Goal: Contribute content: Contribute content

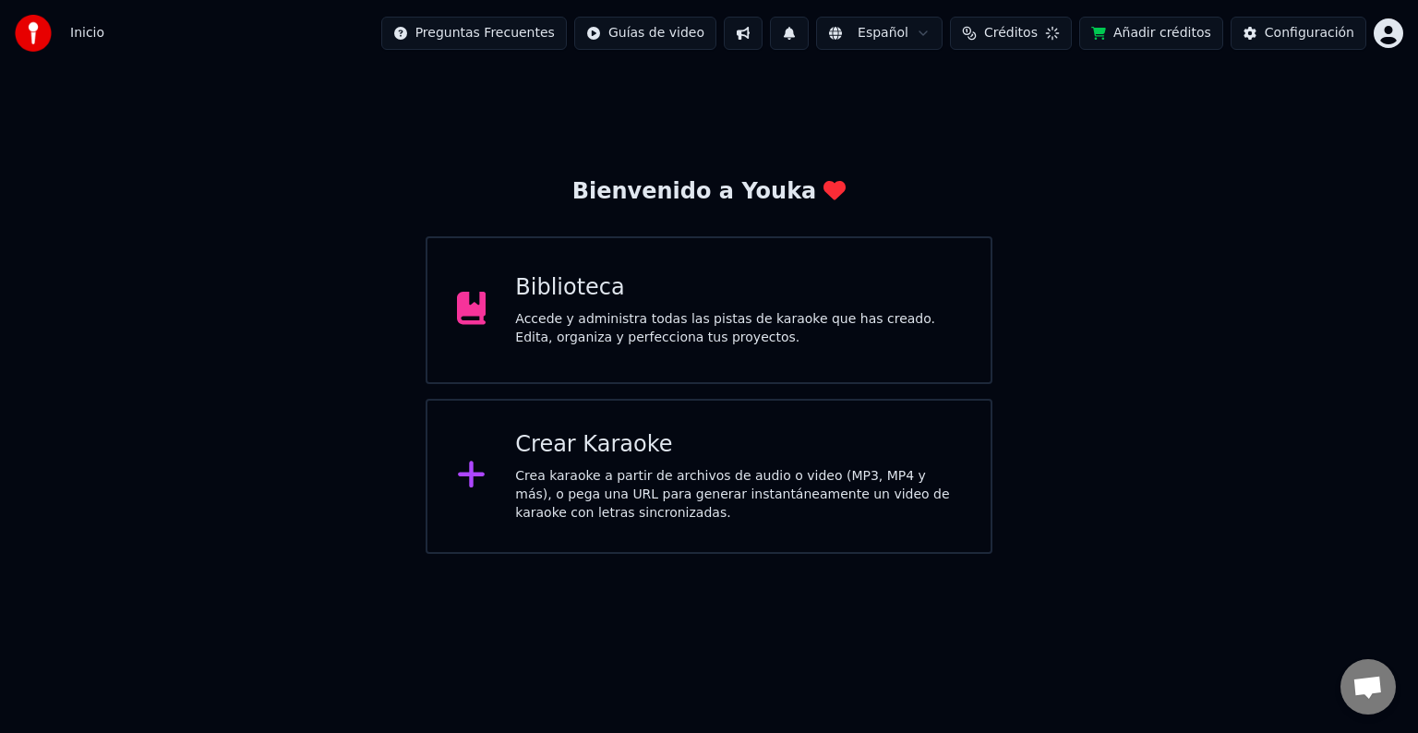
click at [1311, 34] on div "Configuración" at bounding box center [1310, 33] width 90 height 18
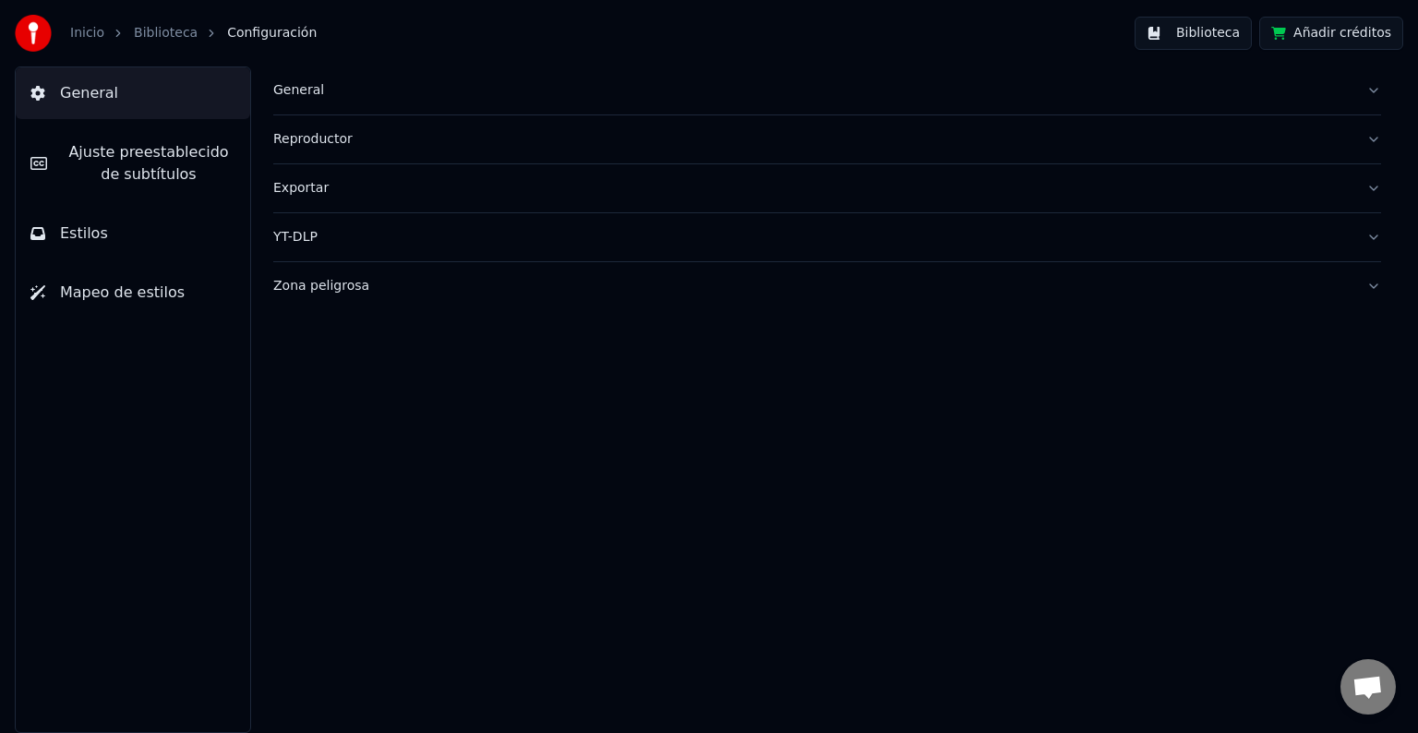
click at [168, 38] on link "Biblioteca" at bounding box center [166, 33] width 64 height 18
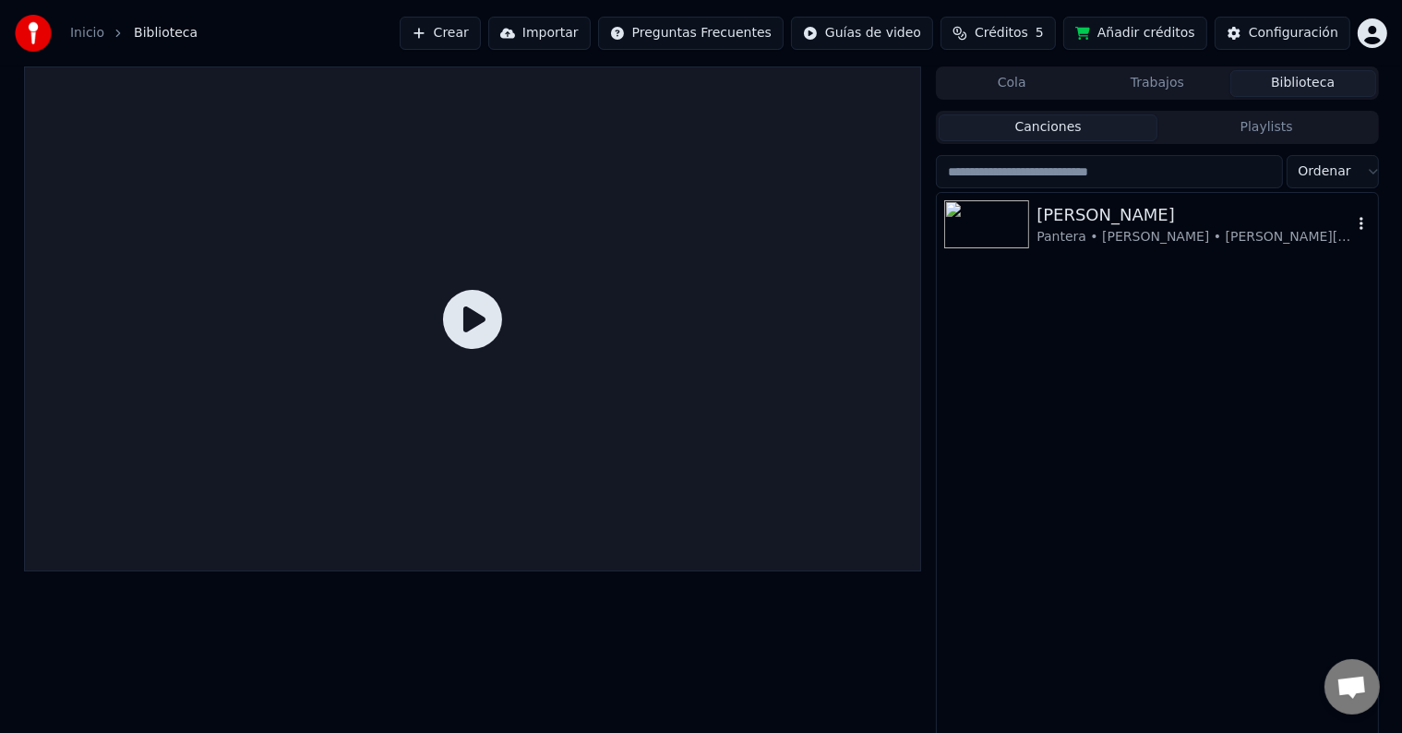
click at [1015, 221] on img at bounding box center [986, 224] width 85 height 48
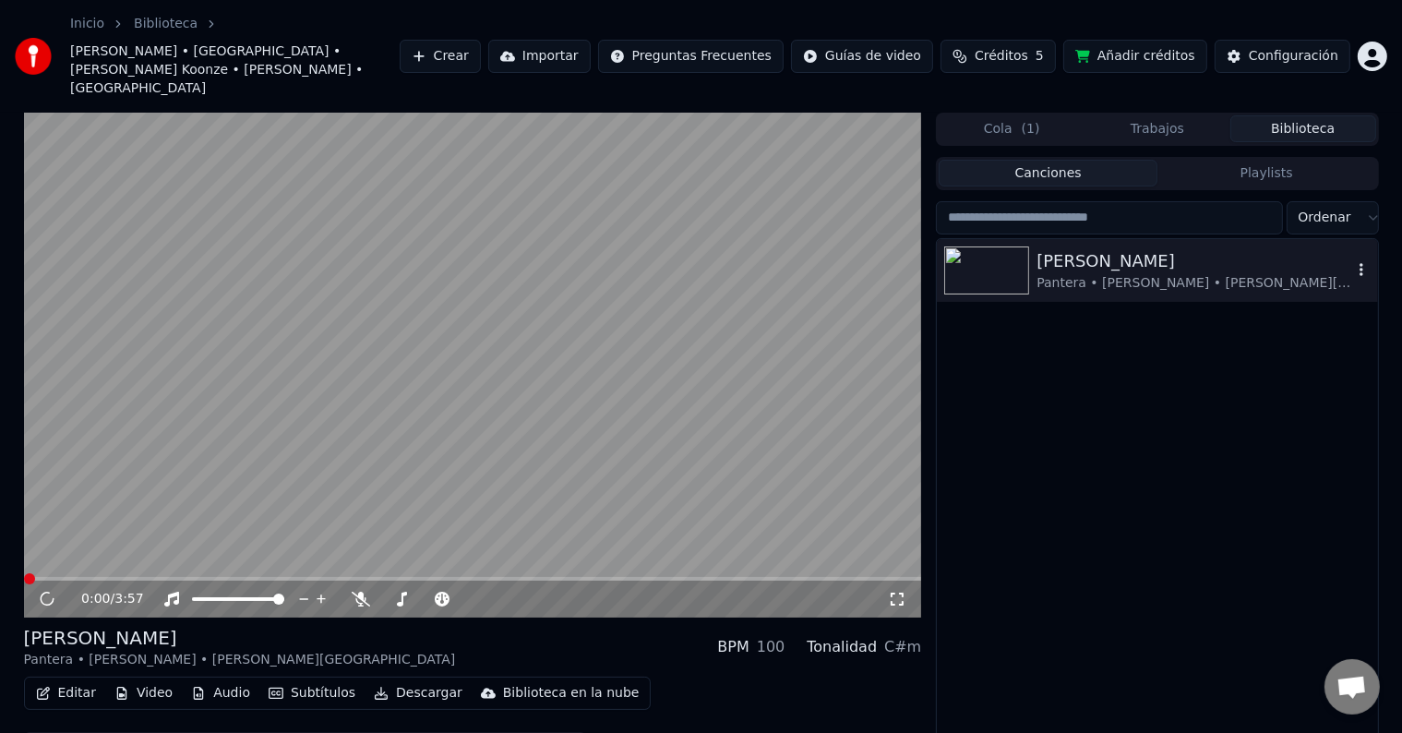
click at [1348, 274] on div "Pantera • [PERSON_NAME] • [PERSON_NAME][GEOGRAPHIC_DATA]" at bounding box center [1194, 283] width 315 height 18
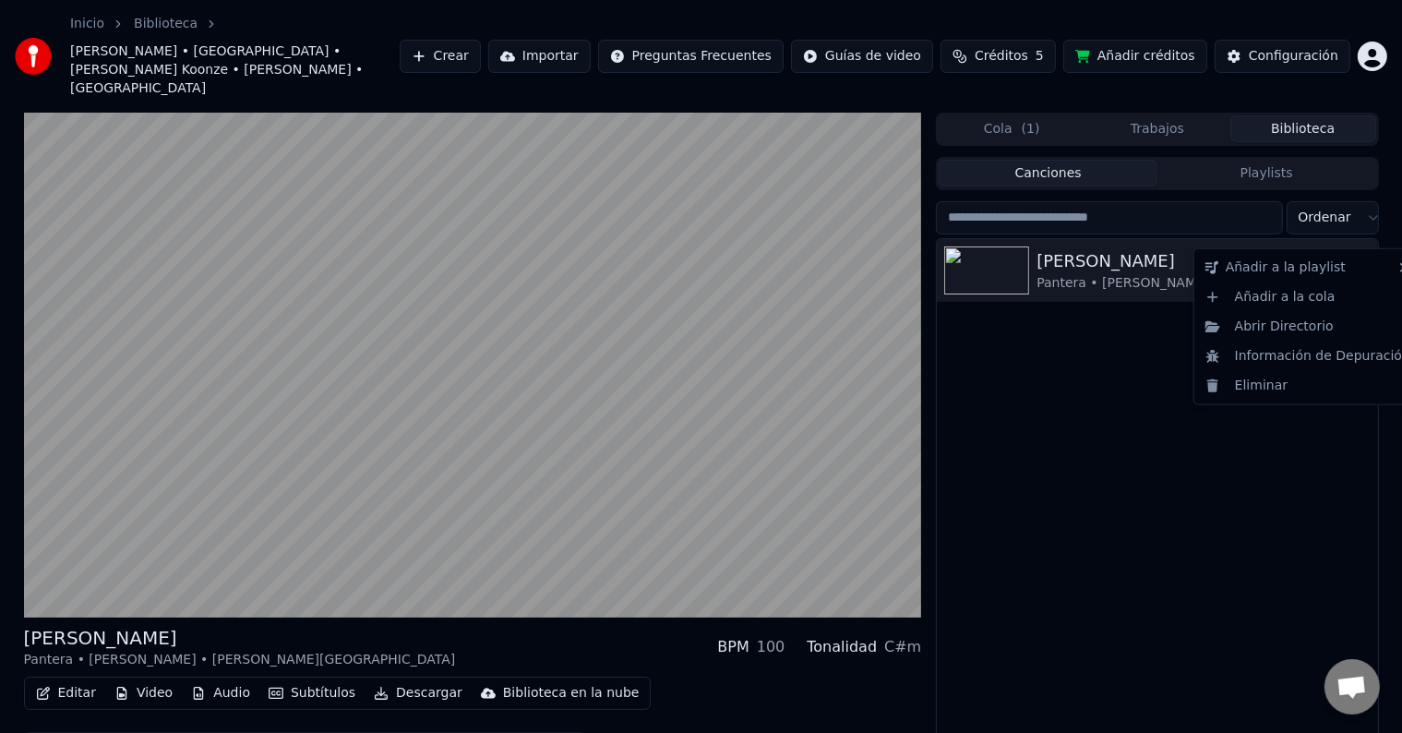
click at [1359, 262] on icon "button" at bounding box center [1361, 269] width 18 height 15
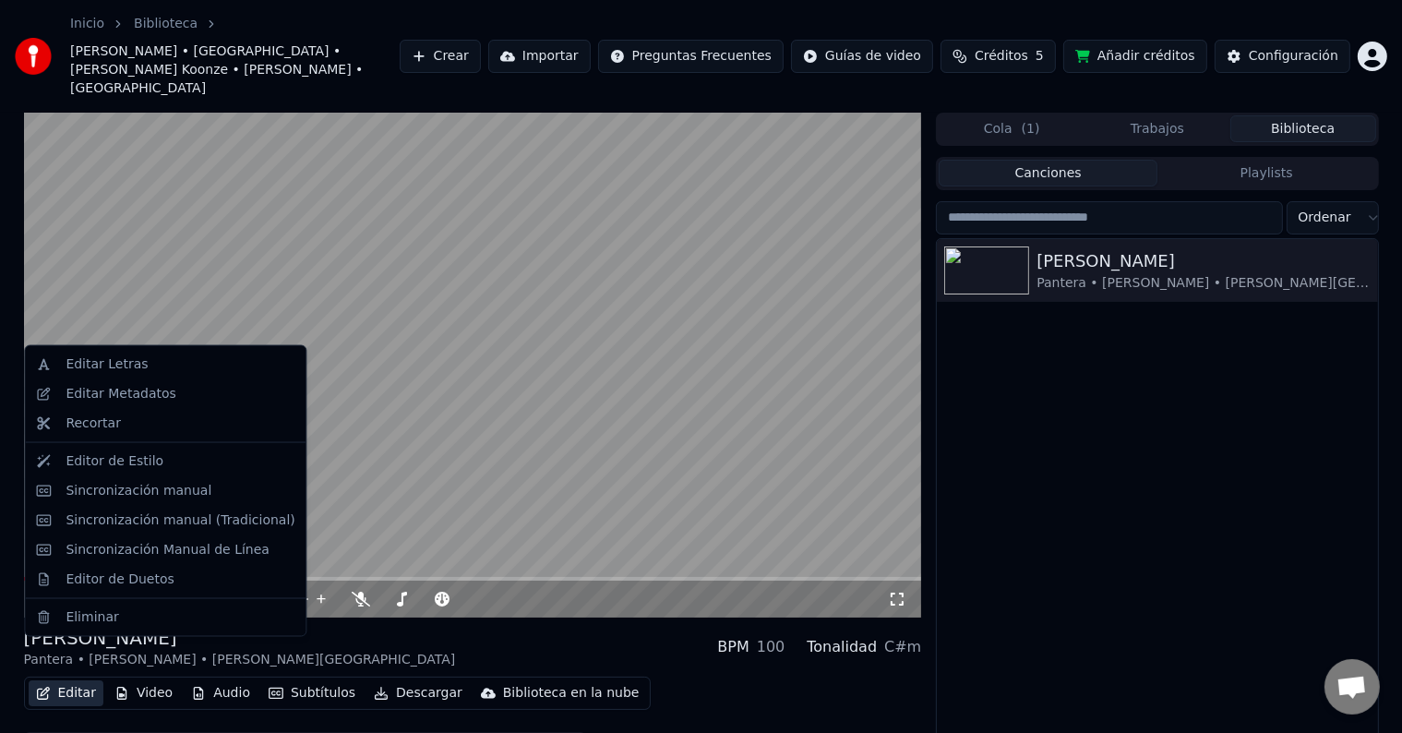
click at [62, 680] on button "Editar" at bounding box center [66, 693] width 75 height 26
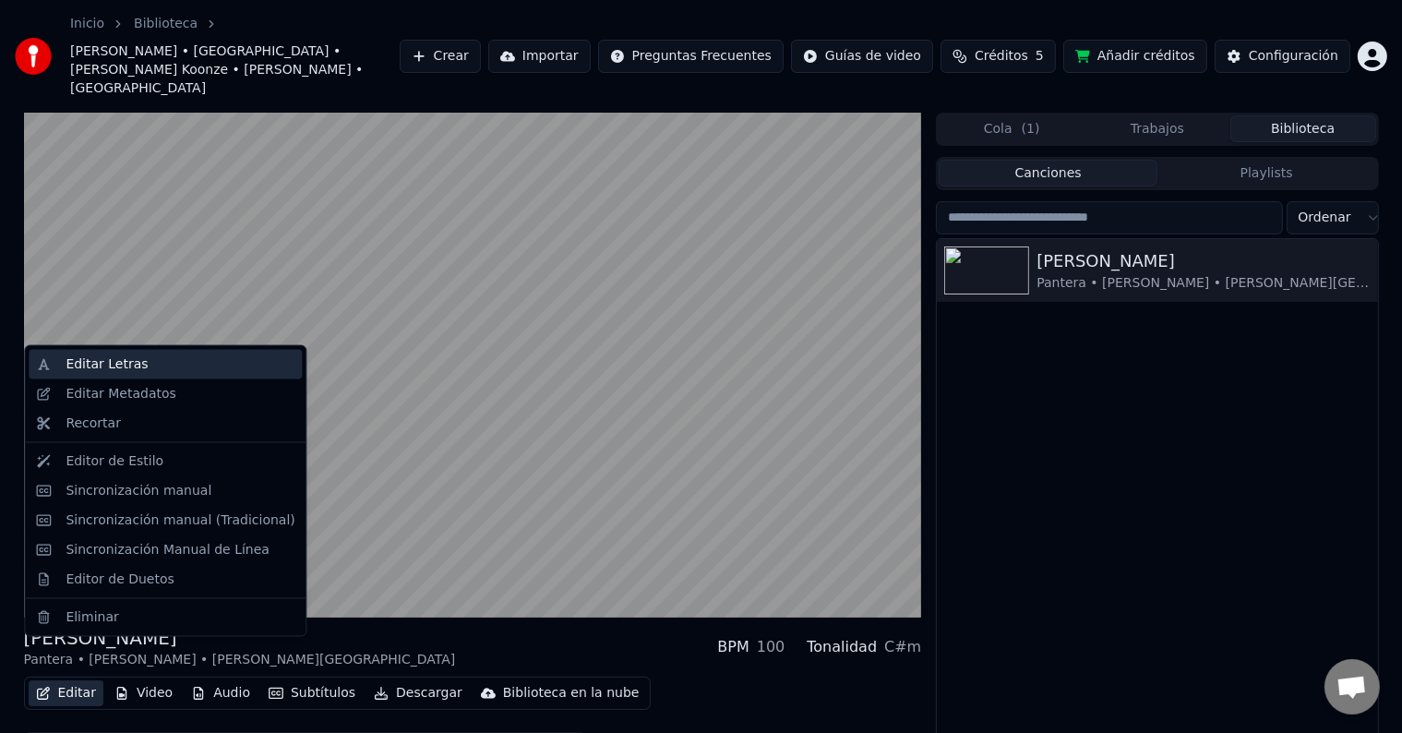
click at [153, 371] on div "Editar Letras" at bounding box center [180, 364] width 229 height 18
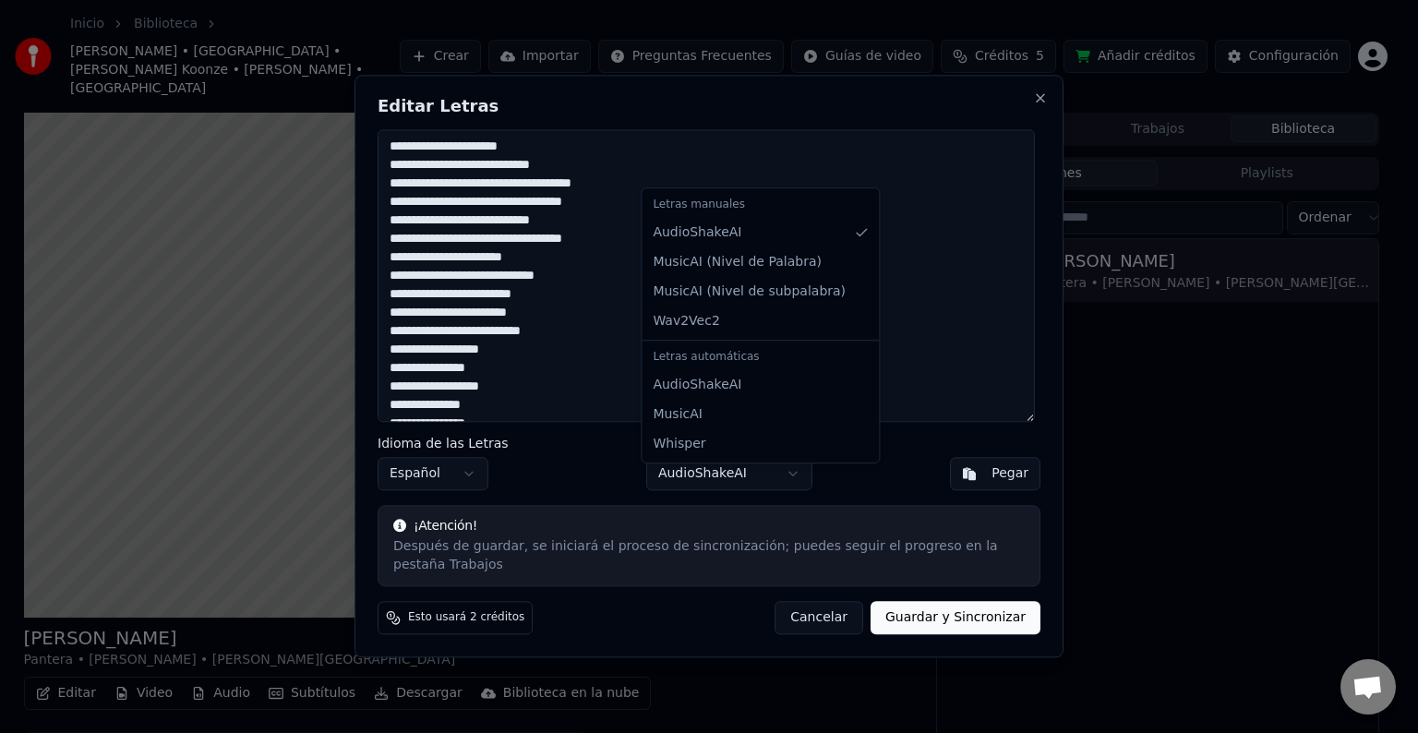
click at [750, 484] on body "Inicio Biblioteca [PERSON_NAME][GEOGRAPHIC_DATA] • [PERSON_NAME] Koonze • [PERS…" at bounding box center [701, 366] width 1402 height 733
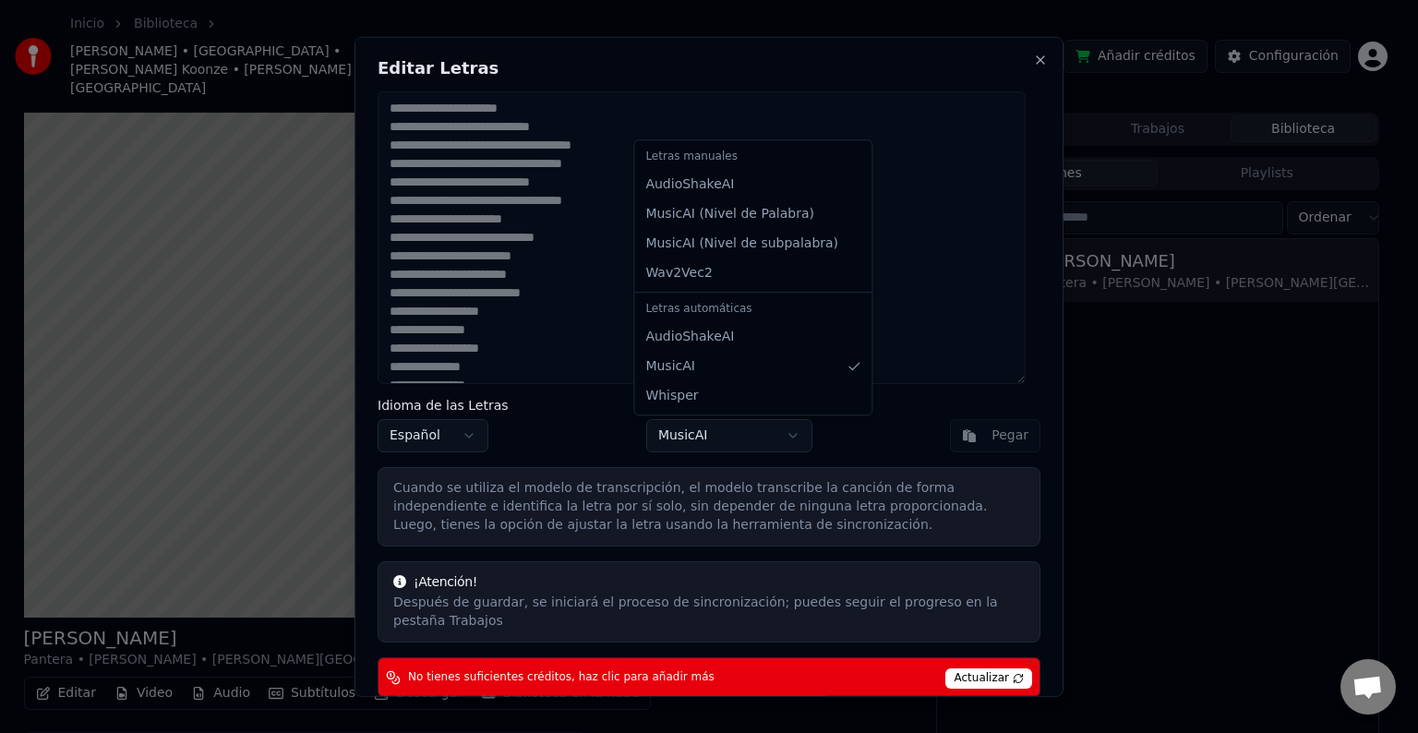
click at [762, 426] on body "Inicio Biblioteca [PERSON_NAME][GEOGRAPHIC_DATA] • [PERSON_NAME] Koonze • [PERS…" at bounding box center [701, 366] width 1402 height 733
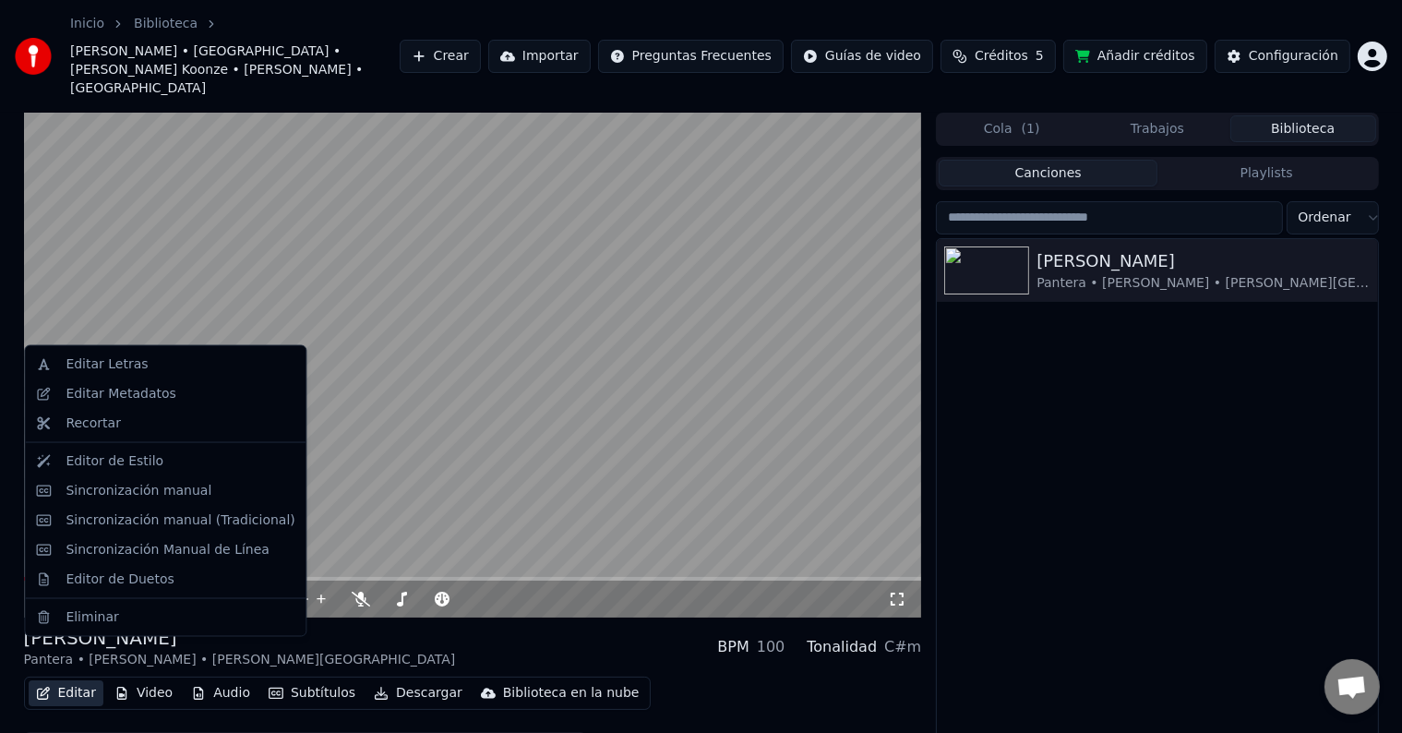
click at [74, 680] on button "Editar" at bounding box center [66, 693] width 75 height 26
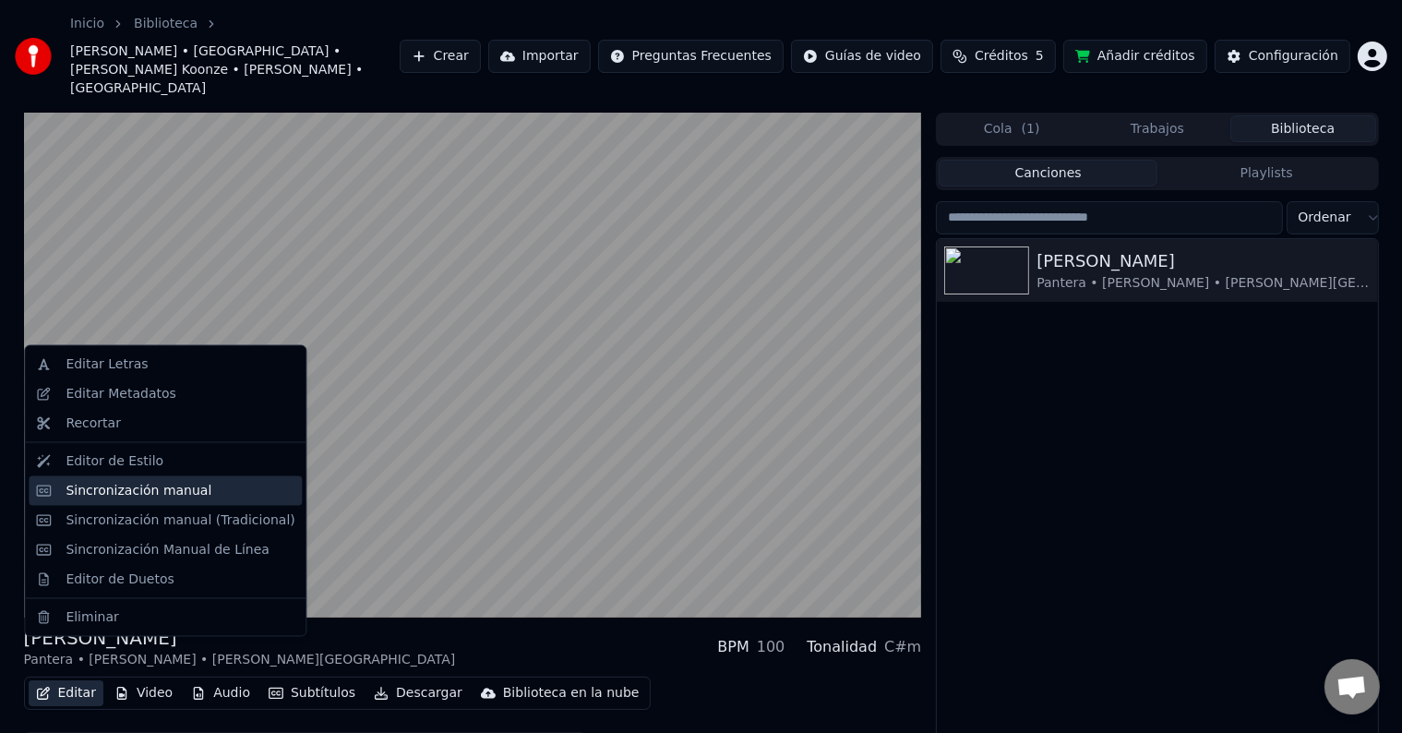
click at [156, 498] on div "Sincronización manual" at bounding box center [139, 491] width 146 height 18
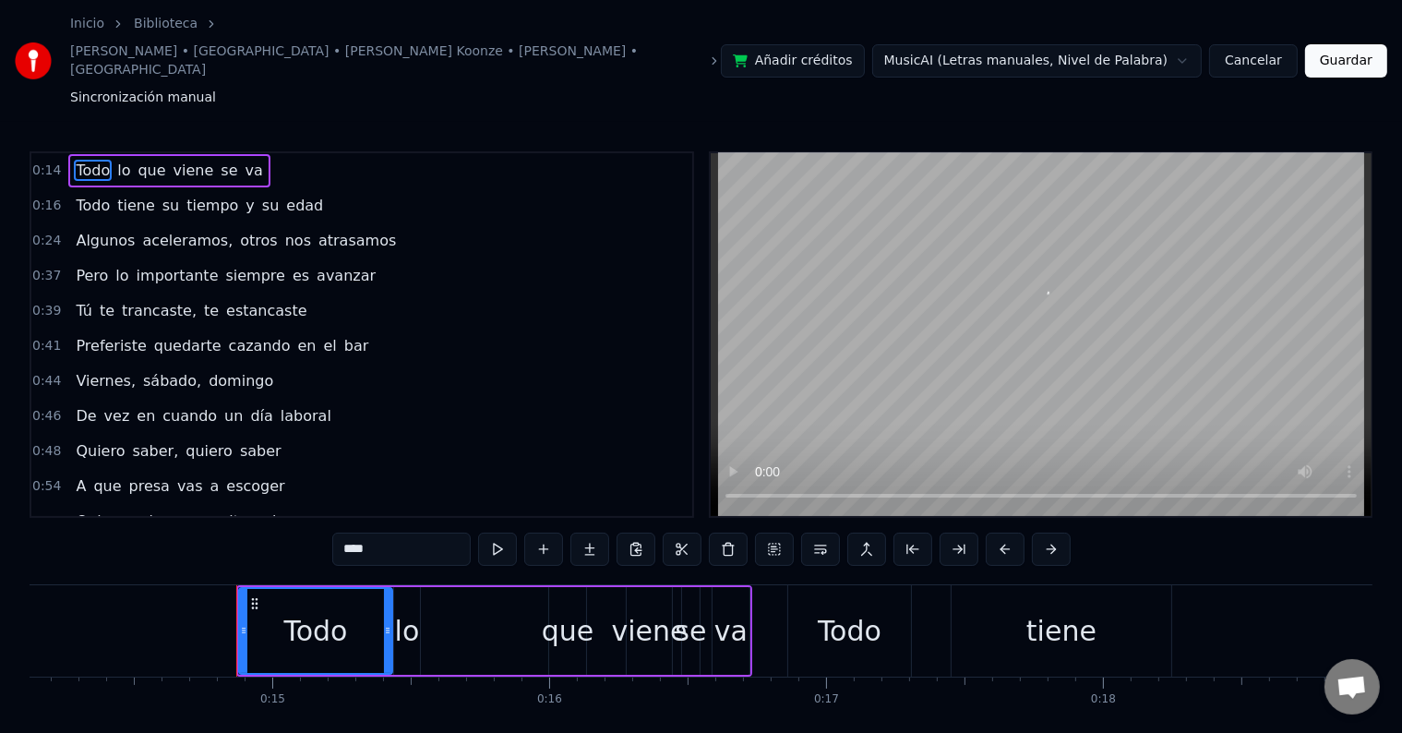
scroll to position [0, 4024]
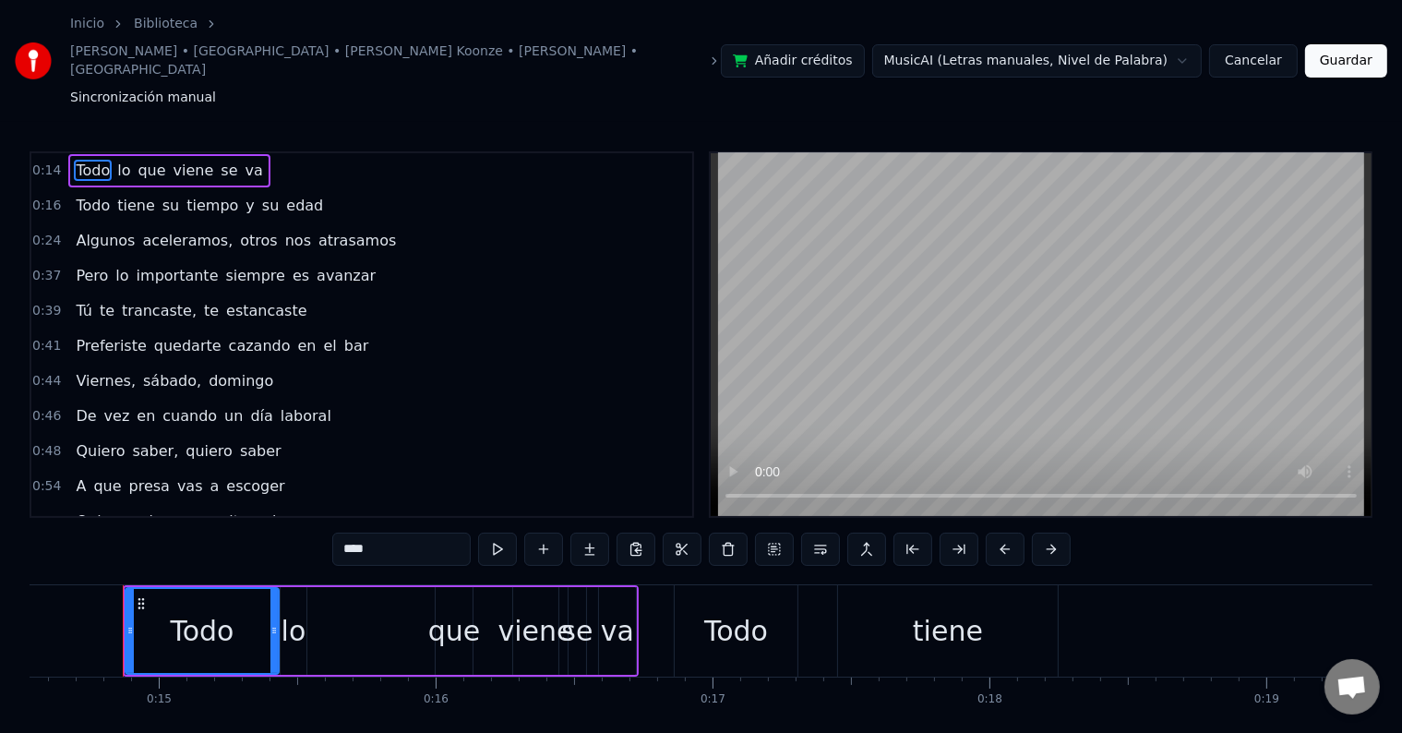
click at [572, 533] on button at bounding box center [589, 549] width 39 height 33
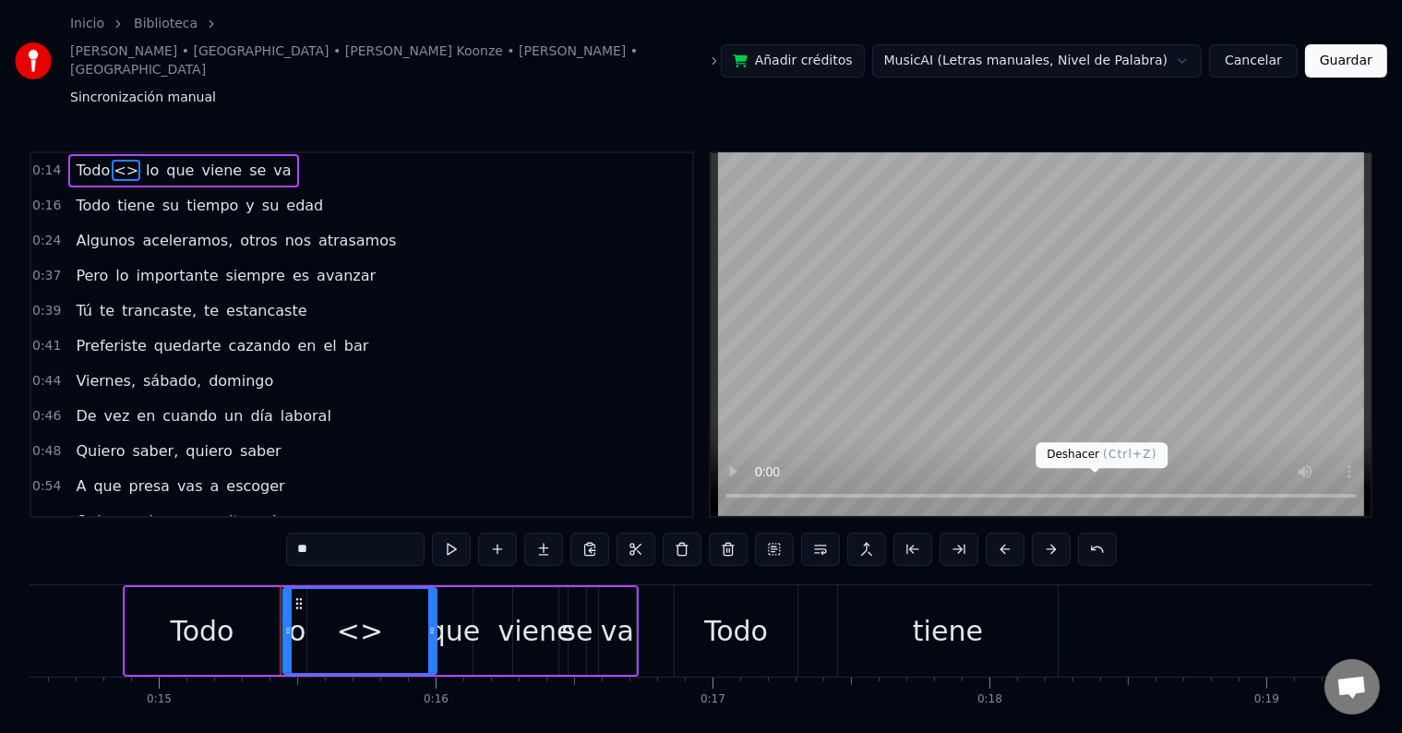
click at [1089, 533] on button at bounding box center [1097, 549] width 39 height 33
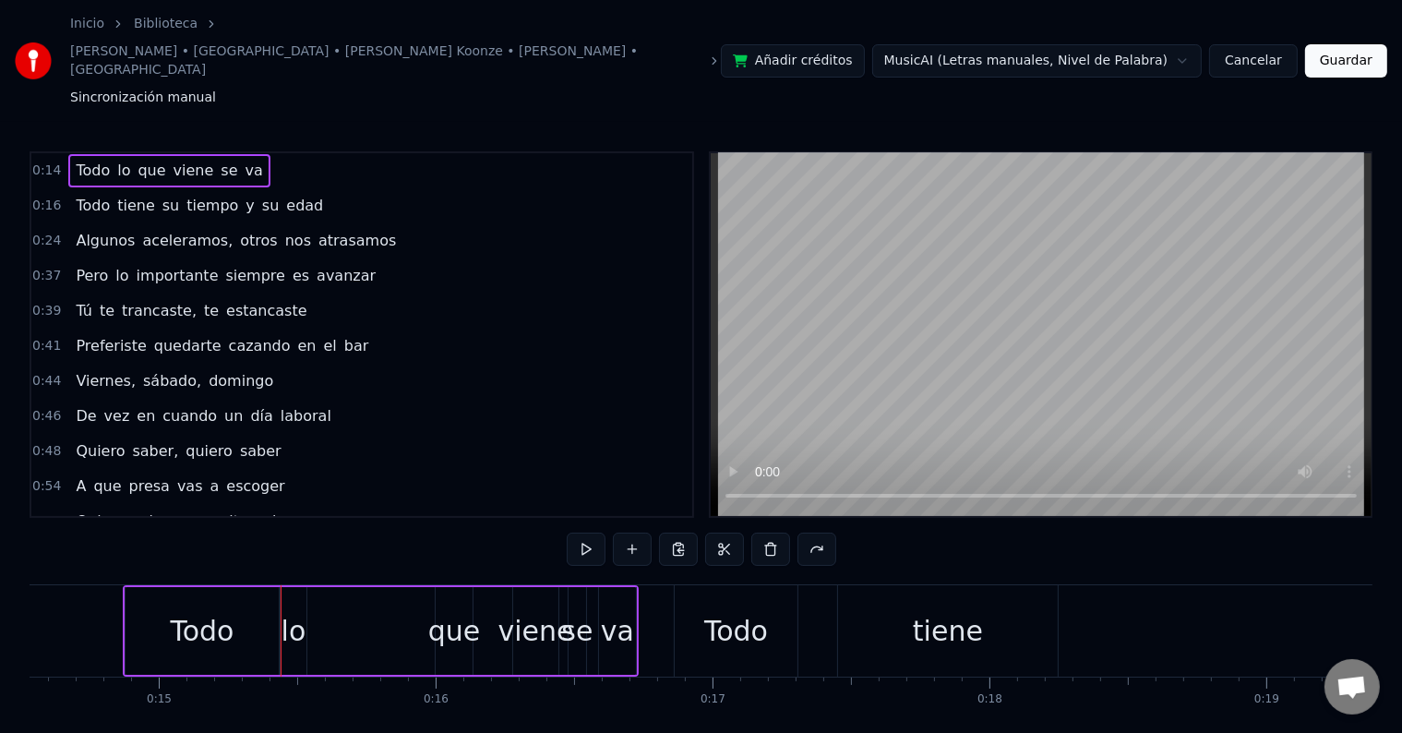
click at [473, 42] on link "[PERSON_NAME] • [GEOGRAPHIC_DATA] • [PERSON_NAME] Koonze • [PERSON_NAME] • [GEO…" at bounding box center [385, 60] width 630 height 37
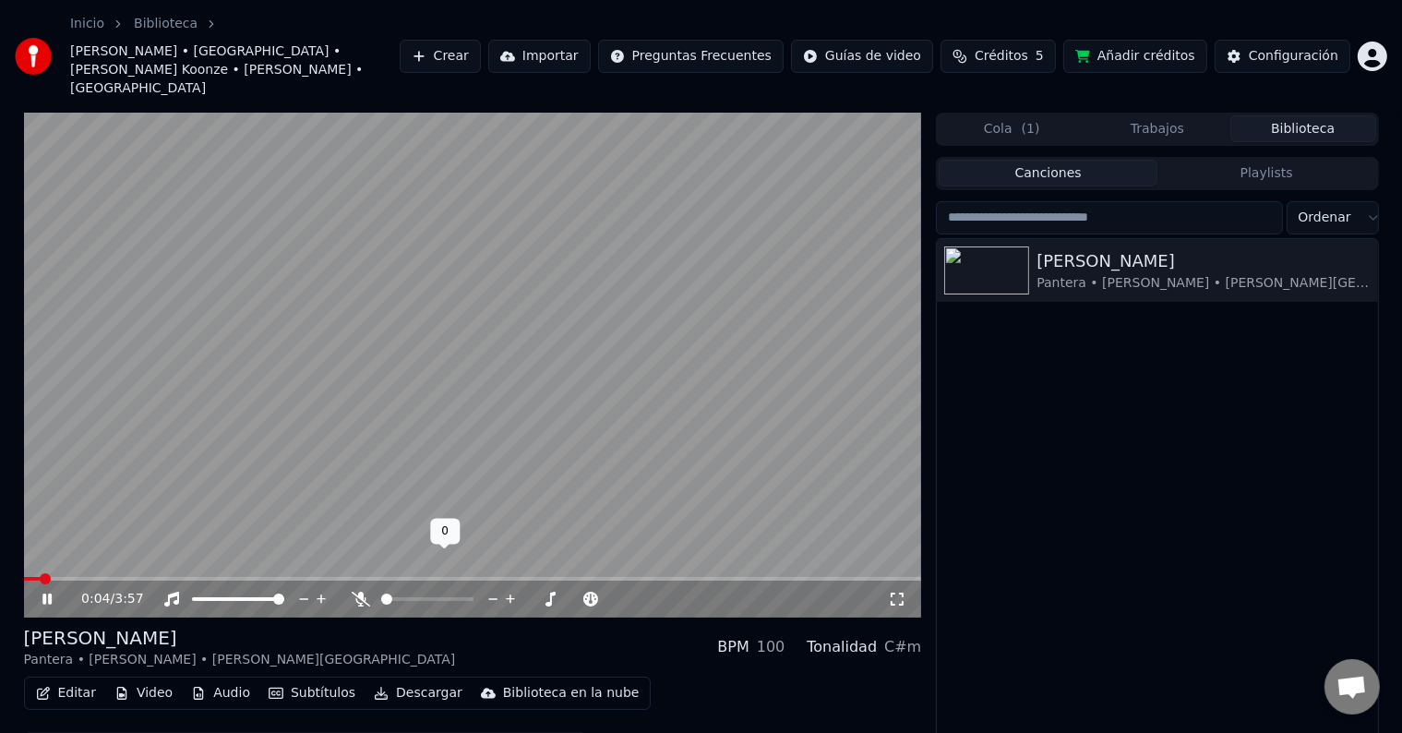
click at [363, 592] on icon at bounding box center [361, 599] width 18 height 15
click at [363, 592] on icon at bounding box center [361, 599] width 10 height 15
click at [363, 592] on icon at bounding box center [361, 599] width 18 height 15
click at [363, 592] on icon at bounding box center [361, 599] width 10 height 15
click at [375, 373] on video at bounding box center [473, 365] width 898 height 505
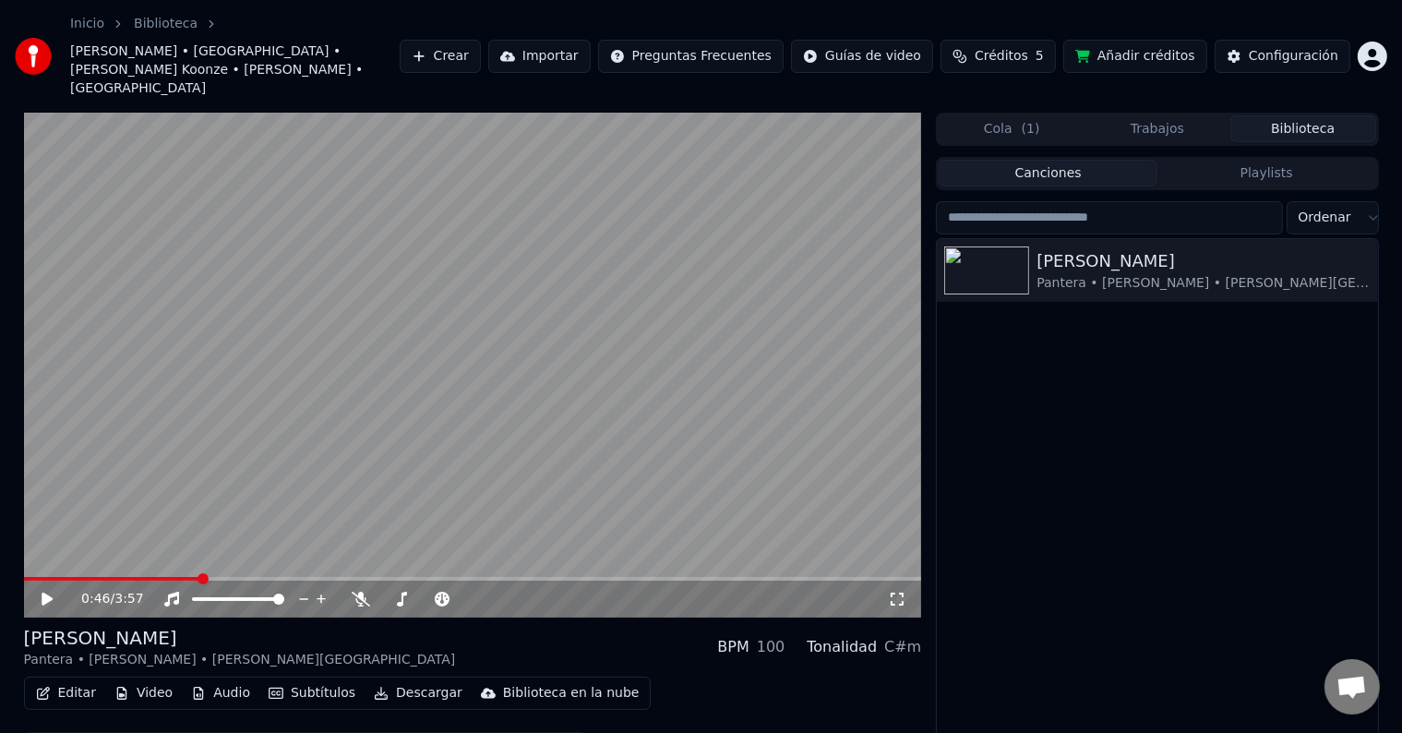
click at [375, 373] on video at bounding box center [473, 365] width 898 height 505
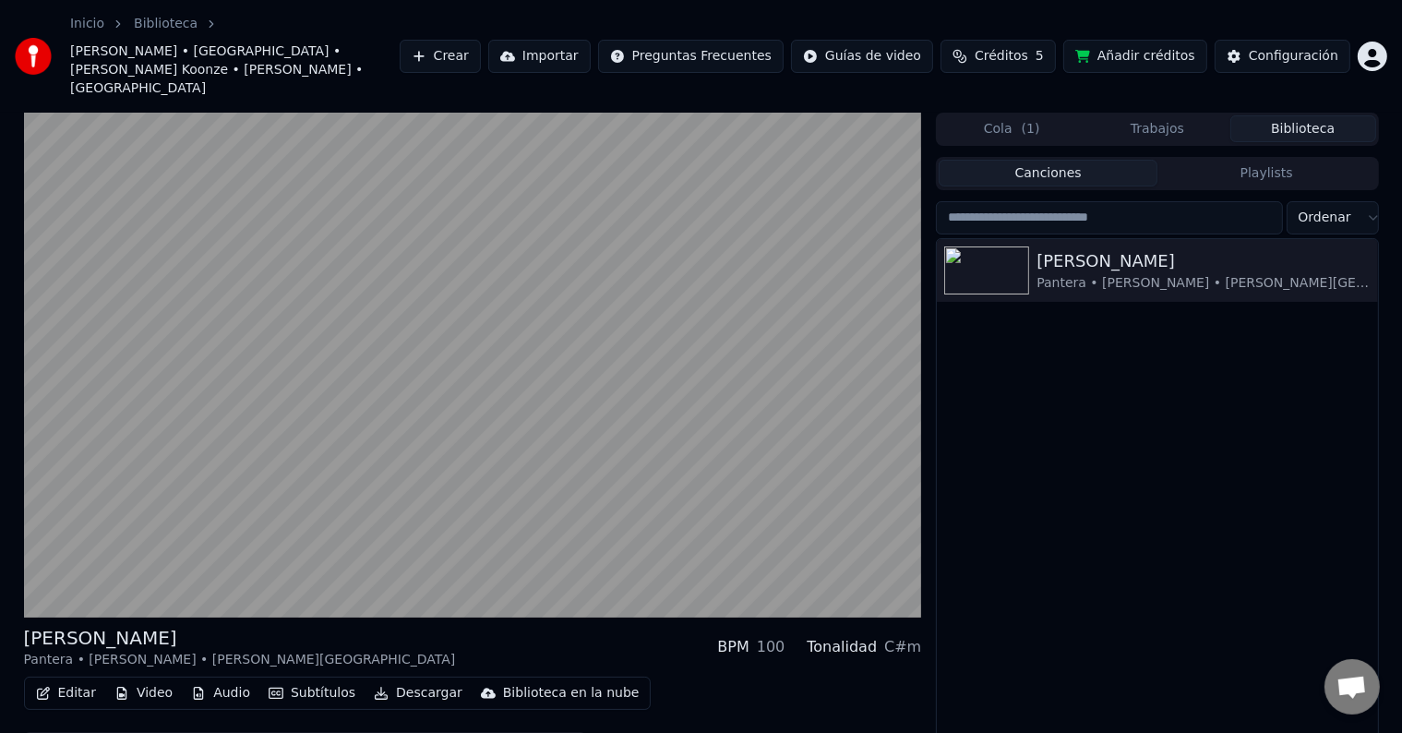
click at [375, 373] on video at bounding box center [473, 365] width 898 height 505
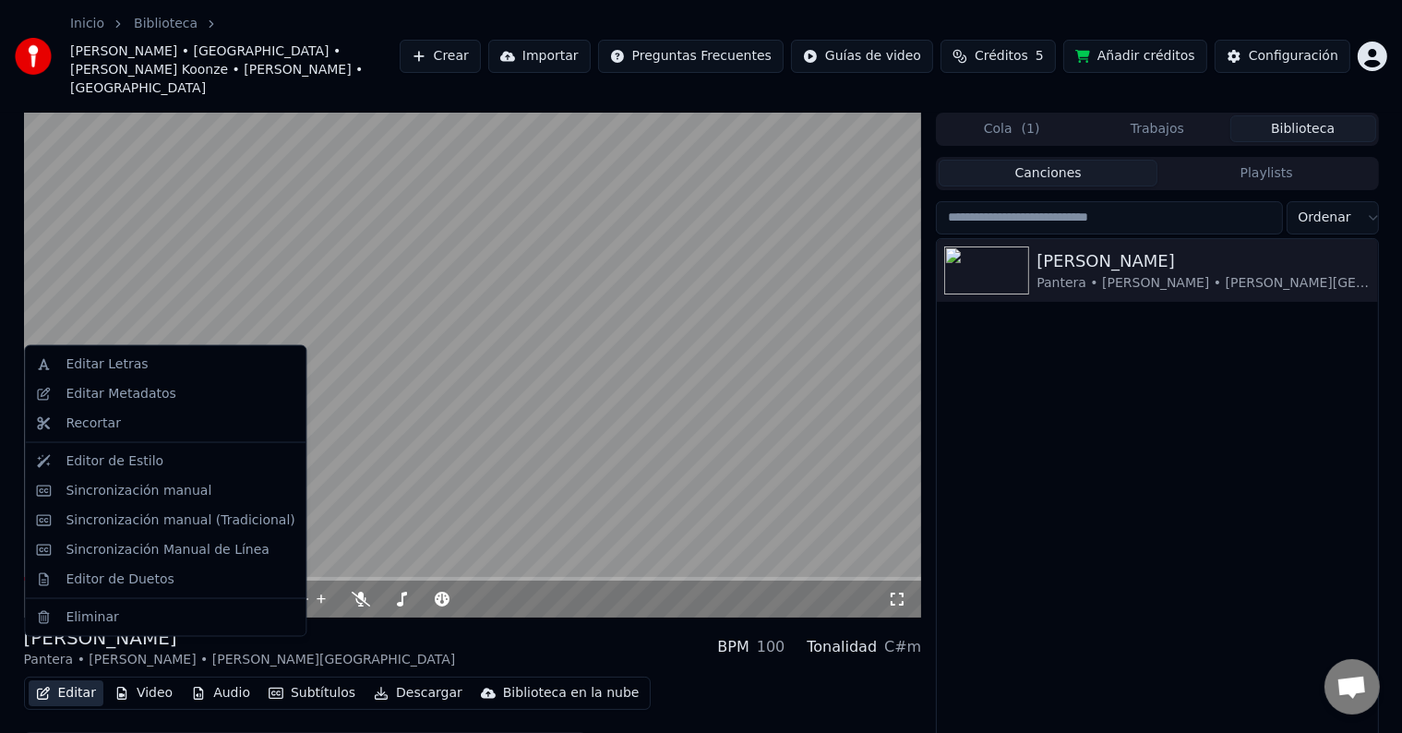
click at [78, 680] on button "Editar" at bounding box center [66, 693] width 75 height 26
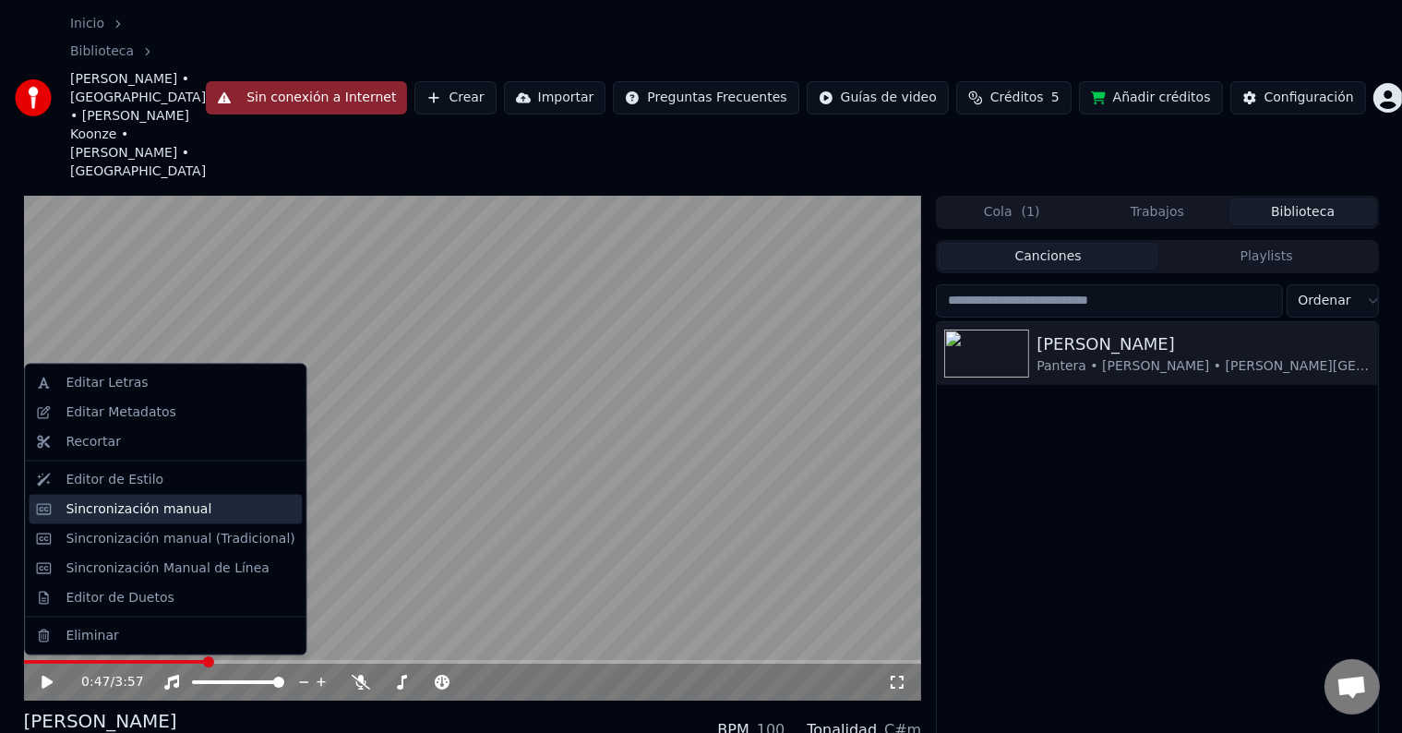
click at [141, 517] on div "Sincronización manual" at bounding box center [139, 509] width 146 height 18
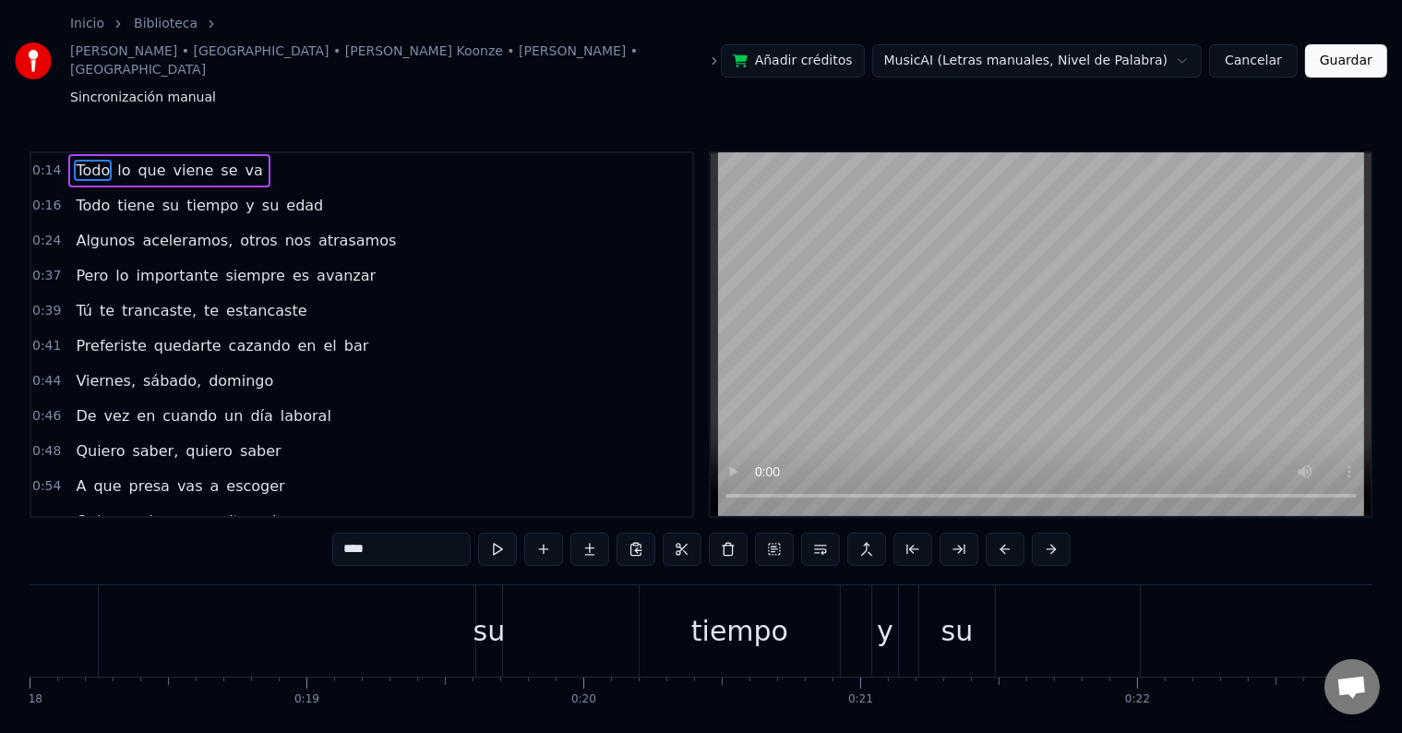
scroll to position [0, 4947]
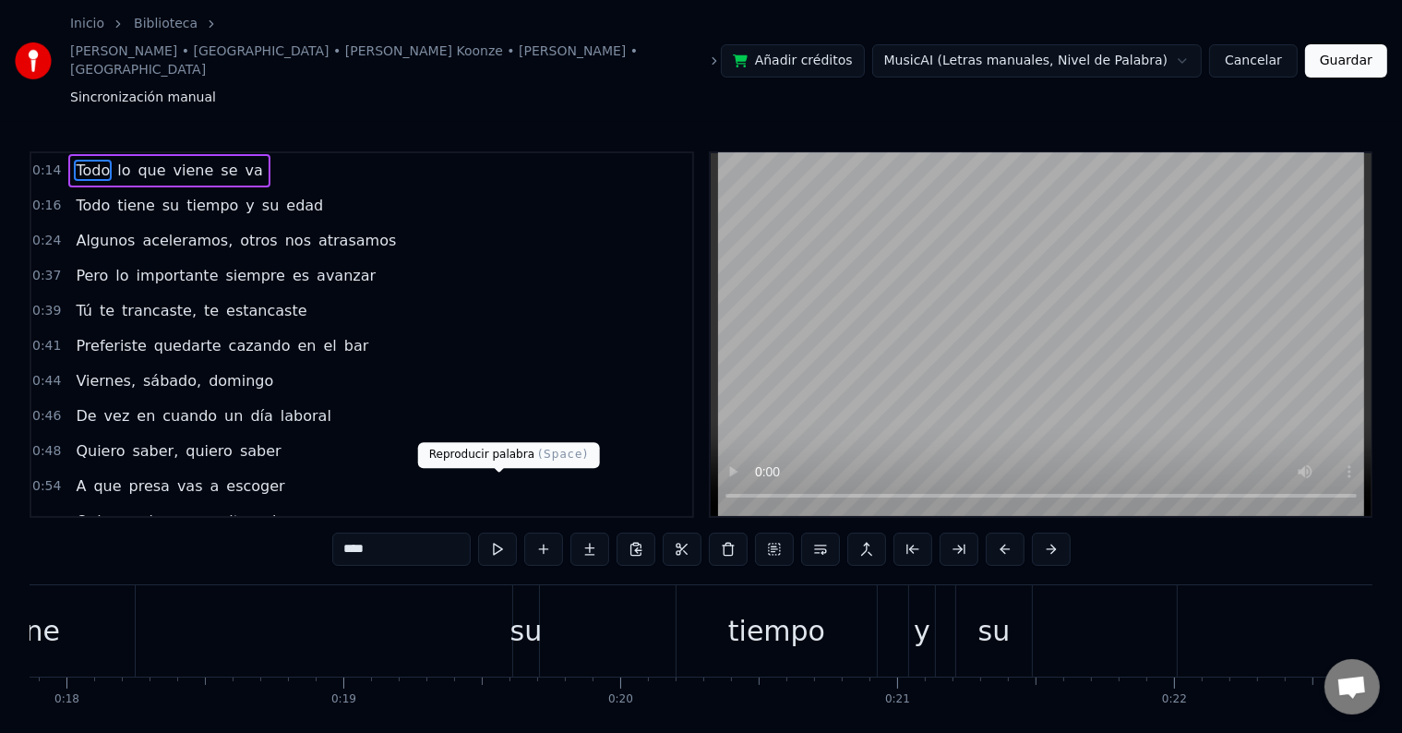
click at [495, 533] on button at bounding box center [497, 549] width 39 height 33
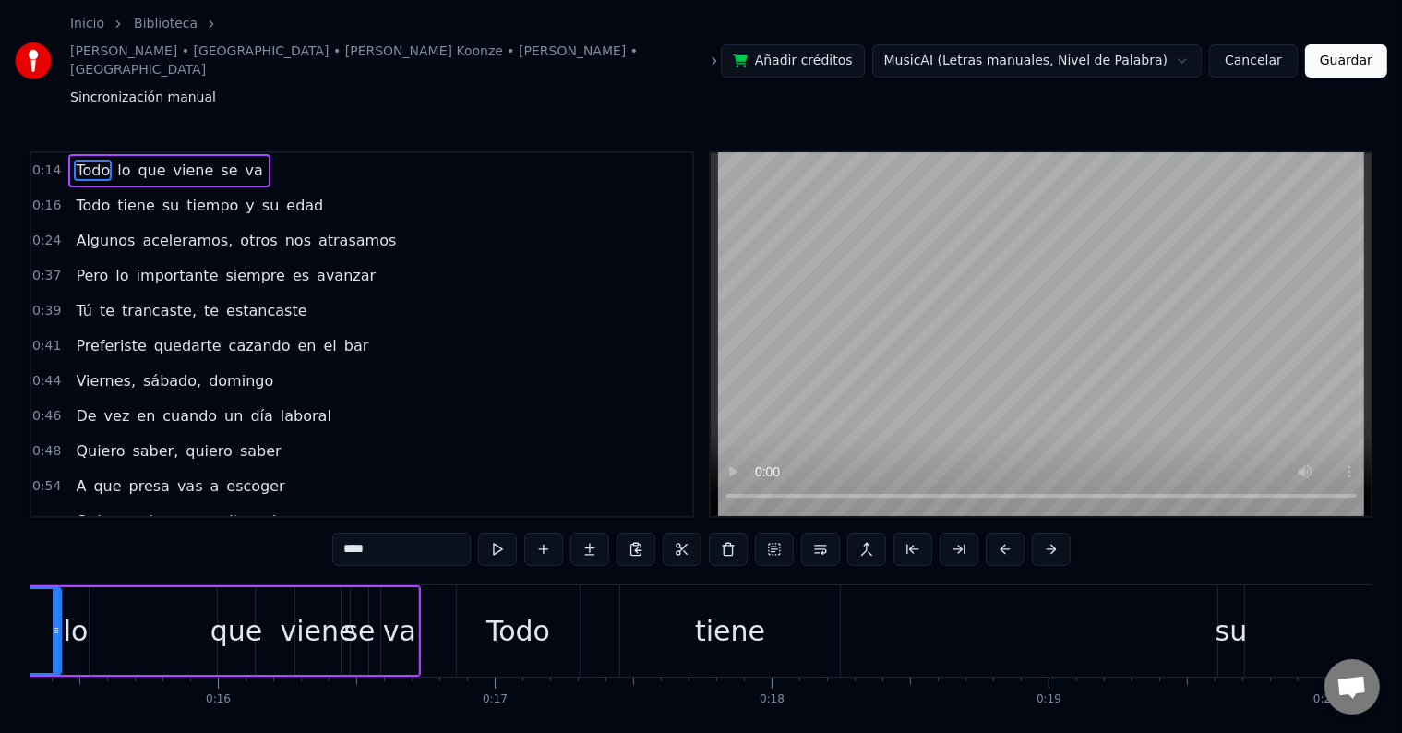
scroll to position [0, 4179]
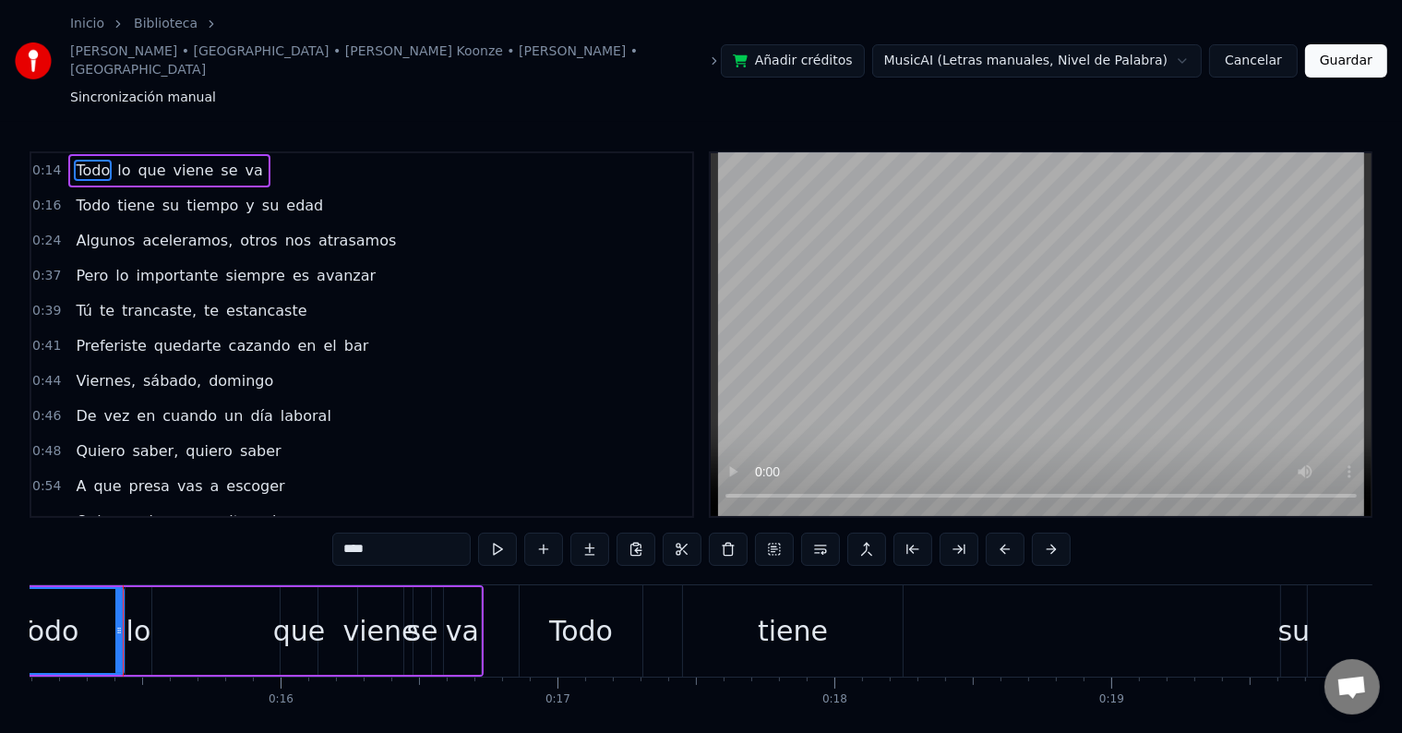
click at [495, 533] on button at bounding box center [497, 549] width 39 height 33
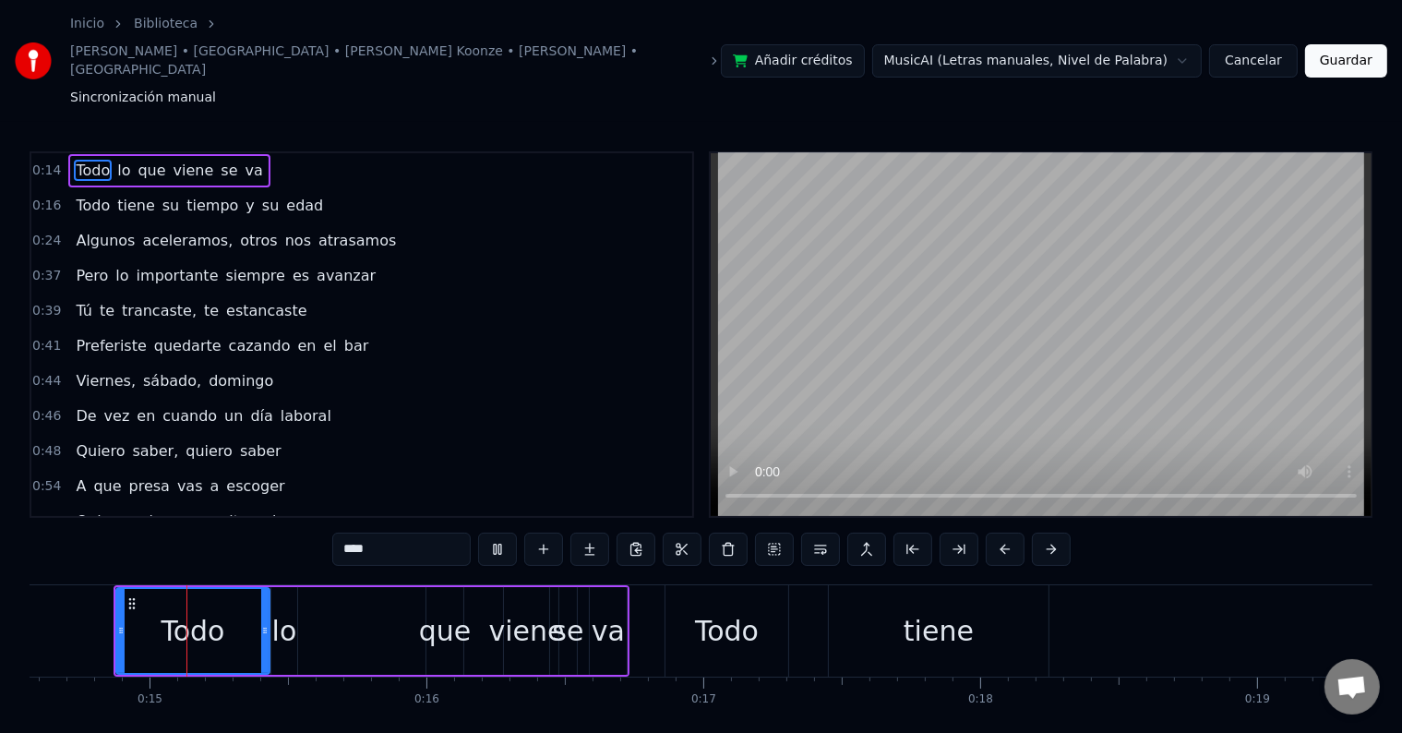
scroll to position [0, 4024]
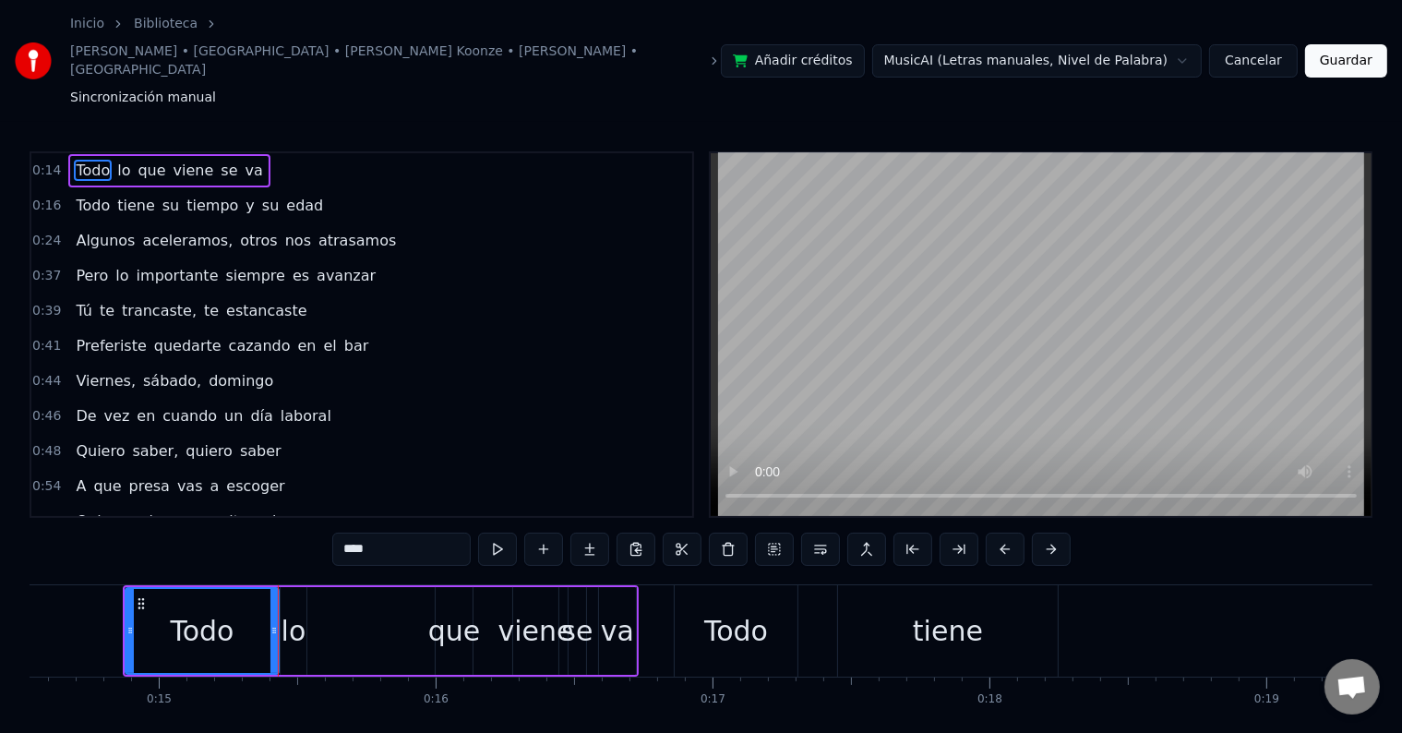
click at [227, 610] on div "Todo" at bounding box center [203, 631] width 64 height 42
click at [366, 585] on div "Todo lo que viene se va" at bounding box center [381, 630] width 516 height 91
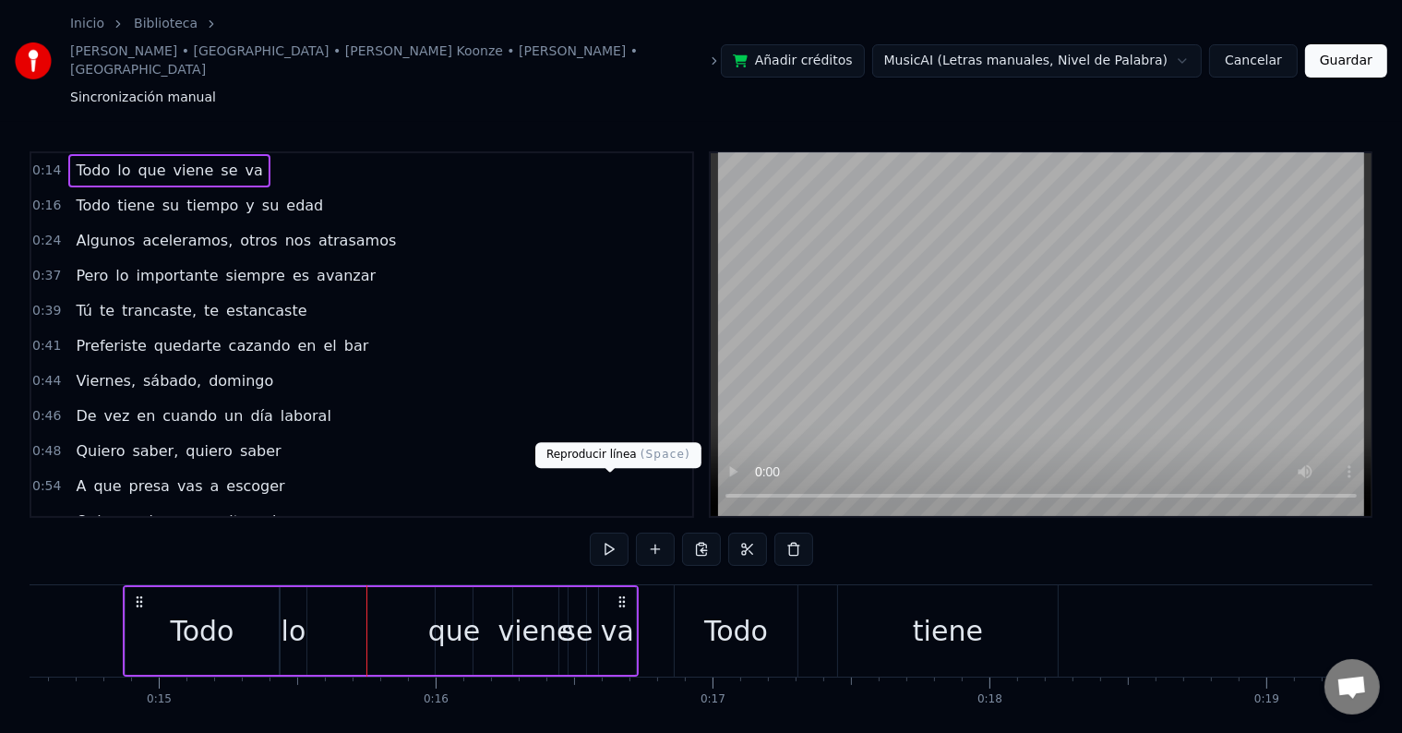
click at [604, 533] on button at bounding box center [609, 549] width 39 height 33
click at [752, 585] on div "Todo" at bounding box center [736, 630] width 123 height 91
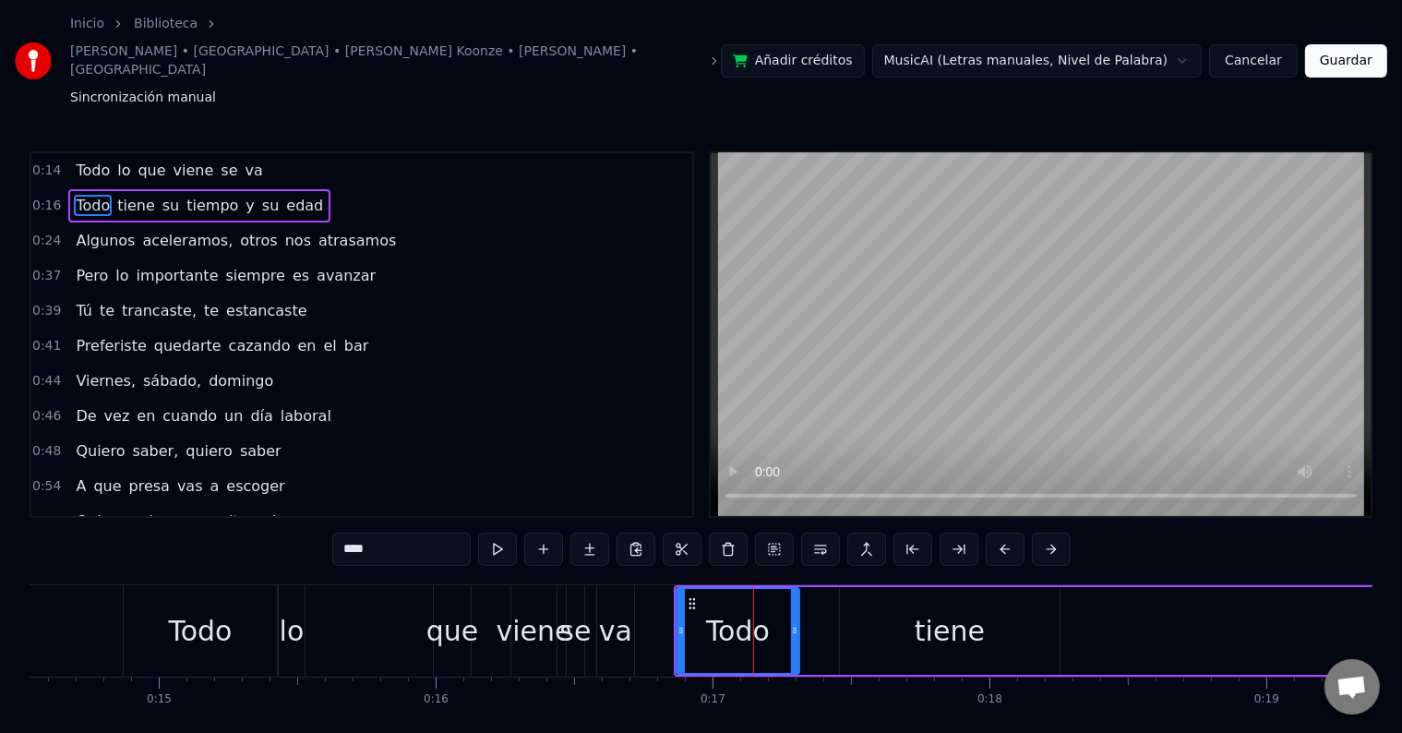
click at [869, 587] on div "tiene" at bounding box center [950, 631] width 220 height 88
type input "*****"
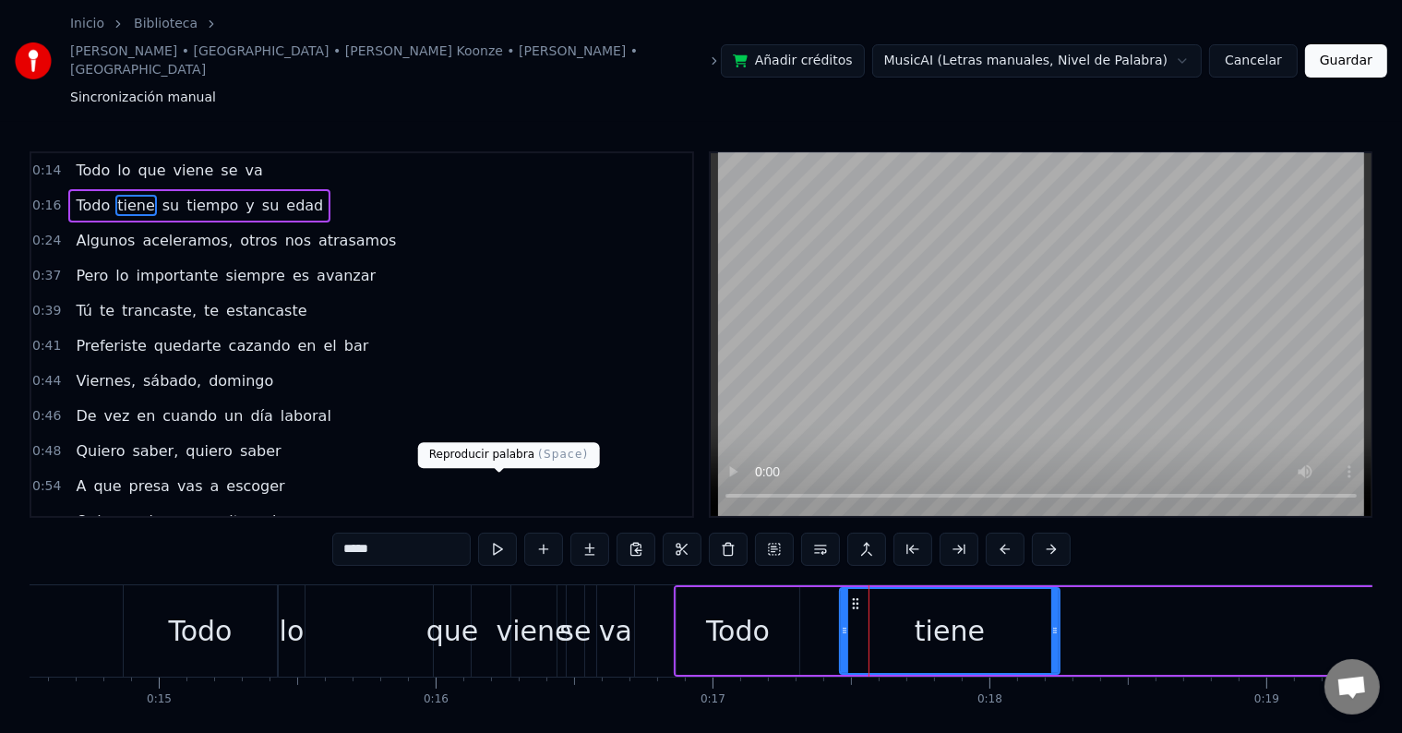
click at [495, 533] on button at bounding box center [497, 549] width 39 height 33
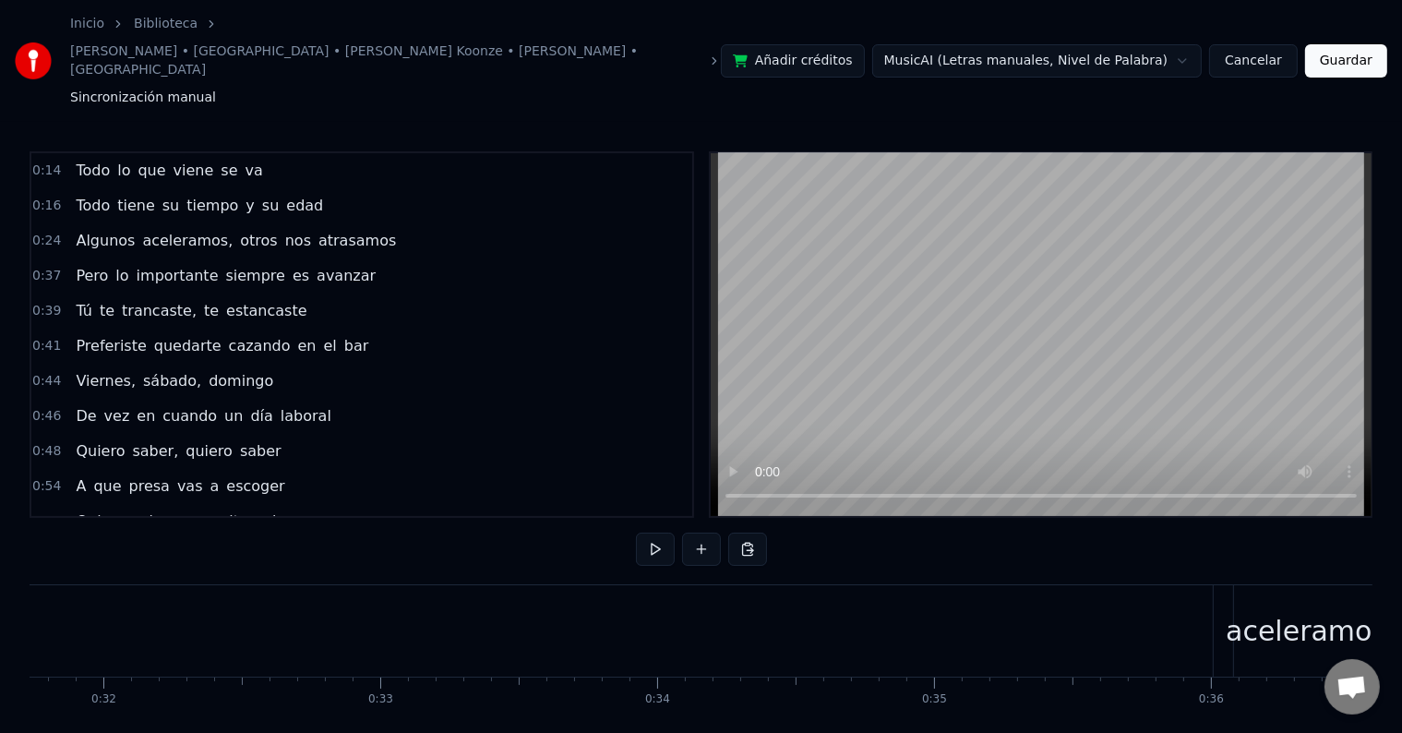
scroll to position [0, 8750]
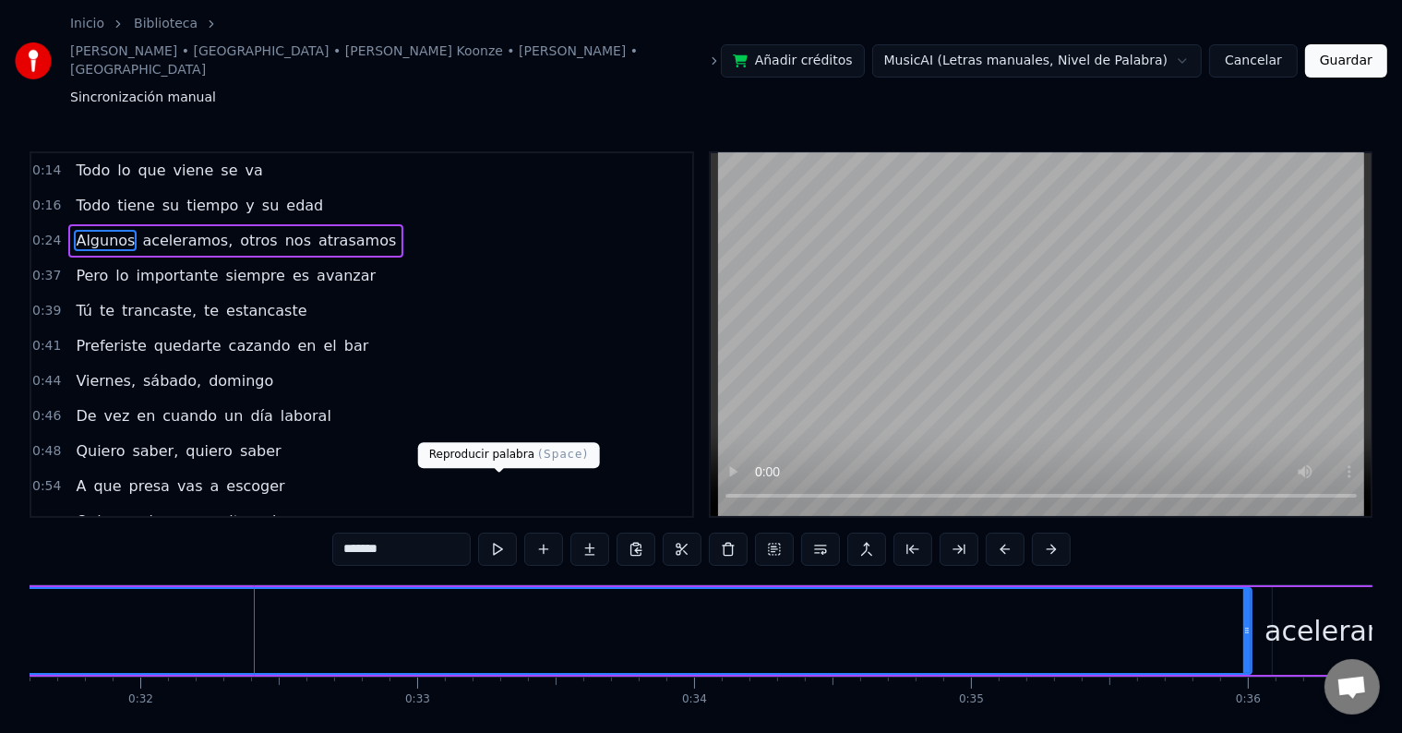
click at [498, 533] on button at bounding box center [497, 549] width 39 height 33
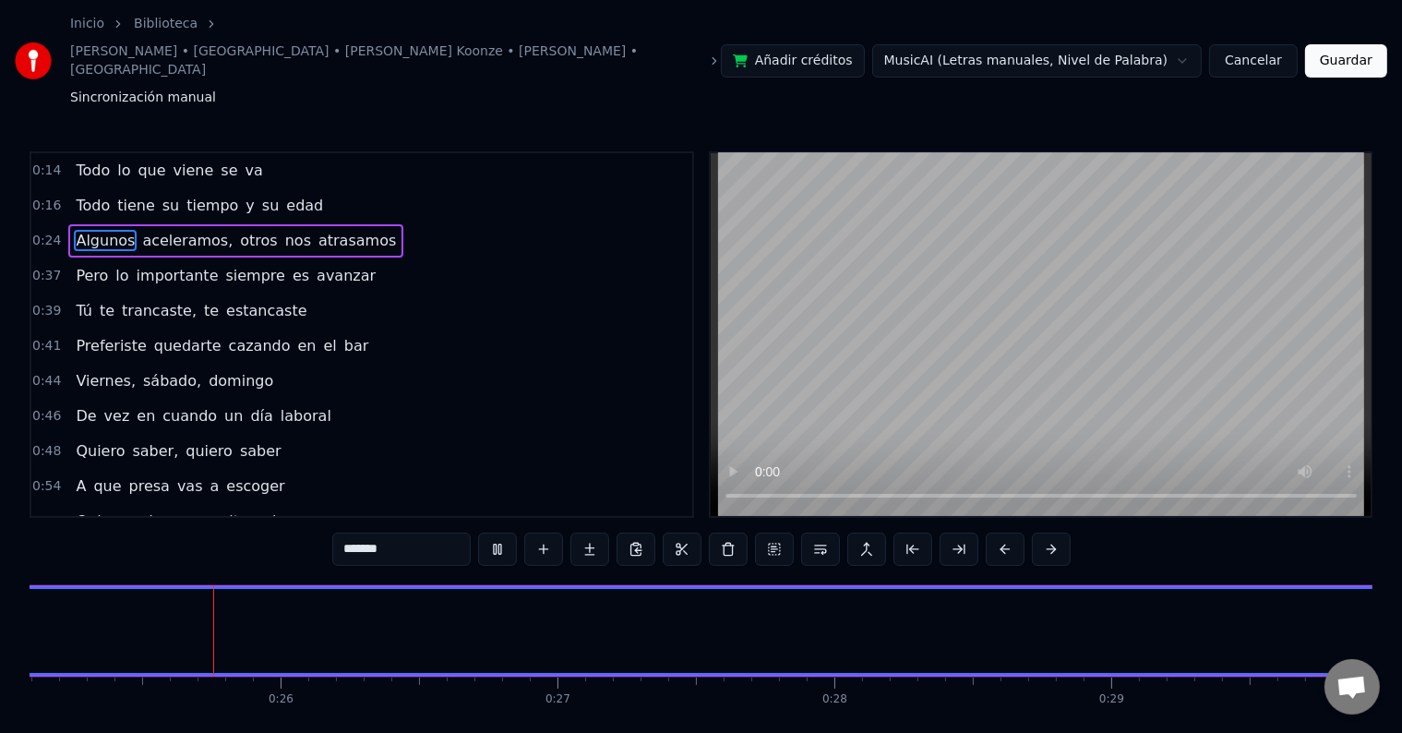
scroll to position [0, 6934]
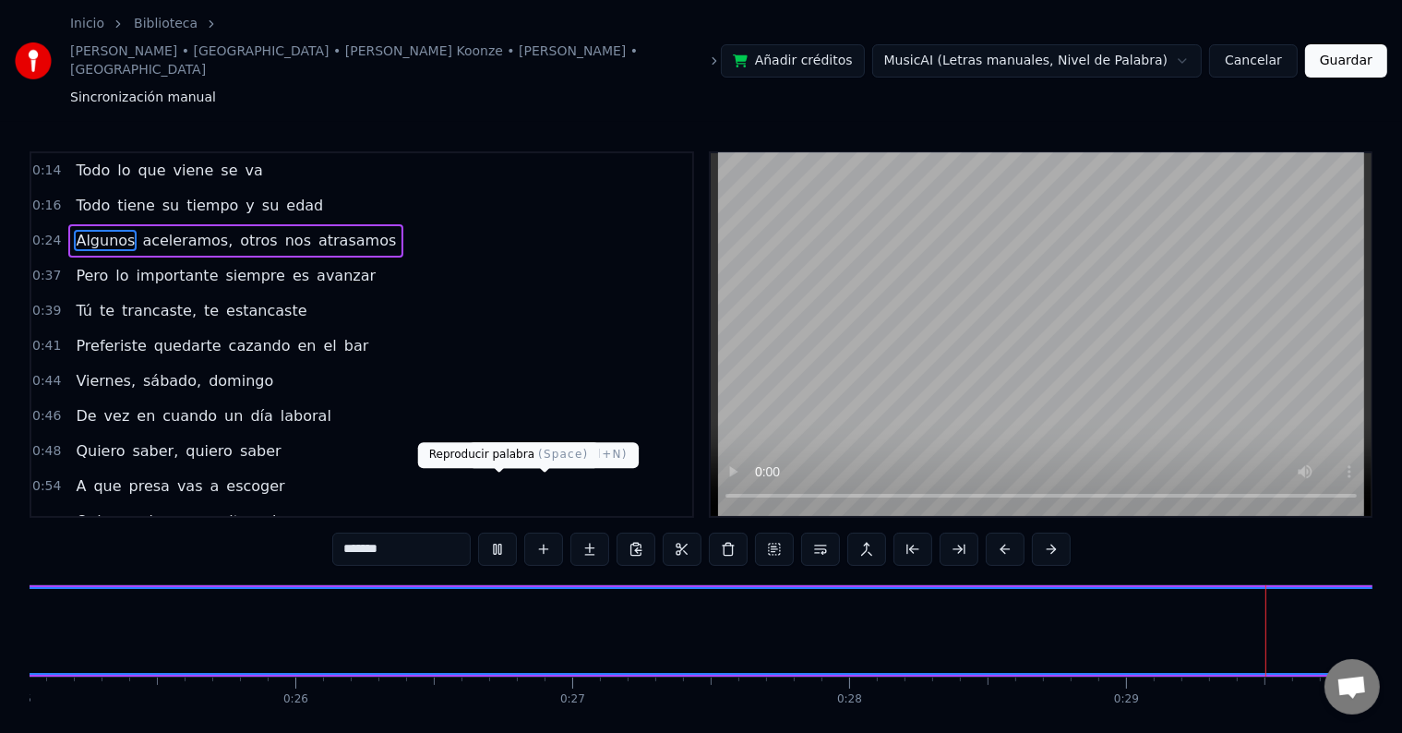
click at [512, 533] on button at bounding box center [497, 549] width 39 height 33
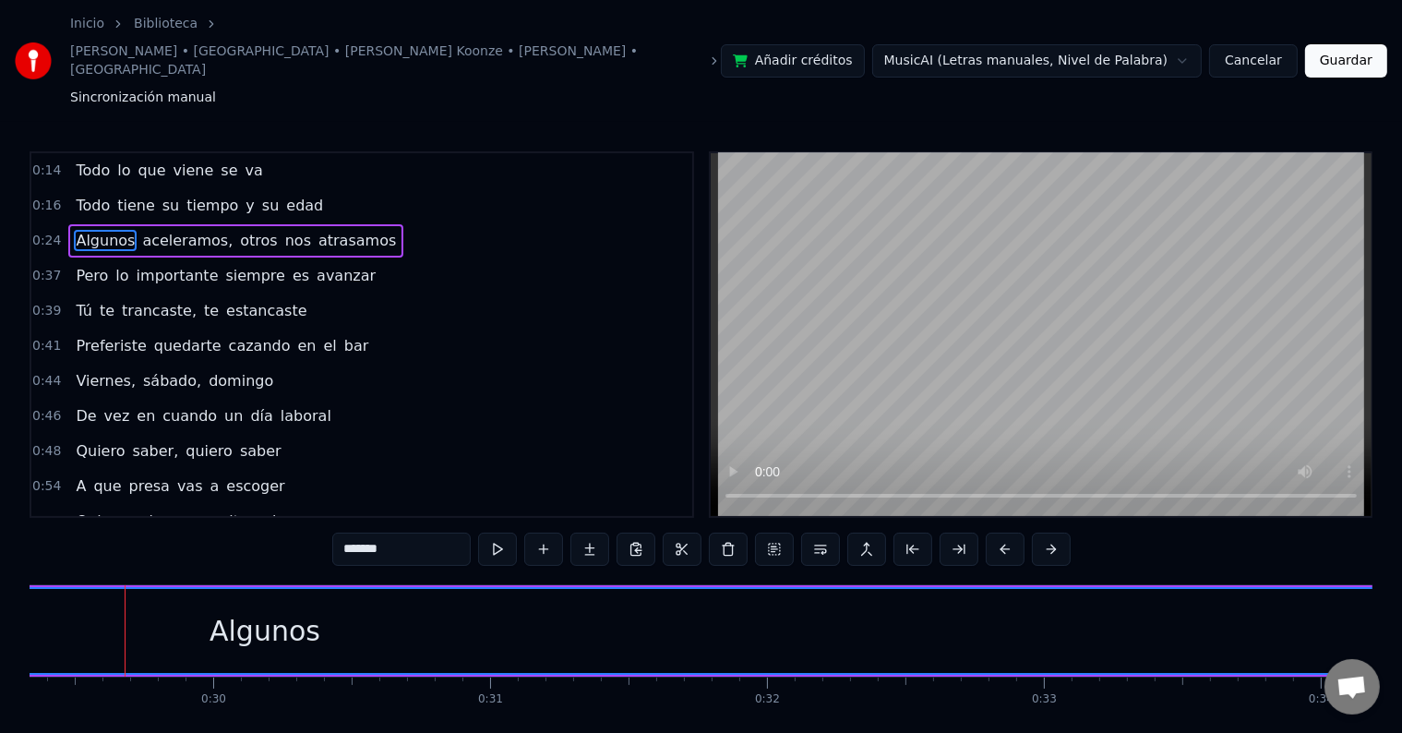
scroll to position [0, 8125]
drag, startPoint x: 126, startPoint y: 649, endPoint x: 260, endPoint y: 657, distance: 135.0
click at [260, 657] on div "Todo lo que viene se va Todo tiene su tiempo y su edad Algunos aceleramos, otro…" at bounding box center [701, 653] width 1343 height 138
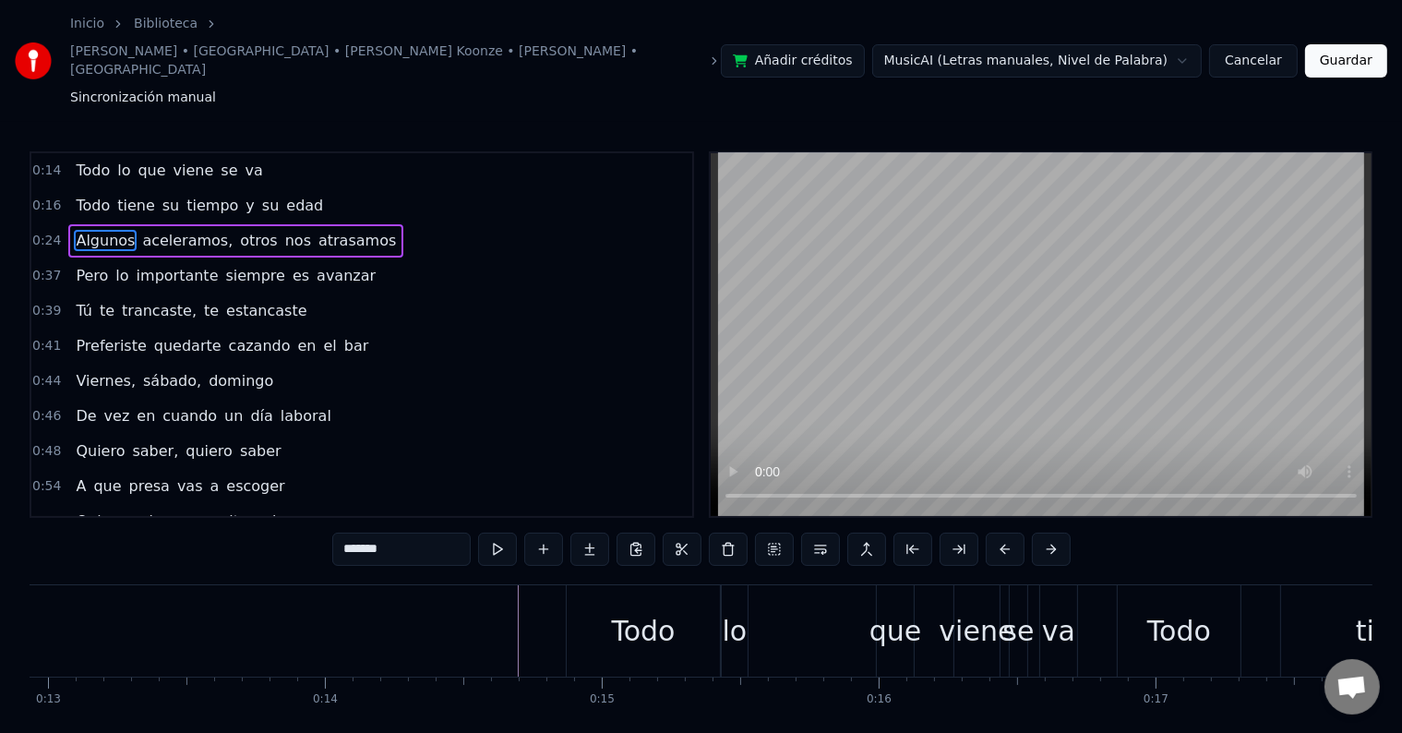
scroll to position [0, 3840]
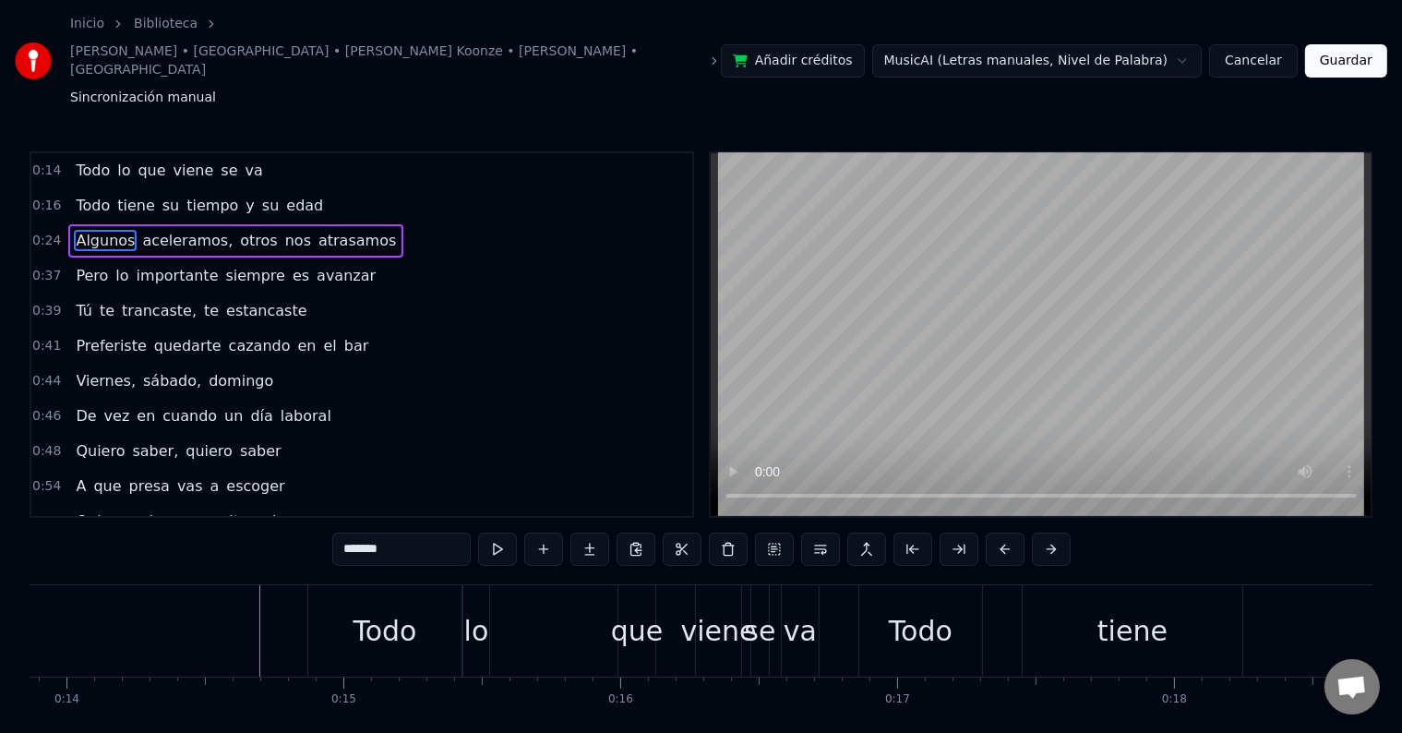
drag, startPoint x: 343, startPoint y: 585, endPoint x: 391, endPoint y: 596, distance: 49.3
click at [391, 596] on div "Todo" at bounding box center [384, 630] width 153 height 91
type input "****"
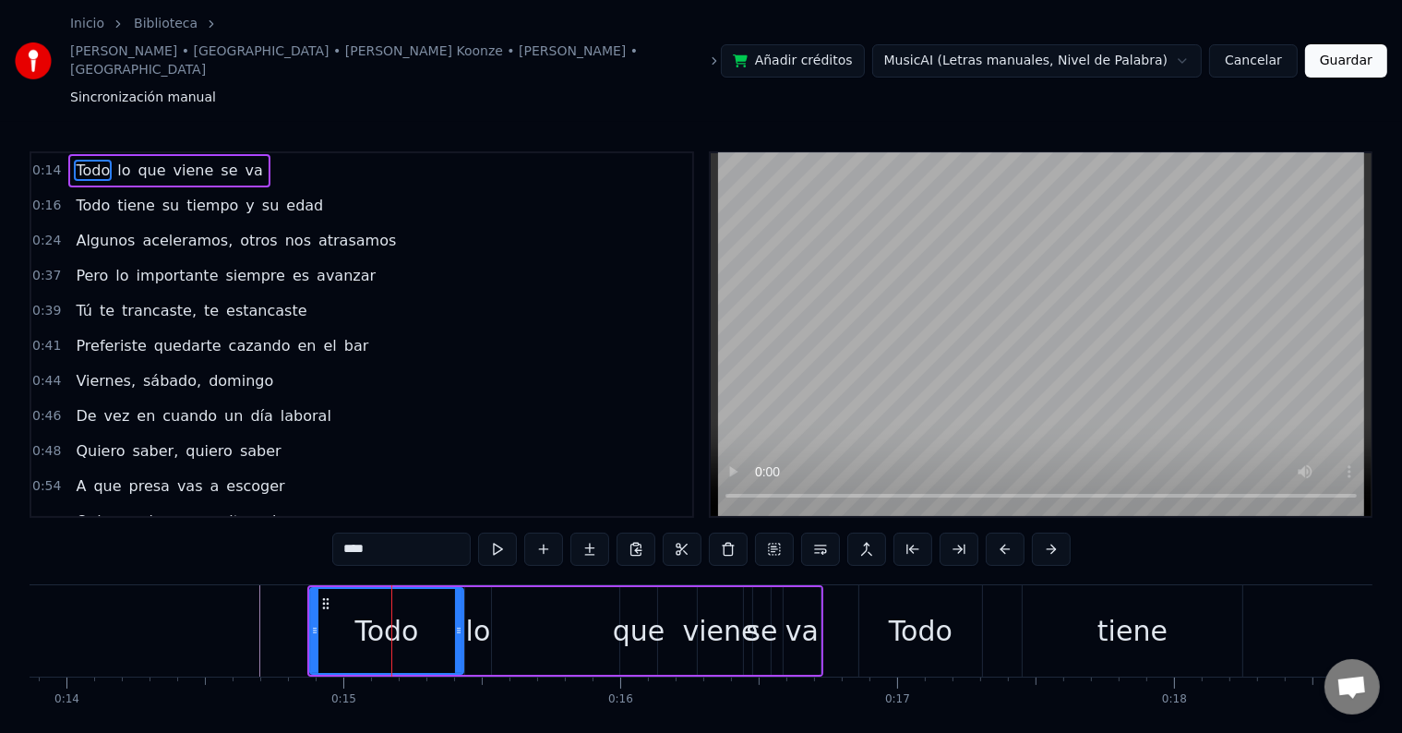
drag, startPoint x: 391, startPoint y: 596, endPoint x: 474, endPoint y: 607, distance: 83.8
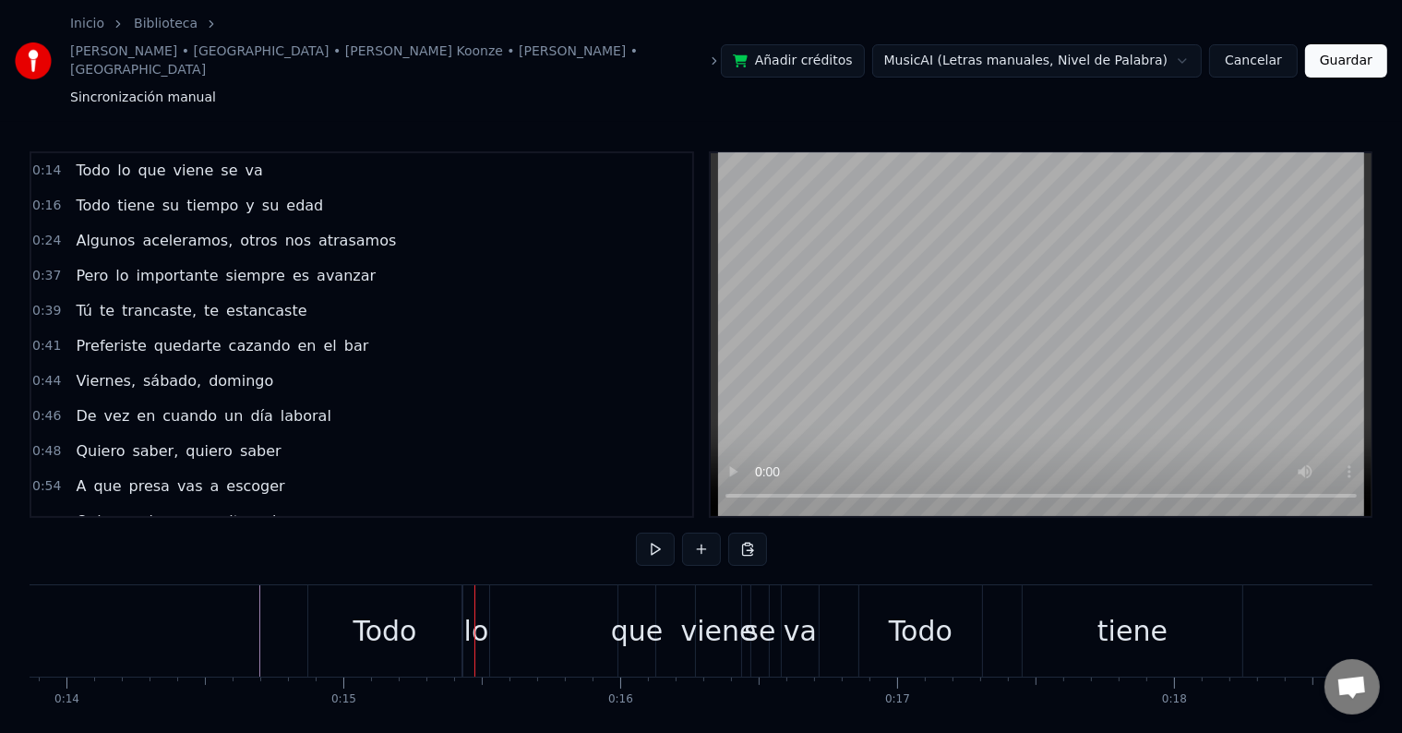
click at [412, 602] on div "Todo" at bounding box center [384, 630] width 153 height 91
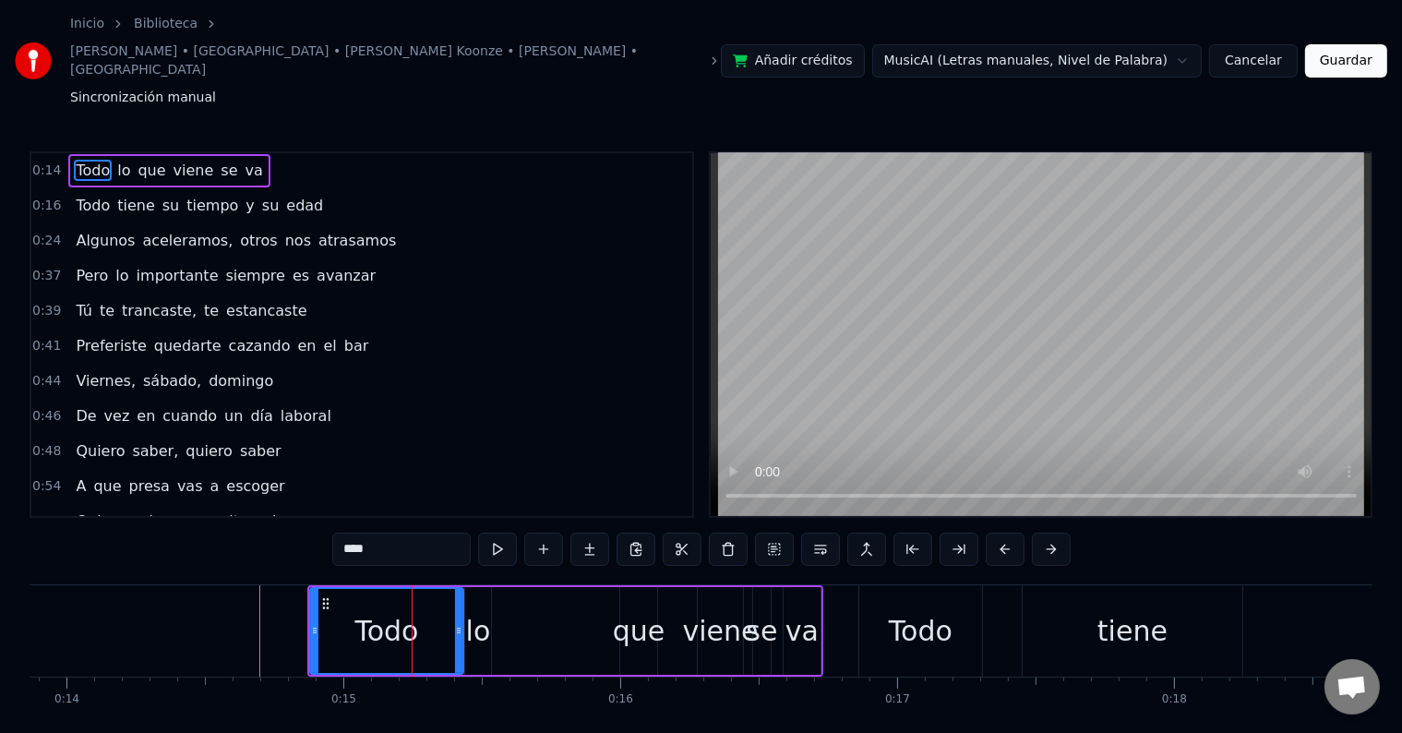
drag, startPoint x: 405, startPoint y: 600, endPoint x: 485, endPoint y: 642, distance: 90.0
click at [485, 642] on div "Todo lo que viene se va Todo tiene su tiempo y su edad Algunos aceleramos, otro…" at bounding box center [701, 653] width 1343 height 138
click at [317, 589] on div at bounding box center [320, 631] width 7 height 84
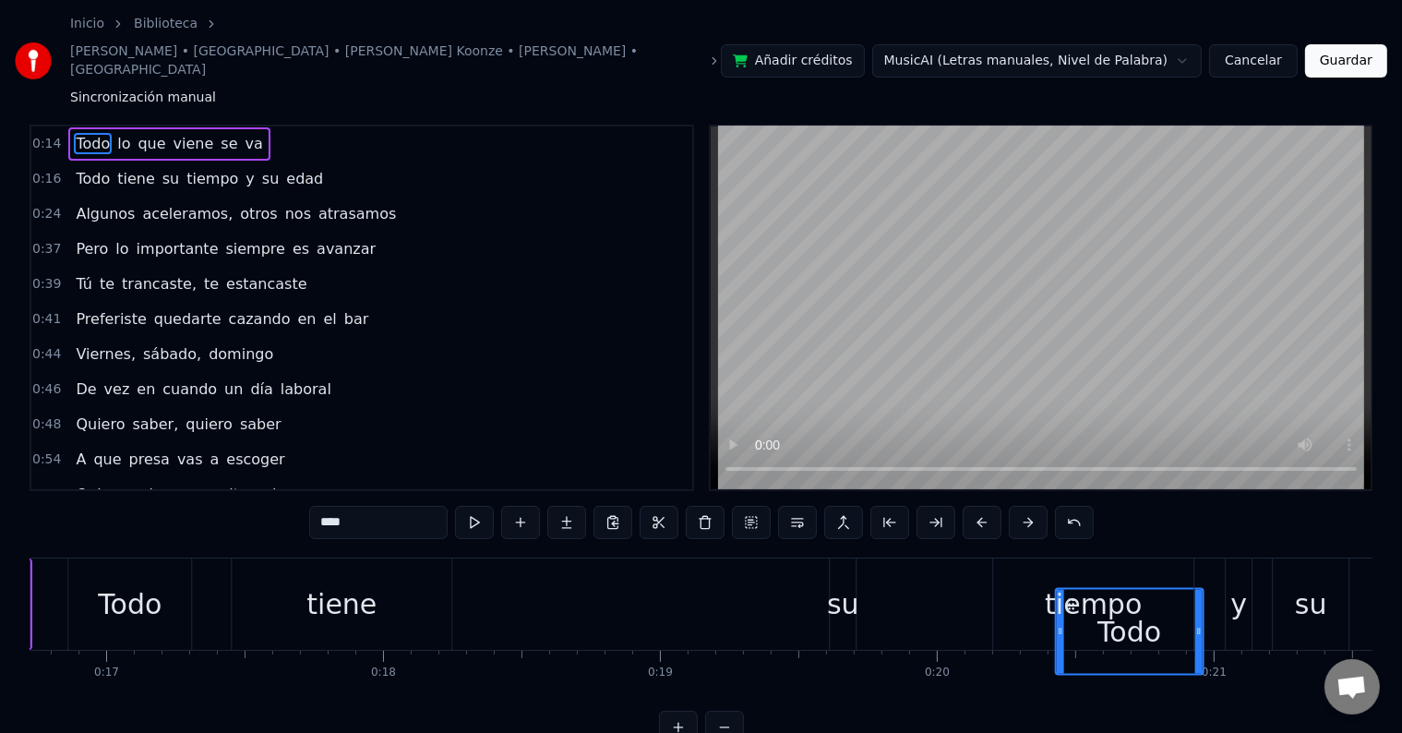
scroll to position [0, 4633]
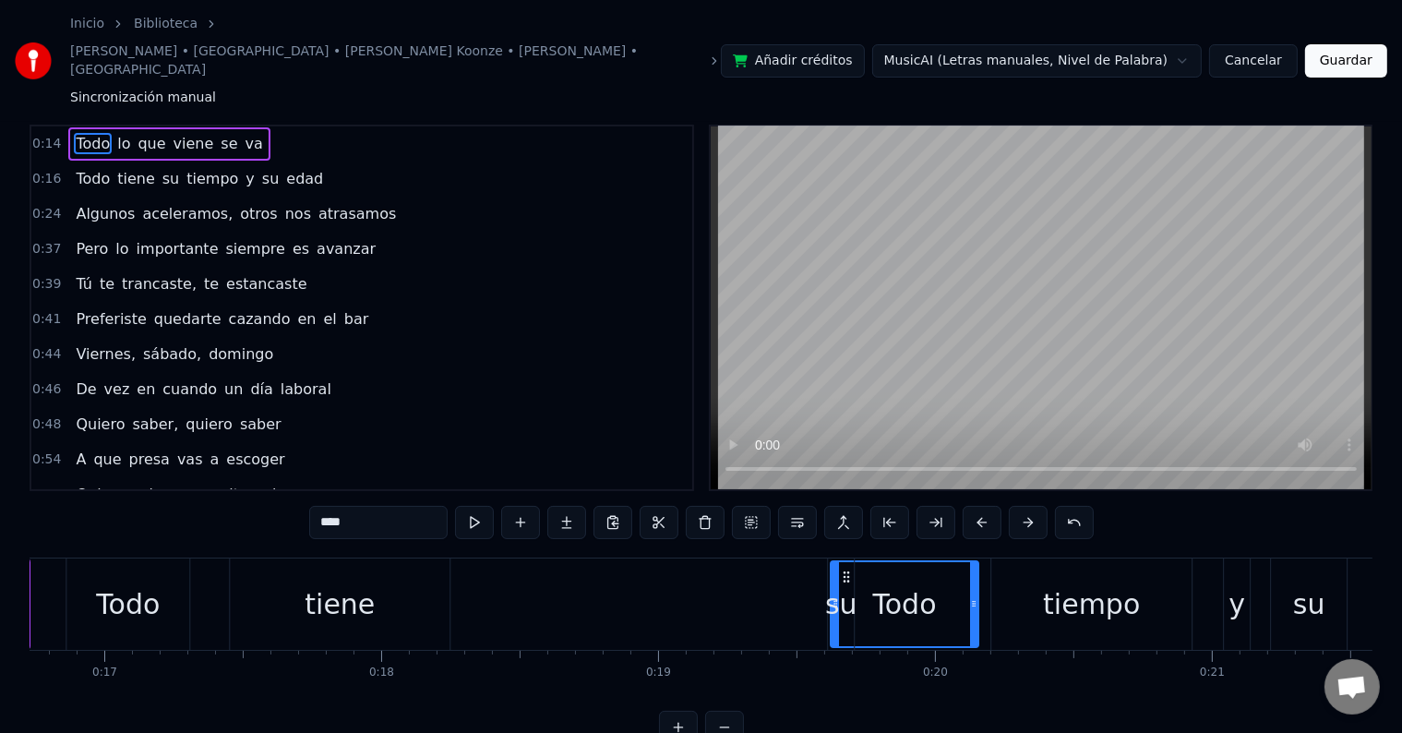
drag, startPoint x: 331, startPoint y: 547, endPoint x: 857, endPoint y: 516, distance: 526.1
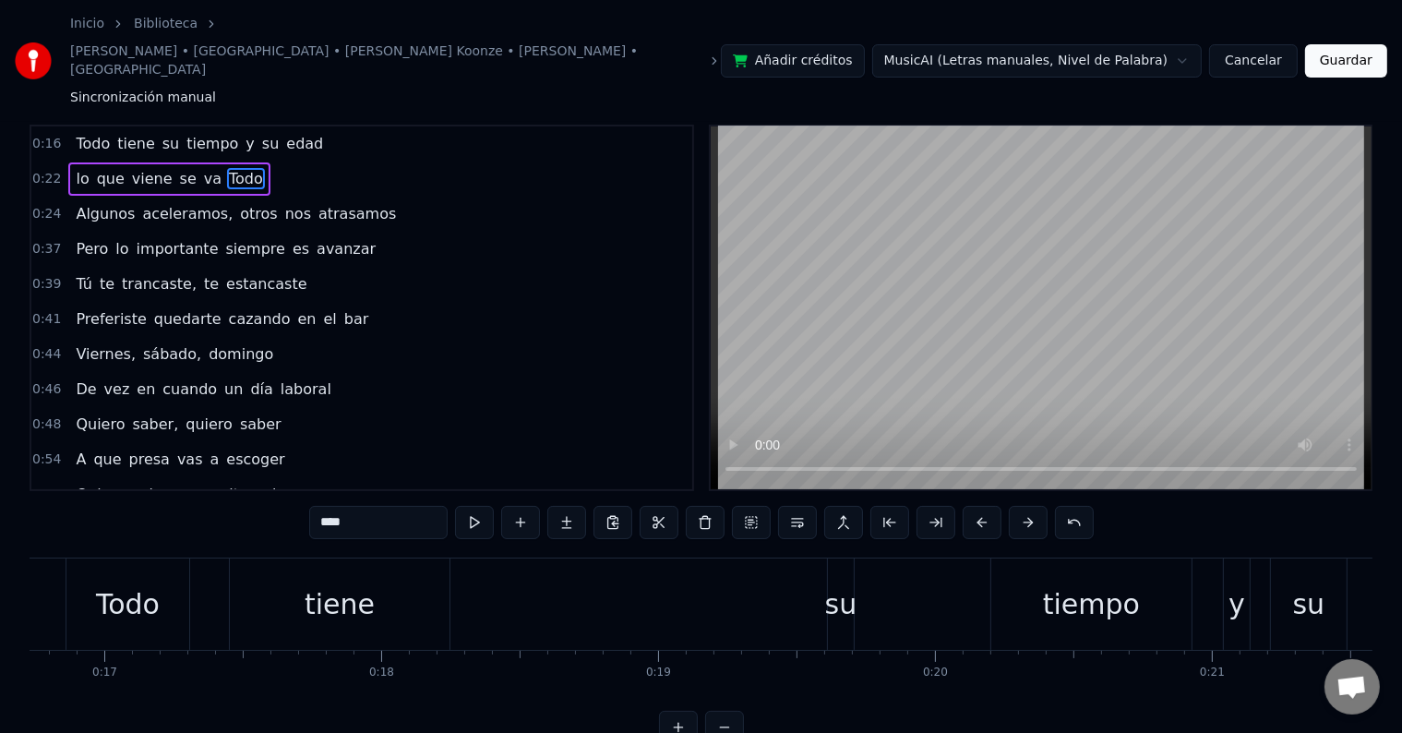
click at [564, 558] on div "Todo tiene su tiempo y su edad" at bounding box center [1099, 603] width 2067 height 91
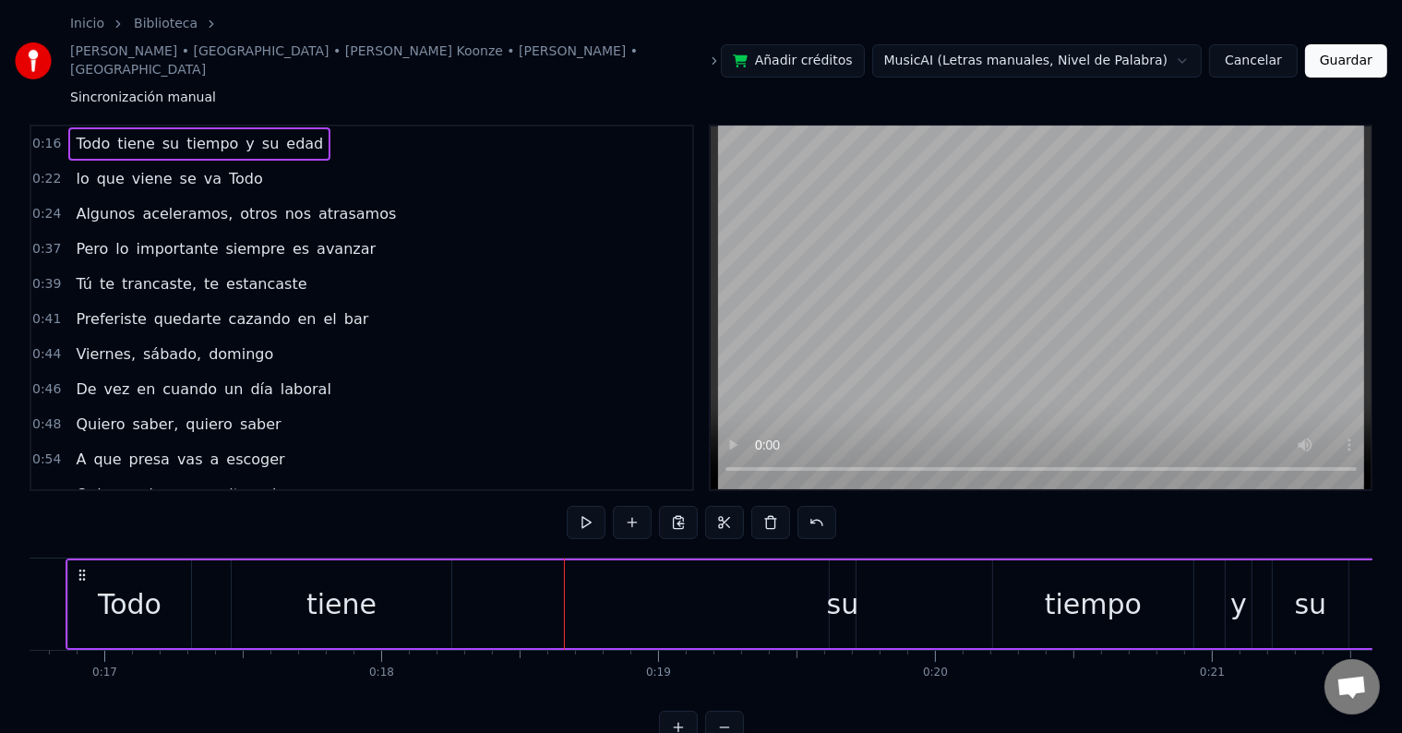
click at [564, 558] on div at bounding box center [564, 603] width 1 height 91
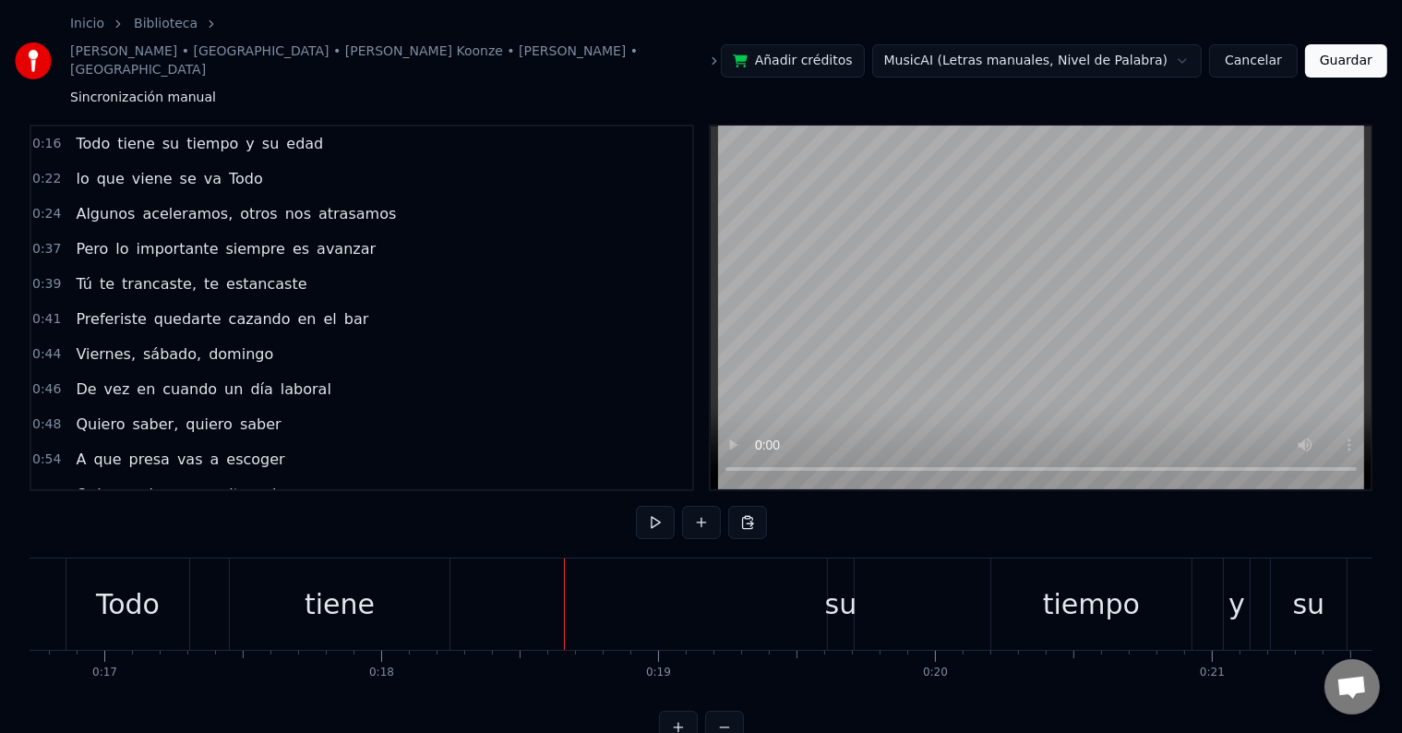
click at [576, 558] on div "Todo tiene su tiempo y su edad" at bounding box center [1099, 603] width 2067 height 91
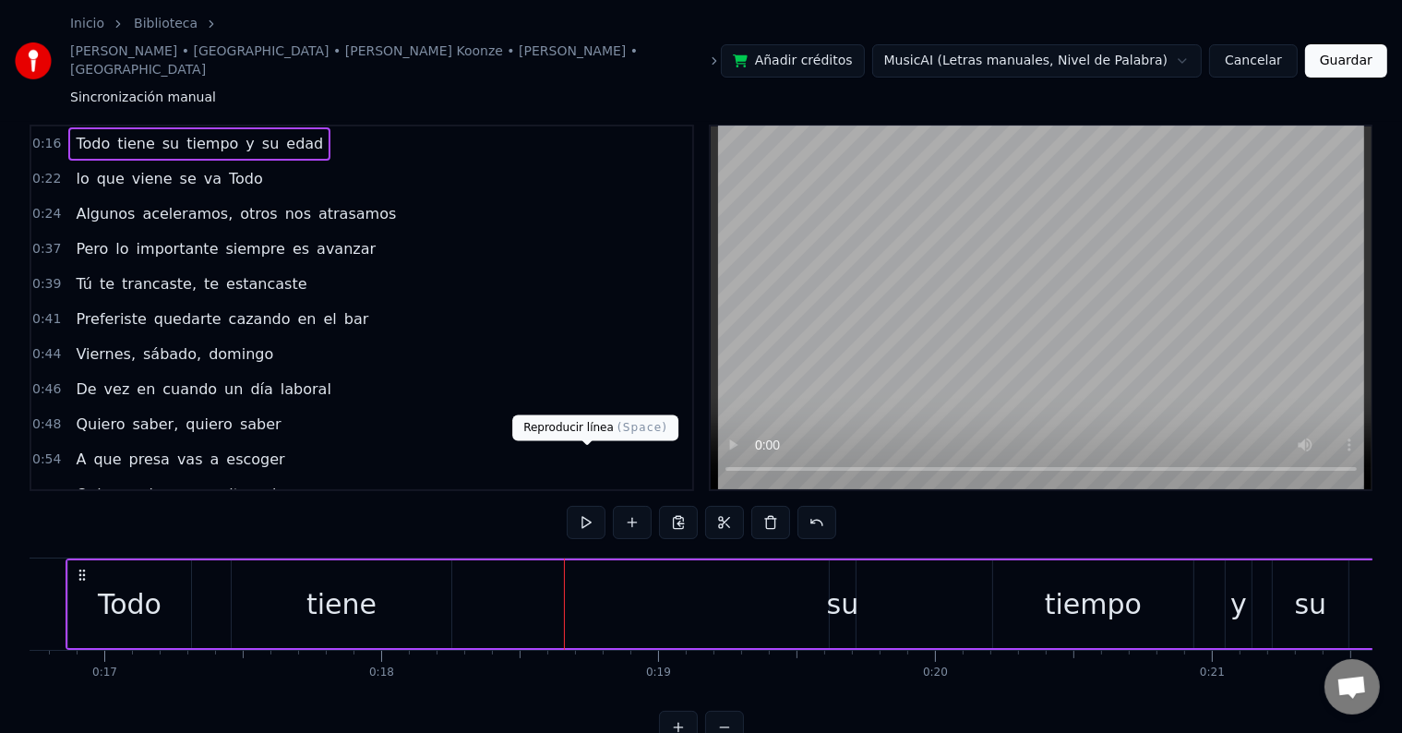
click at [579, 506] on button at bounding box center [586, 522] width 39 height 33
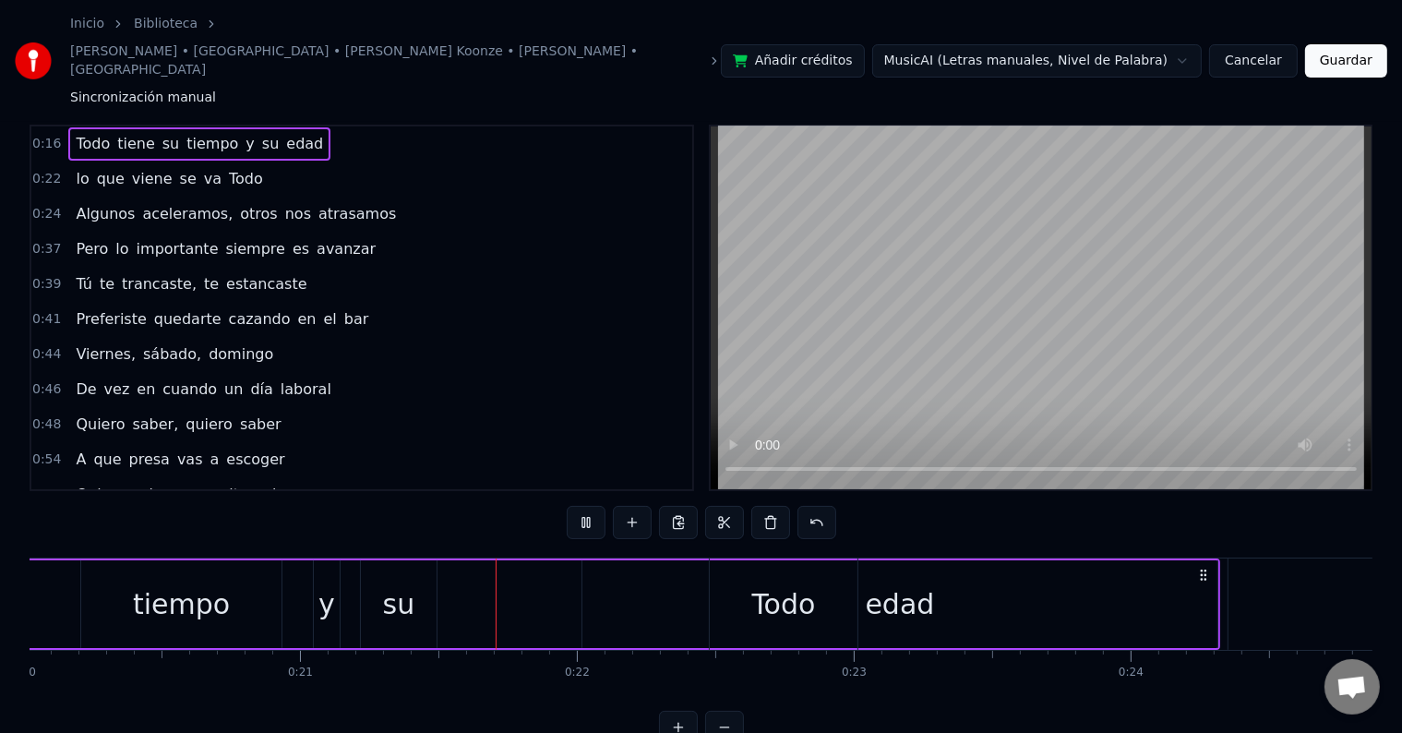
scroll to position [0, 5772]
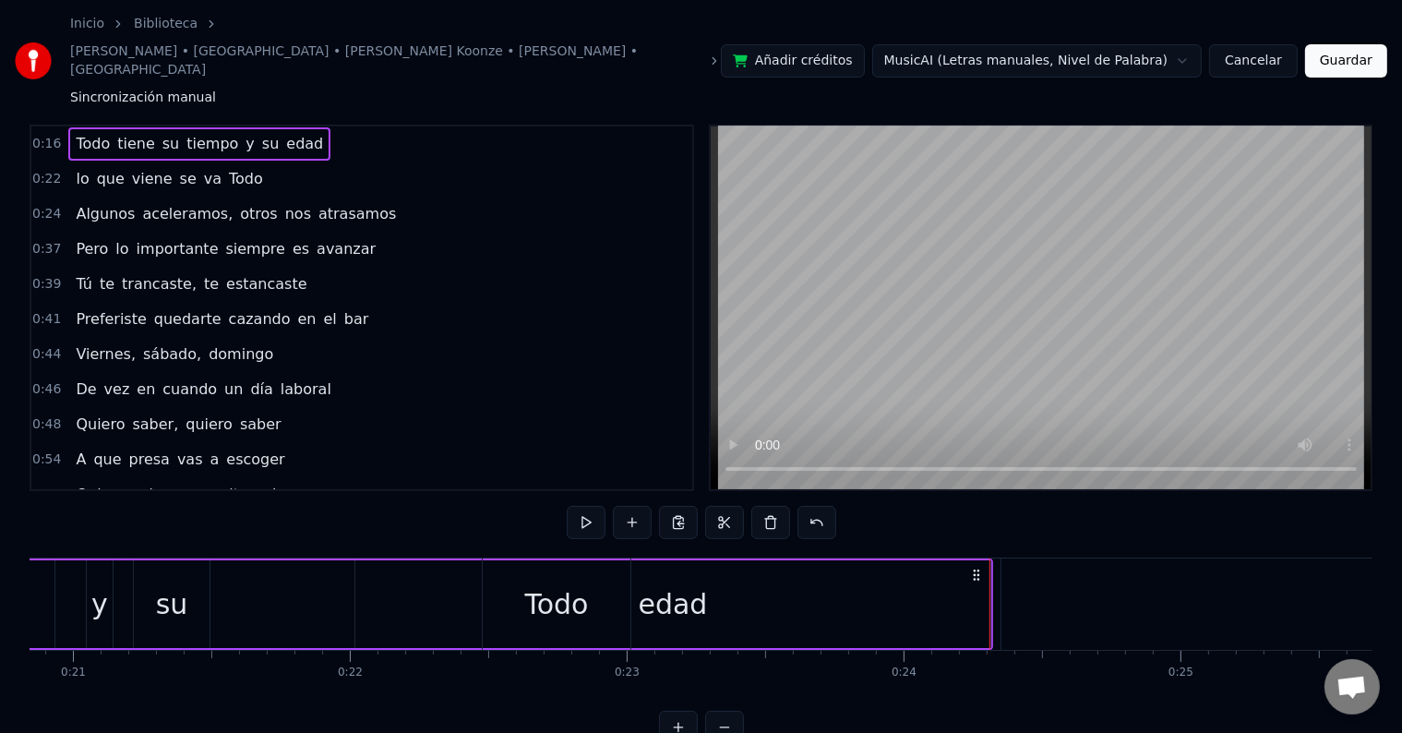
click at [176, 661] on div "0:16 Todo tiene su tiempo y su edad 0:22 lo que viene se va Todo 0:24 Algunos a…" at bounding box center [701, 434] width 1343 height 619
click at [823, 506] on button at bounding box center [816, 522] width 39 height 33
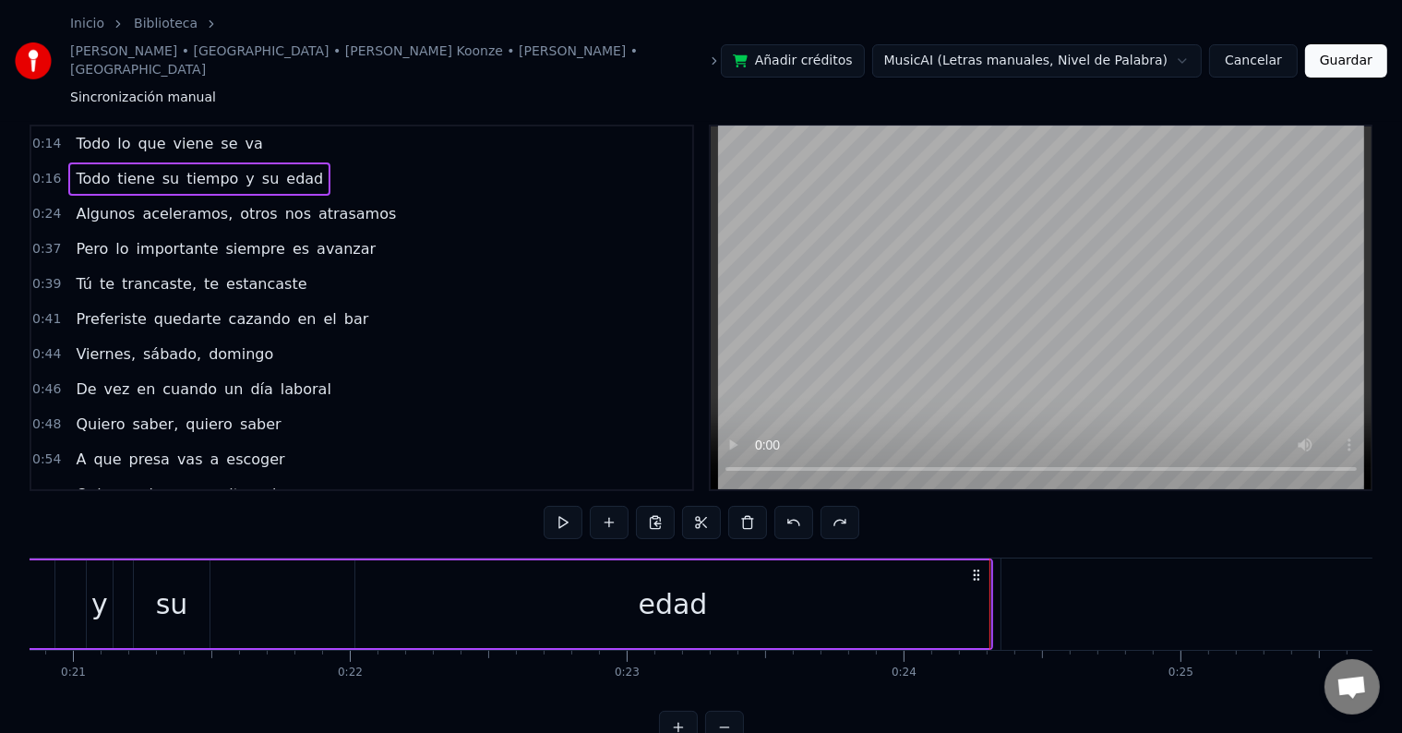
click at [823, 506] on button at bounding box center [840, 522] width 39 height 33
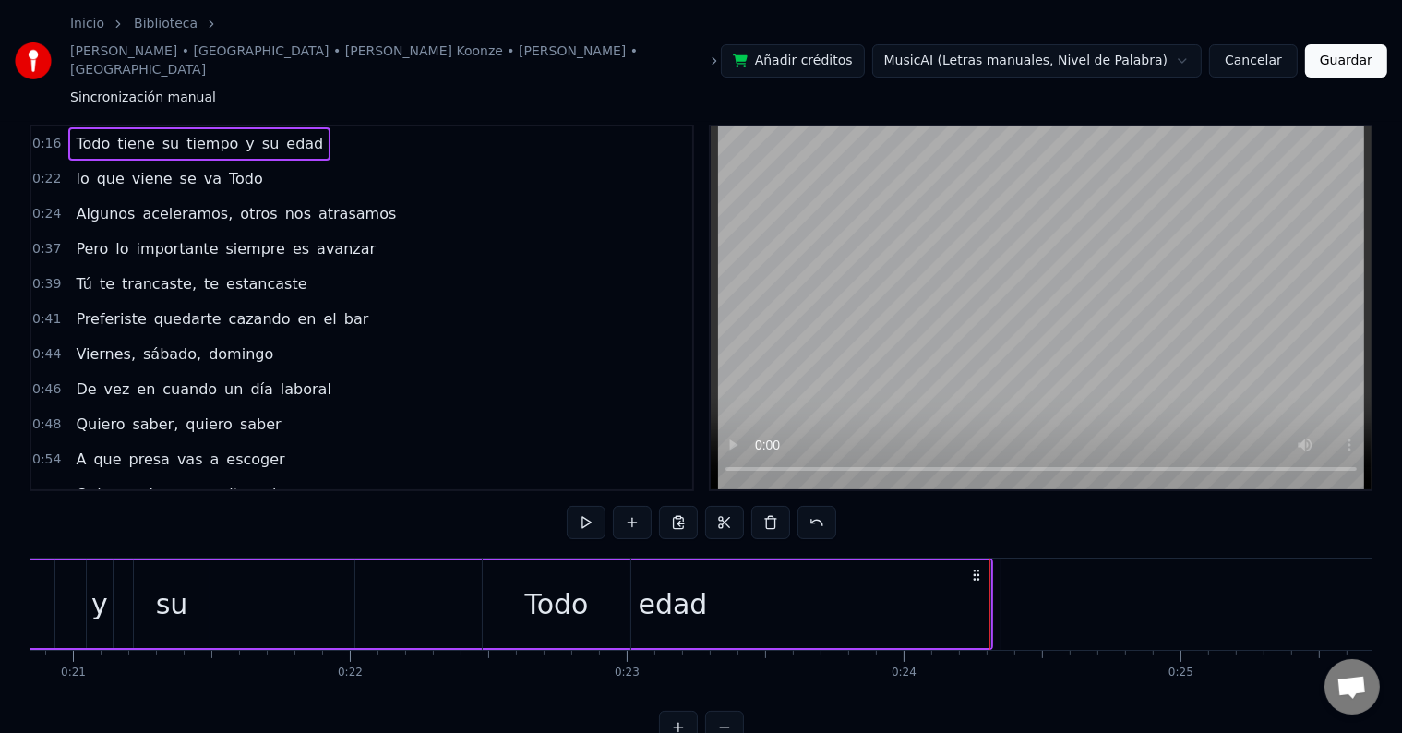
click at [823, 506] on button at bounding box center [816, 522] width 39 height 33
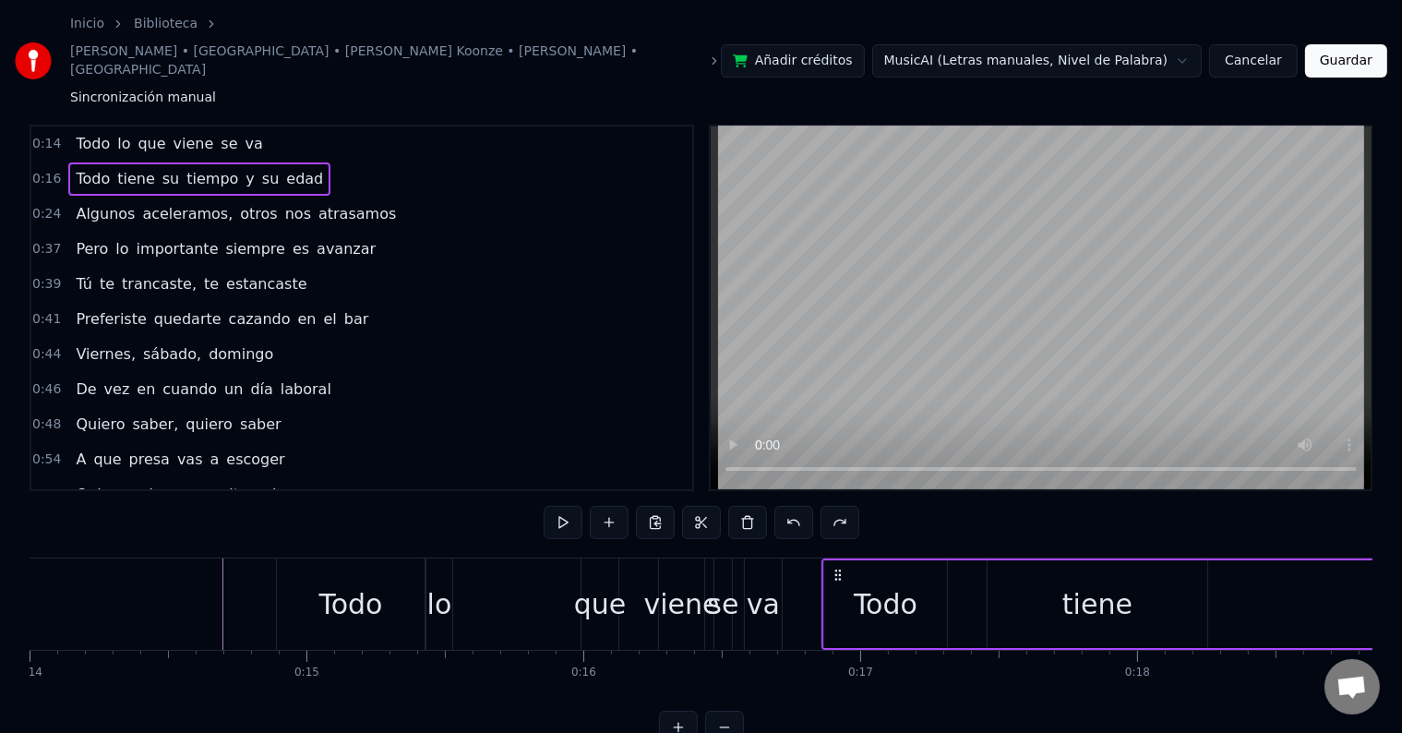
scroll to position [0, 4430]
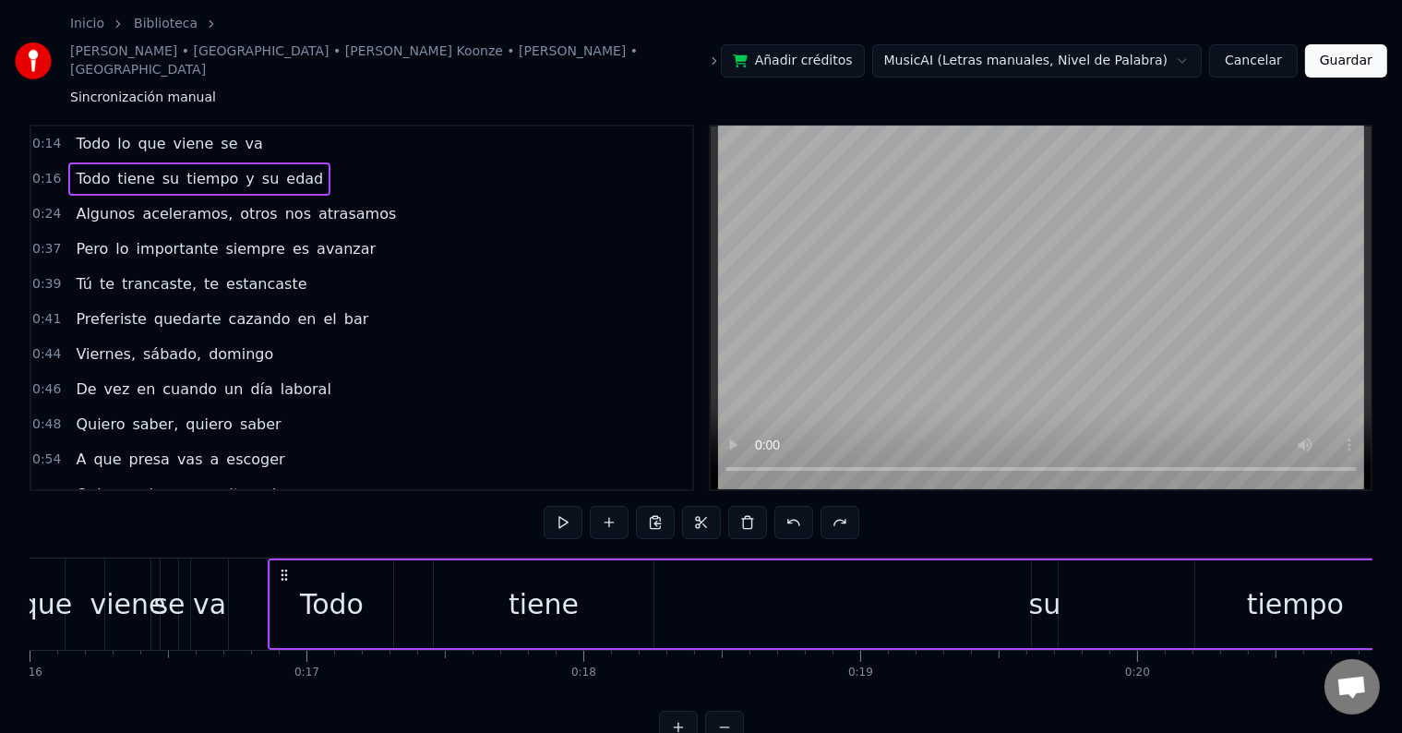
click at [37, 583] on div "que" at bounding box center [46, 604] width 53 height 42
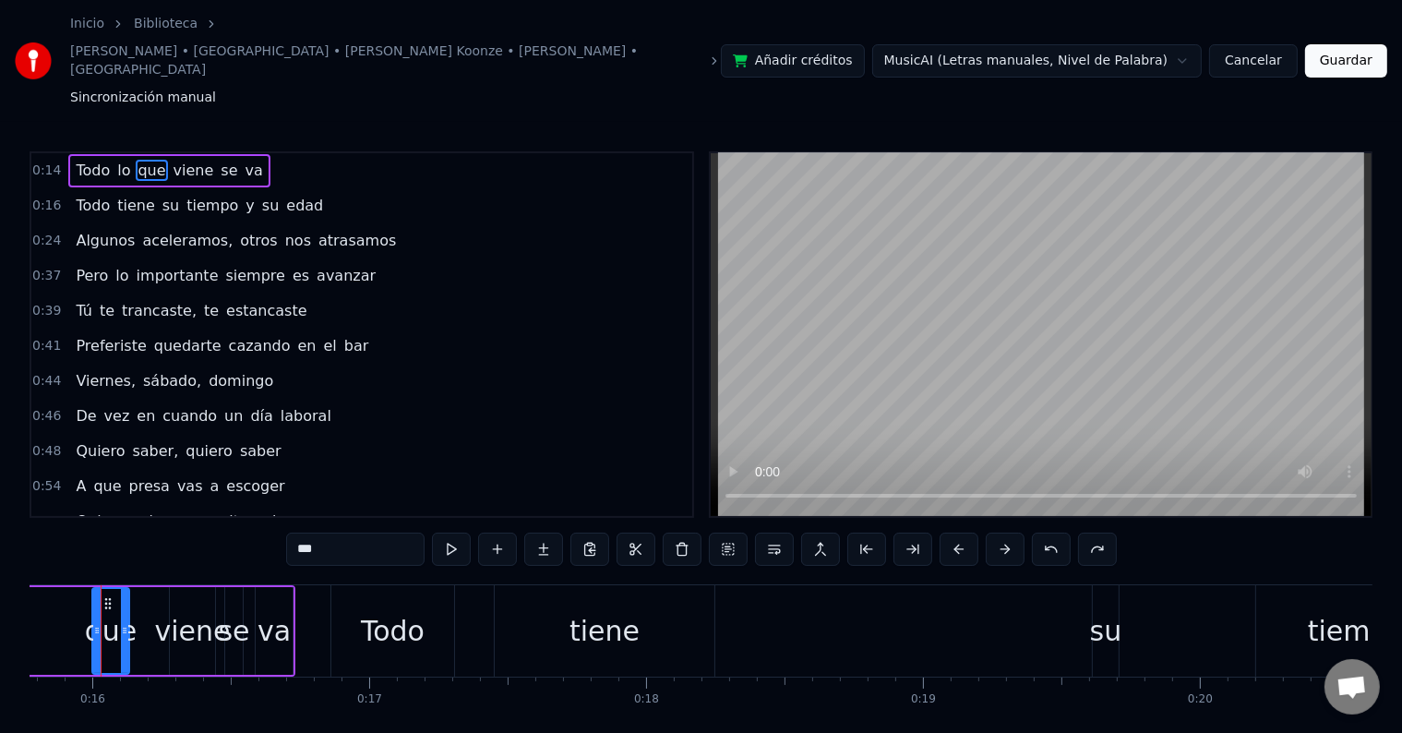
scroll to position [0, 4345]
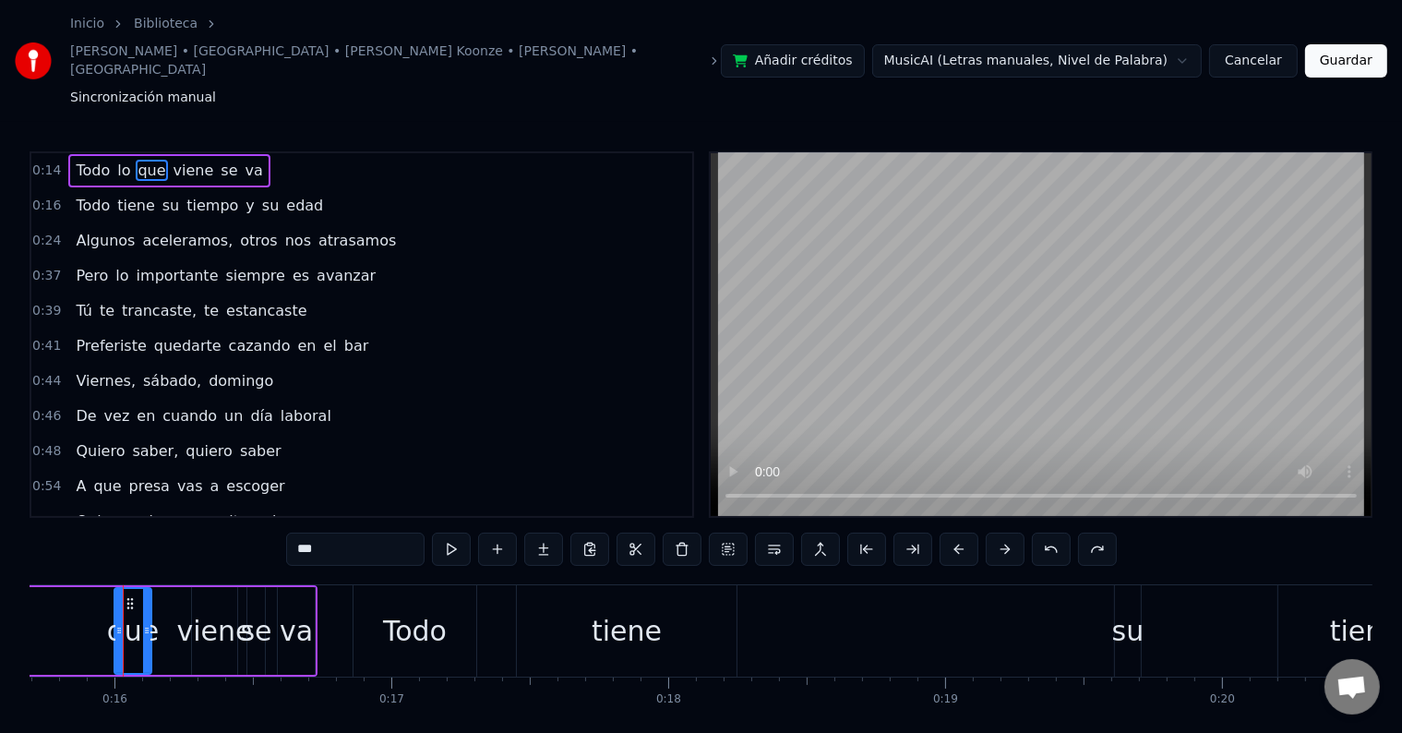
click at [64, 585] on div "Todo lo que viene se va" at bounding box center [62, 630] width 510 height 91
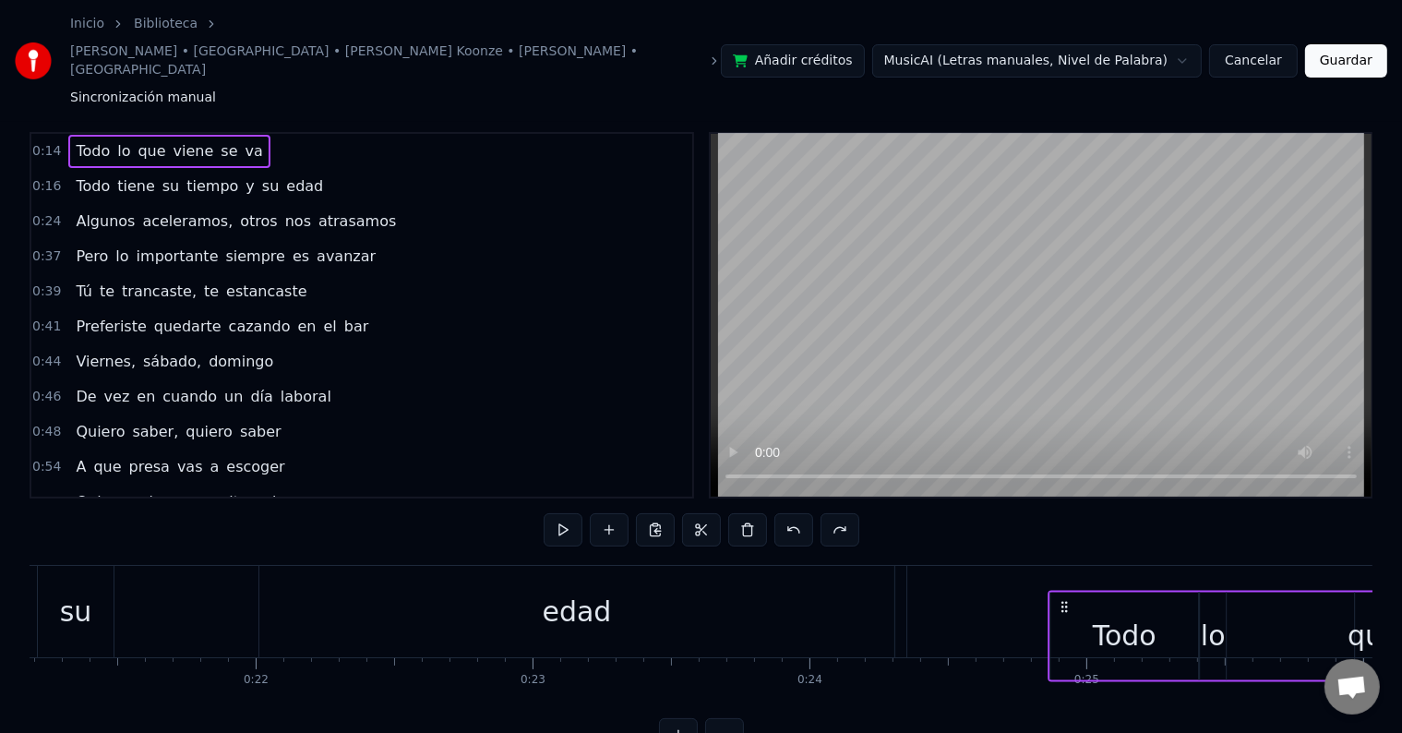
scroll to position [28, 0]
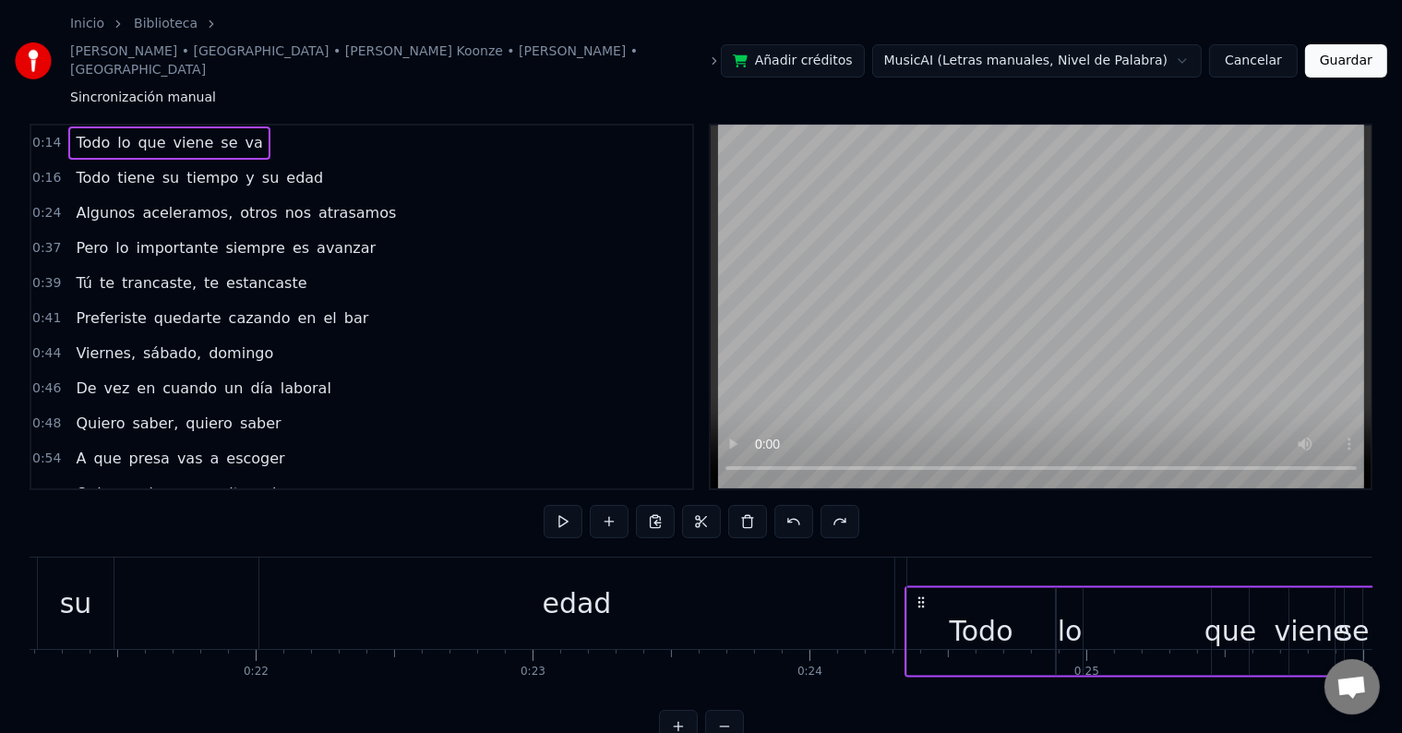
drag, startPoint x: 366, startPoint y: 543, endPoint x: 921, endPoint y: 433, distance: 565.5
click at [921, 433] on div "0:14 Todo lo que viene se va 0:16 Todo tiene su tiempo y su edad 0:24 Algunos a…" at bounding box center [701, 433] width 1343 height 619
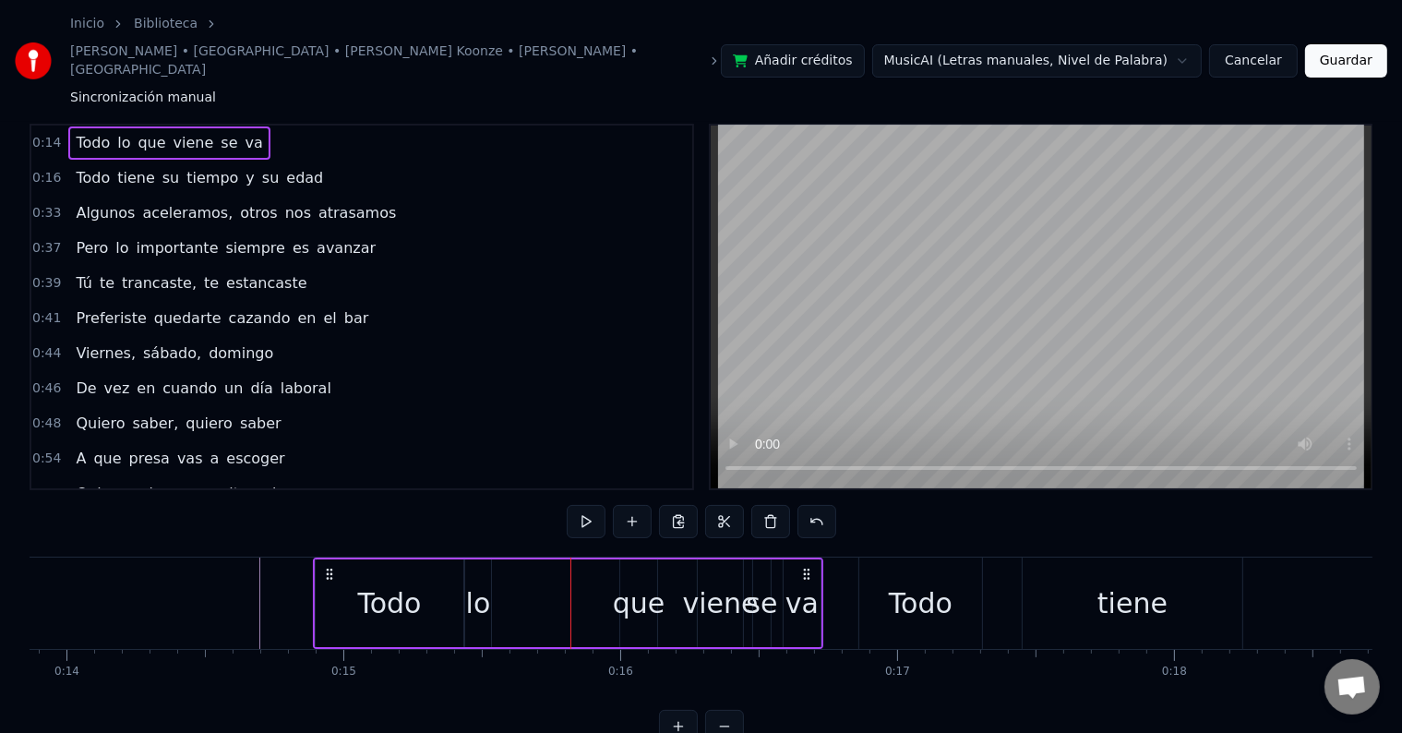
scroll to position [0, 3877]
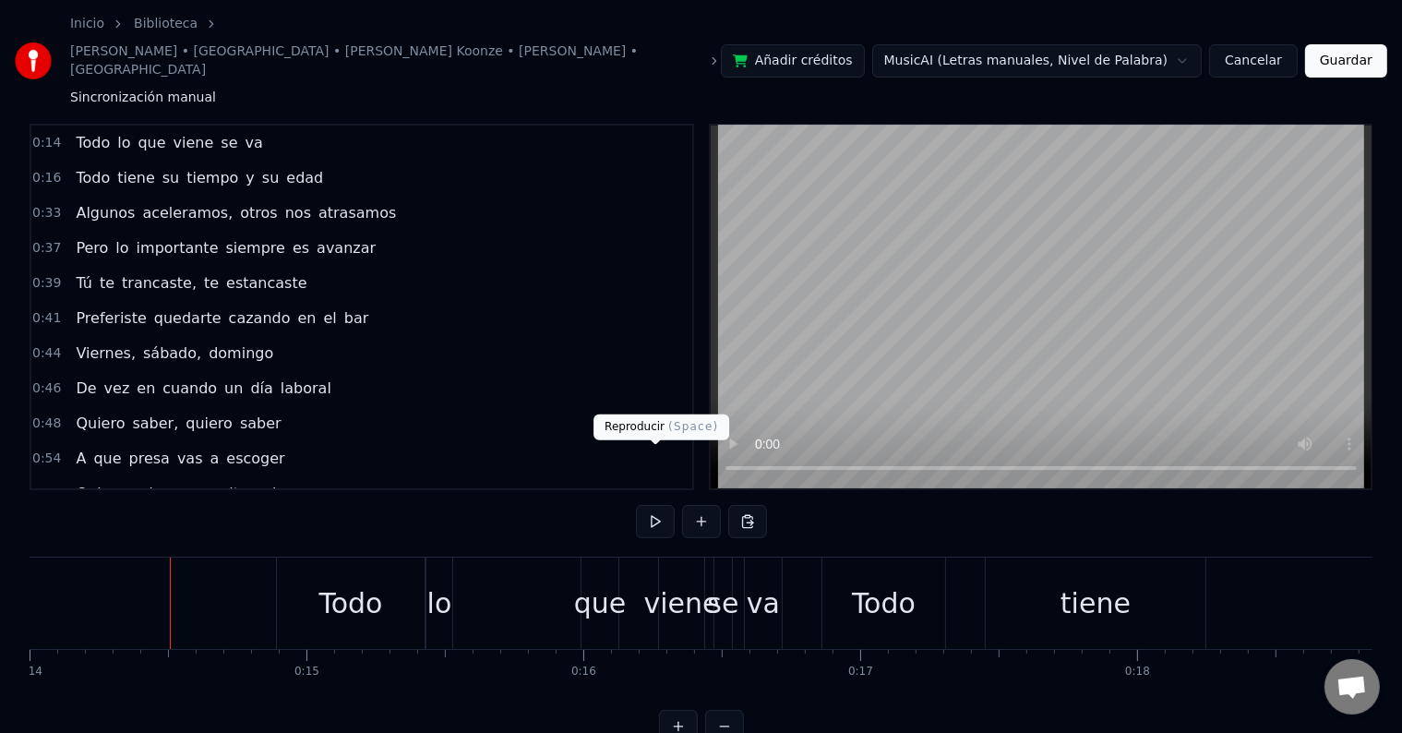
click at [655, 505] on button at bounding box center [655, 521] width 39 height 33
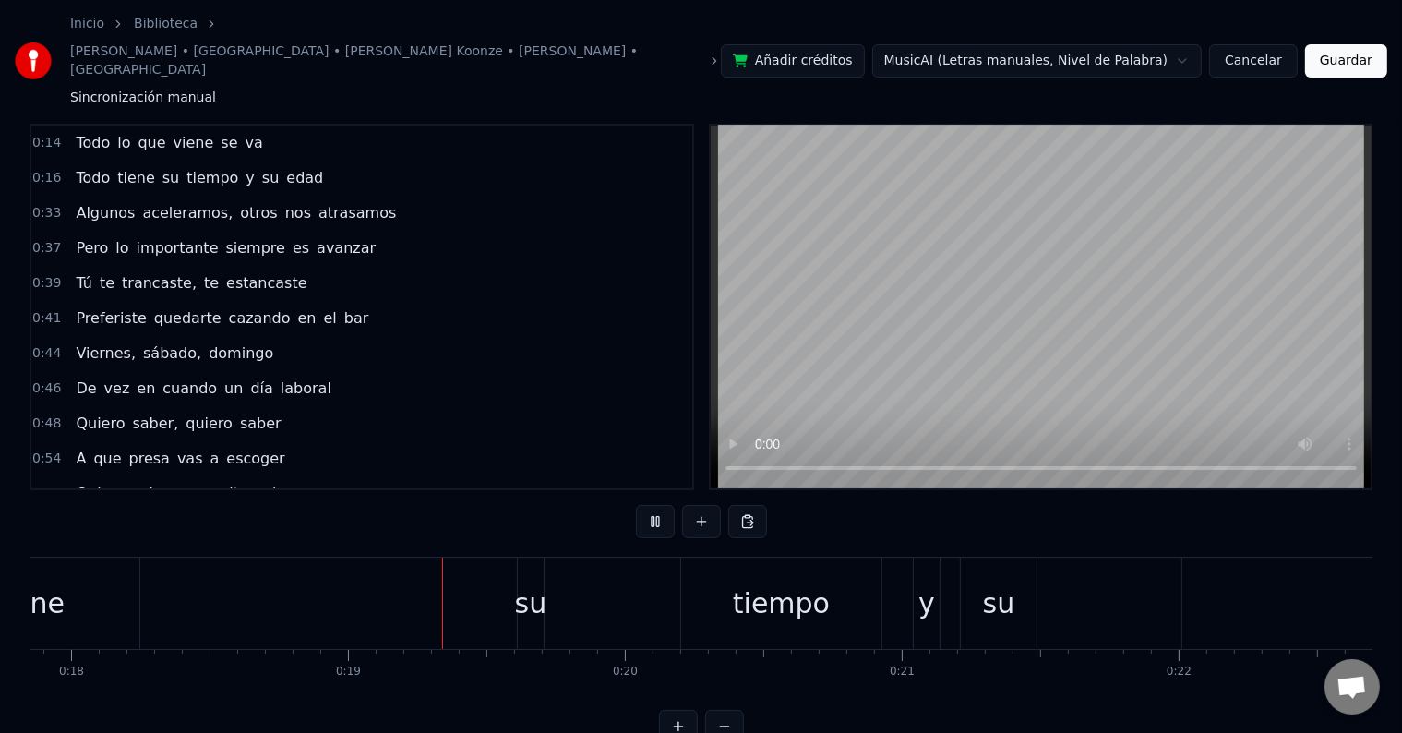
scroll to position [0, 5074]
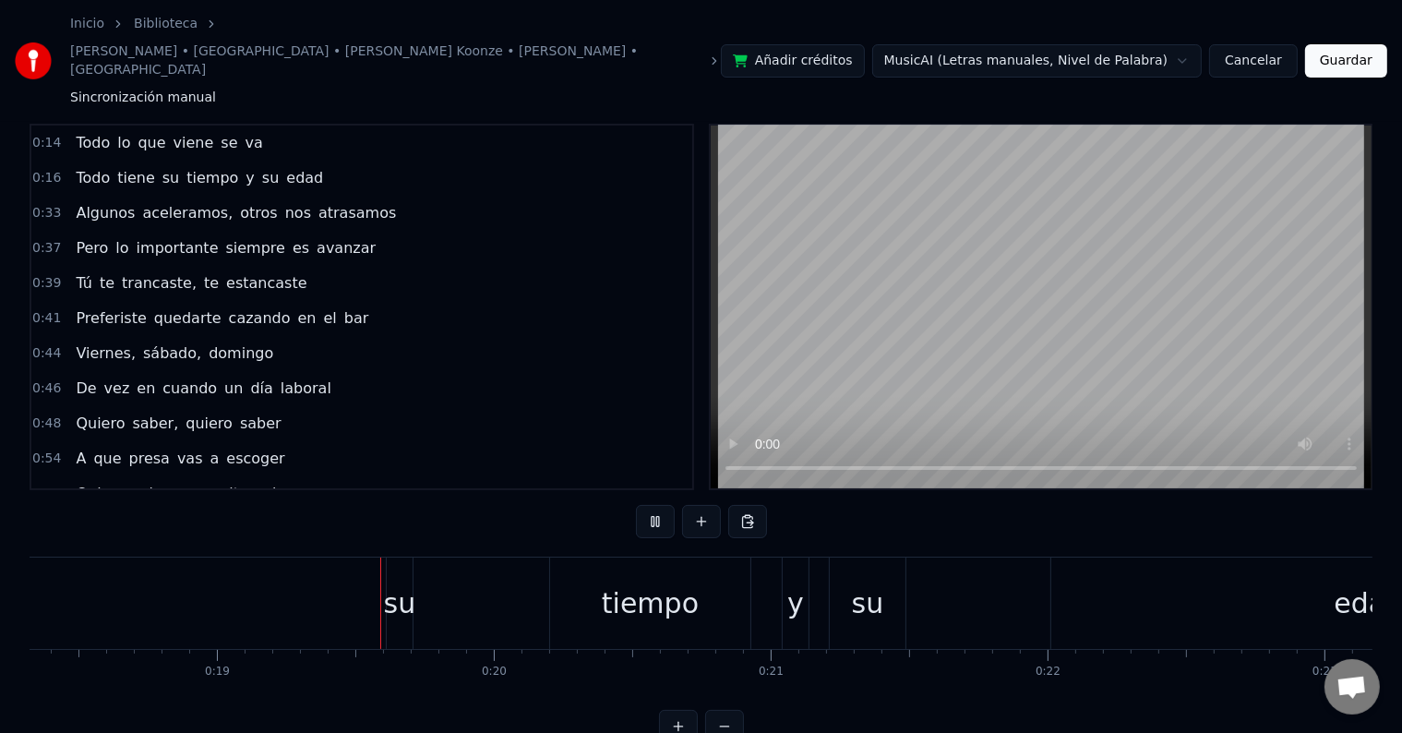
click at [655, 505] on button at bounding box center [655, 521] width 39 height 33
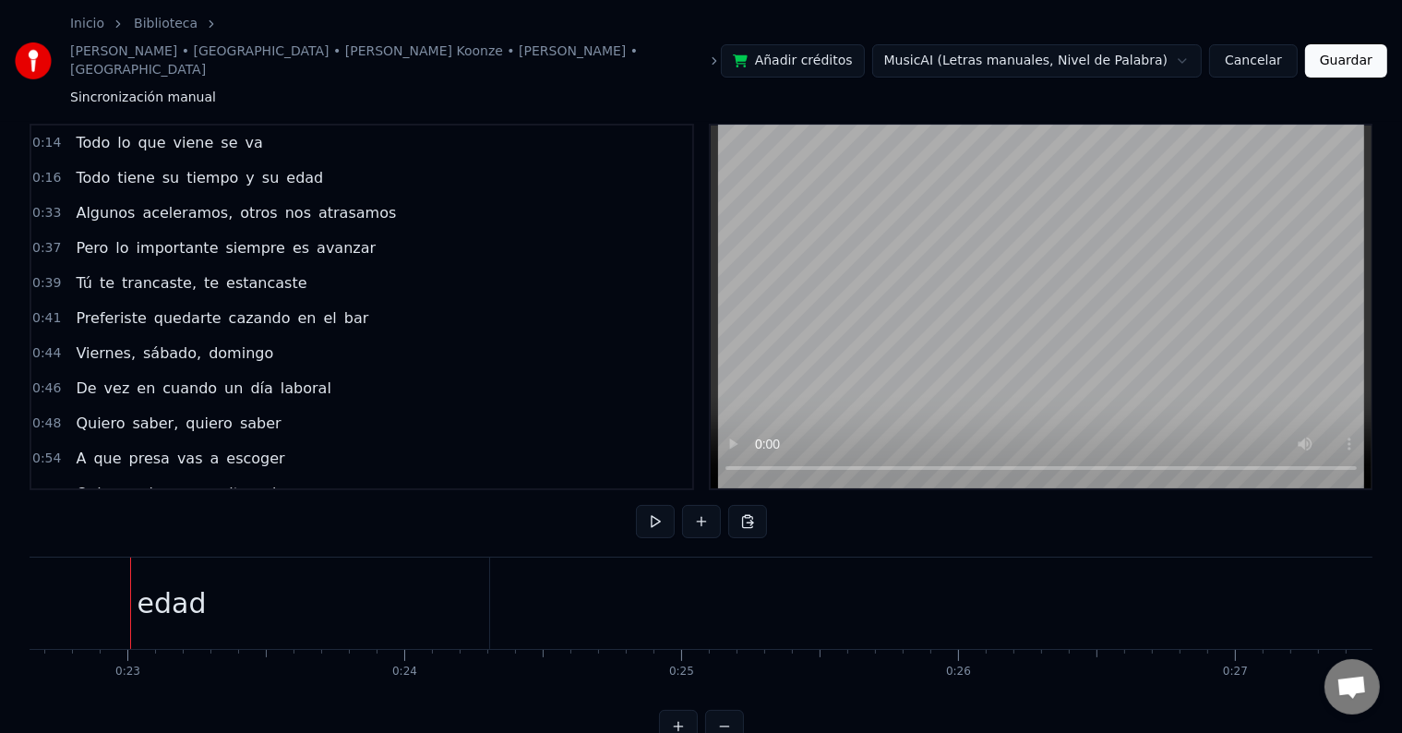
scroll to position [0, 6278]
drag, startPoint x: 175, startPoint y: 639, endPoint x: 154, endPoint y: 637, distance: 21.3
click at [154, 637] on div "Todo lo que viene se va Todo tiene su tiempo y su edad Algunos aceleramos, otro…" at bounding box center [701, 626] width 1343 height 138
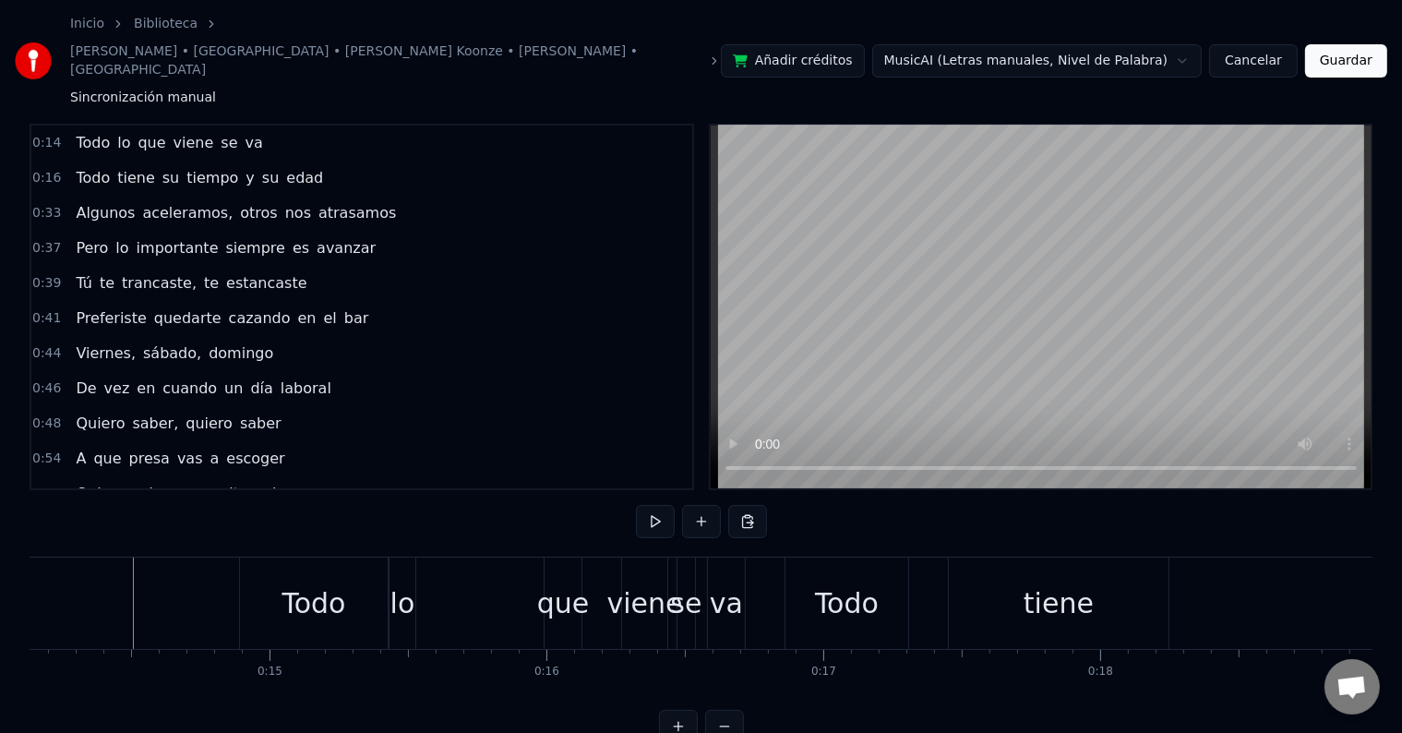
scroll to position [0, 4024]
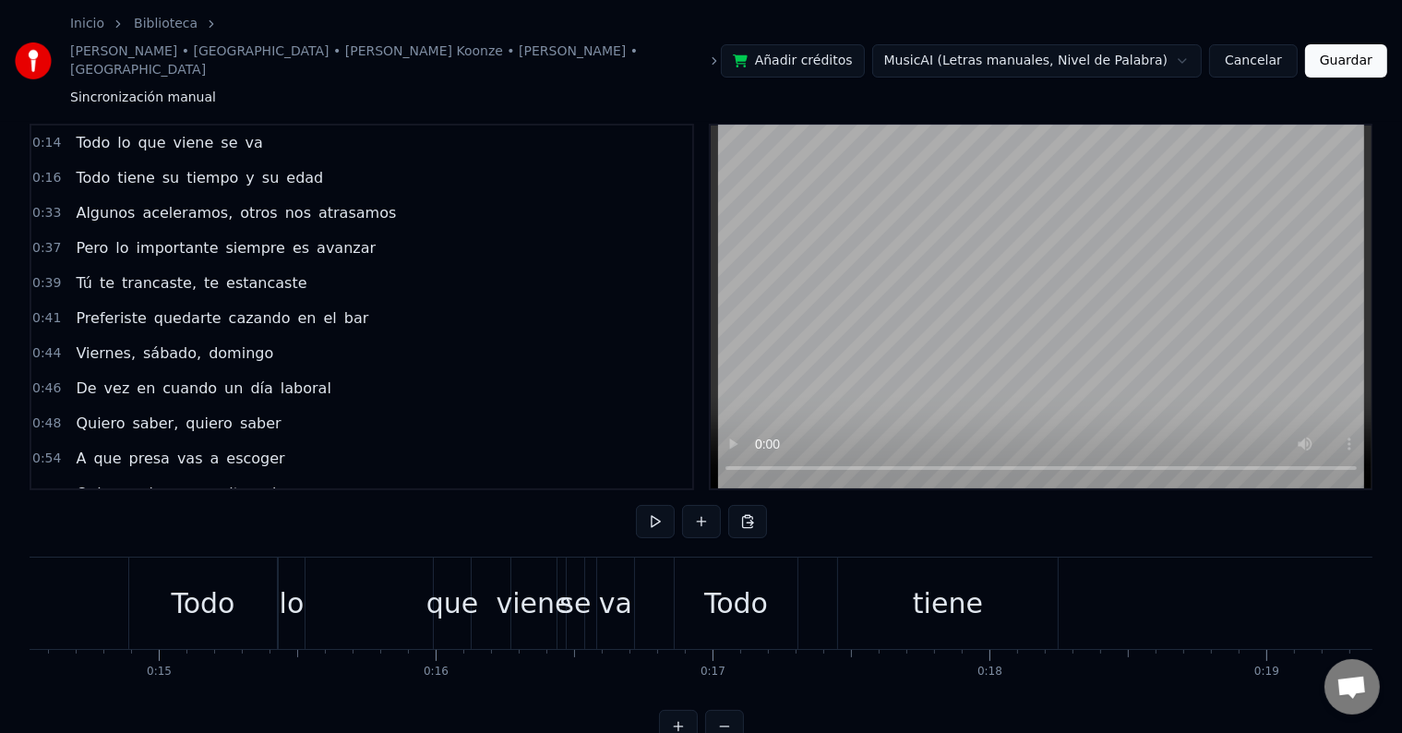
click at [128, 557] on div "Todo" at bounding box center [203, 602] width 150 height 91
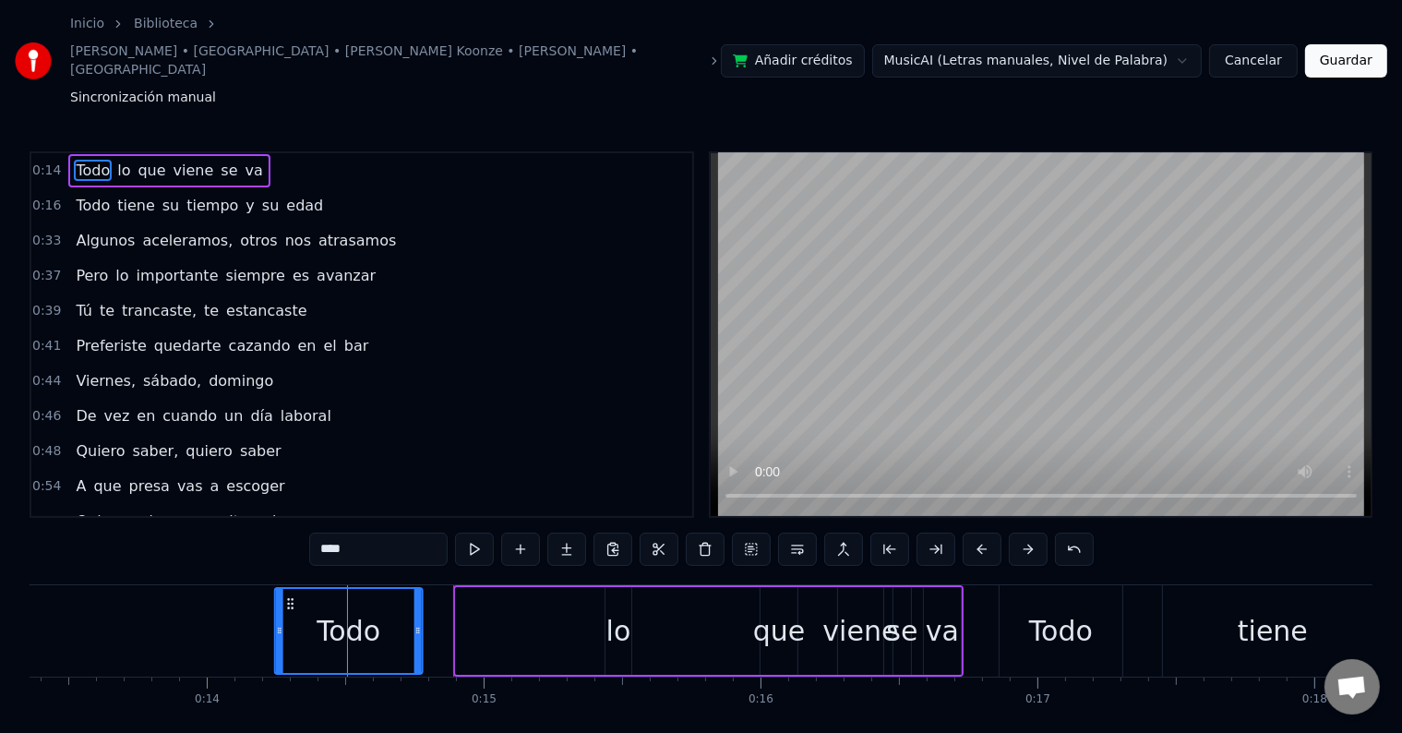
scroll to position [0, 3697]
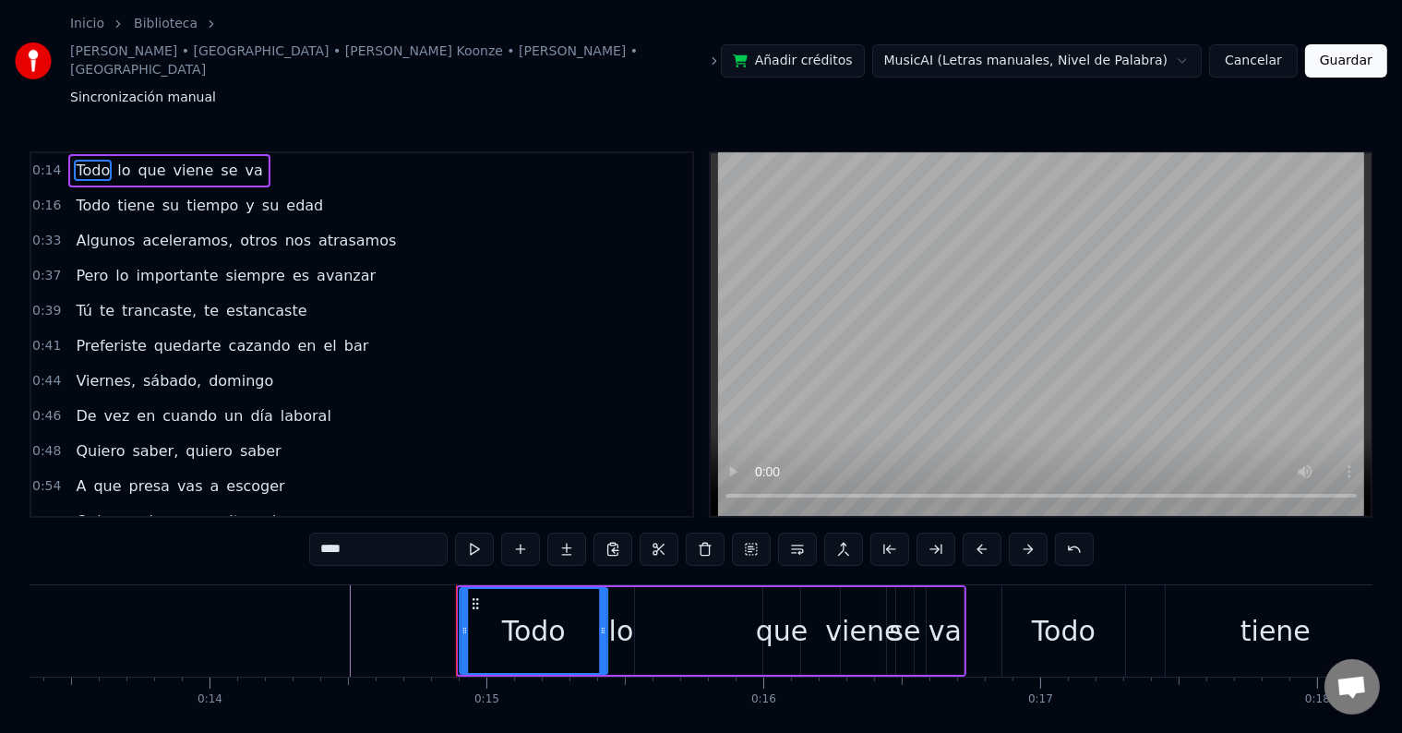
drag, startPoint x: 147, startPoint y: 545, endPoint x: 475, endPoint y: 576, distance: 330.0
click at [475, 589] on div "Todo" at bounding box center [534, 631] width 146 height 84
click at [637, 585] on div "Todo lo que viene se va" at bounding box center [711, 630] width 509 height 91
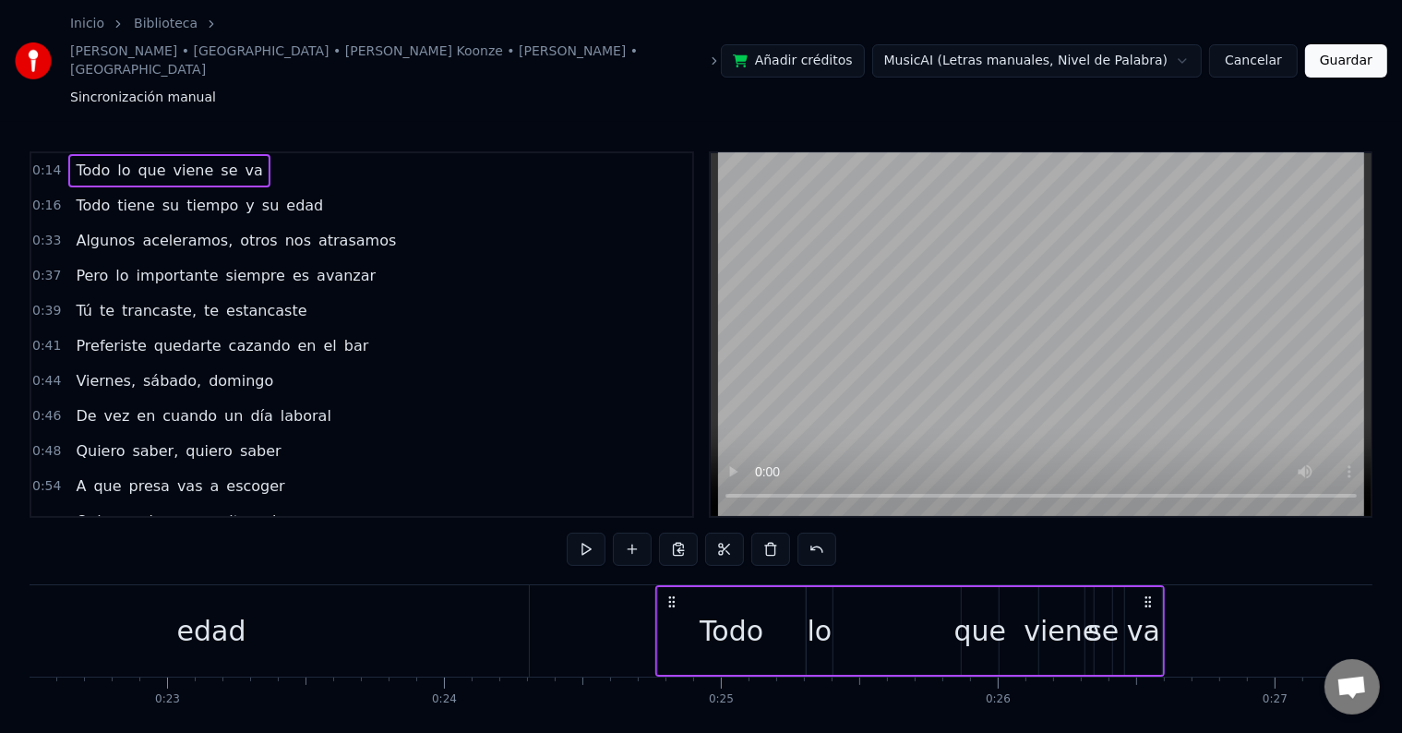
scroll to position [0, 6232]
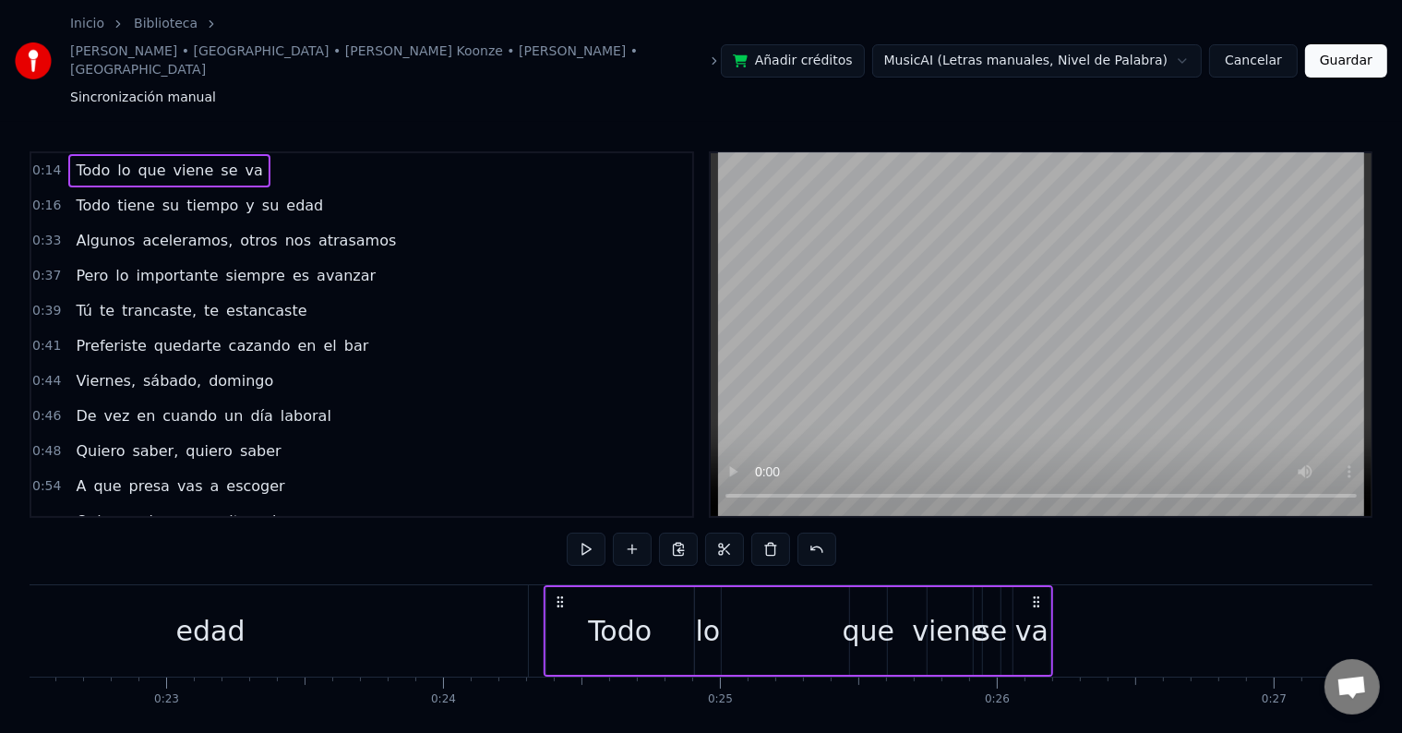
drag, startPoint x: 947, startPoint y: 543, endPoint x: 1034, endPoint y: 545, distance: 86.8
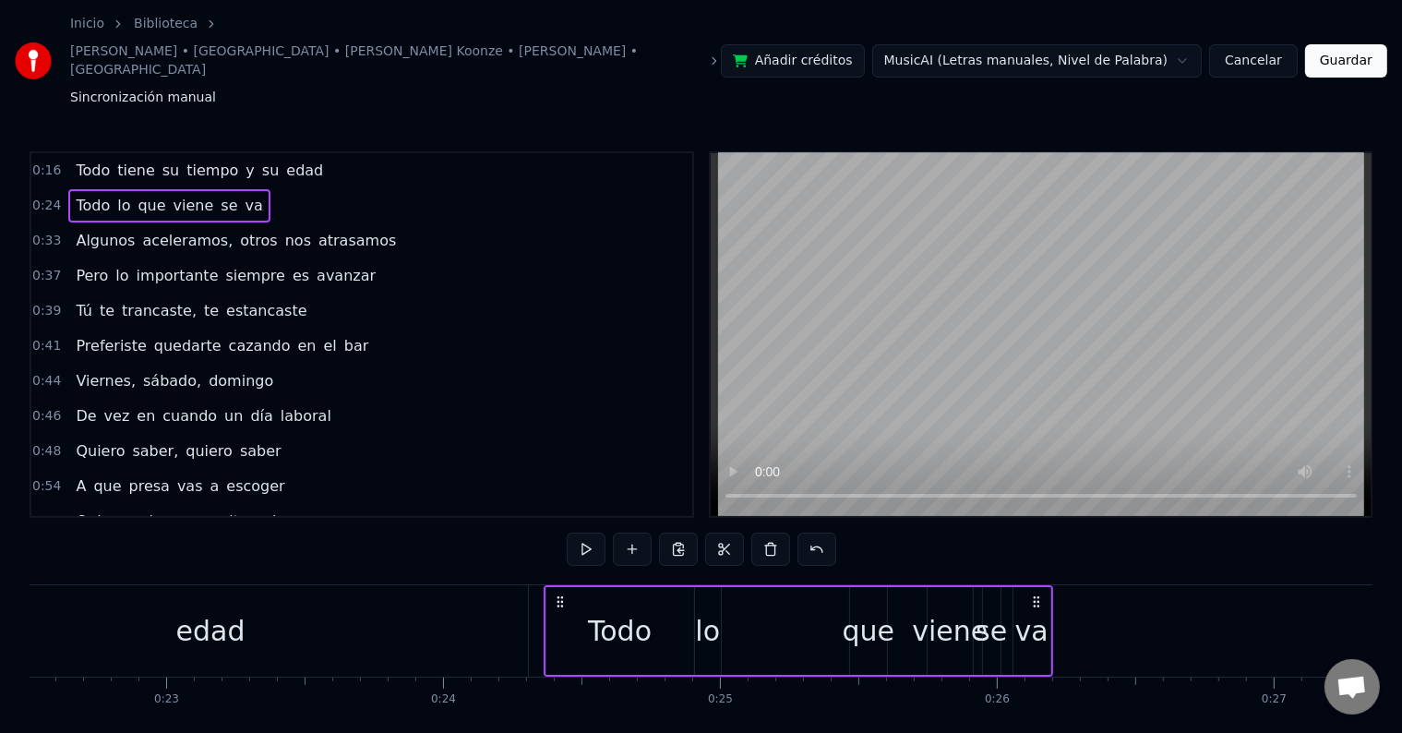
click at [468, 585] on div "edad" at bounding box center [210, 630] width 635 height 91
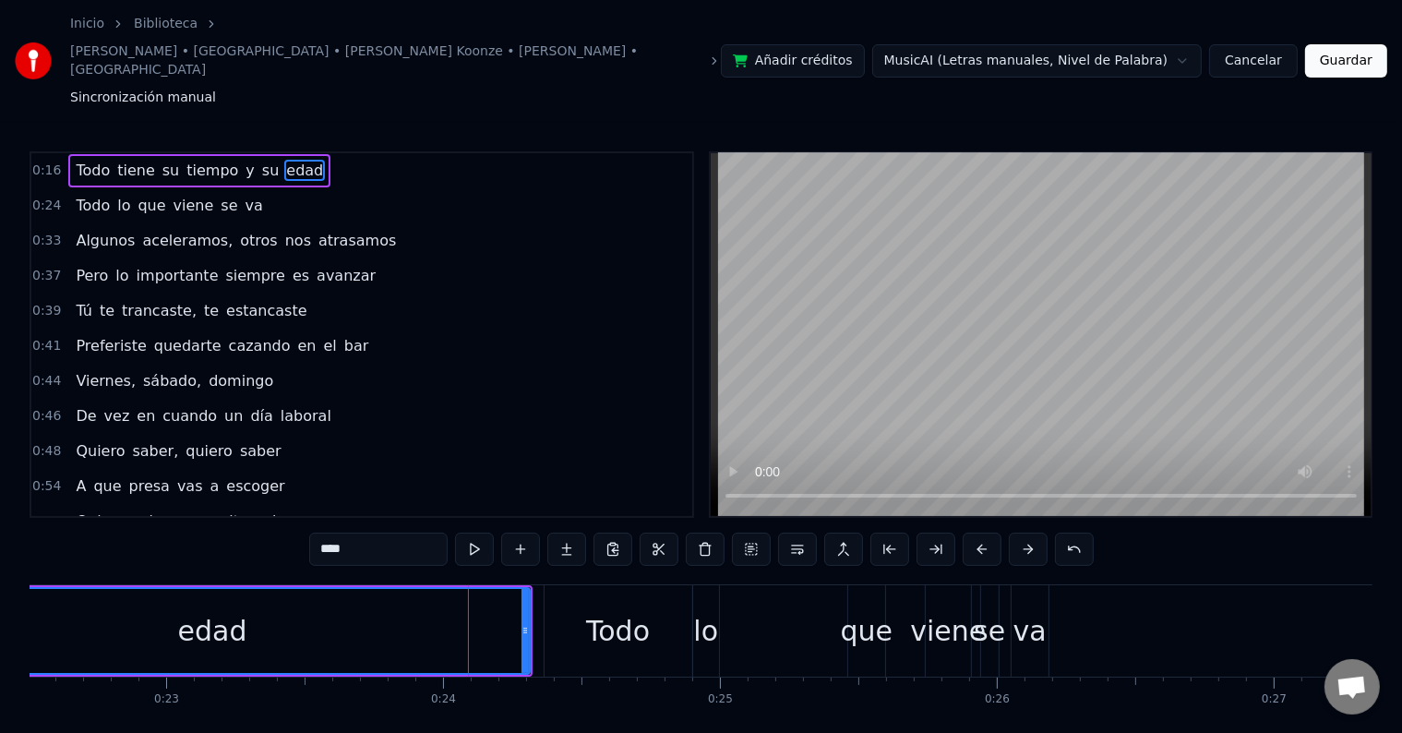
click at [509, 589] on div "edad" at bounding box center [212, 631] width 633 height 84
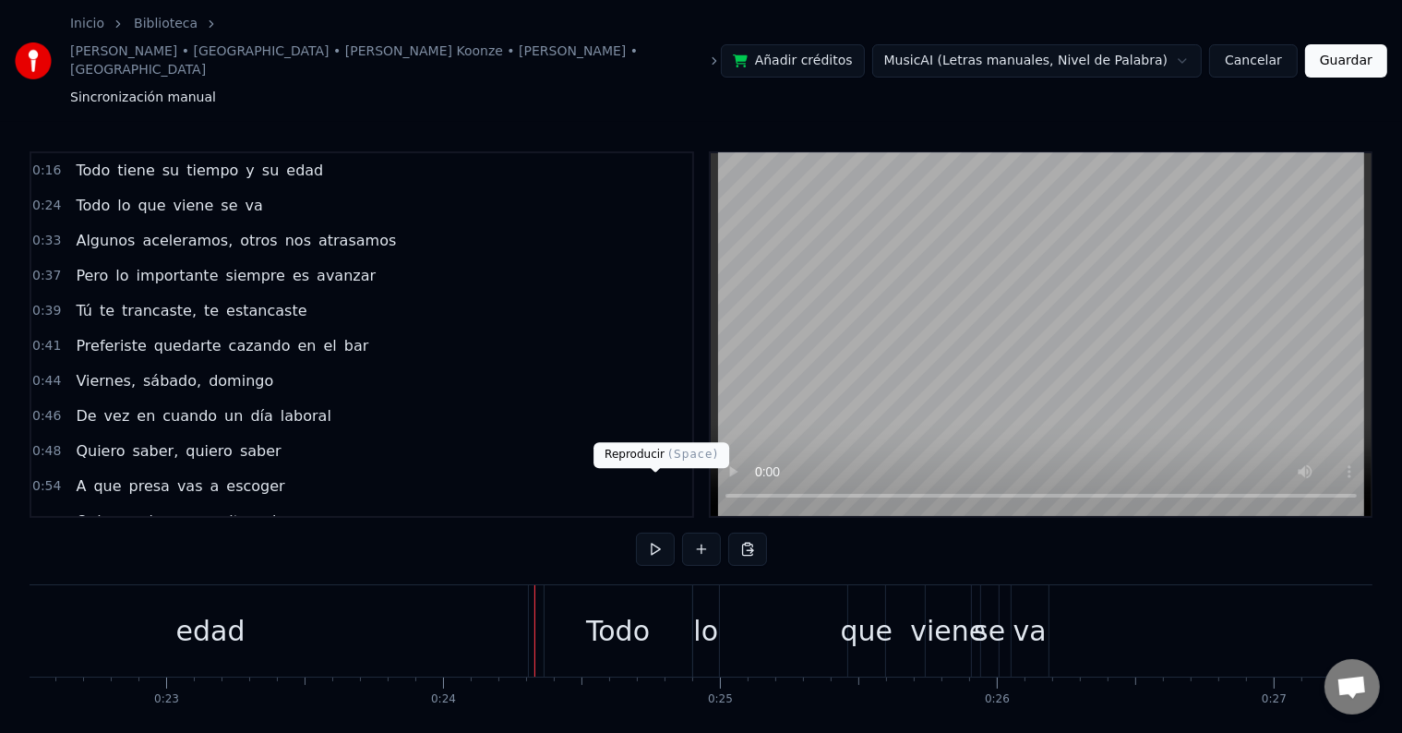
click at [656, 533] on button at bounding box center [655, 549] width 39 height 33
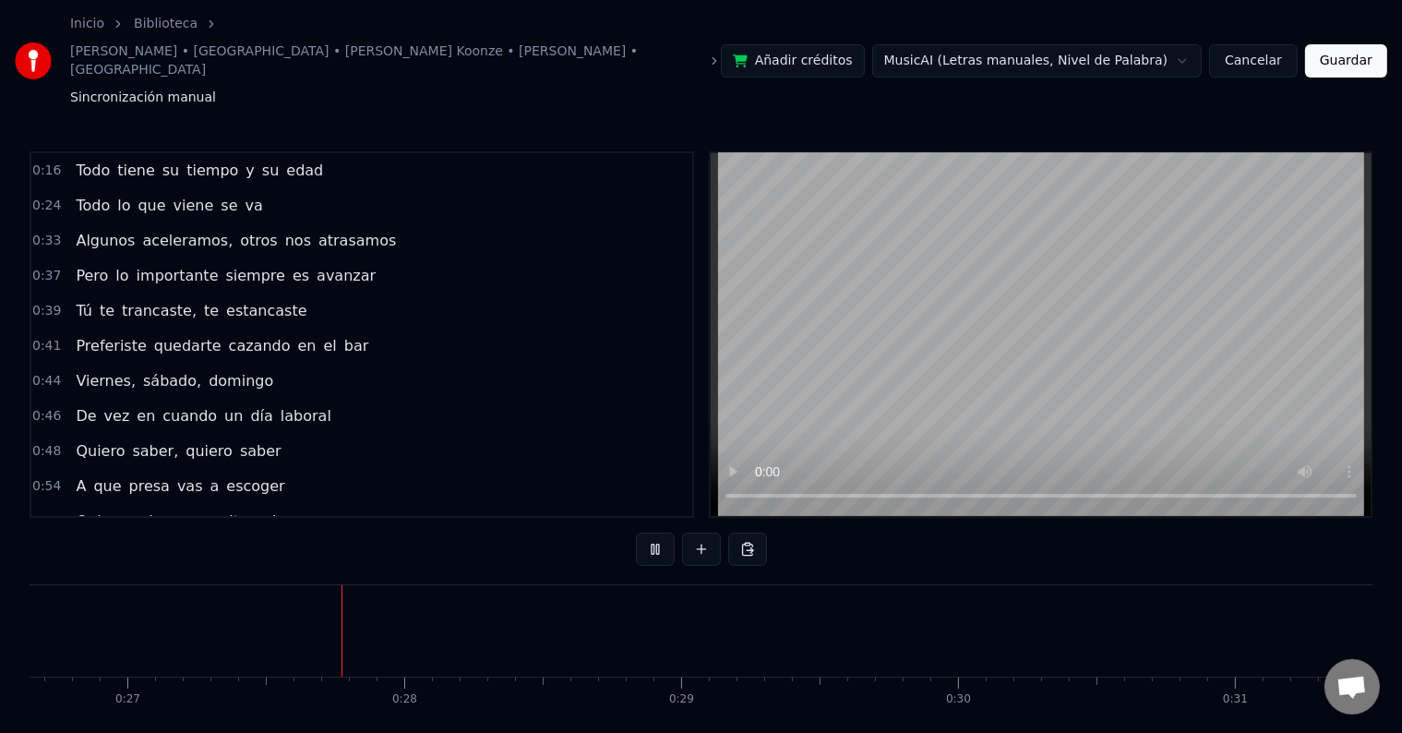
scroll to position [0, 7417]
click at [656, 533] on button at bounding box center [655, 549] width 39 height 33
drag, startPoint x: 572, startPoint y: 642, endPoint x: 677, endPoint y: 638, distance: 105.3
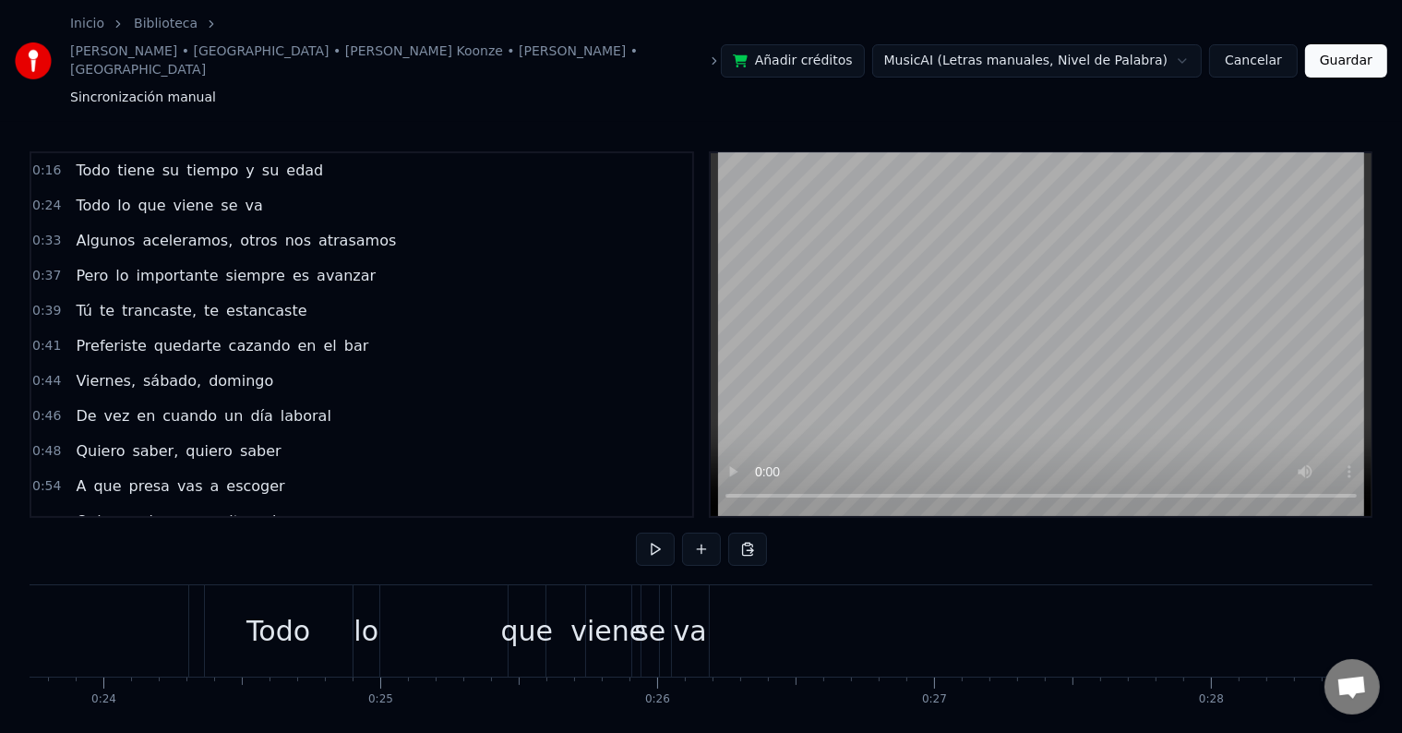
click at [215, 585] on div "Todo" at bounding box center [279, 630] width 148 height 91
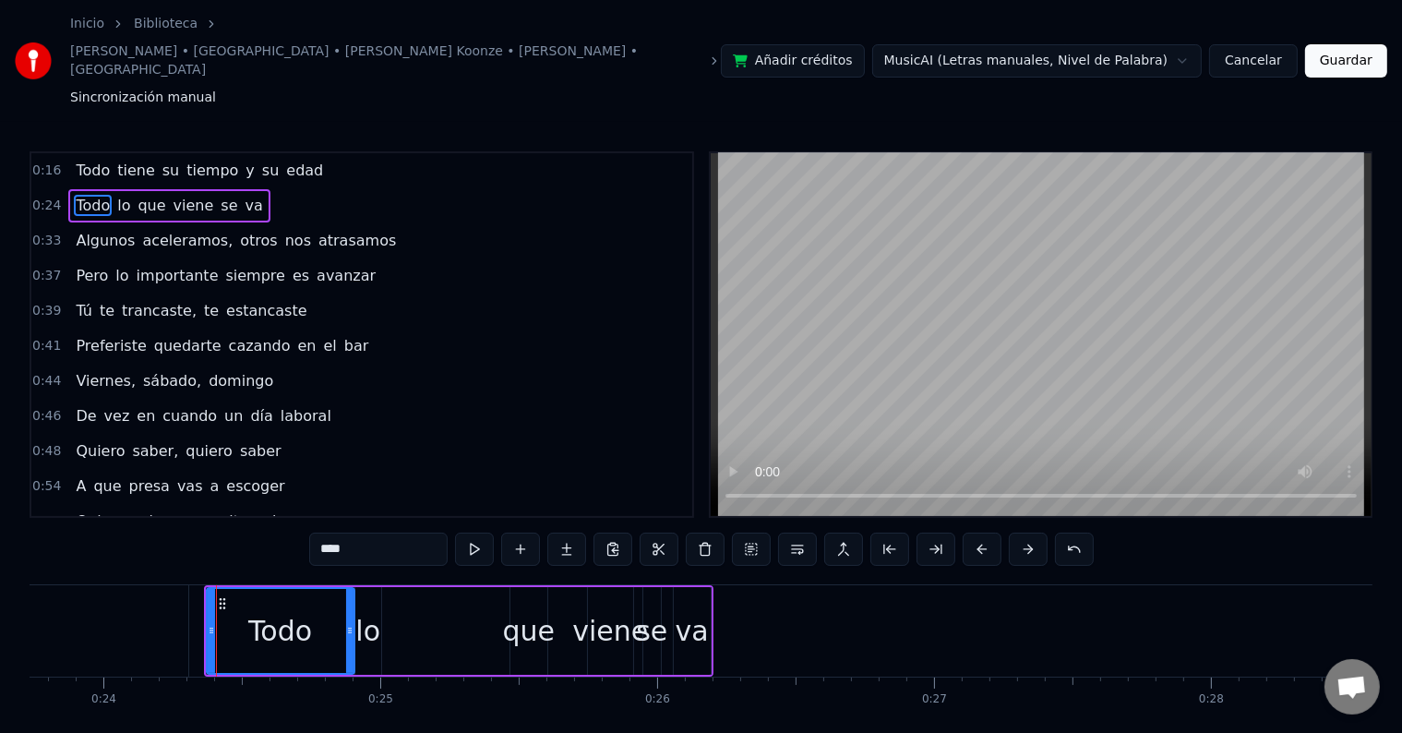
click at [403, 585] on div "Todo lo que viene se va" at bounding box center [458, 630] width 509 height 91
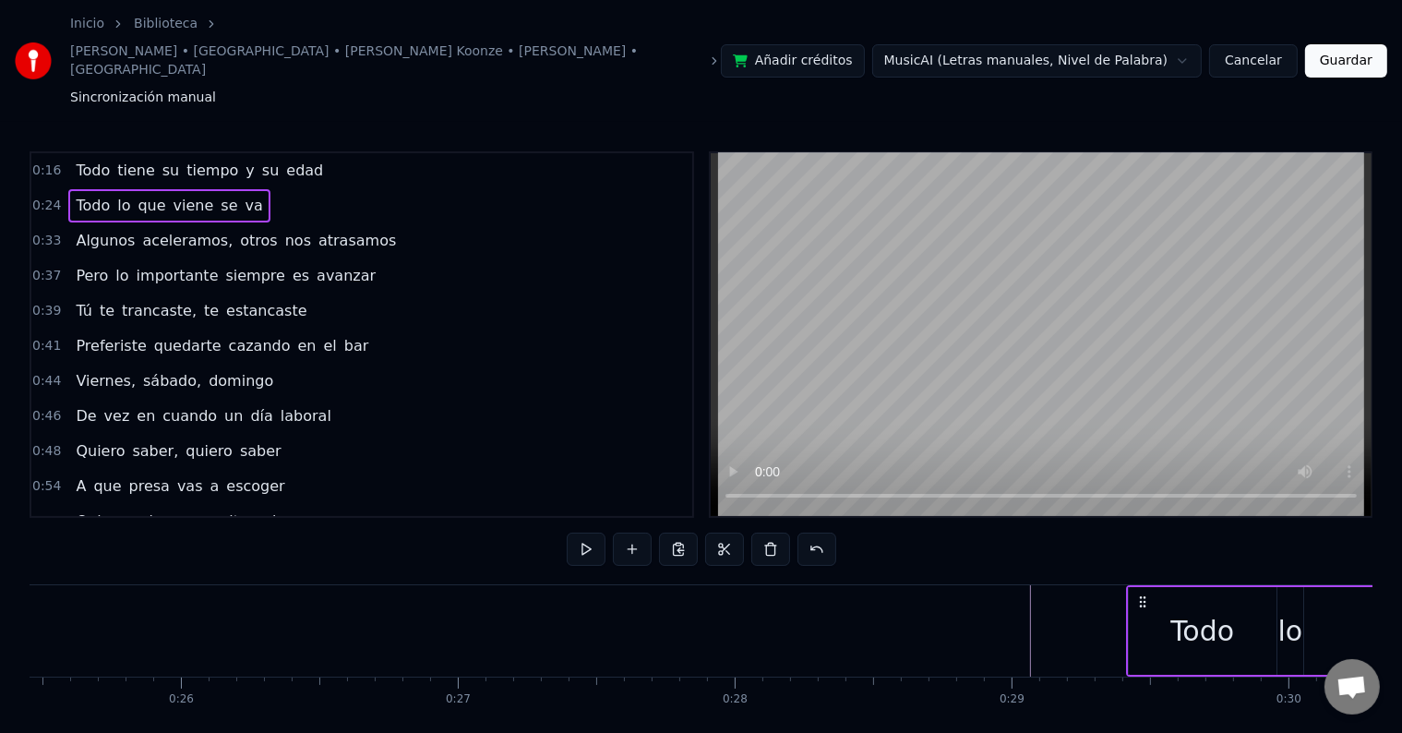
scroll to position [0, 7050]
drag, startPoint x: 216, startPoint y: 545, endPoint x: 1052, endPoint y: 591, distance: 837.5
click at [1052, 591] on div "Todo lo que viene se va" at bounding box center [1294, 630] width 509 height 91
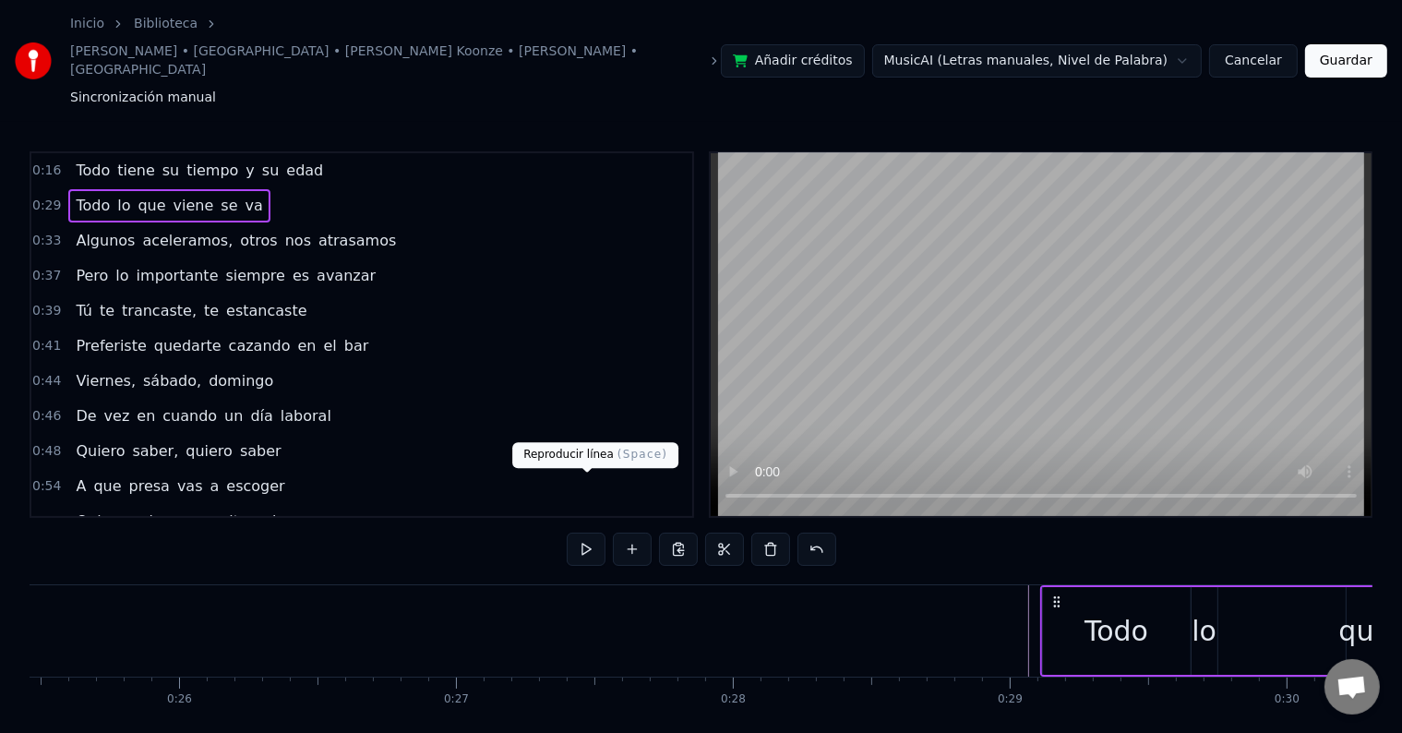
click at [580, 533] on button at bounding box center [586, 549] width 39 height 33
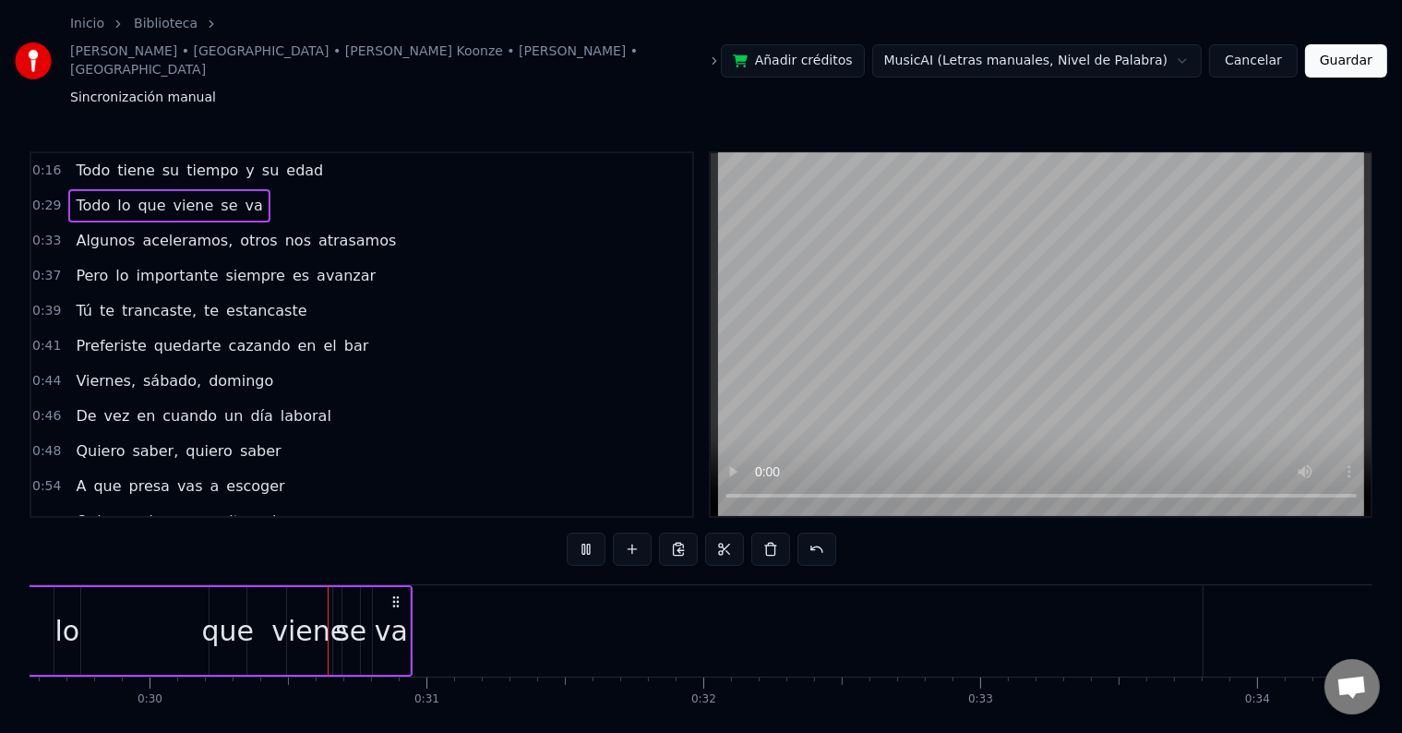
scroll to position [0, 8222]
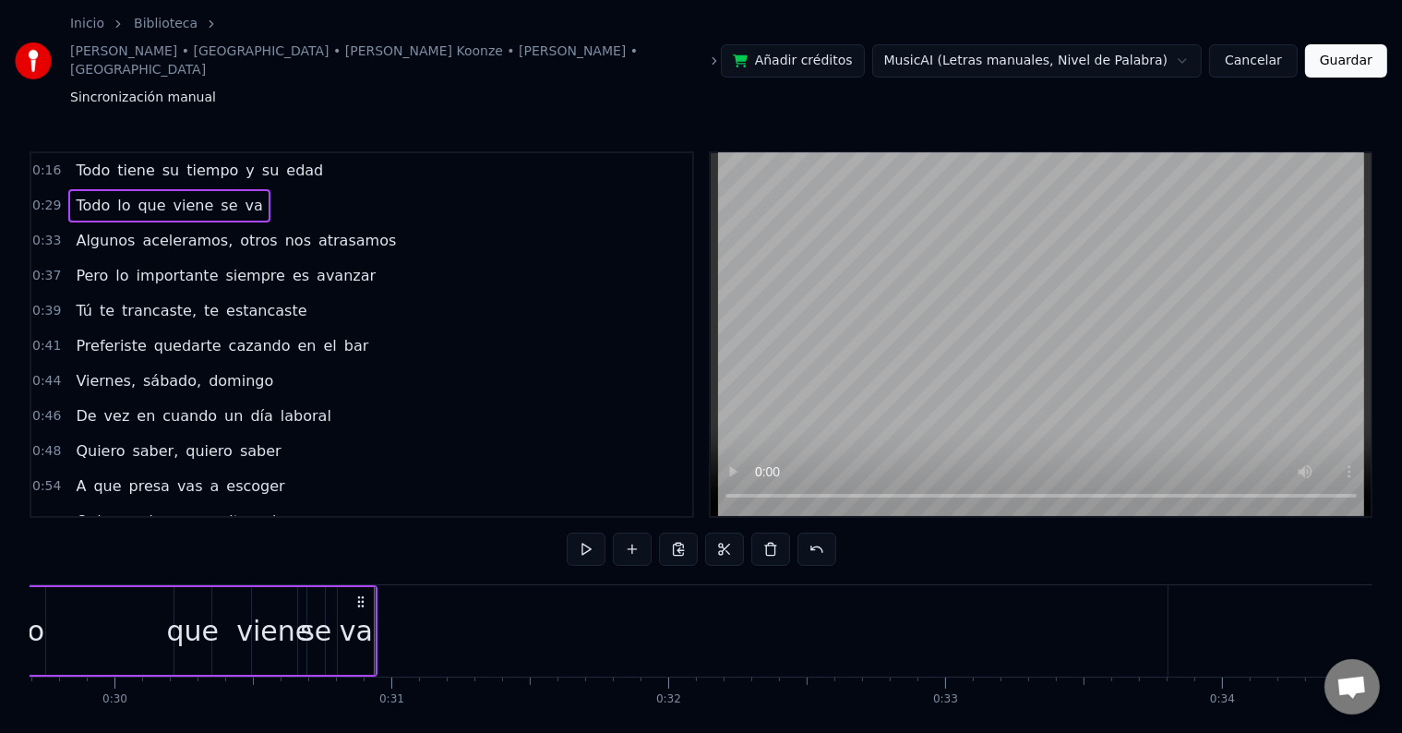
drag, startPoint x: 225, startPoint y: 666, endPoint x: 208, endPoint y: 665, distance: 17.6
click at [208, 665] on div "Todo tiene su tiempo y su edad Todo lo que viene se va Algunos aceleramos, otro…" at bounding box center [701, 653] width 1343 height 138
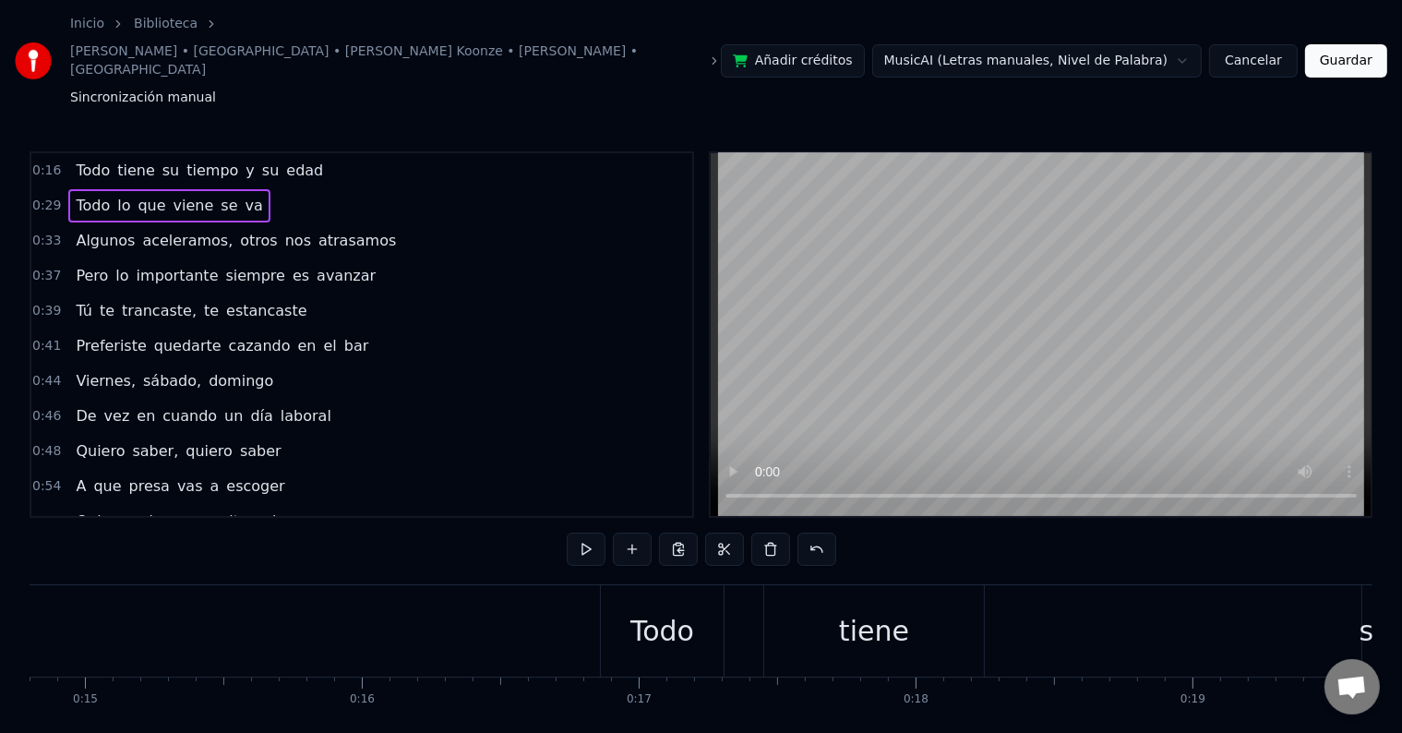
scroll to position [0, 4209]
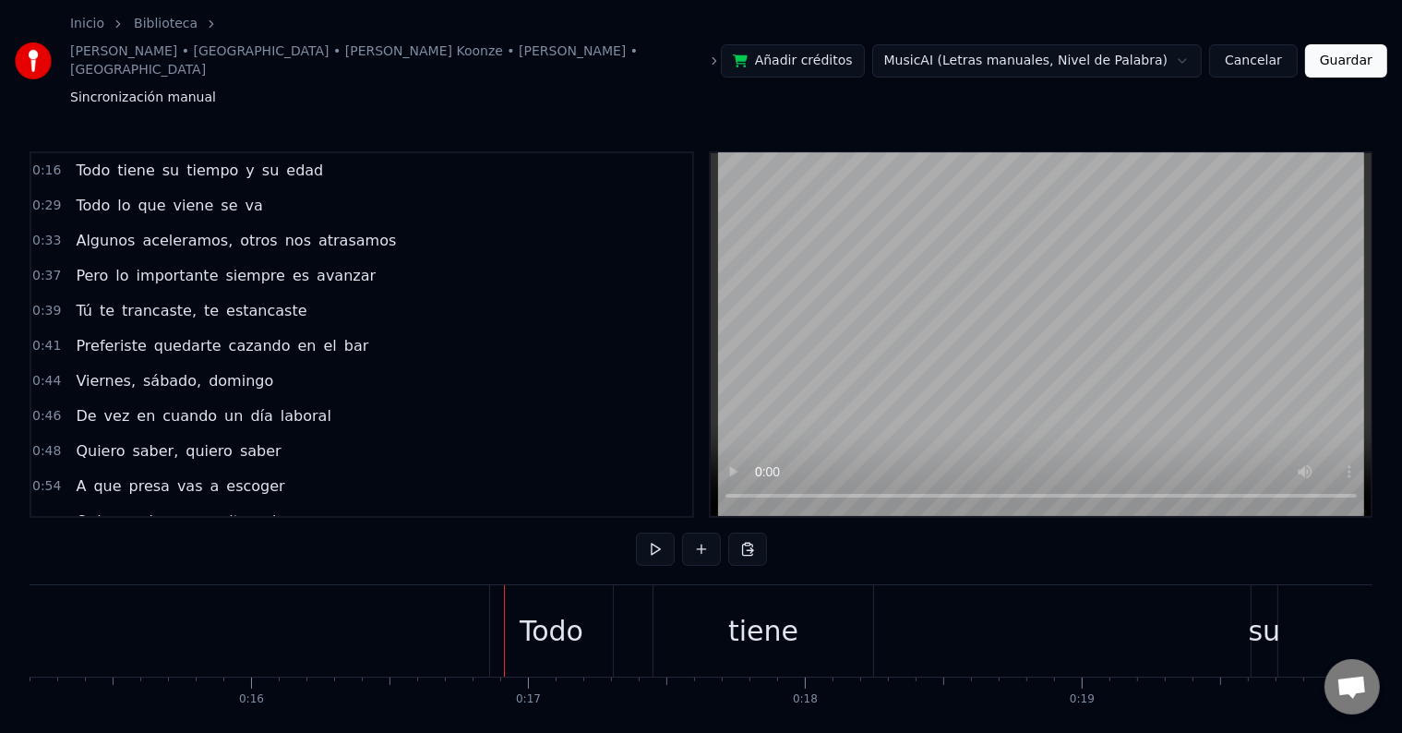
click at [512, 585] on div "Todo" at bounding box center [551, 630] width 123 height 91
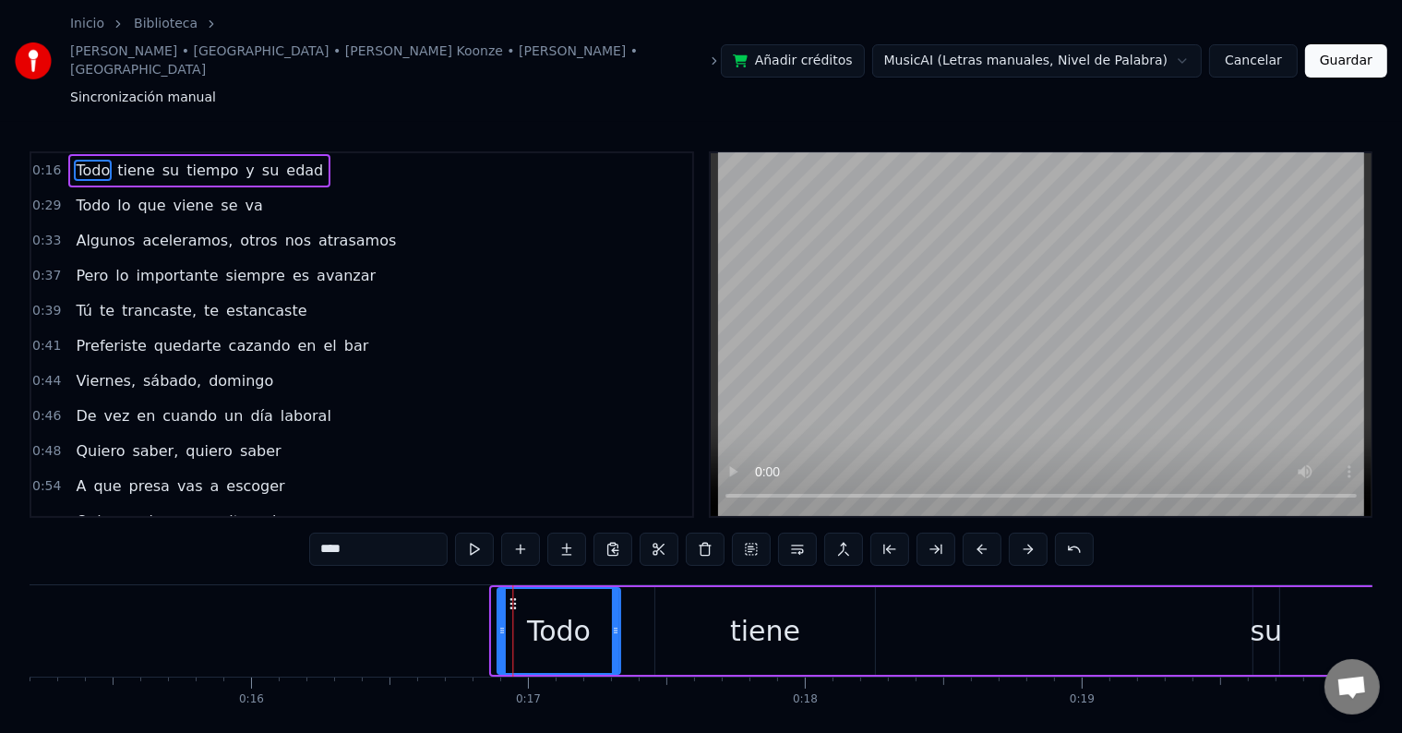
drag, startPoint x: 505, startPoint y: 545, endPoint x: 509, endPoint y: 554, distance: 9.5
click at [509, 596] on icon at bounding box center [513, 603] width 15 height 15
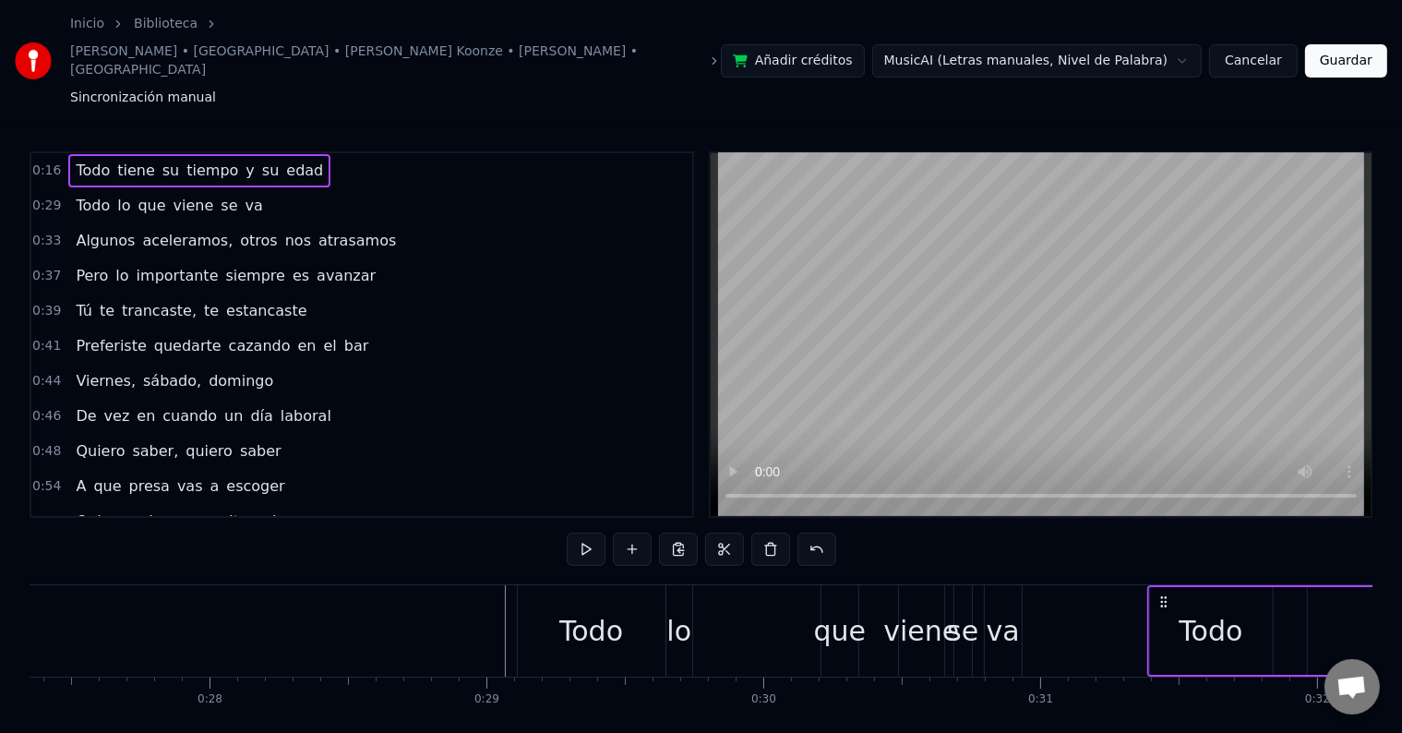
scroll to position [0, 7573]
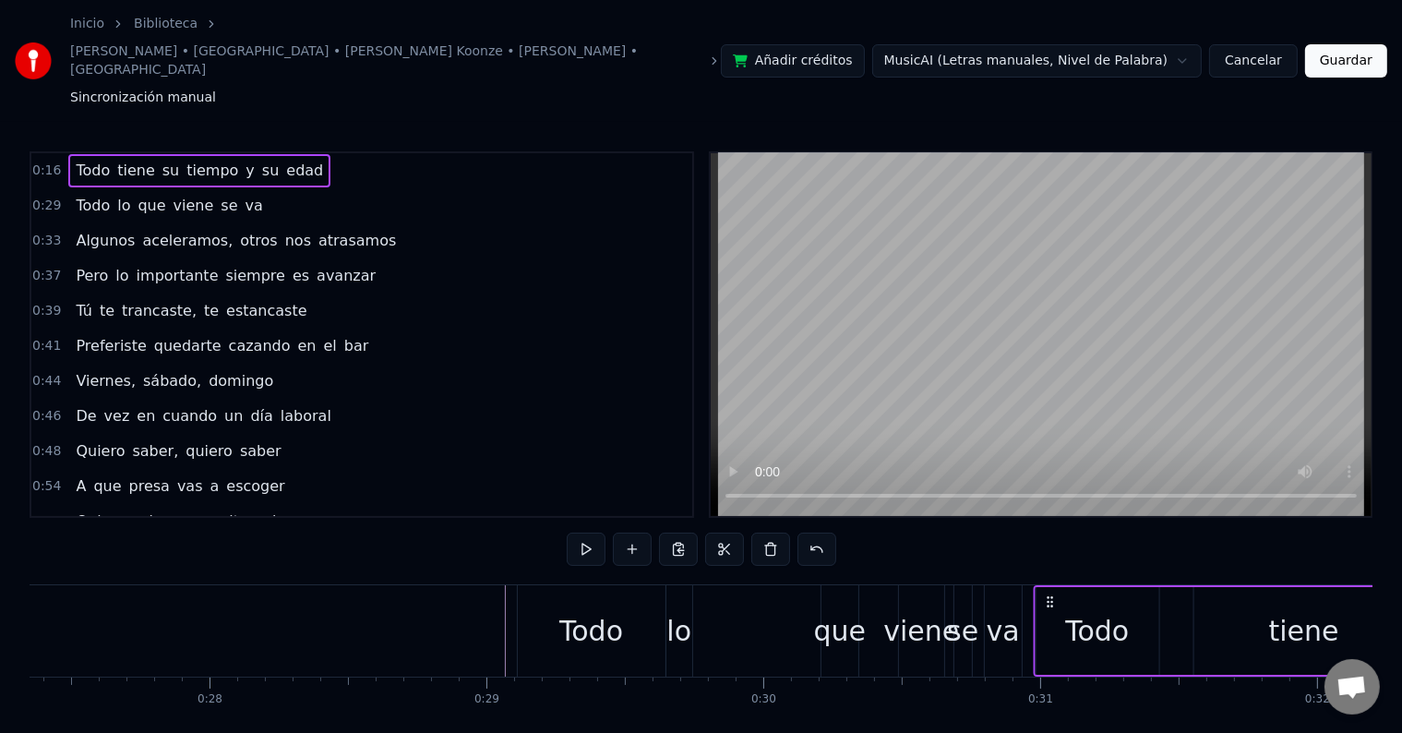
drag, startPoint x: 509, startPoint y: 545, endPoint x: 1047, endPoint y: 537, distance: 538.2
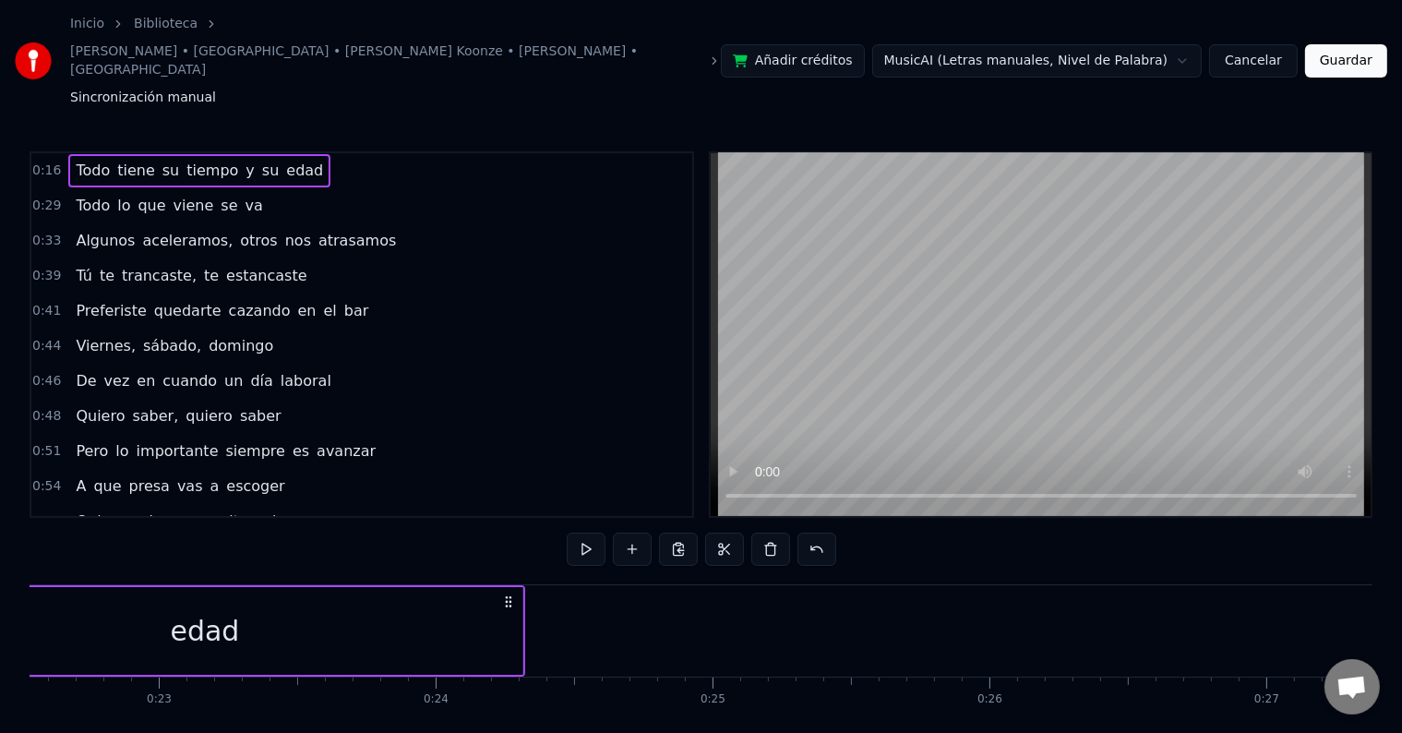
scroll to position [0, 6203]
click at [558, 587] on div "edad" at bounding box center [241, 631] width 637 height 88
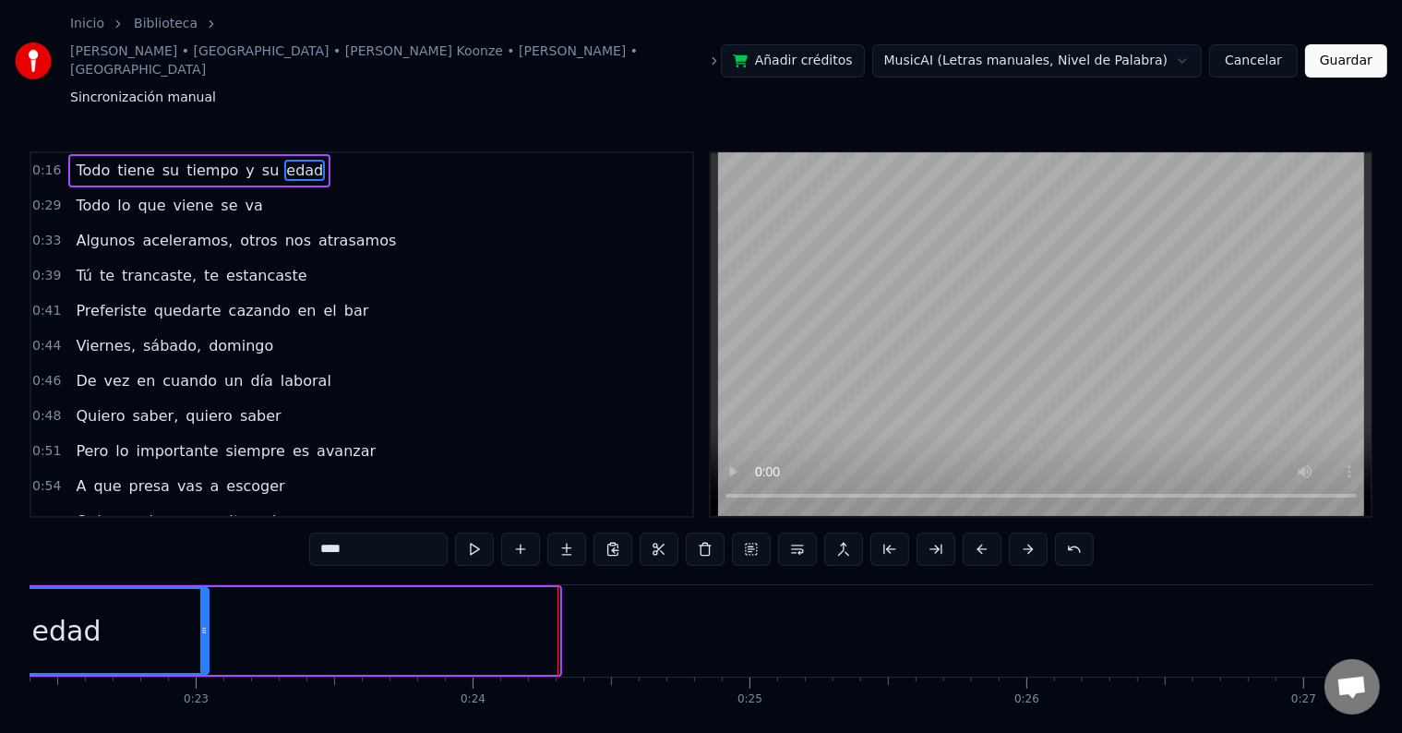
drag, startPoint x: 554, startPoint y: 568, endPoint x: 203, endPoint y: 579, distance: 350.9
click at [203, 623] on icon at bounding box center [203, 630] width 7 height 15
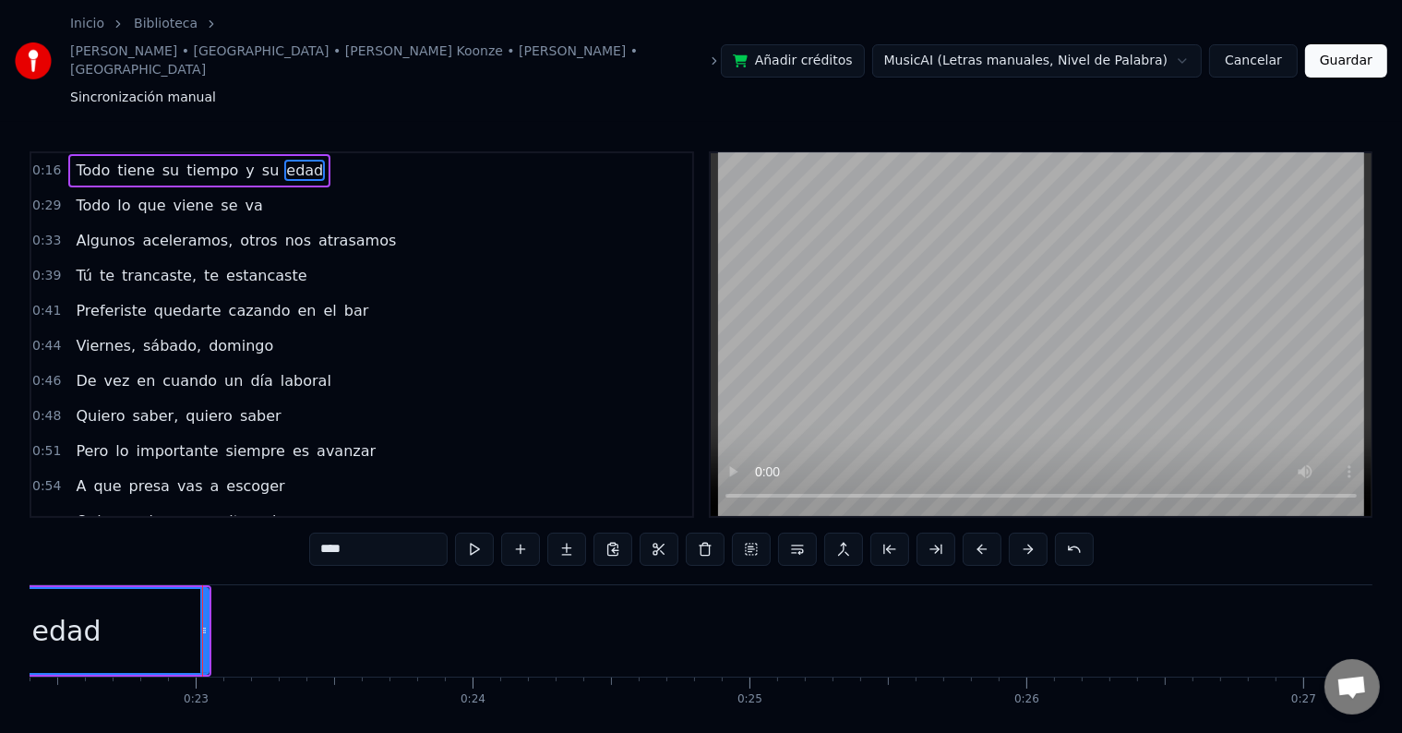
drag, startPoint x: 369, startPoint y: 569, endPoint x: 546, endPoint y: 562, distance: 177.4
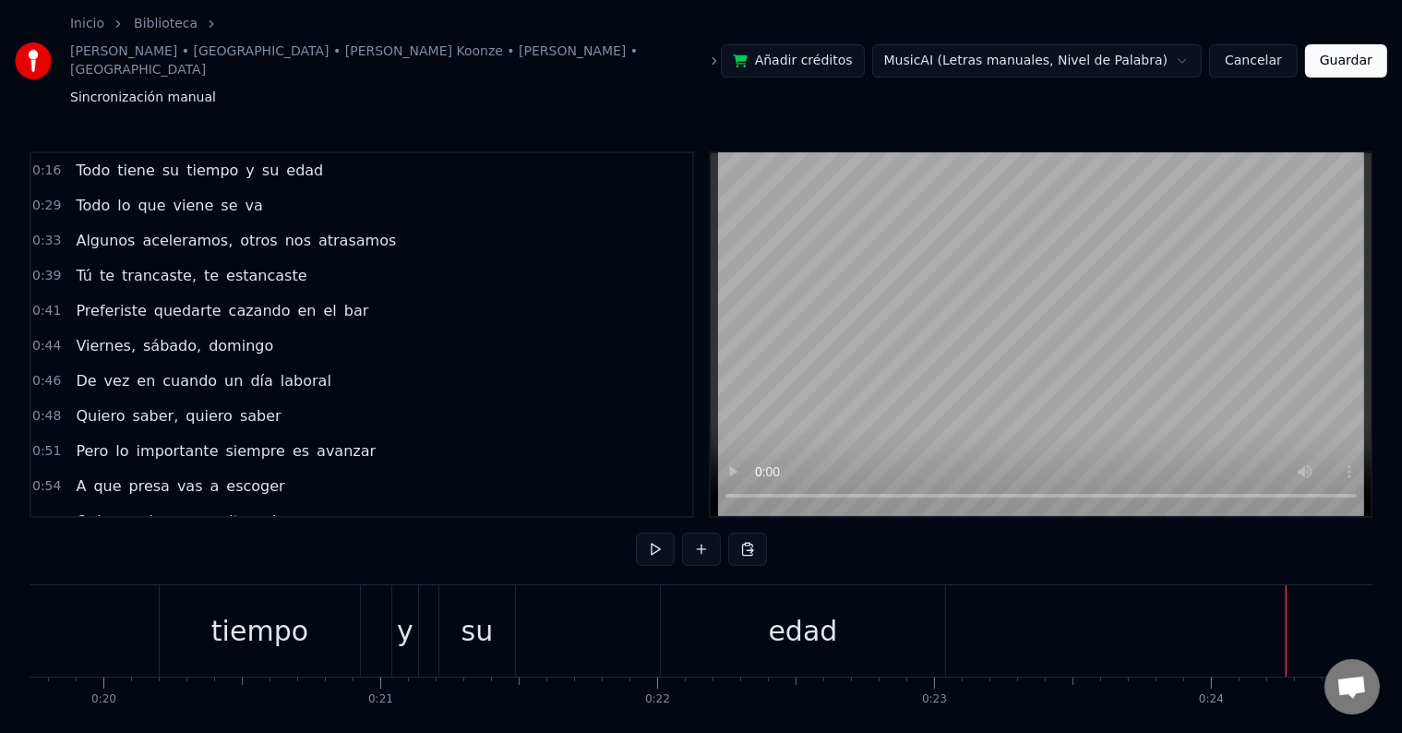
scroll to position [0, 5427]
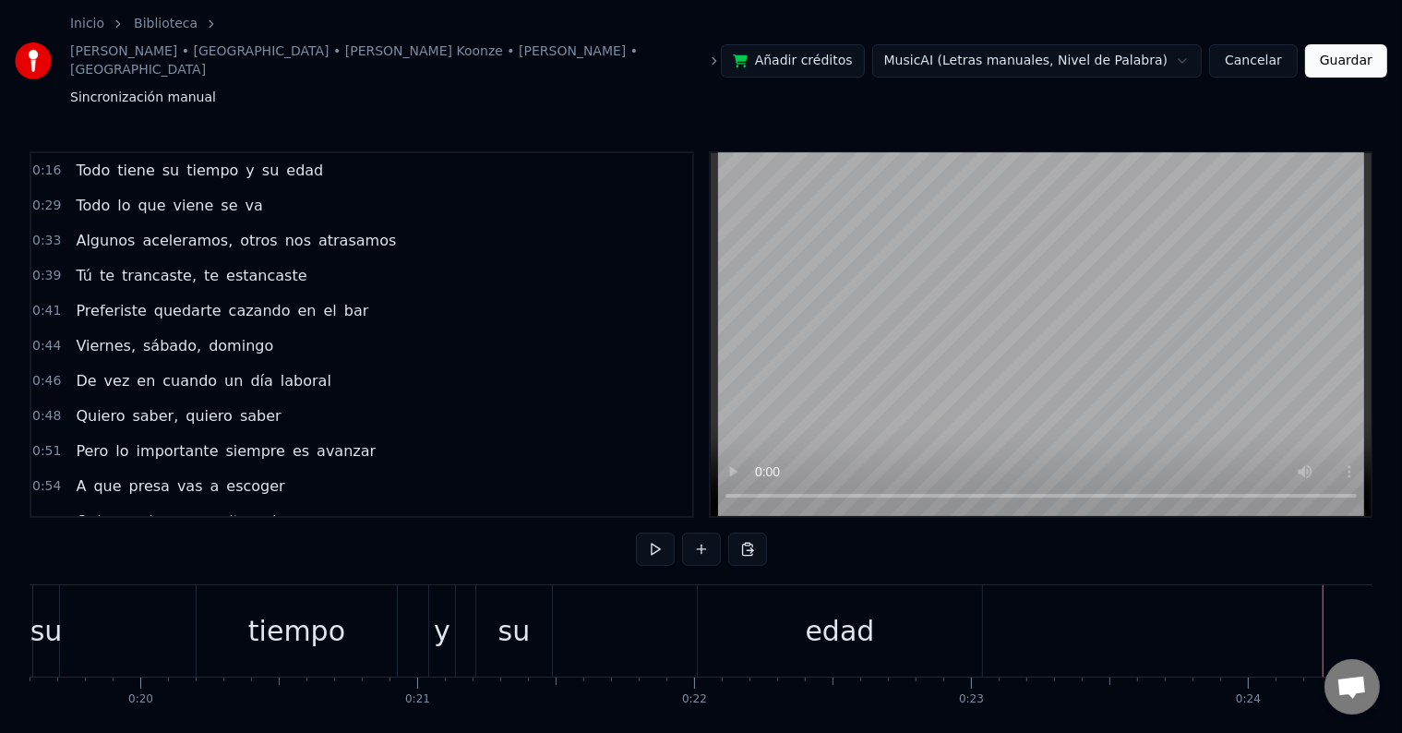
click at [151, 585] on div "Todo tiene su tiempo y su edad" at bounding box center [131, 630] width 1710 height 91
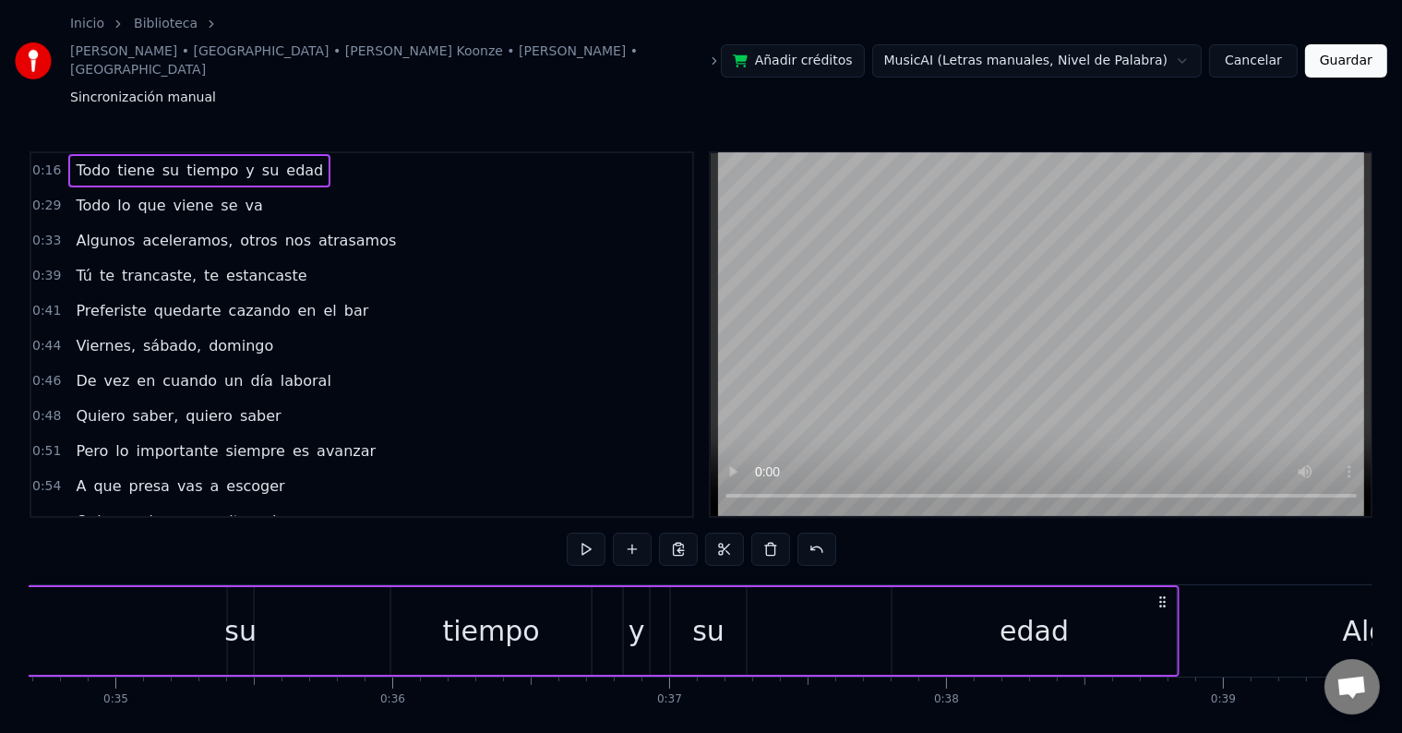
drag, startPoint x: 968, startPoint y: 545, endPoint x: 1181, endPoint y: 572, distance: 214.9
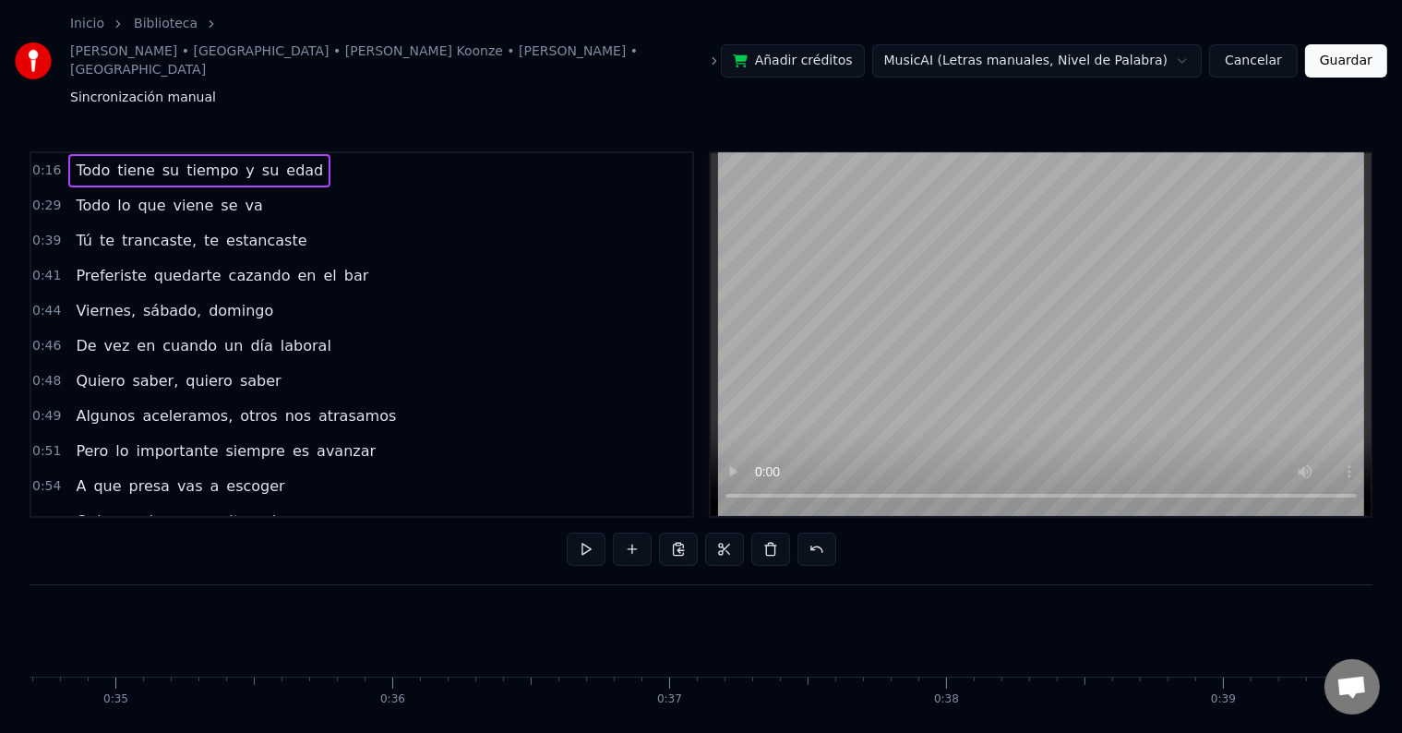
scroll to position [0, 9606]
click at [284, 160] on span "edad" at bounding box center [304, 170] width 41 height 21
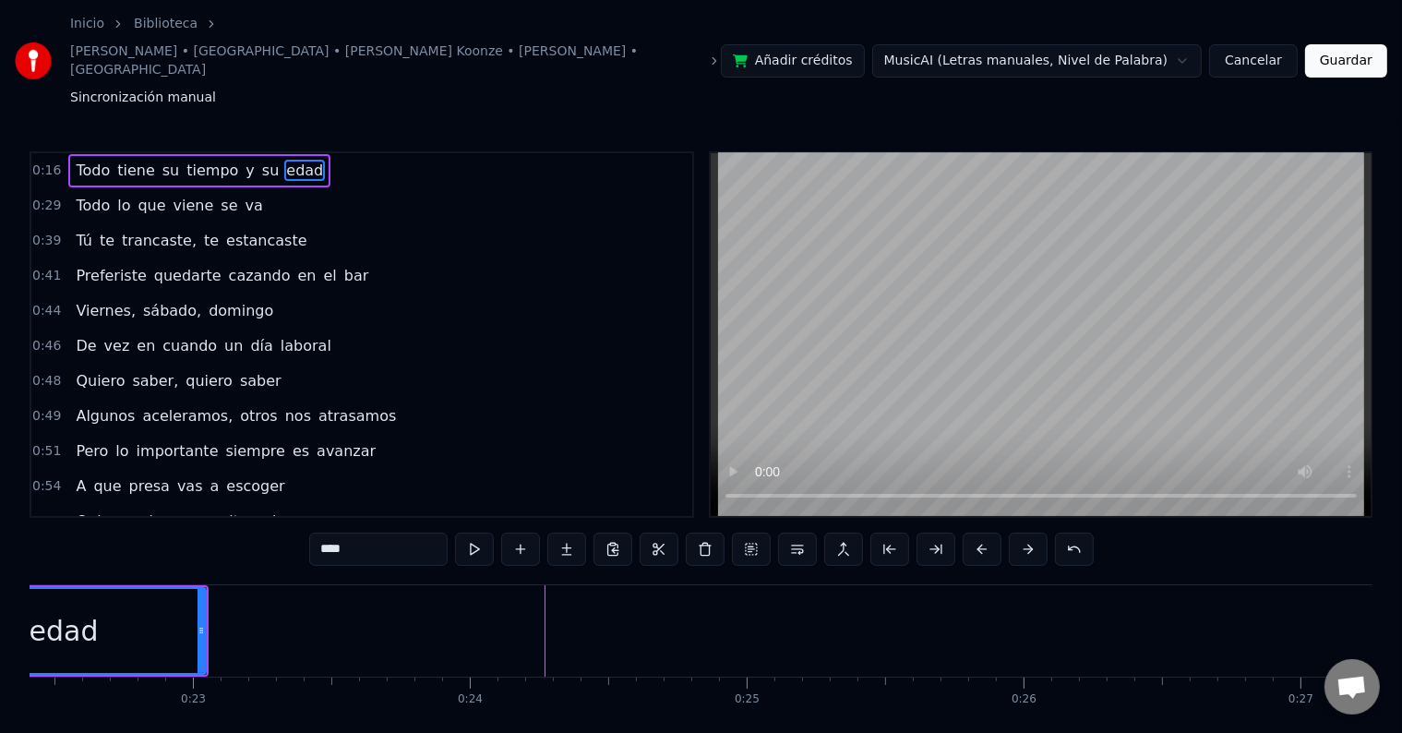
scroll to position [0, 6001]
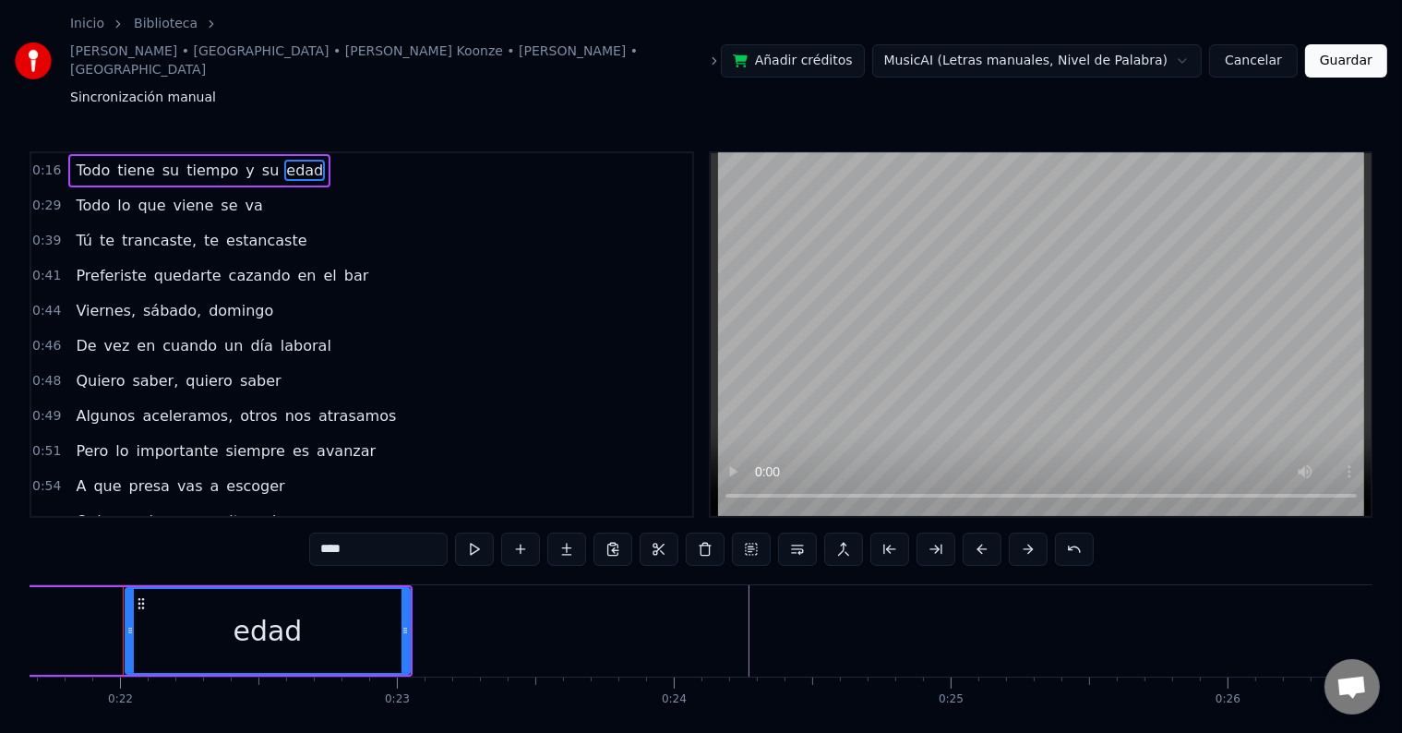
click at [228, 154] on div "Todo tiene su tiempo y su edad" at bounding box center [199, 170] width 262 height 33
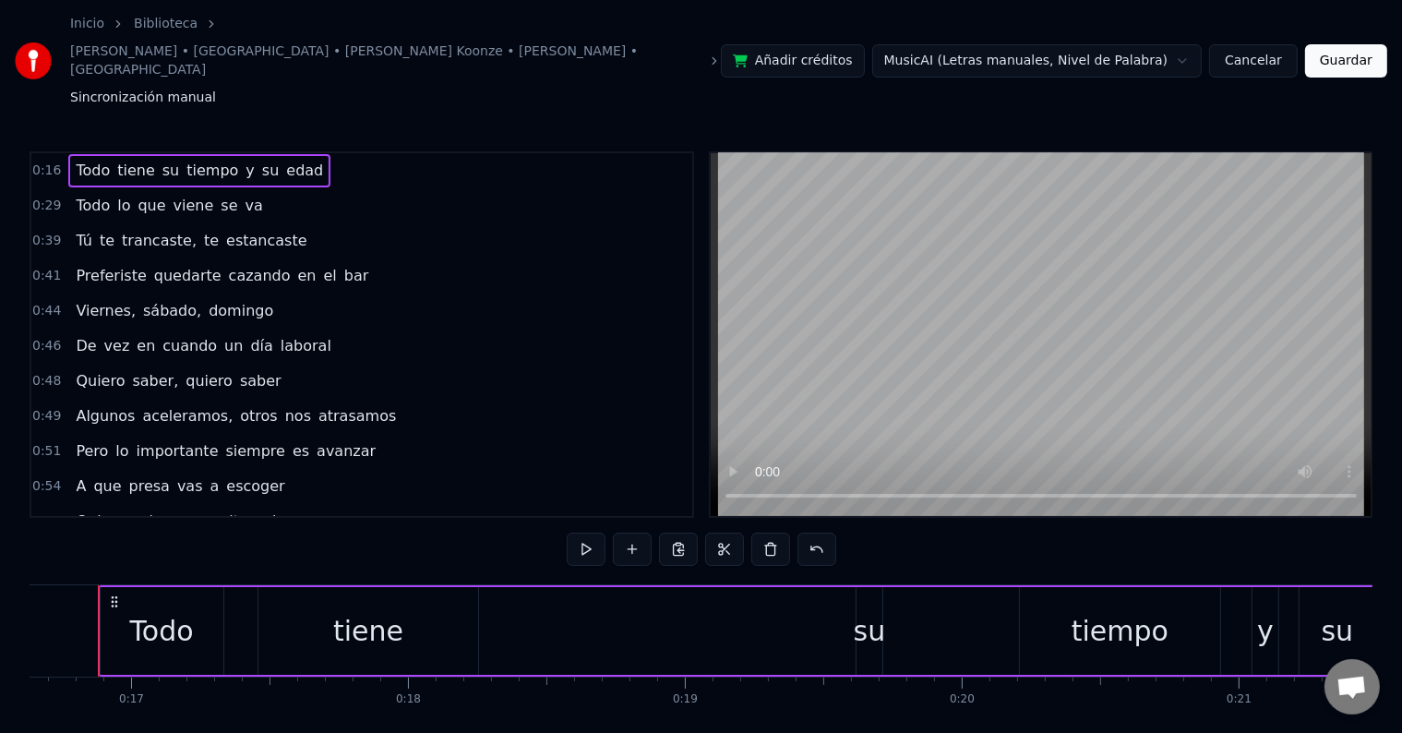
scroll to position [0, 4581]
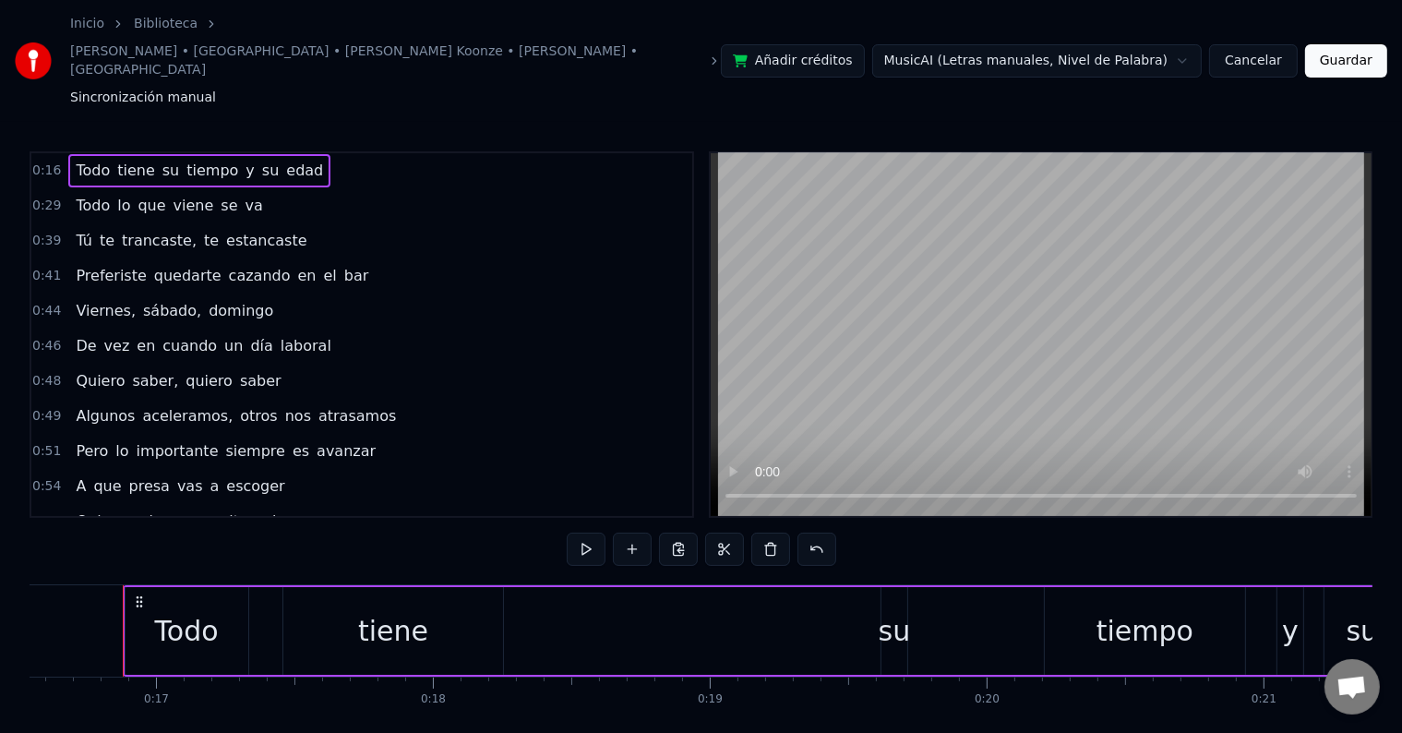
drag, startPoint x: 228, startPoint y: 126, endPoint x: 243, endPoint y: 134, distance: 16.9
click at [243, 151] on div "0:16 Todo tiene su tiempo y su edad 0:29 Todo lo que viene se va 0:39 Tú te tra…" at bounding box center [362, 334] width 665 height 366
click at [270, 154] on div "Todo tiene su tiempo y su edad" at bounding box center [199, 170] width 262 height 33
click at [642, 585] on div "Todo tiene su tiempo y su edad" at bounding box center [978, 630] width 1710 height 91
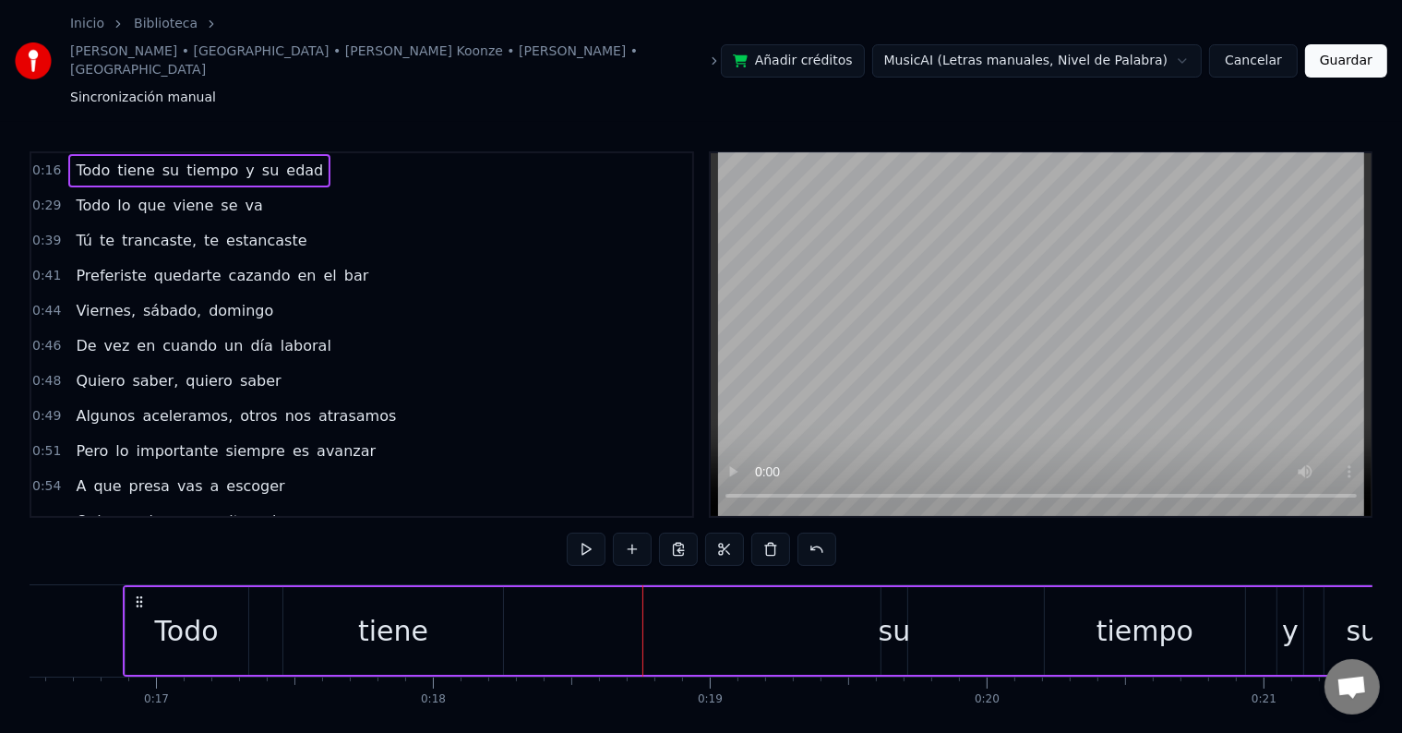
click at [890, 587] on div "su" at bounding box center [894, 631] width 26 height 88
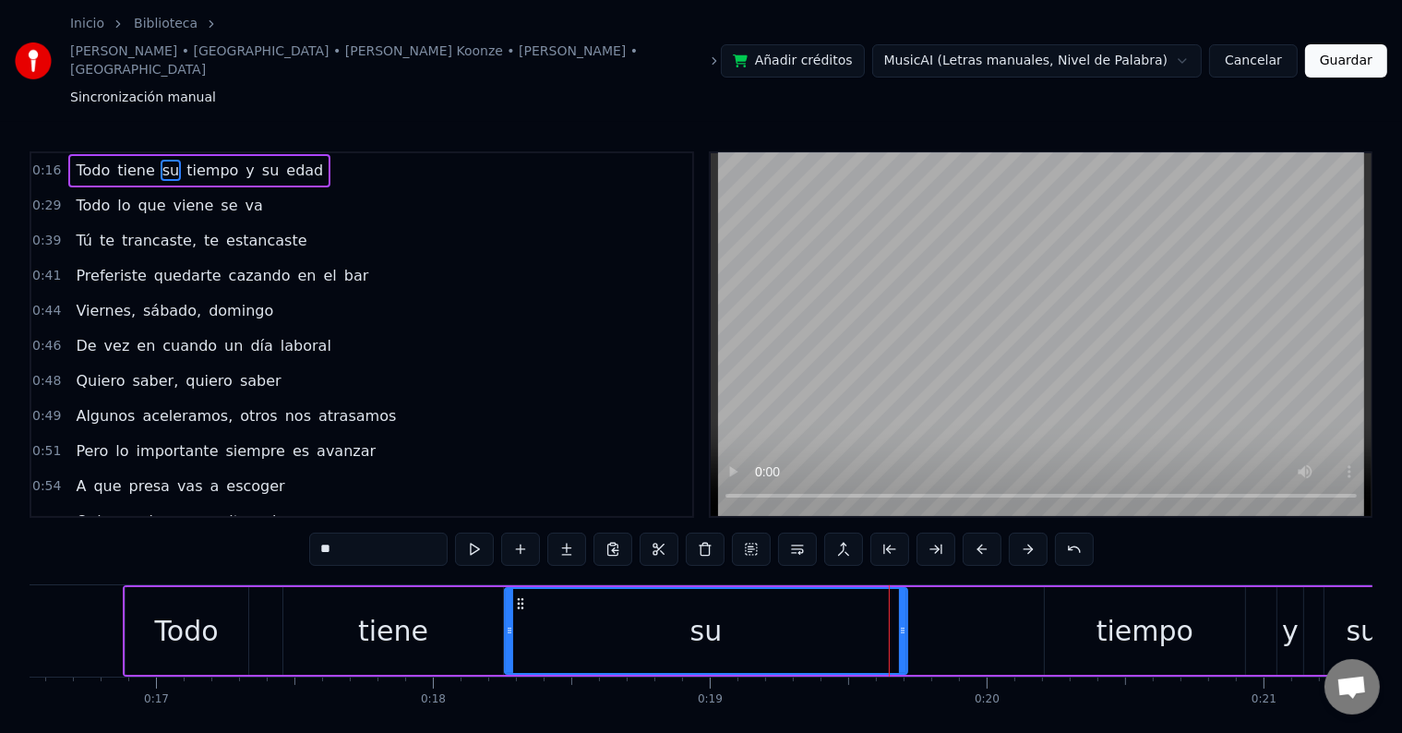
drag, startPoint x: 883, startPoint y: 557, endPoint x: 507, endPoint y: 641, distance: 385.8
click at [507, 641] on div "Todo tiene su tiempo y su edad Todo lo que viene se va Tú te trancaste, te esta…" at bounding box center [701, 653] width 1343 height 138
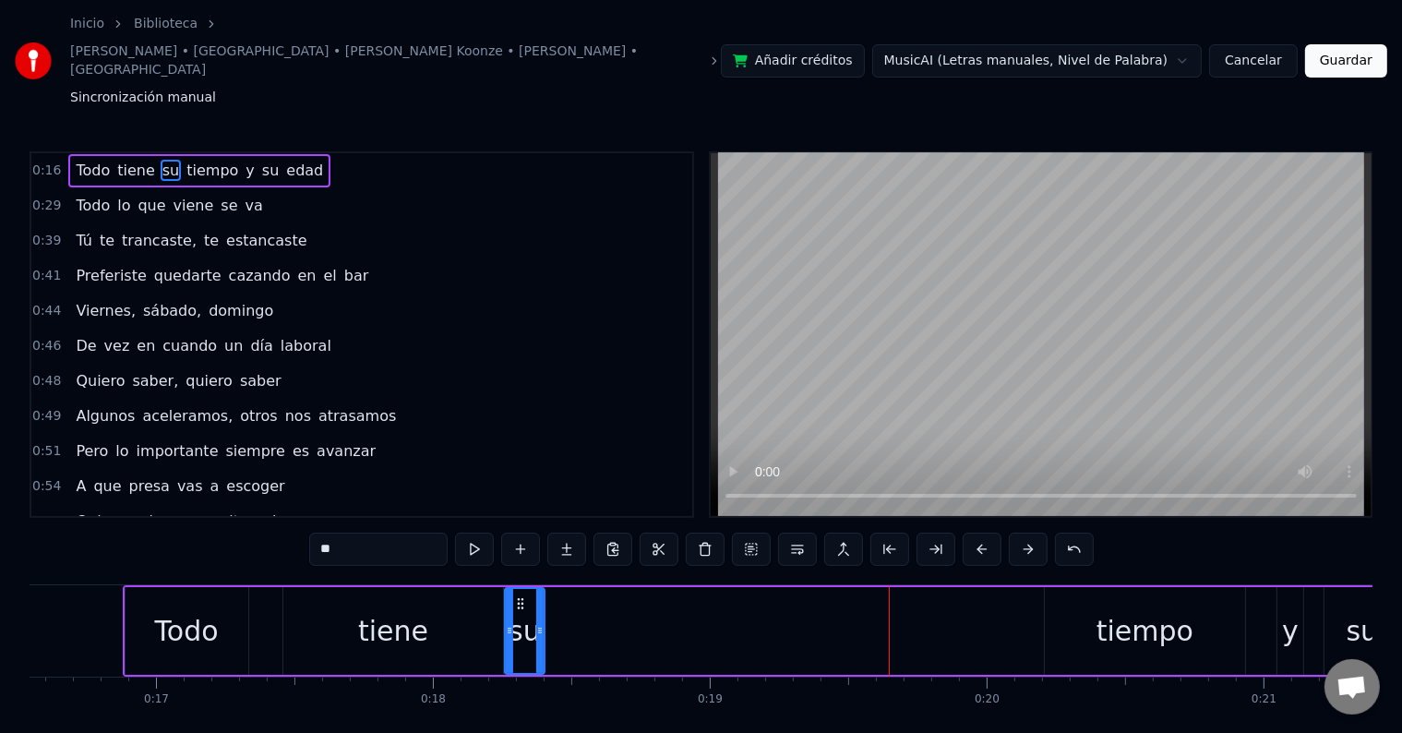
drag, startPoint x: 905, startPoint y: 578, endPoint x: 542, endPoint y: 594, distance: 363.1
click at [542, 594] on div at bounding box center [539, 631] width 7 height 84
click at [1045, 587] on div "tiempo" at bounding box center [1145, 631] width 200 height 88
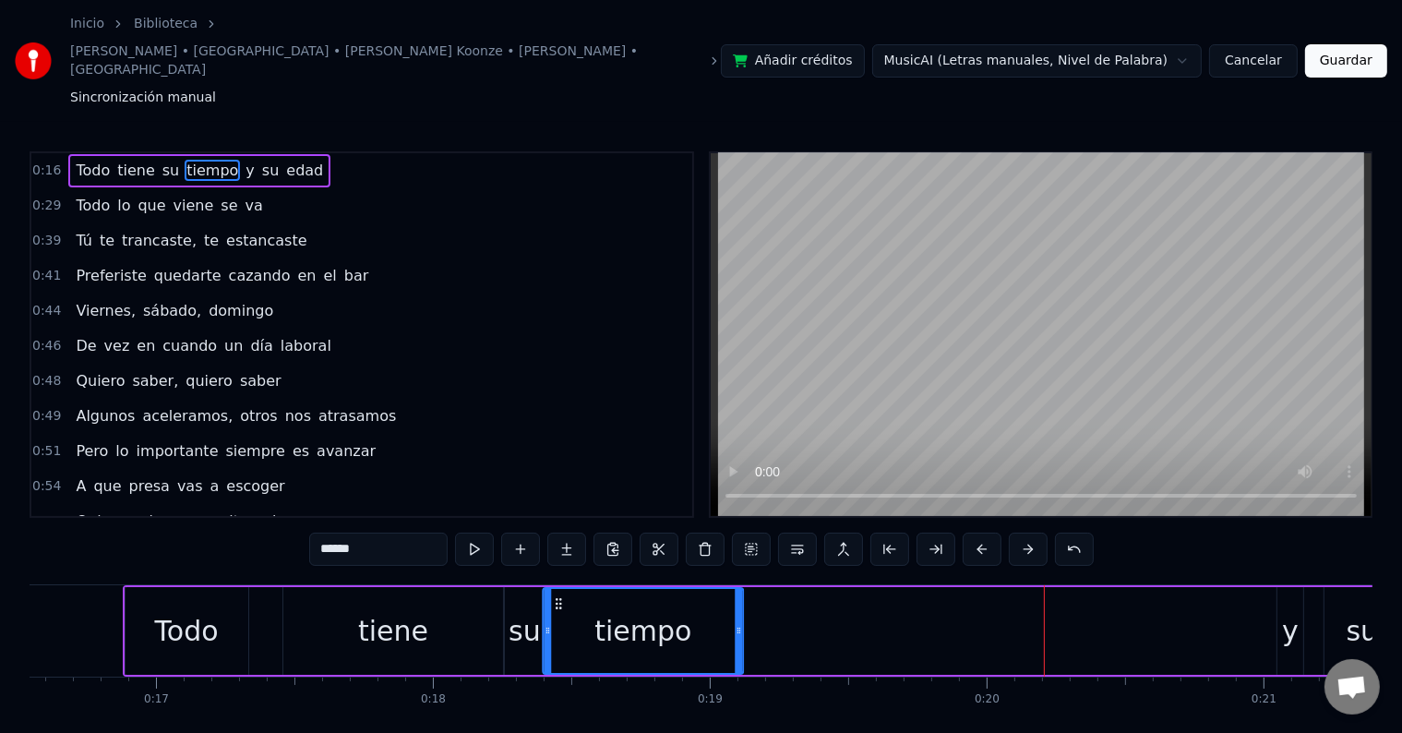
drag, startPoint x: 1056, startPoint y: 549, endPoint x: 554, endPoint y: 594, distance: 504.1
click at [554, 594] on div "tiempo" at bounding box center [643, 631] width 198 height 84
click at [1289, 610] on div "y" at bounding box center [1290, 631] width 17 height 42
type input "*"
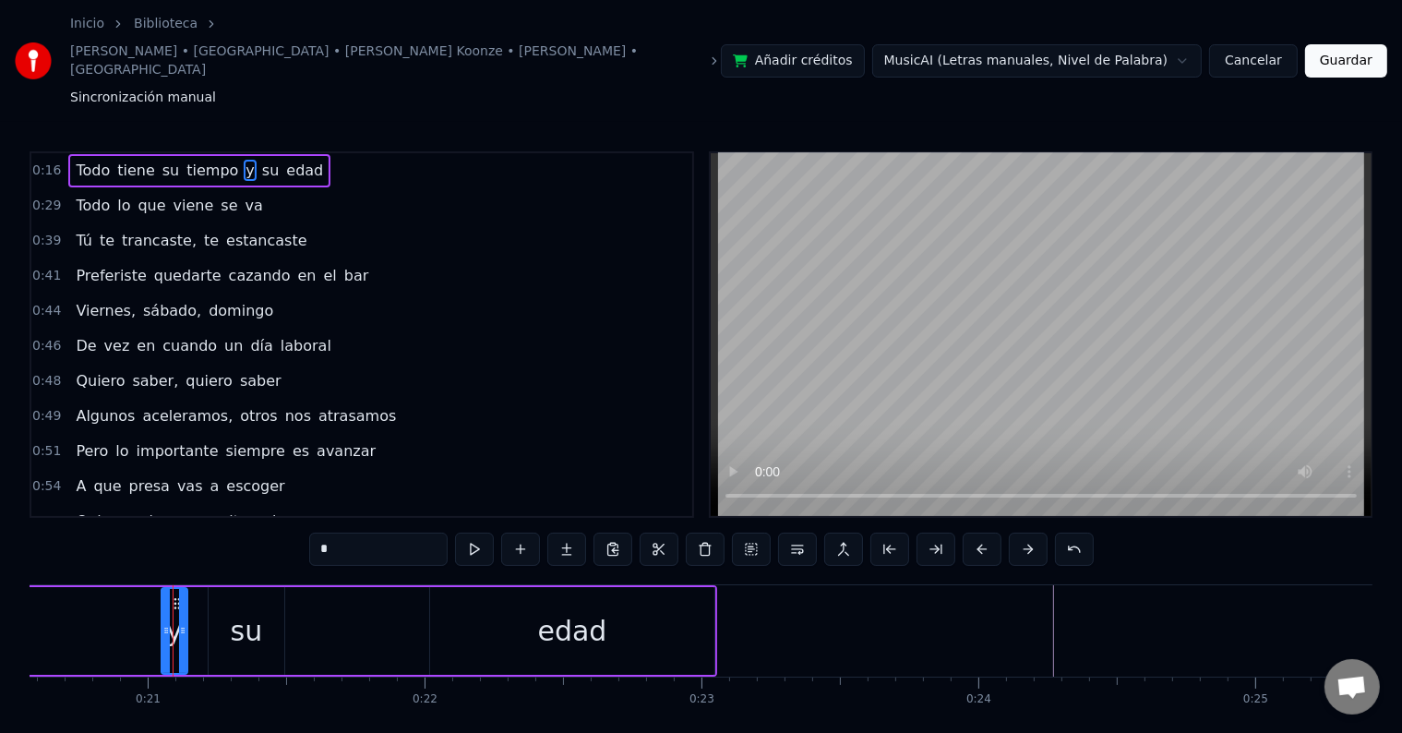
scroll to position [0, 5747]
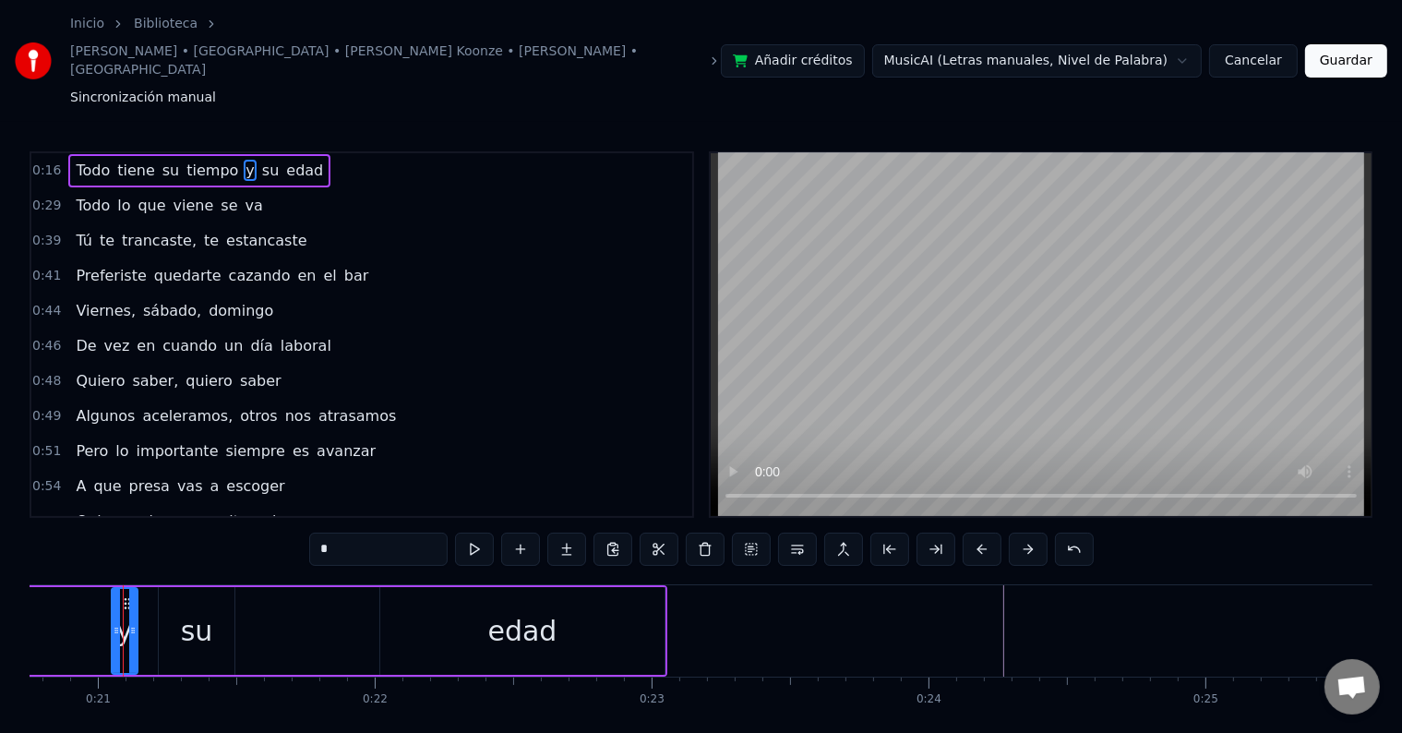
drag, startPoint x: 122, startPoint y: 537, endPoint x: 63, endPoint y: 539, distance: 59.1
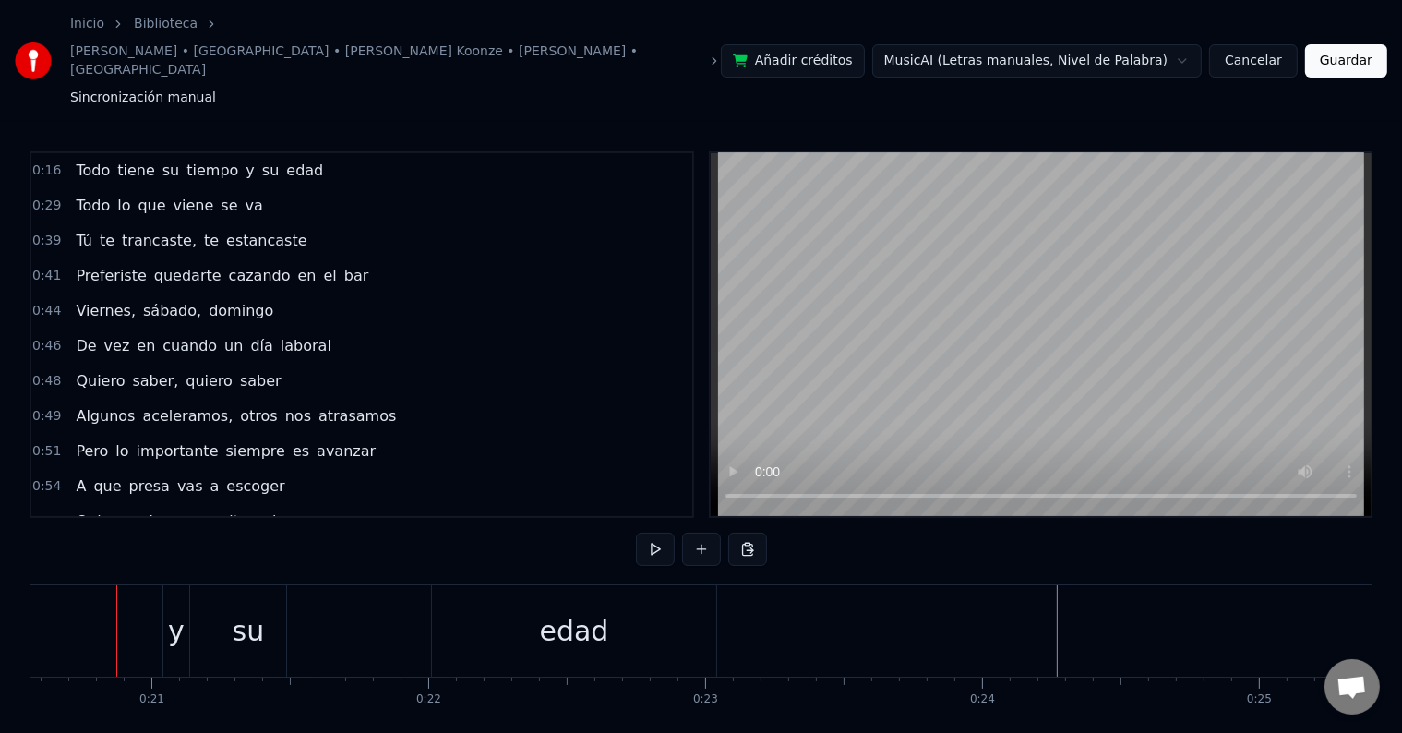
scroll to position [0, 5688]
click at [168, 585] on div "y" at bounding box center [182, 630] width 28 height 91
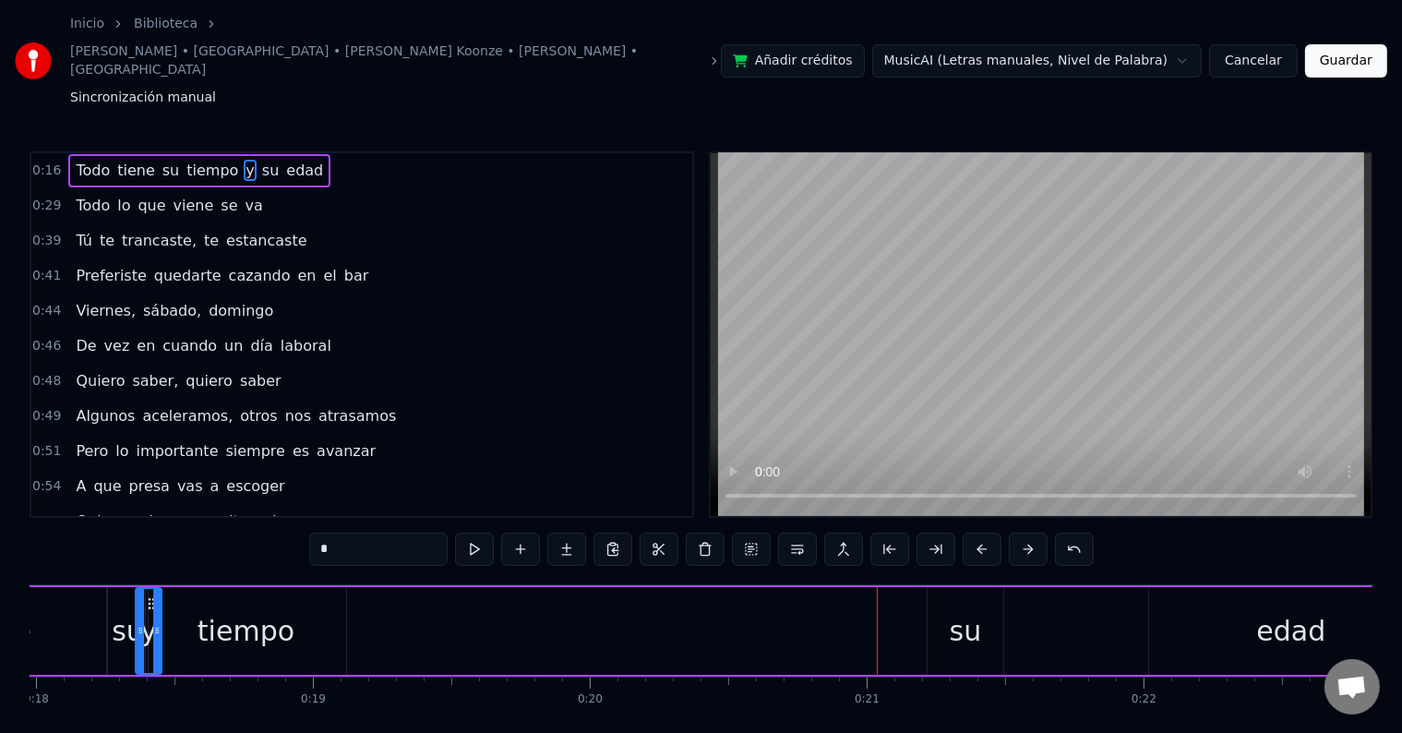
scroll to position [0, 4932]
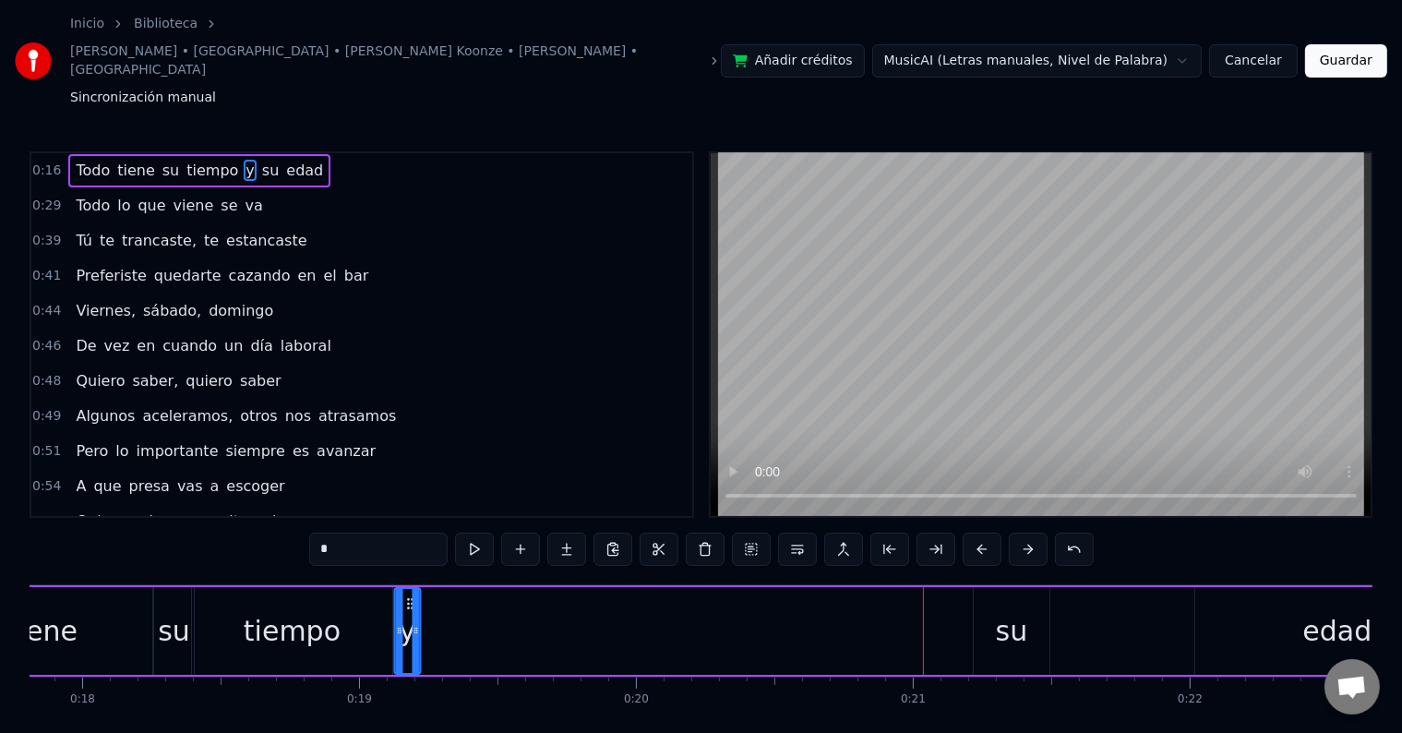
drag, startPoint x: 183, startPoint y: 544, endPoint x: 407, endPoint y: 576, distance: 226.6
click at [407, 589] on div "y" at bounding box center [407, 631] width 24 height 84
click at [1024, 610] on div "su" at bounding box center [1012, 631] width 32 height 42
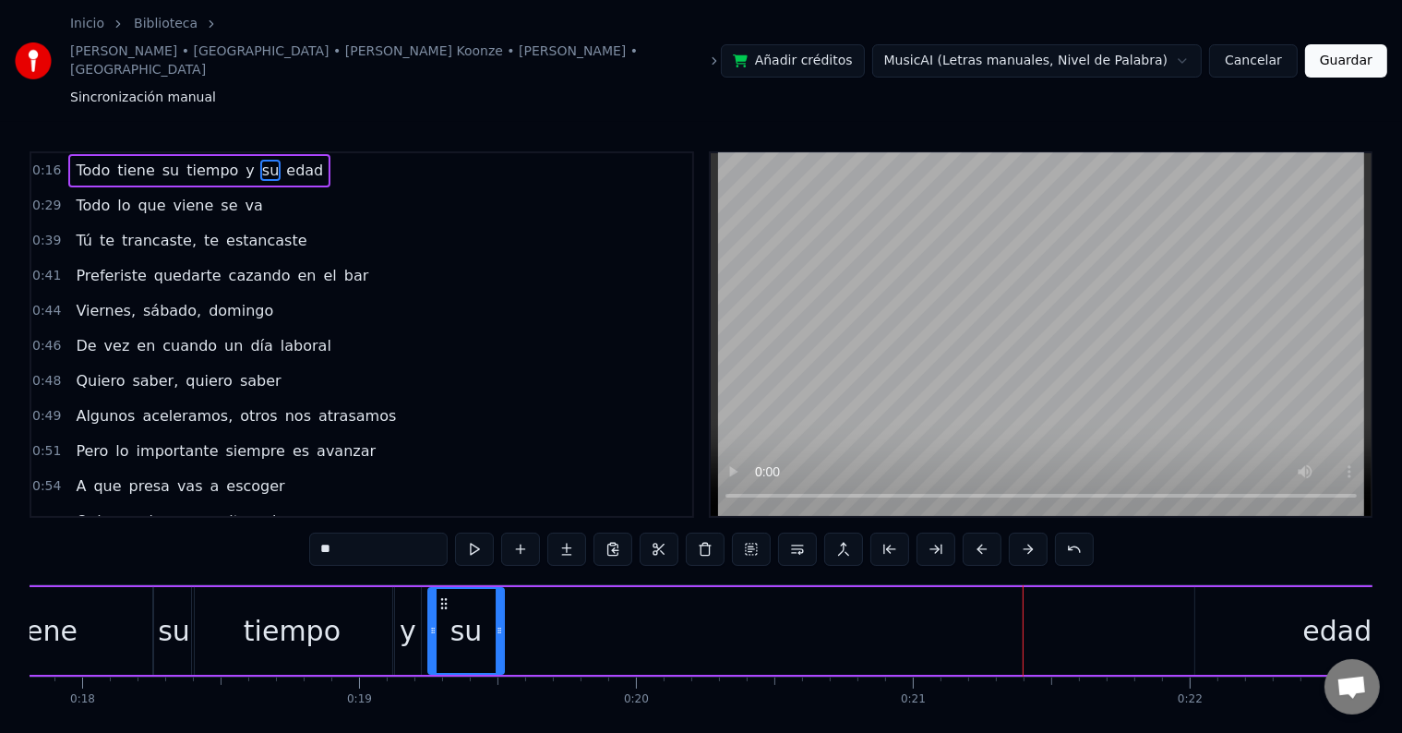
drag, startPoint x: 989, startPoint y: 547, endPoint x: 443, endPoint y: 580, distance: 547.4
click at [443, 589] on div "su" at bounding box center [466, 631] width 74 height 84
click at [1276, 587] on div "edad" at bounding box center [1337, 631] width 284 height 88
type input "****"
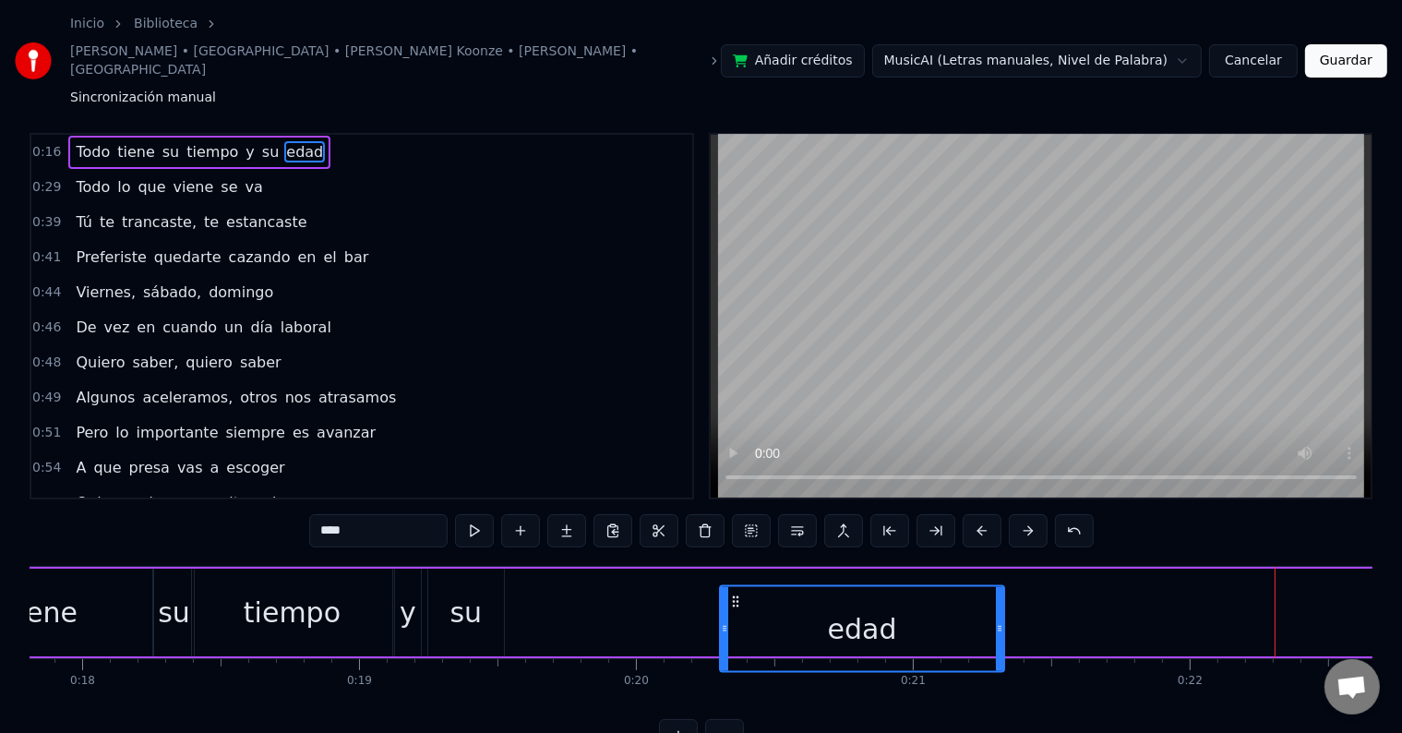
scroll to position [24, 0]
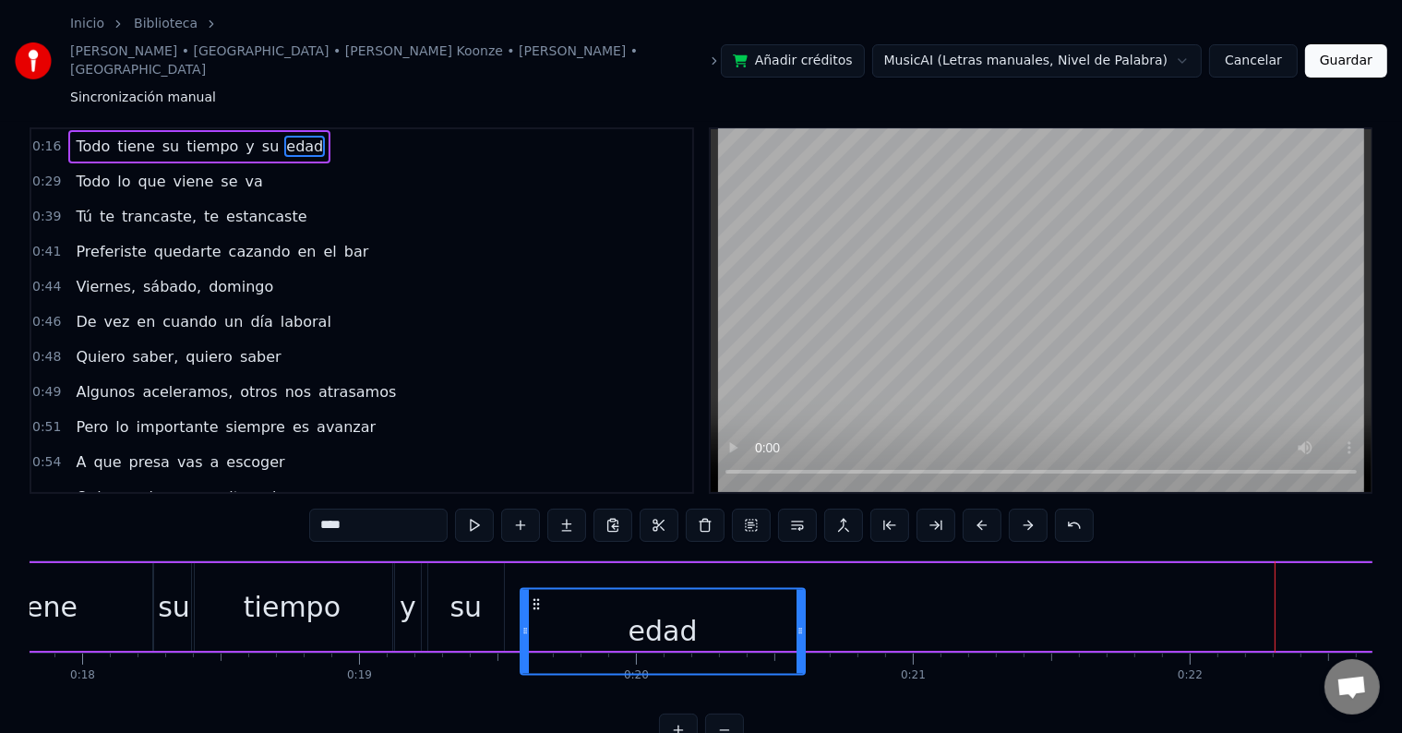
drag, startPoint x: 1210, startPoint y: 542, endPoint x: 535, endPoint y: 506, distance: 675.7
click at [535, 561] on div "Todo tiene su tiempo y su edad" at bounding box center [627, 606] width 1710 height 91
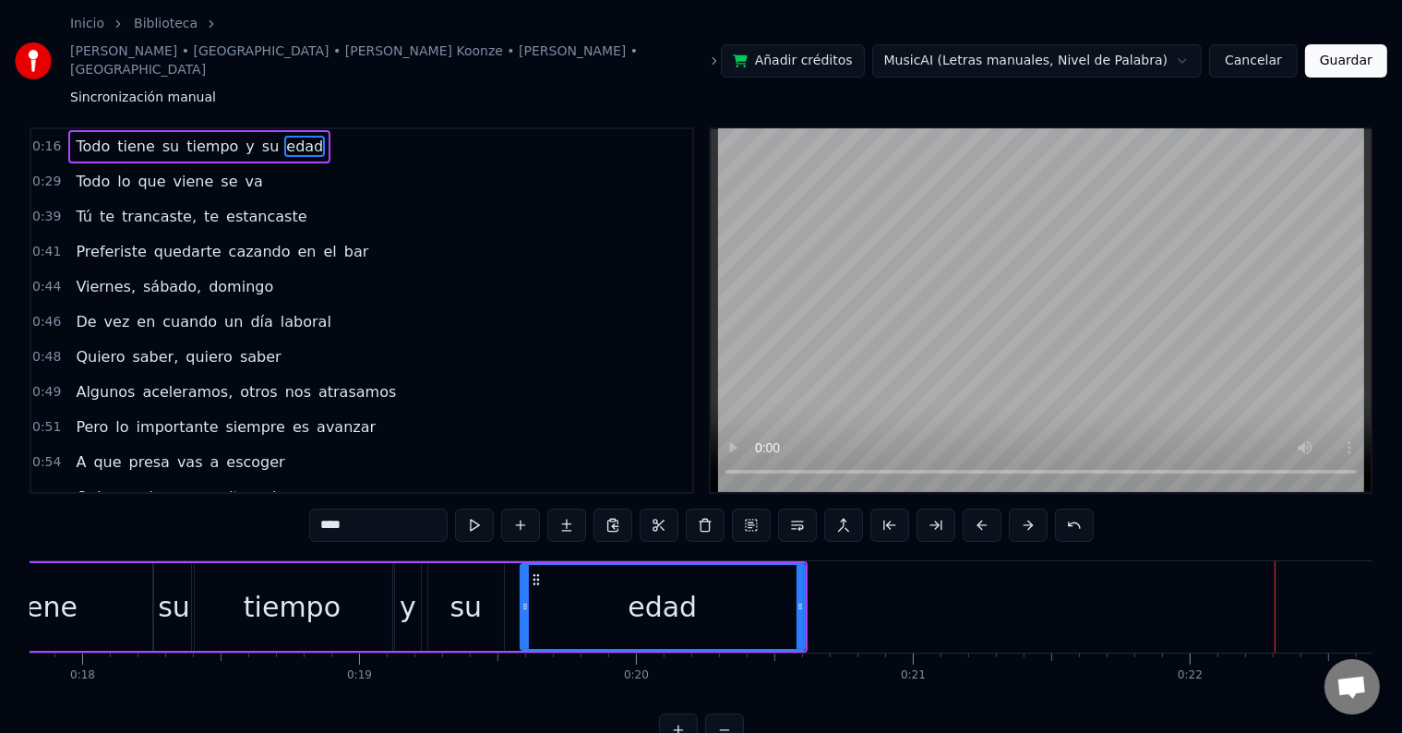
click at [533, 572] on icon at bounding box center [536, 579] width 15 height 15
click at [511, 561] on div "Todo tiene su tiempo y su edad" at bounding box center [290, 606] width 1036 height 91
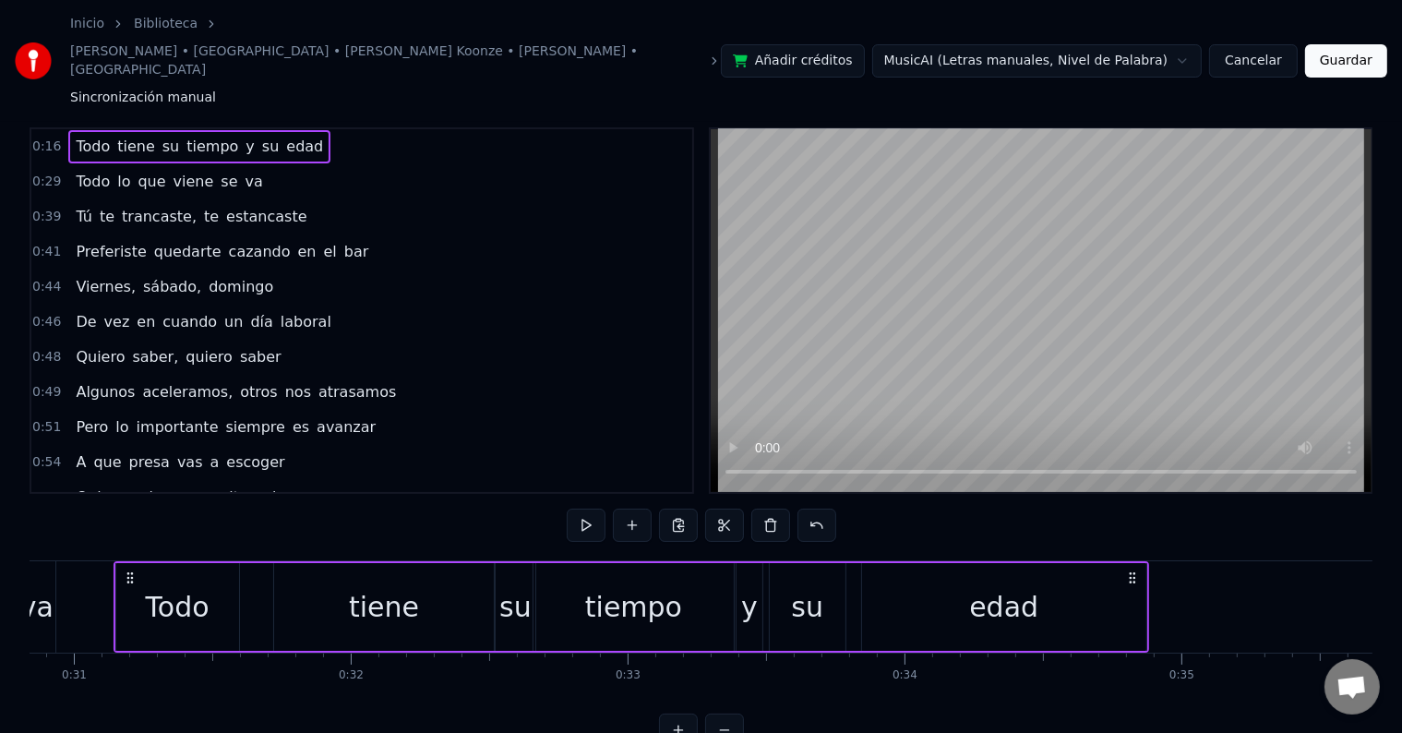
scroll to position [0, 8547]
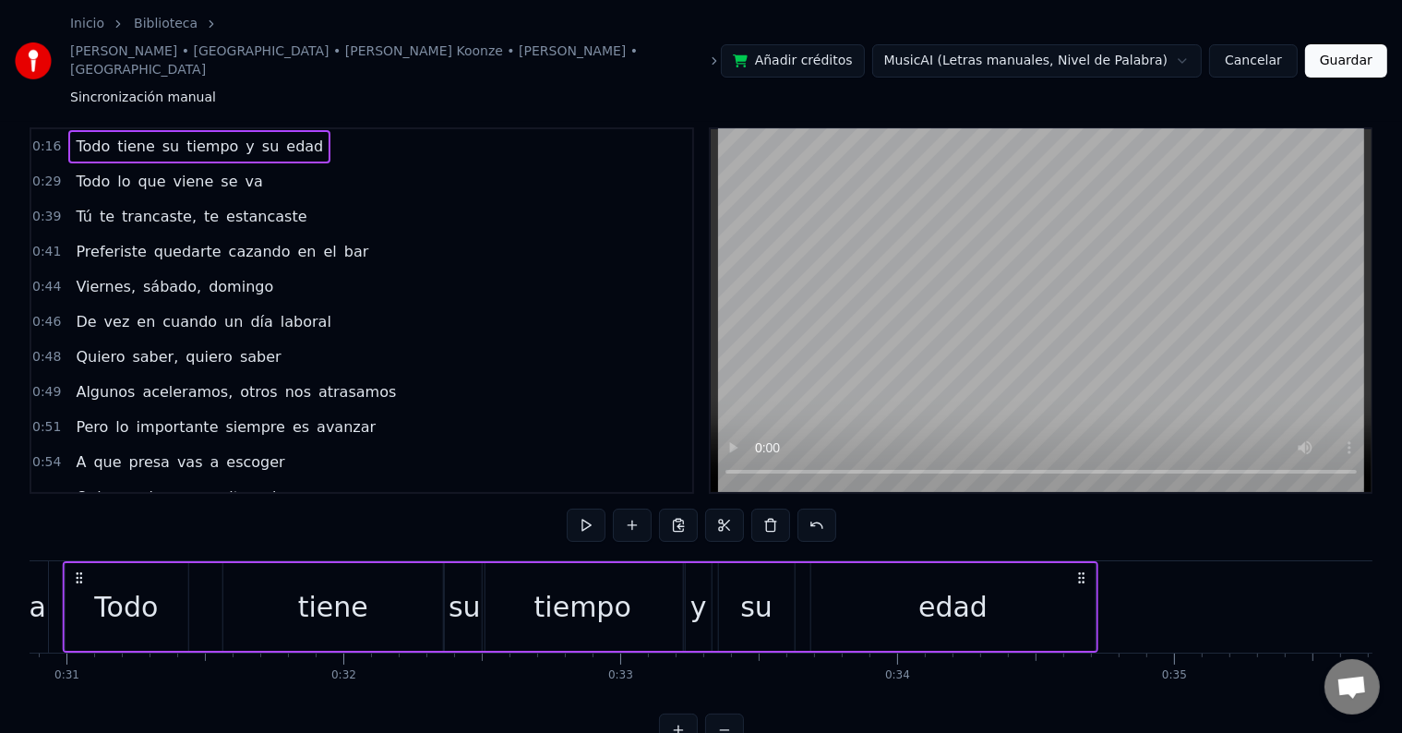
drag, startPoint x: 791, startPoint y: 518, endPoint x: 1082, endPoint y: 546, distance: 292.1
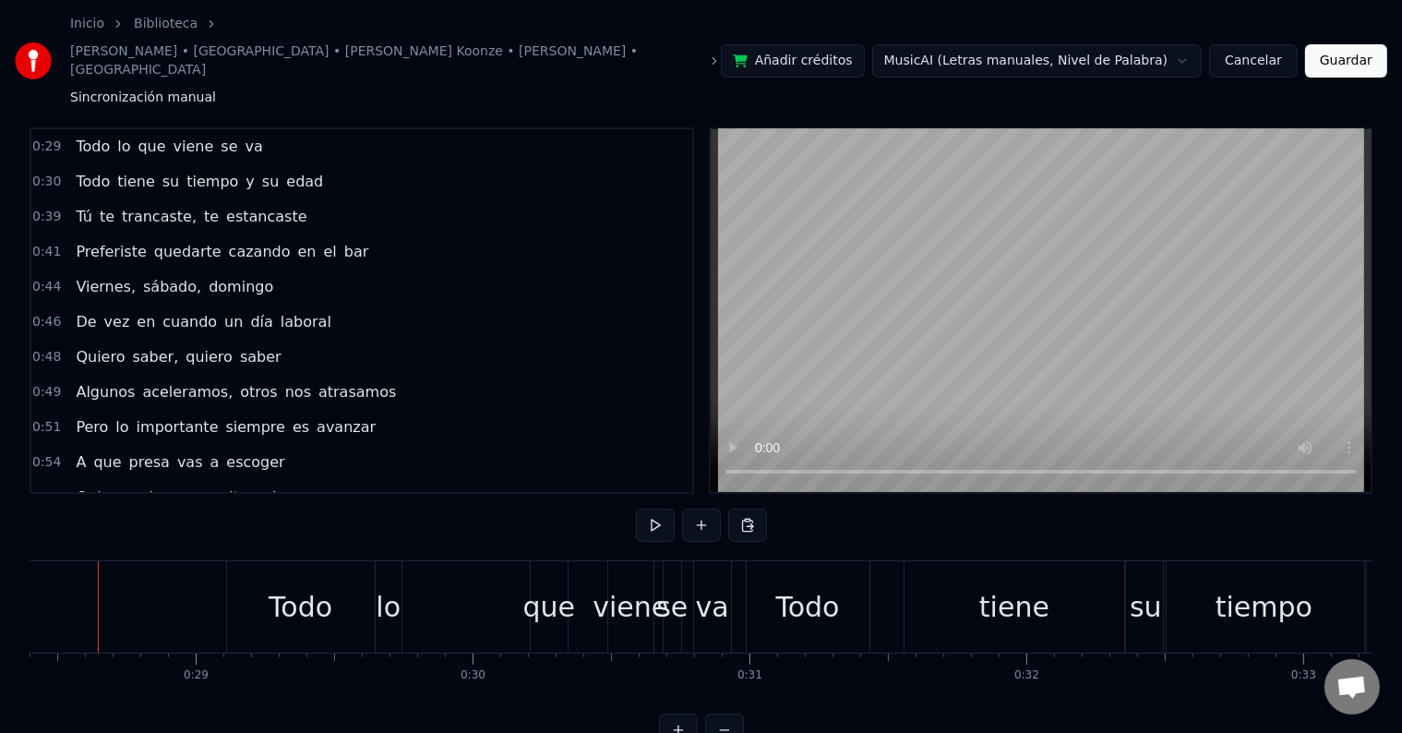
scroll to position [0, 7839]
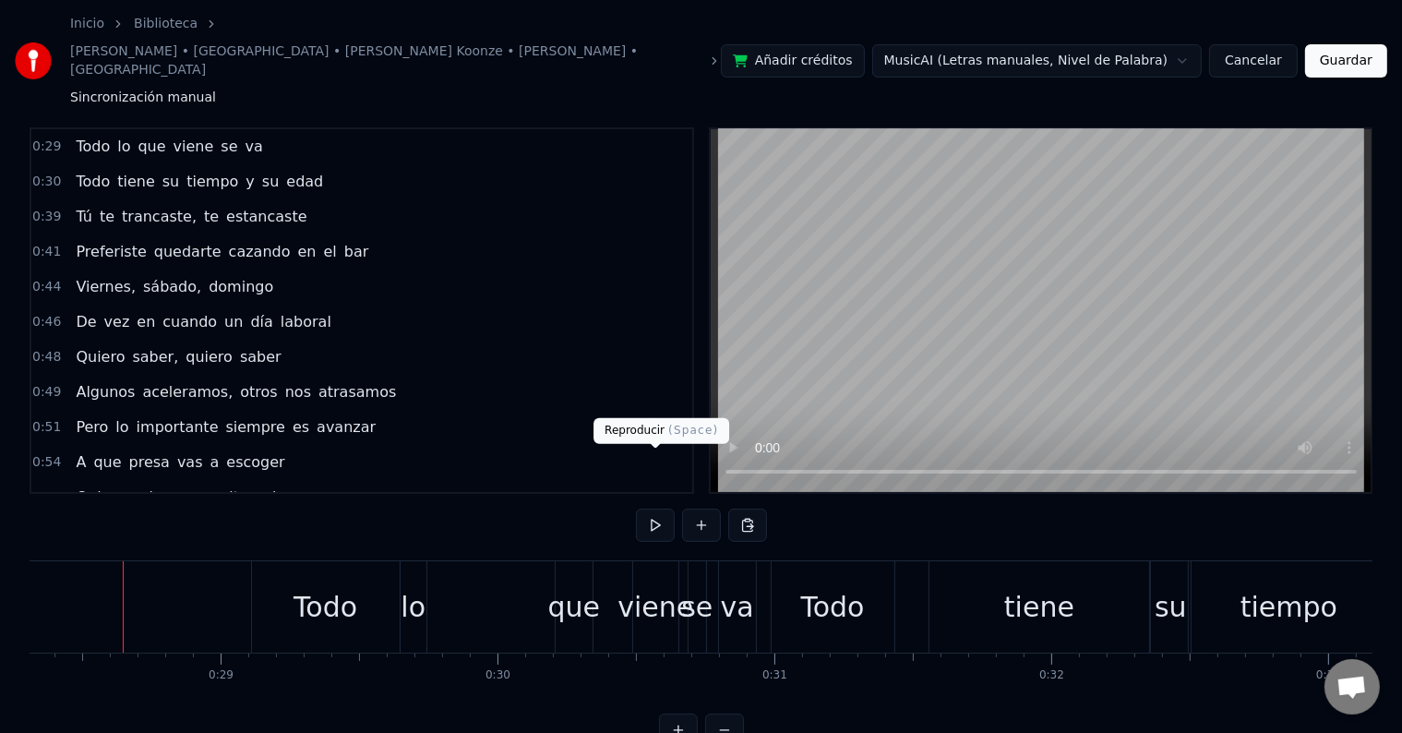
click at [649, 509] on button at bounding box center [655, 525] width 39 height 33
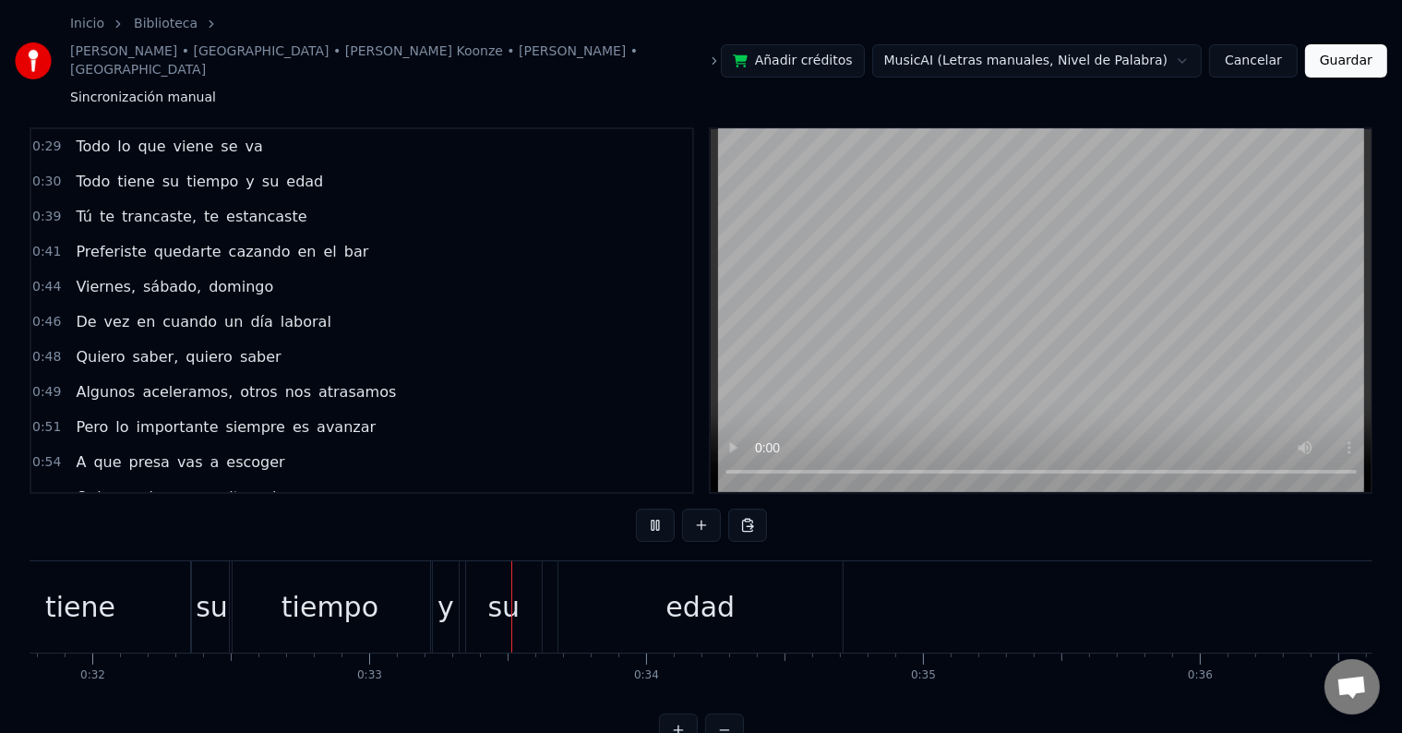
scroll to position [0, 9020]
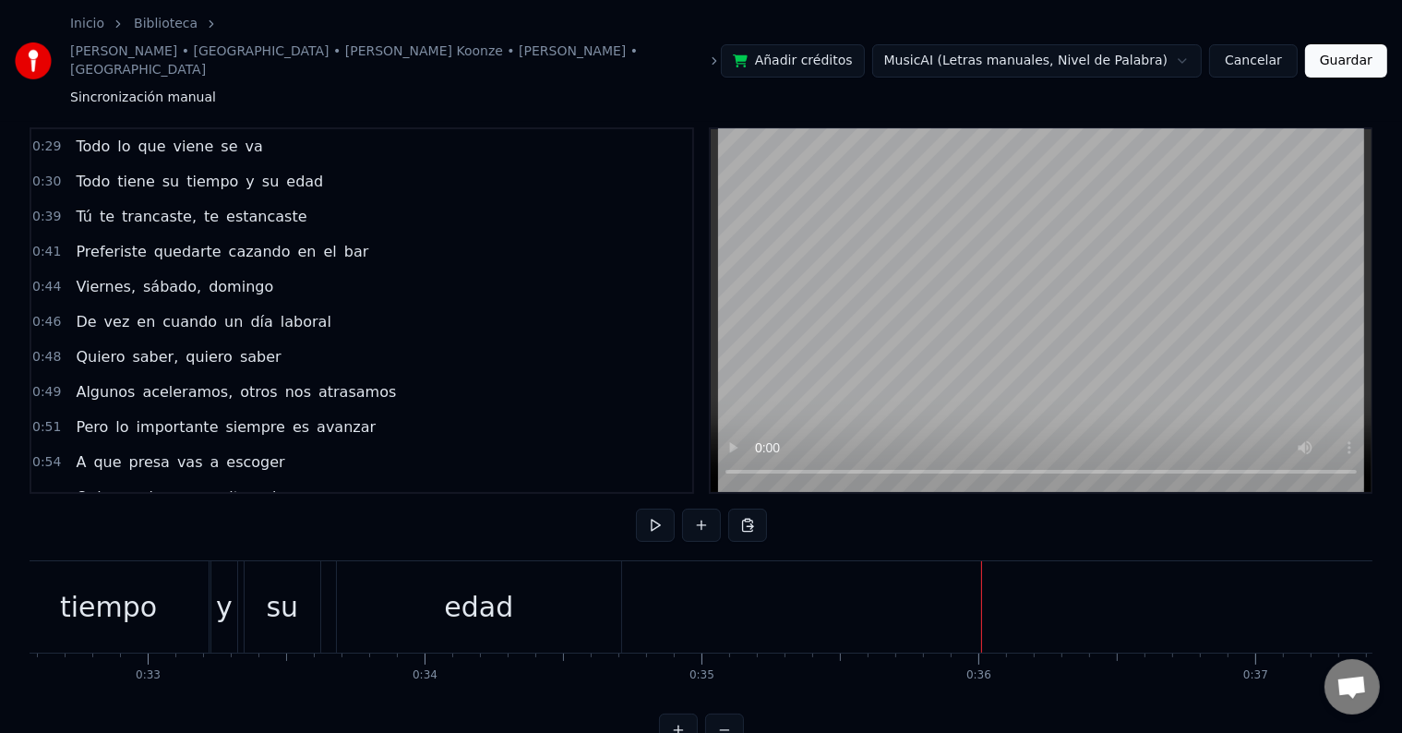
click at [545, 561] on div "edad" at bounding box center [479, 606] width 284 height 91
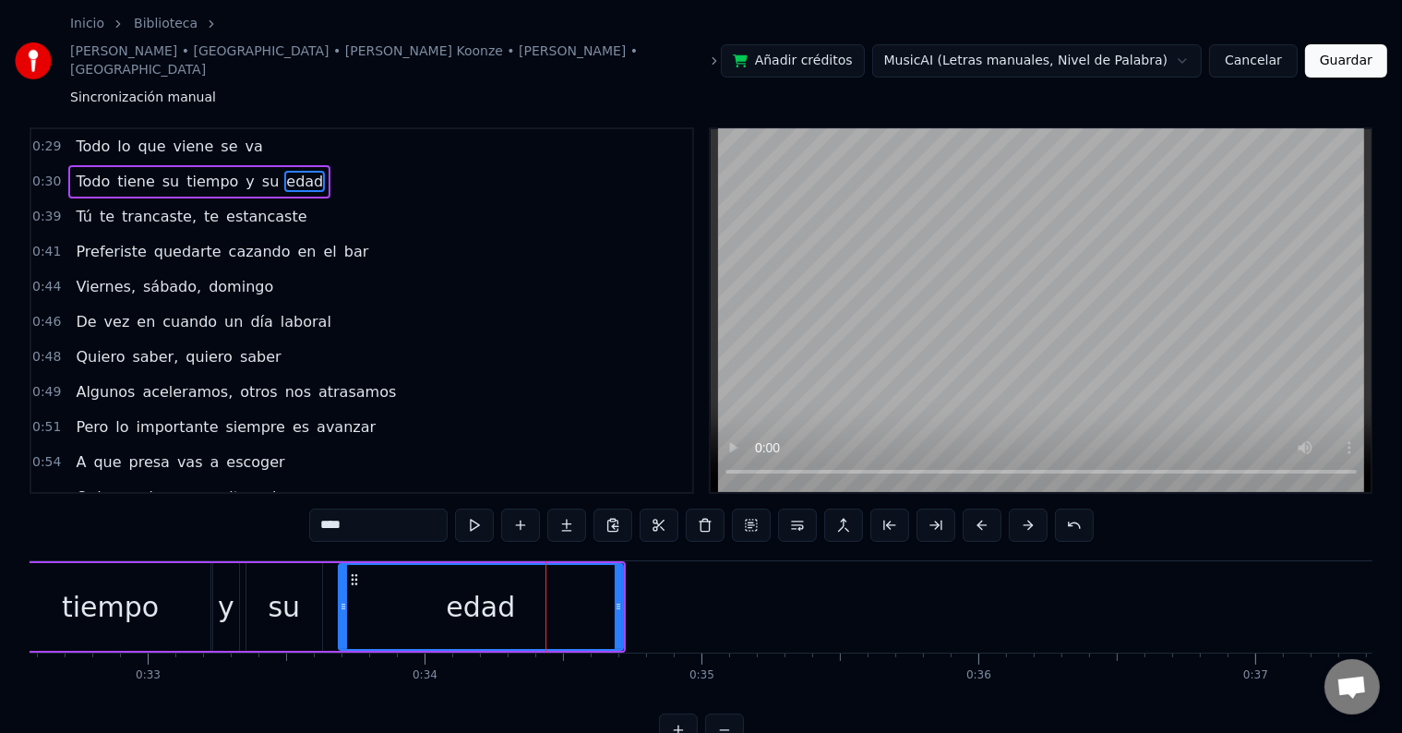
scroll to position [0, 0]
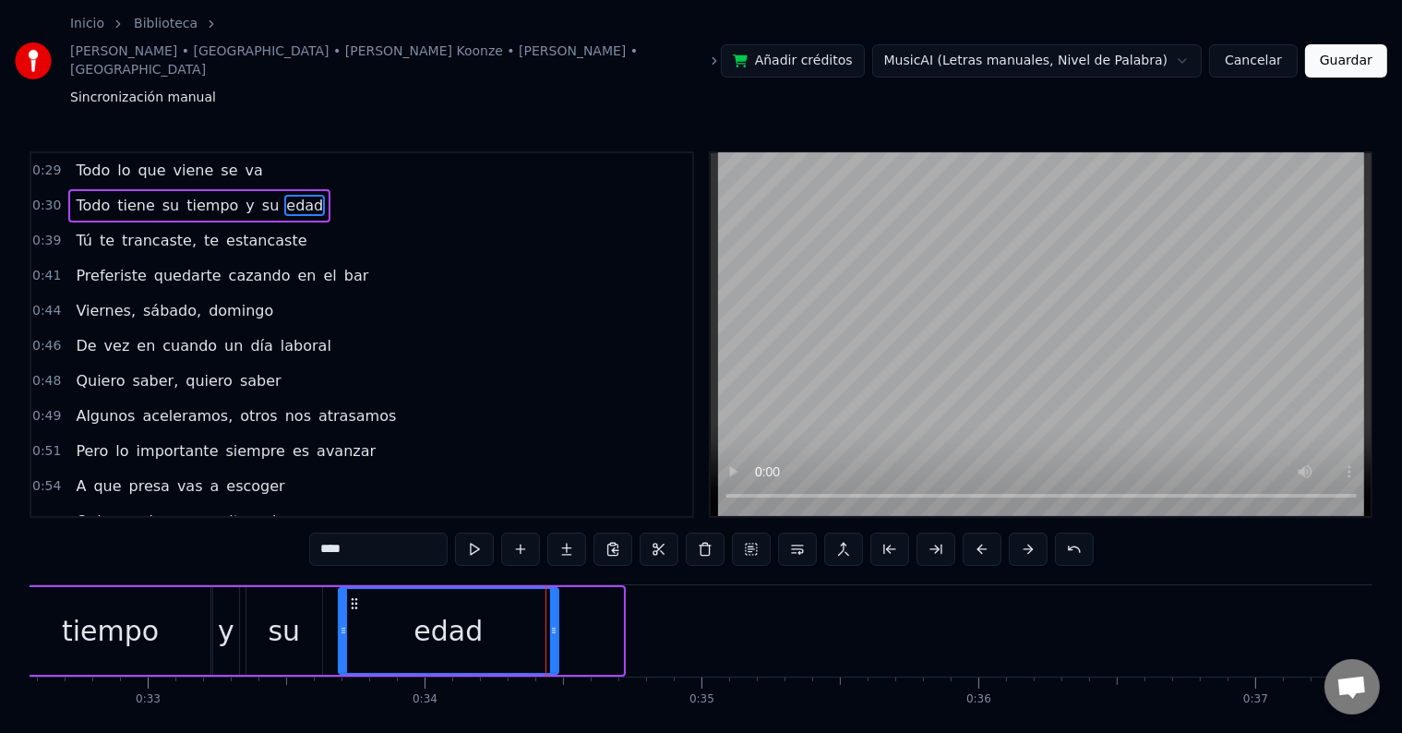
drag, startPoint x: 617, startPoint y: 558, endPoint x: 554, endPoint y: 565, distance: 63.1
click at [554, 589] on div at bounding box center [553, 631] width 7 height 84
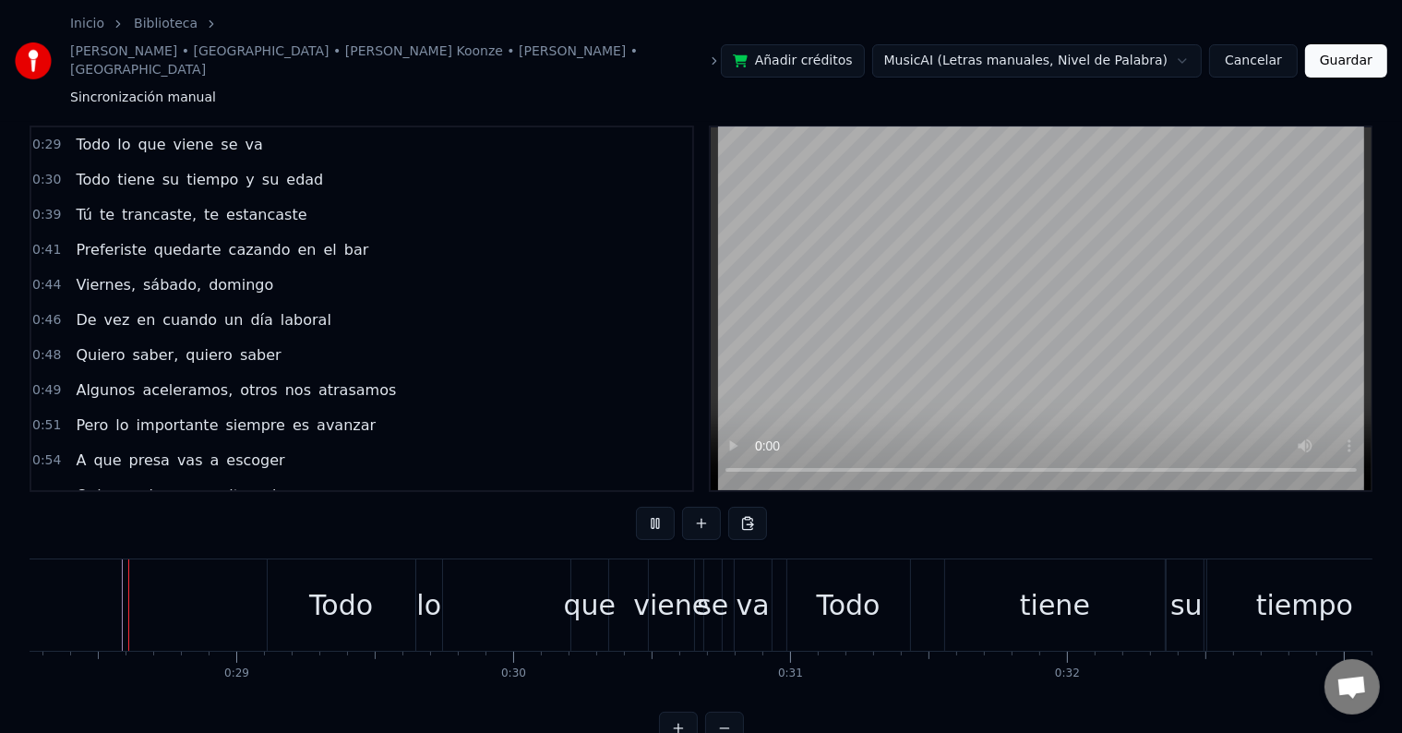
scroll to position [28, 0]
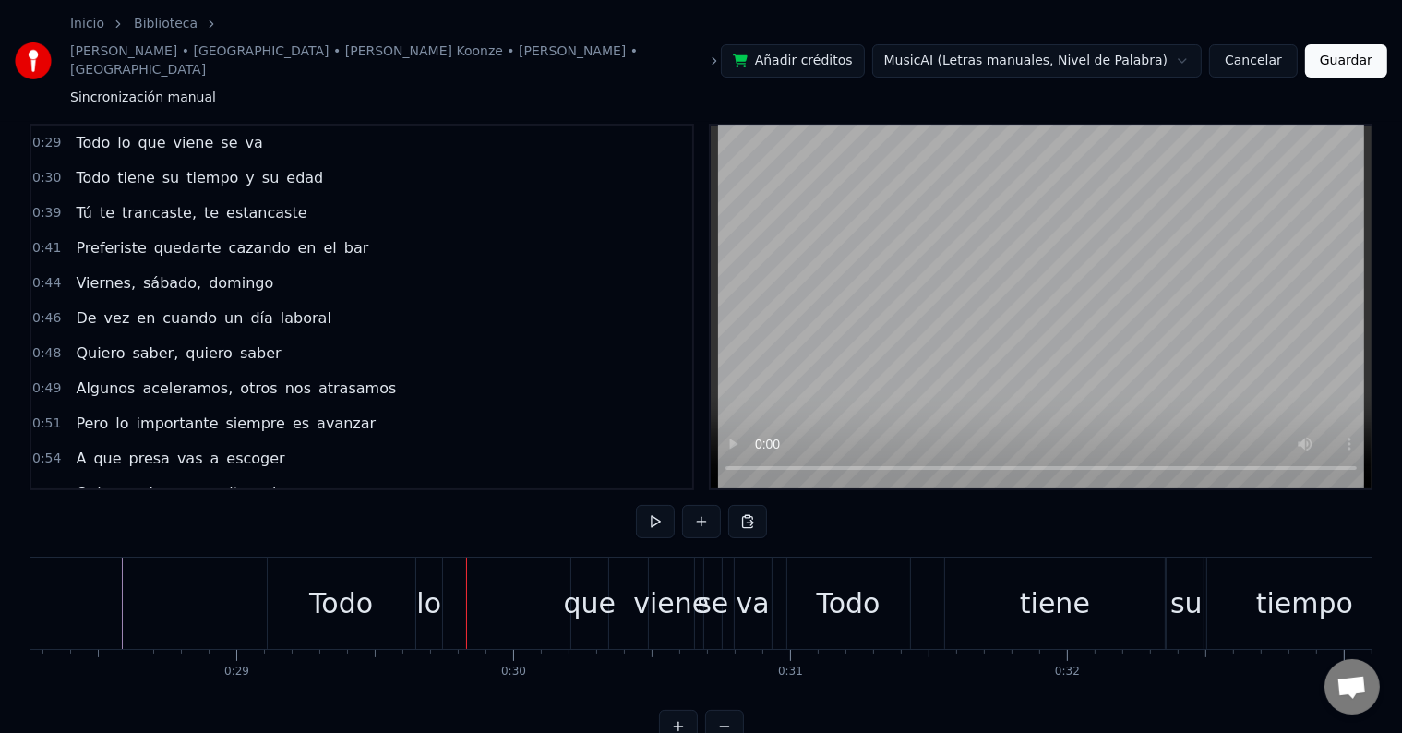
drag, startPoint x: 590, startPoint y: 528, endPoint x: 569, endPoint y: 527, distance: 21.2
click at [569, 582] on div "que" at bounding box center [590, 603] width 53 height 42
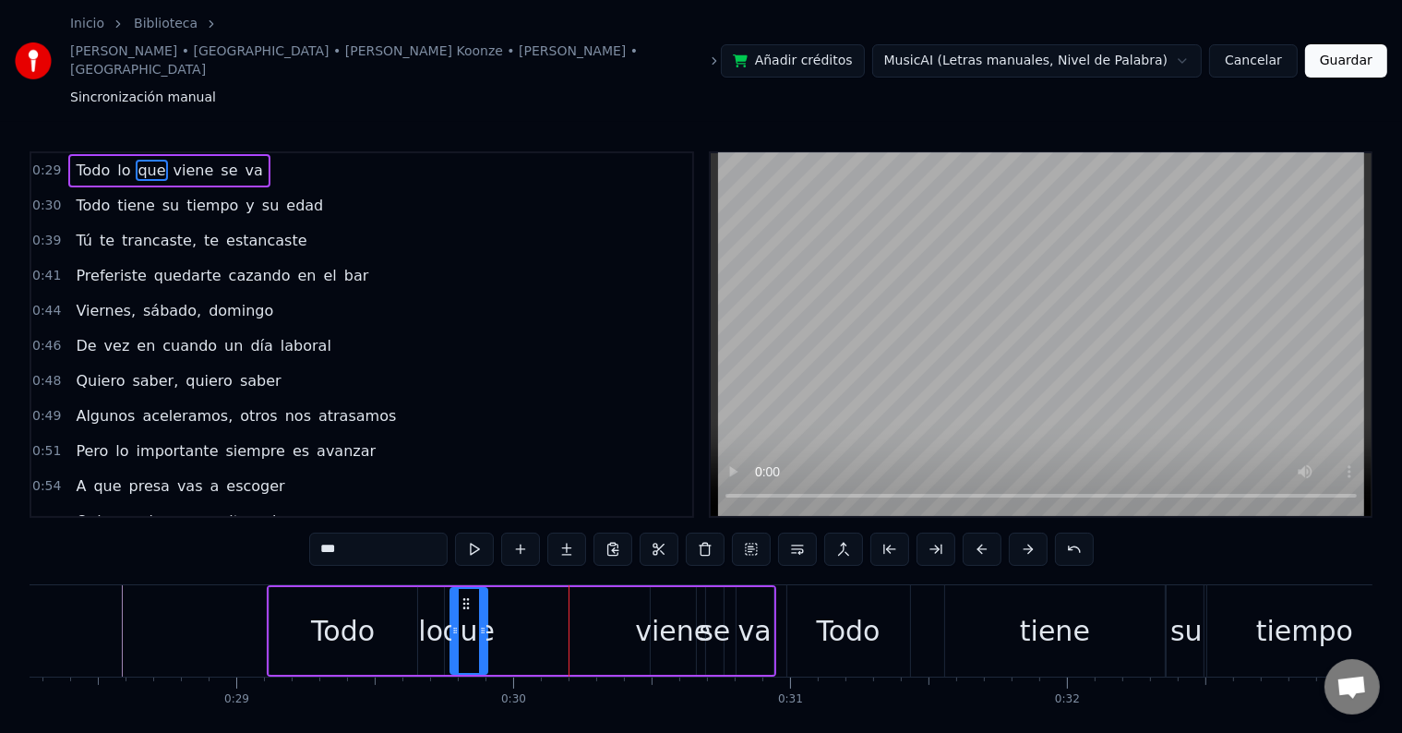
drag, startPoint x: 581, startPoint y: 545, endPoint x: 459, endPoint y: 547, distance: 122.8
click at [459, 596] on icon at bounding box center [466, 603] width 15 height 15
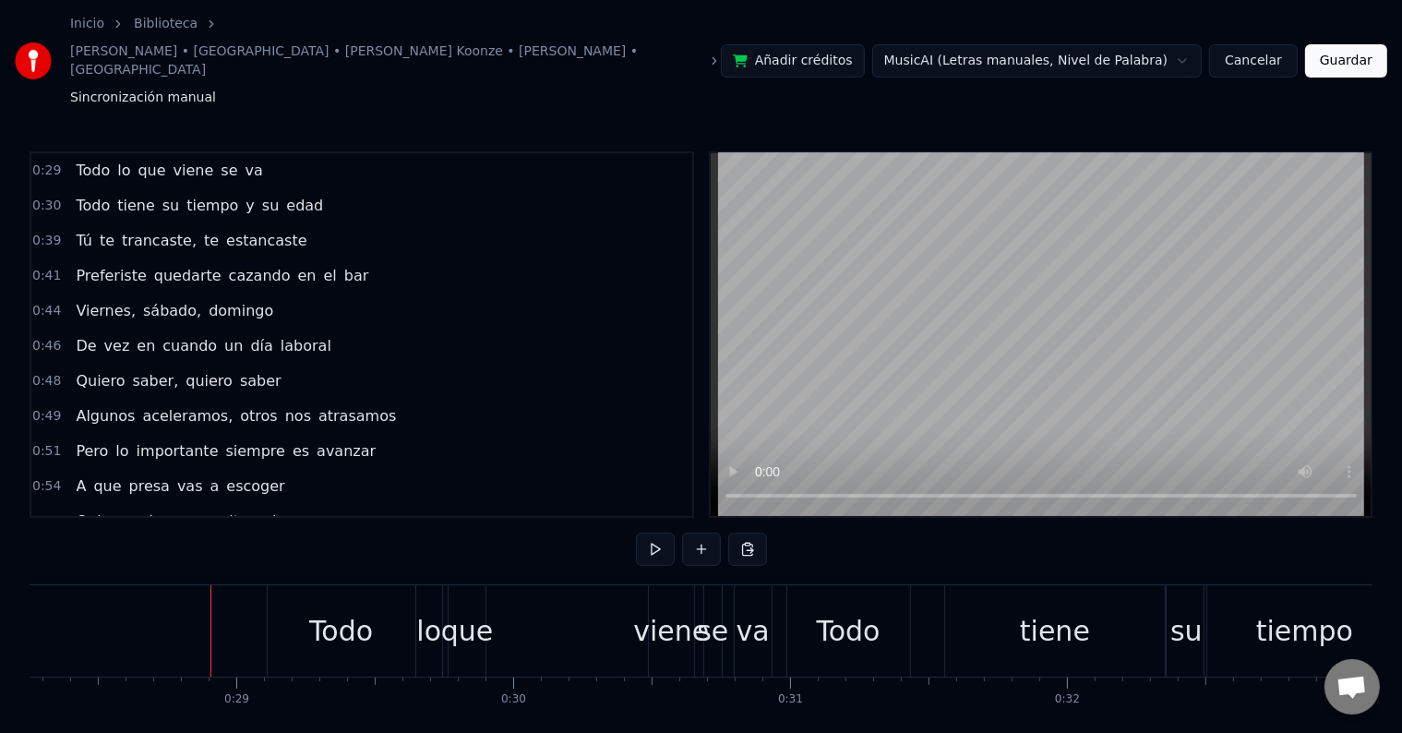
scroll to position [28, 0]
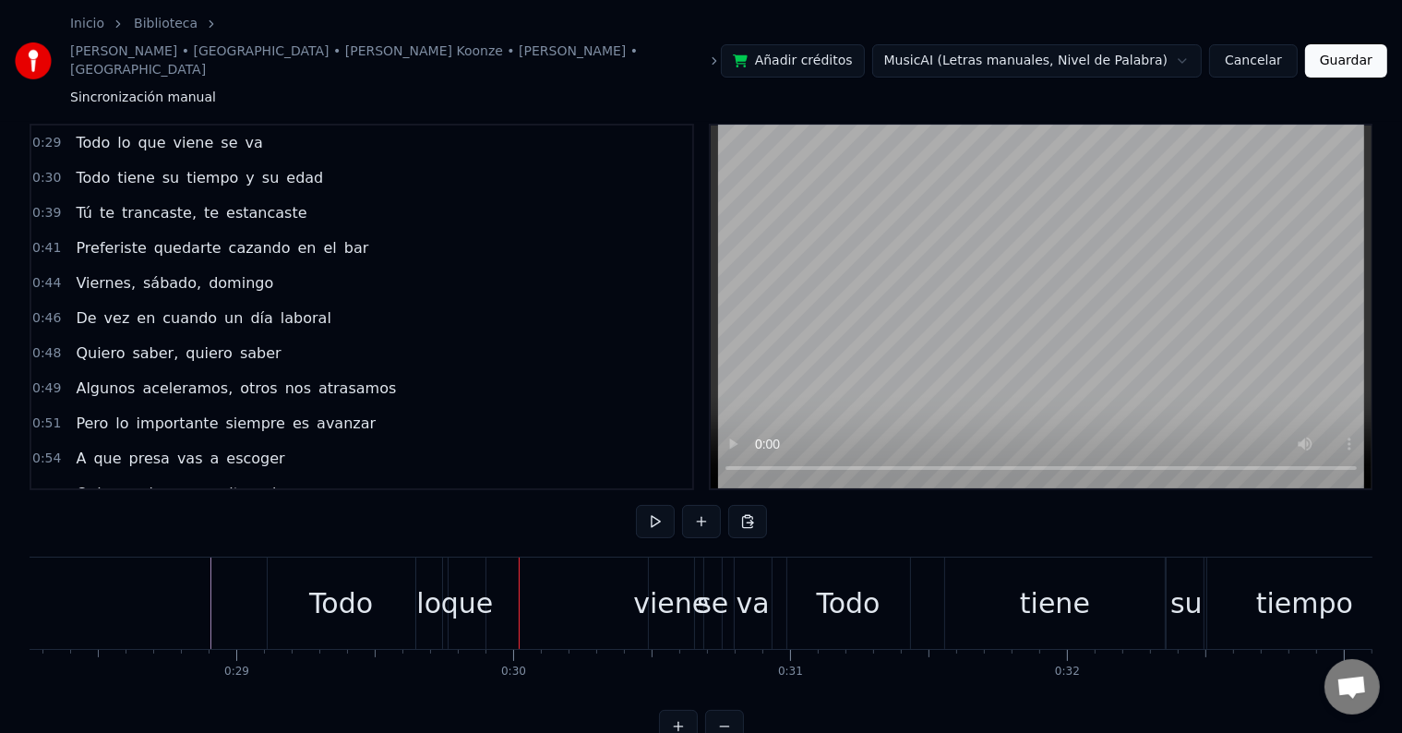
click at [422, 582] on div "lo" at bounding box center [428, 603] width 25 height 42
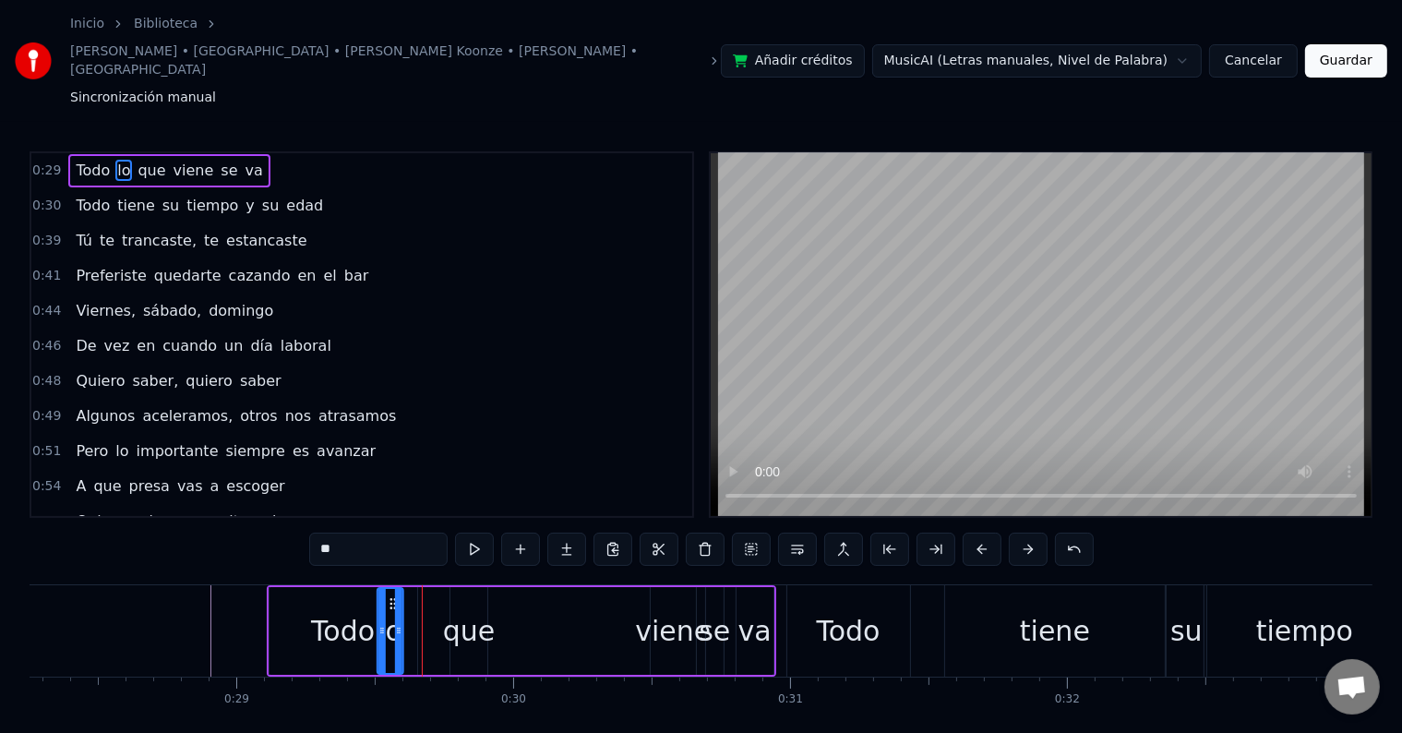
drag, startPoint x: 430, startPoint y: 545, endPoint x: 390, endPoint y: 545, distance: 40.6
click at [390, 596] on icon at bounding box center [393, 603] width 15 height 15
click at [469, 610] on div "que" at bounding box center [469, 631] width 53 height 42
drag, startPoint x: 461, startPoint y: 544, endPoint x: 421, endPoint y: 546, distance: 39.8
click at [421, 596] on icon at bounding box center [426, 603] width 15 height 15
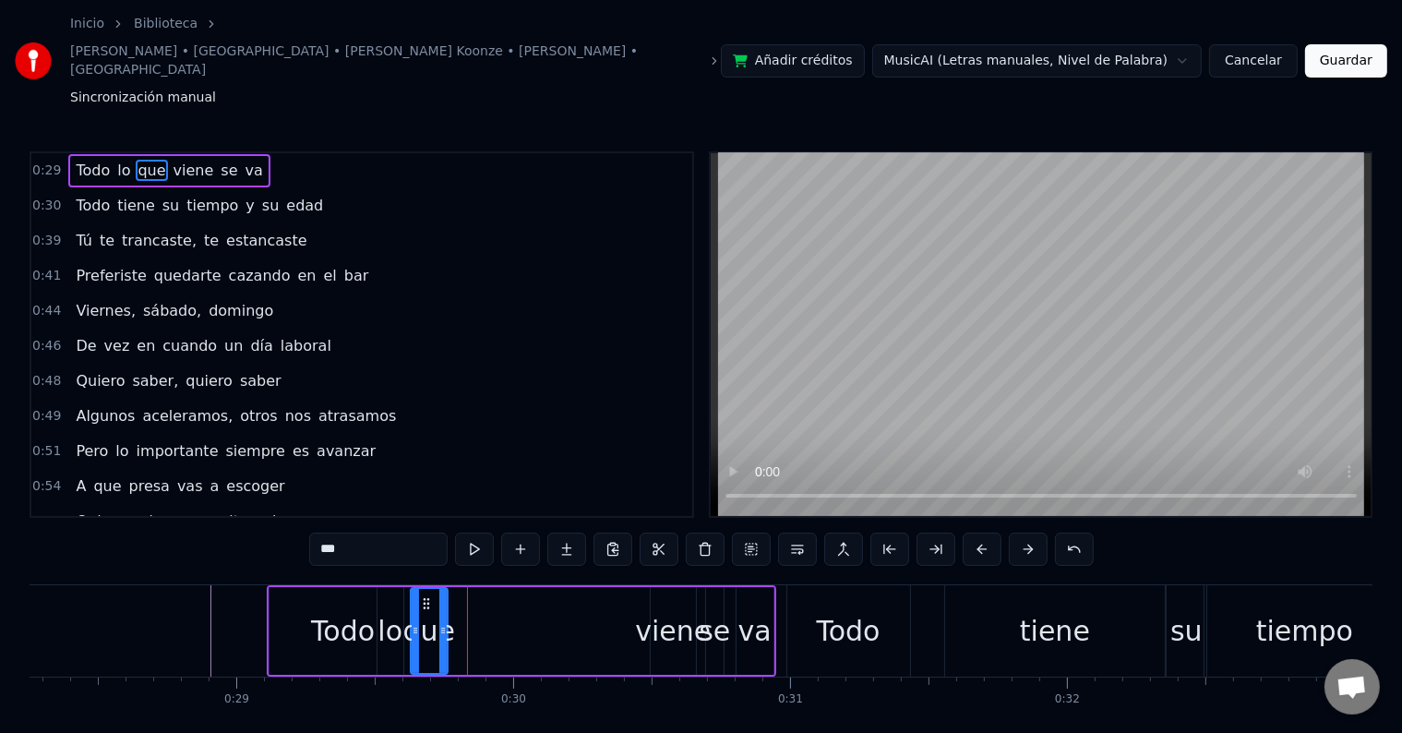
click at [667, 610] on div "viene" at bounding box center [673, 631] width 76 height 42
type input "*****"
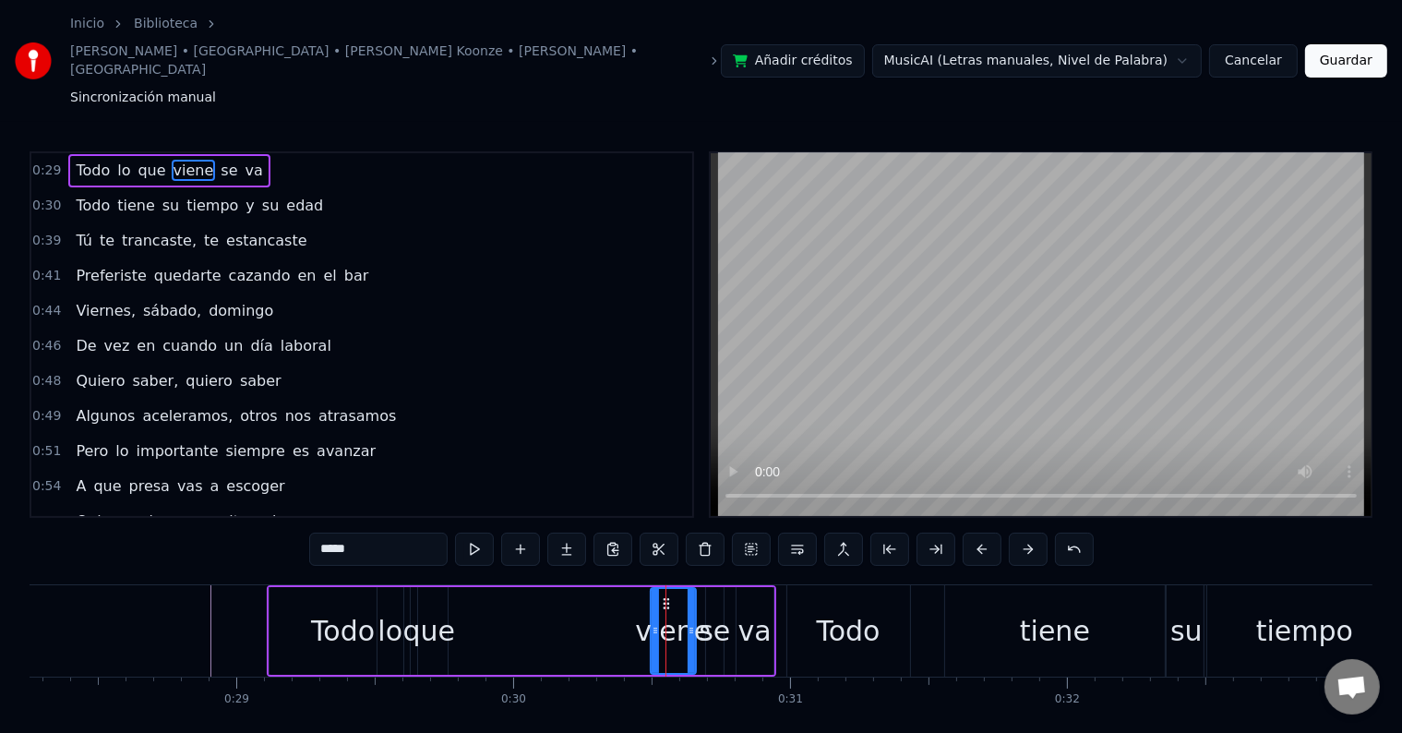
drag, startPoint x: 665, startPoint y: 543, endPoint x: 587, endPoint y: 541, distance: 77.6
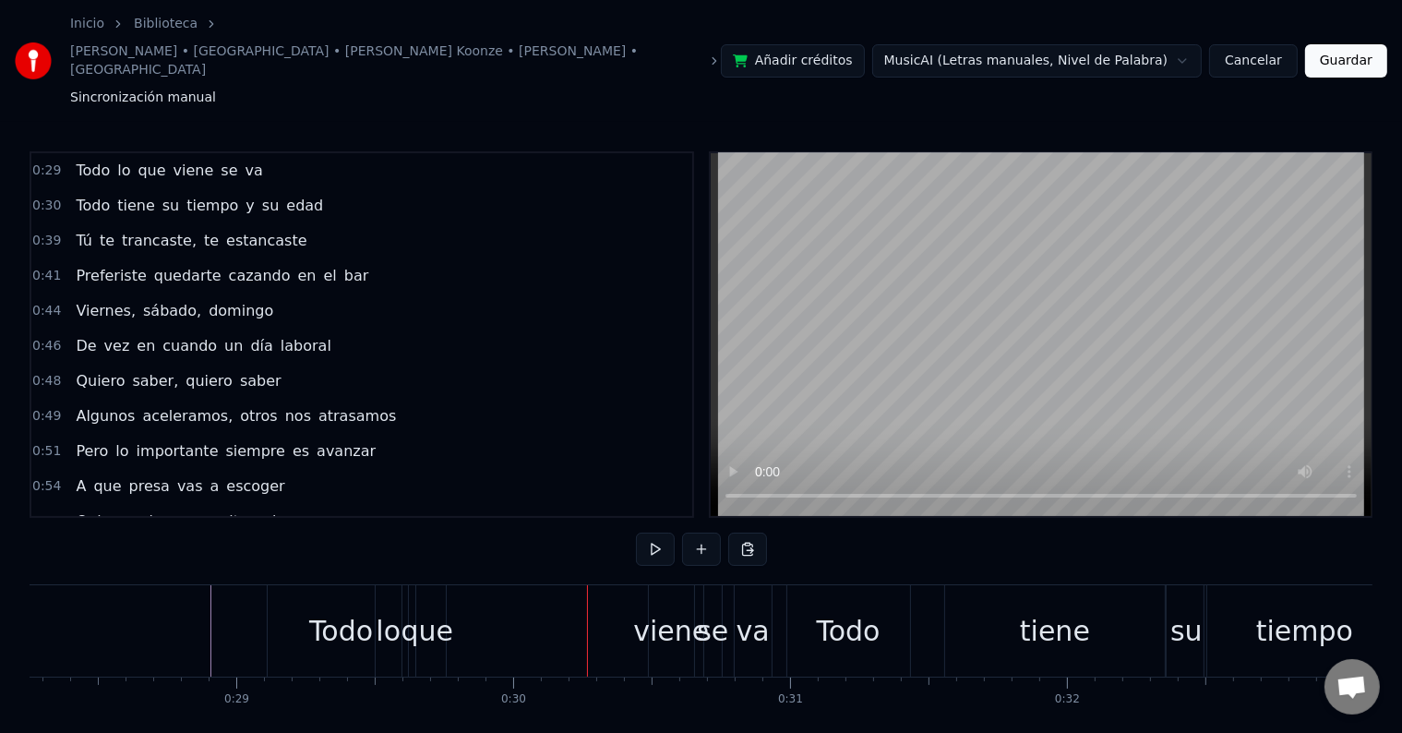
click at [674, 585] on div "viene" at bounding box center [671, 630] width 45 height 91
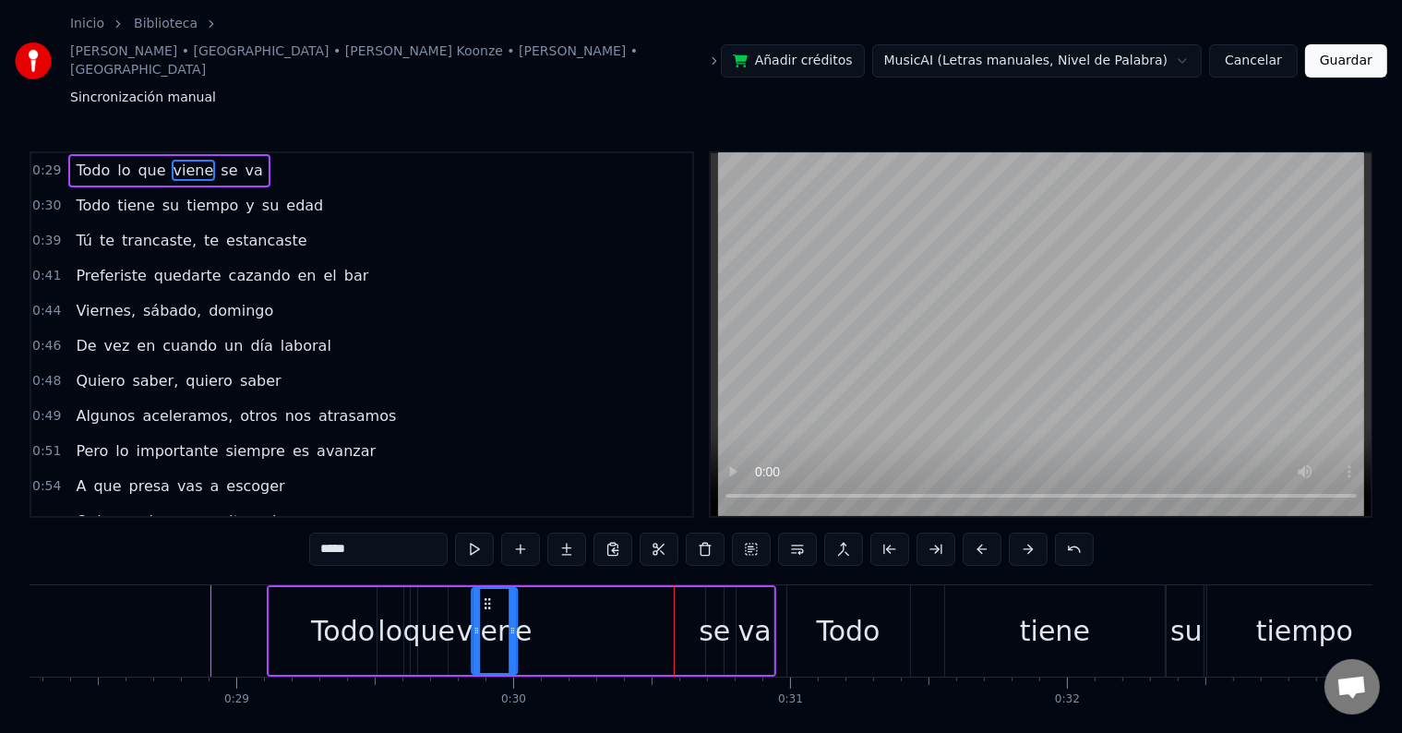
drag, startPoint x: 665, startPoint y: 543, endPoint x: 485, endPoint y: 565, distance: 181.3
click at [485, 589] on div "viene" at bounding box center [494, 631] width 43 height 84
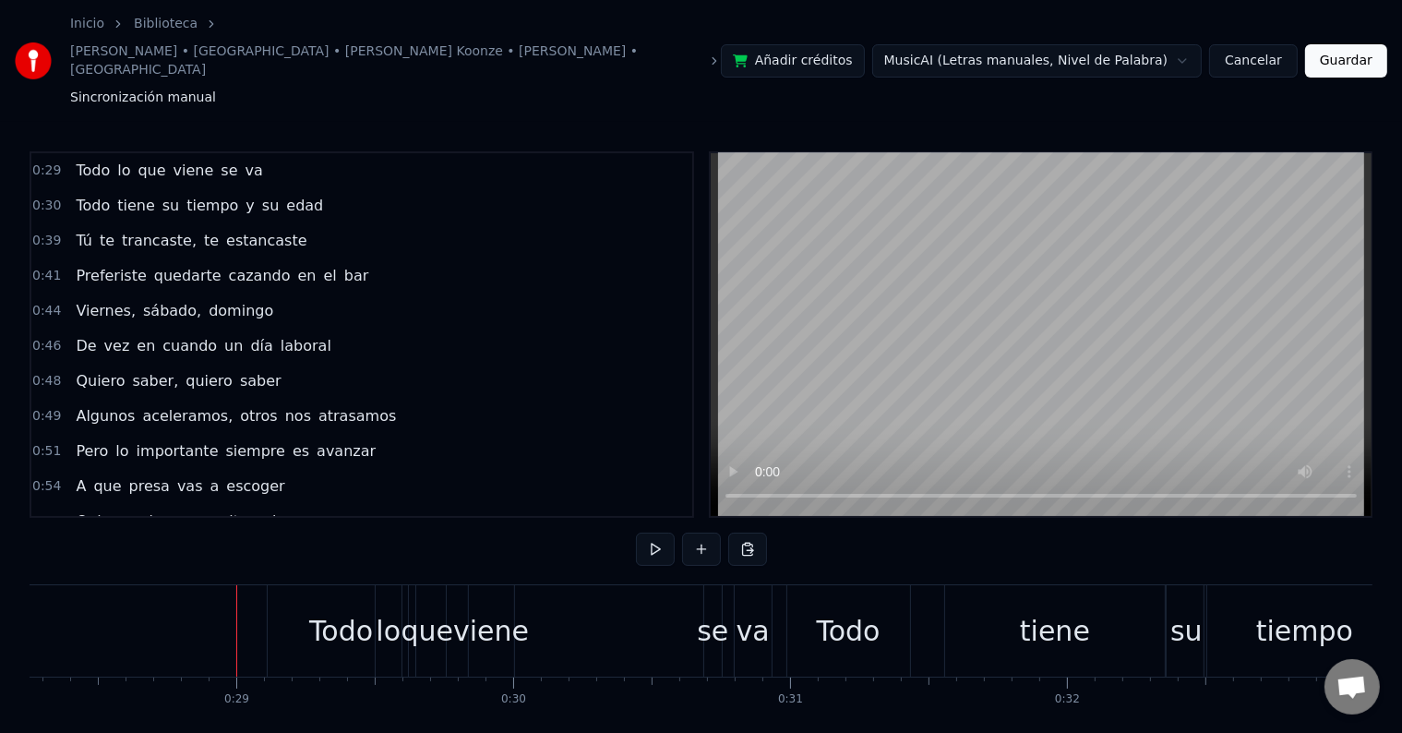
click at [236, 585] on div at bounding box center [236, 630] width 1 height 91
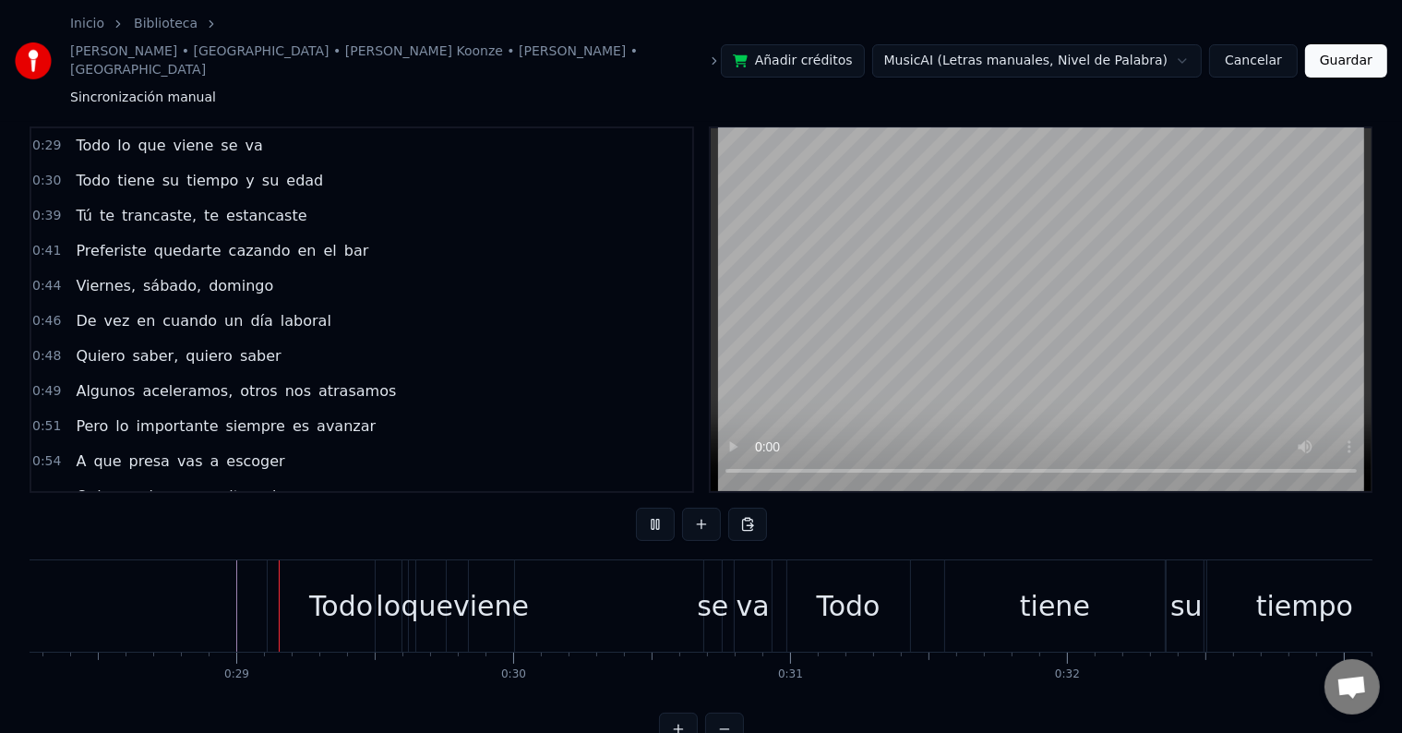
scroll to position [28, 0]
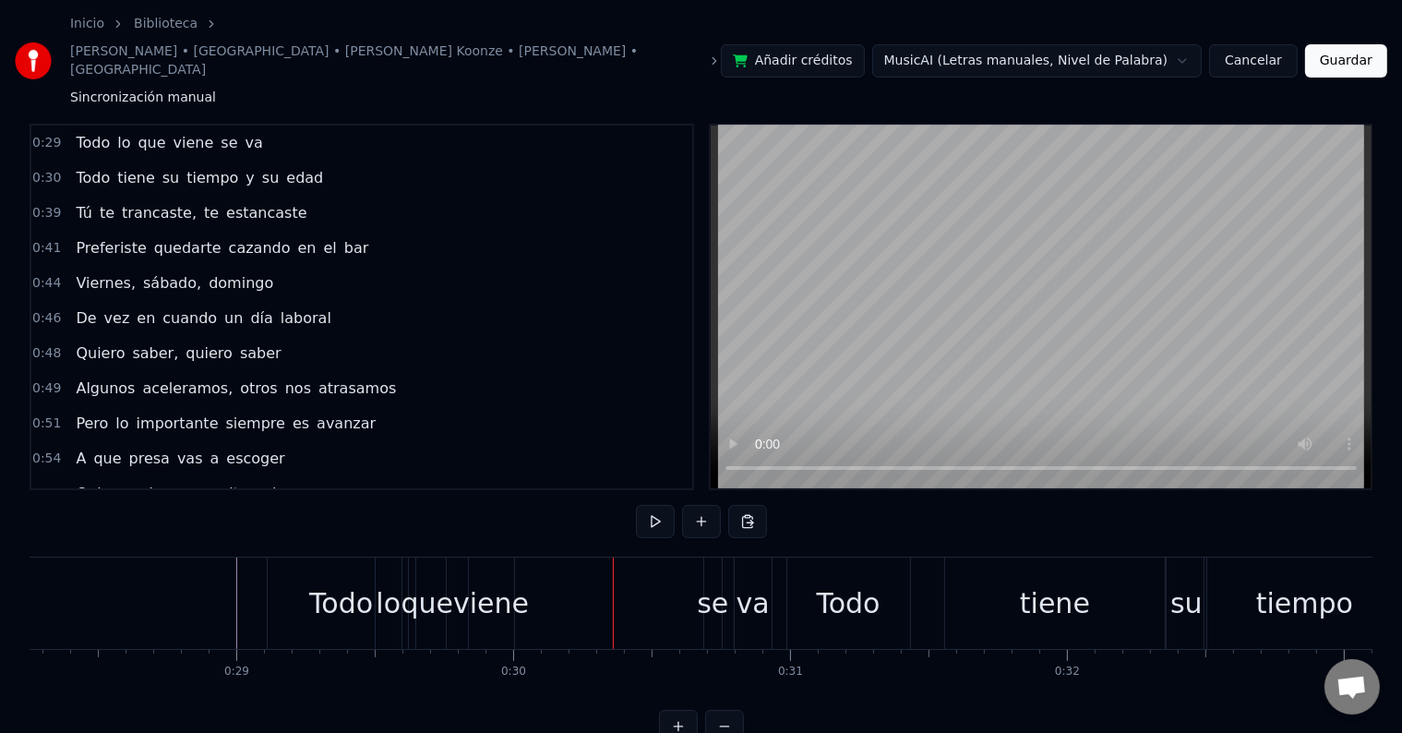
click at [721, 582] on div "se" at bounding box center [712, 603] width 31 height 42
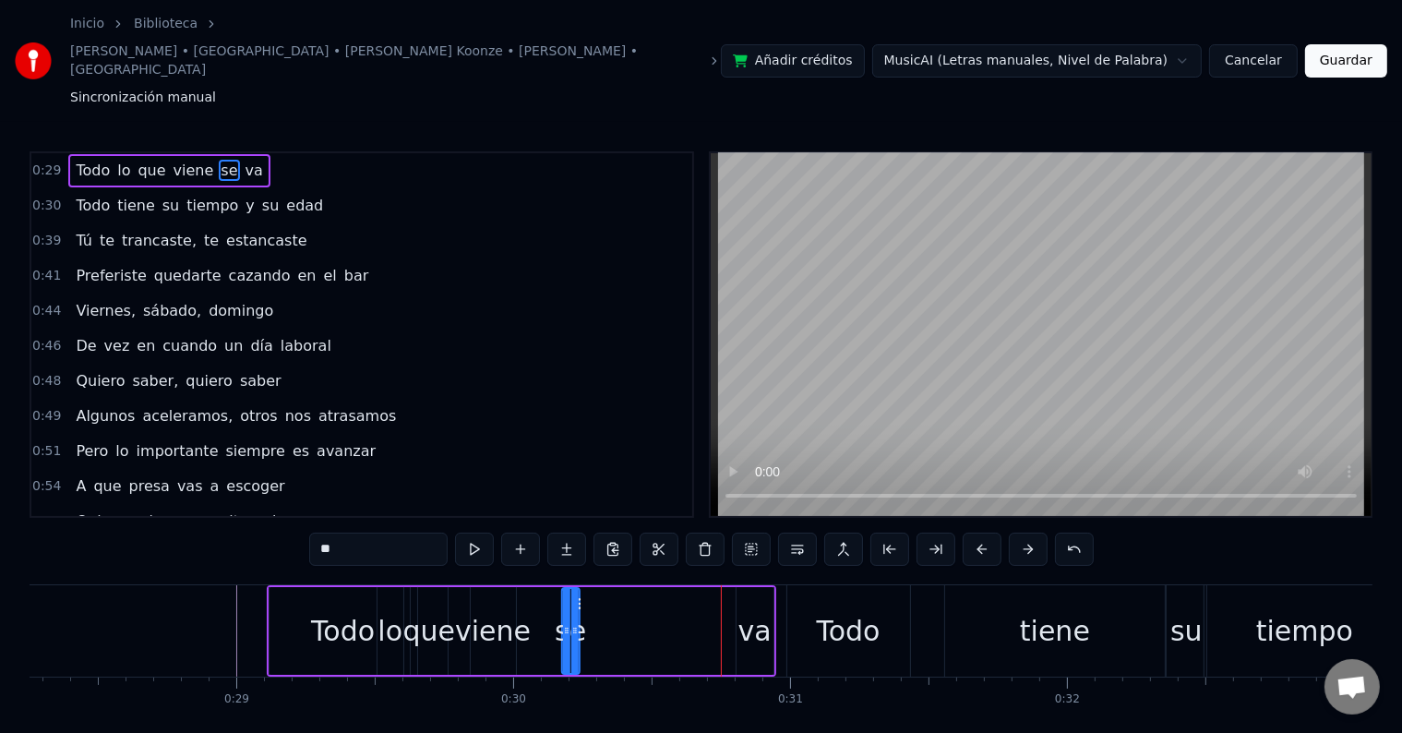
drag, startPoint x: 724, startPoint y: 545, endPoint x: 580, endPoint y: 576, distance: 147.2
click at [579, 589] on div "se" at bounding box center [571, 631] width 16 height 84
click at [749, 610] on div "va" at bounding box center [754, 631] width 33 height 42
type input "**"
drag, startPoint x: 749, startPoint y: 544, endPoint x: 628, endPoint y: 567, distance: 123.1
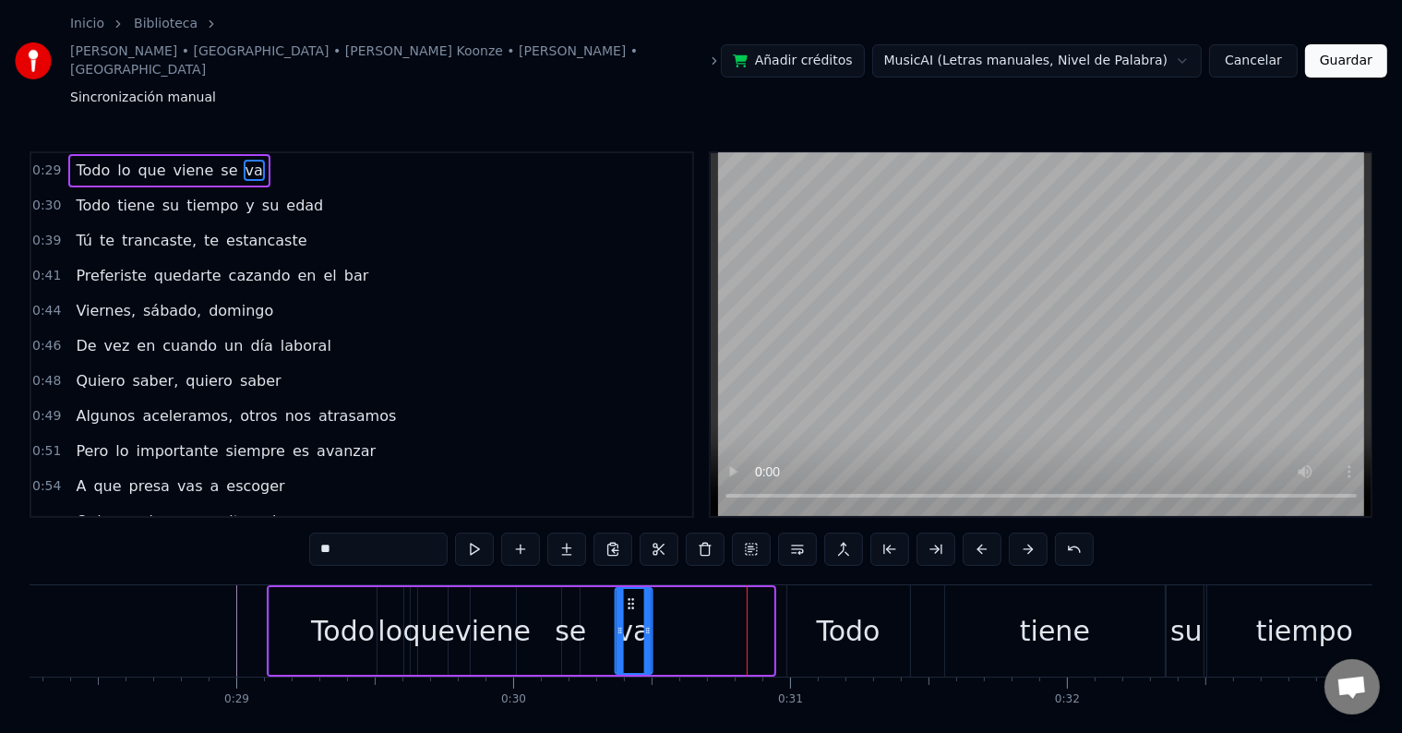
click at [628, 589] on div "va" at bounding box center [634, 631] width 35 height 84
click at [550, 585] on div "Todo lo que viene se va" at bounding box center [461, 630] width 389 height 91
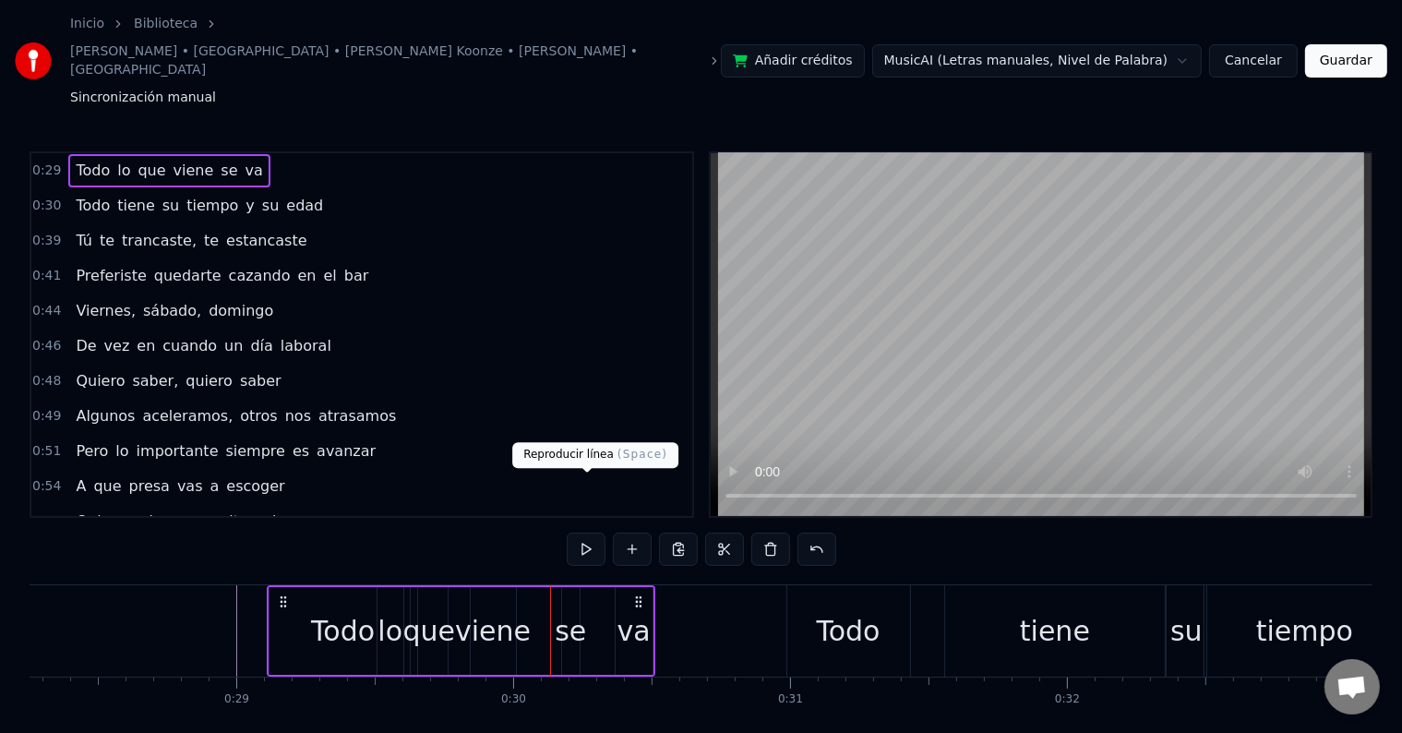
click at [583, 533] on button at bounding box center [586, 549] width 39 height 33
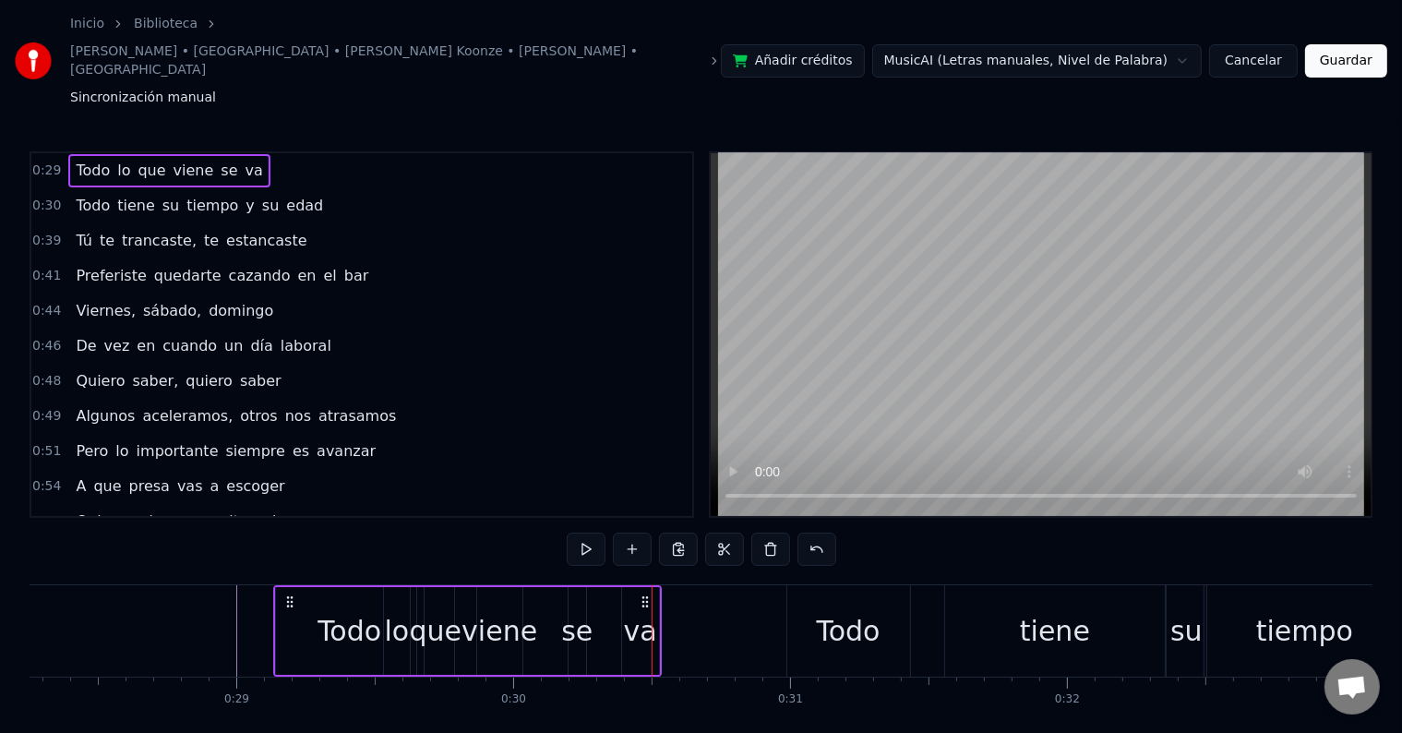
click at [645, 594] on icon at bounding box center [645, 601] width 15 height 15
click at [646, 610] on div "va" at bounding box center [640, 631] width 33 height 42
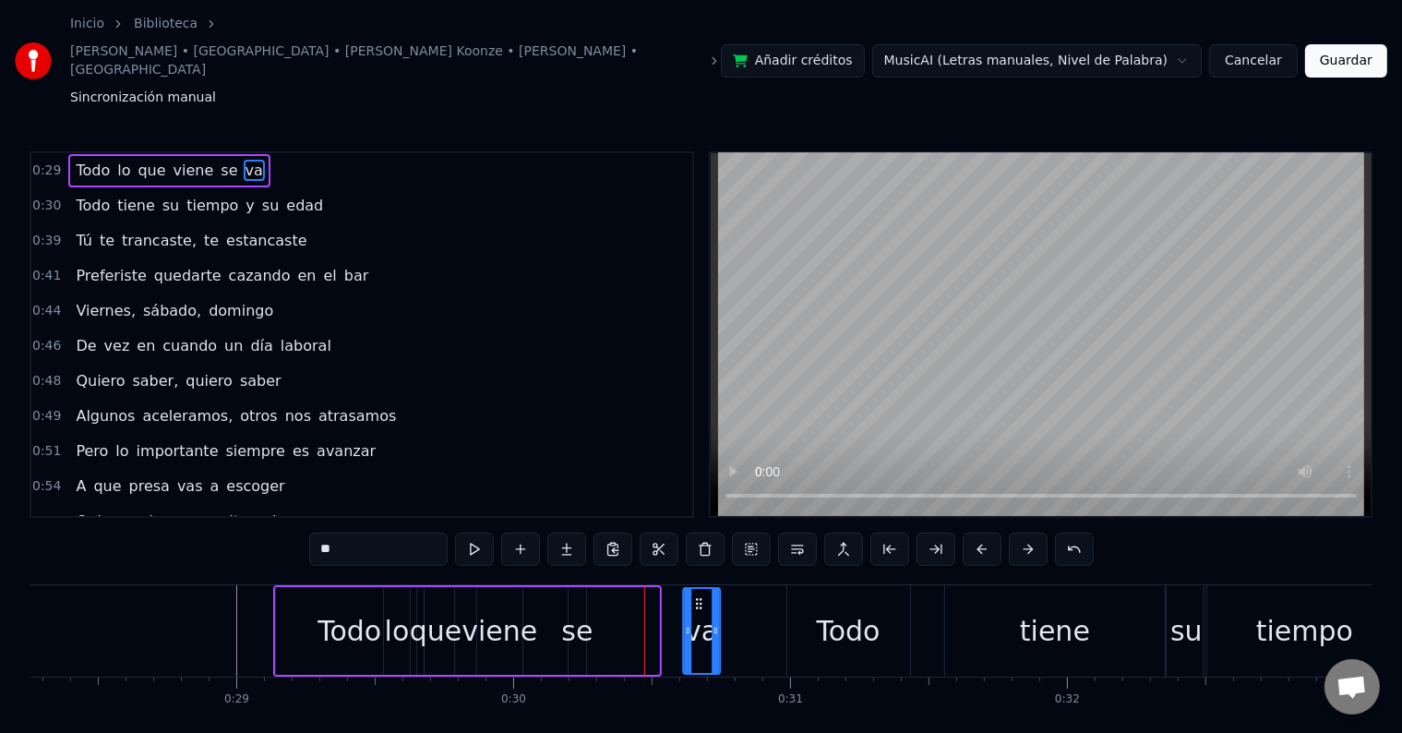
drag, startPoint x: 637, startPoint y: 541, endPoint x: 698, endPoint y: 542, distance: 60.9
click at [698, 596] on icon at bounding box center [698, 603] width 15 height 15
click at [571, 610] on div "se" at bounding box center [576, 631] width 31 height 42
click at [587, 589] on div at bounding box center [584, 631] width 7 height 84
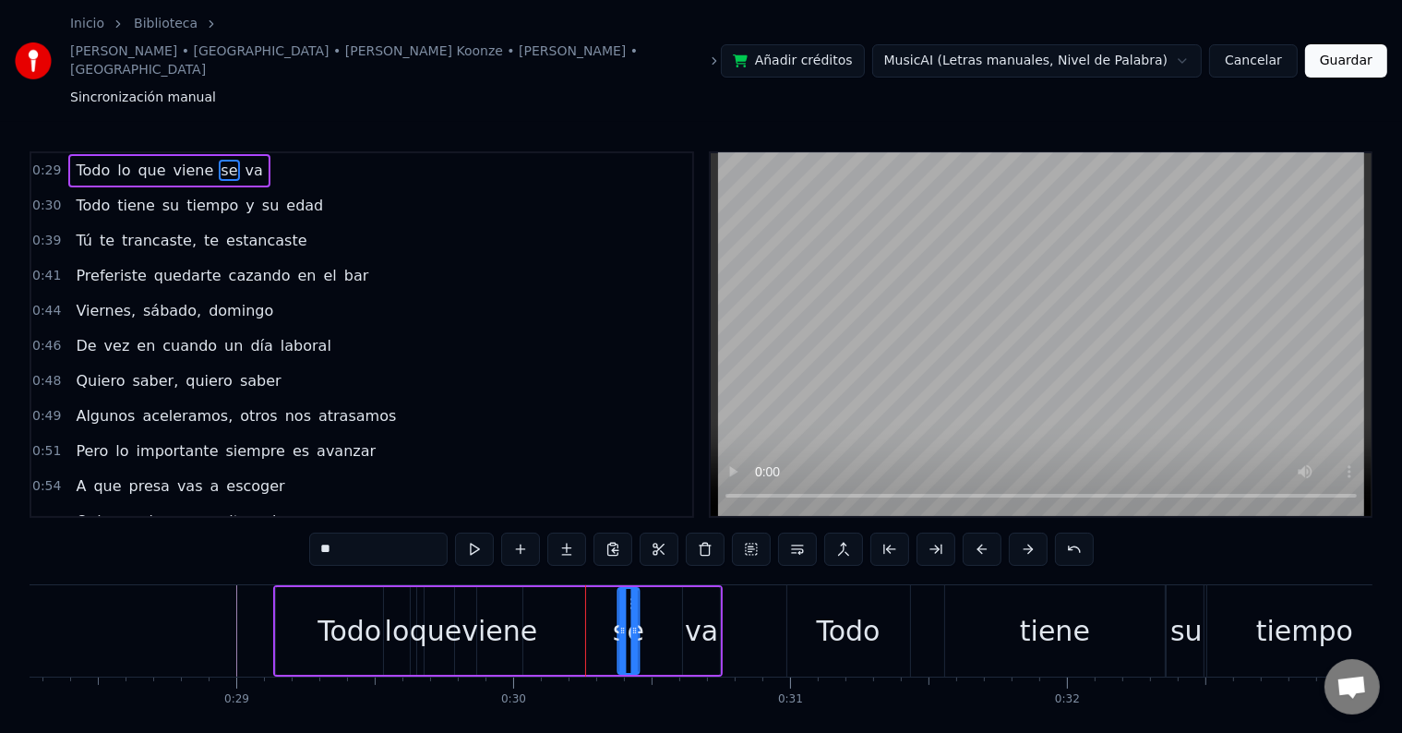
drag, startPoint x: 580, startPoint y: 550, endPoint x: 629, endPoint y: 546, distance: 49.1
click at [629, 596] on icon at bounding box center [634, 603] width 15 height 15
click at [506, 587] on div "viene" at bounding box center [499, 631] width 45 height 88
type input "*****"
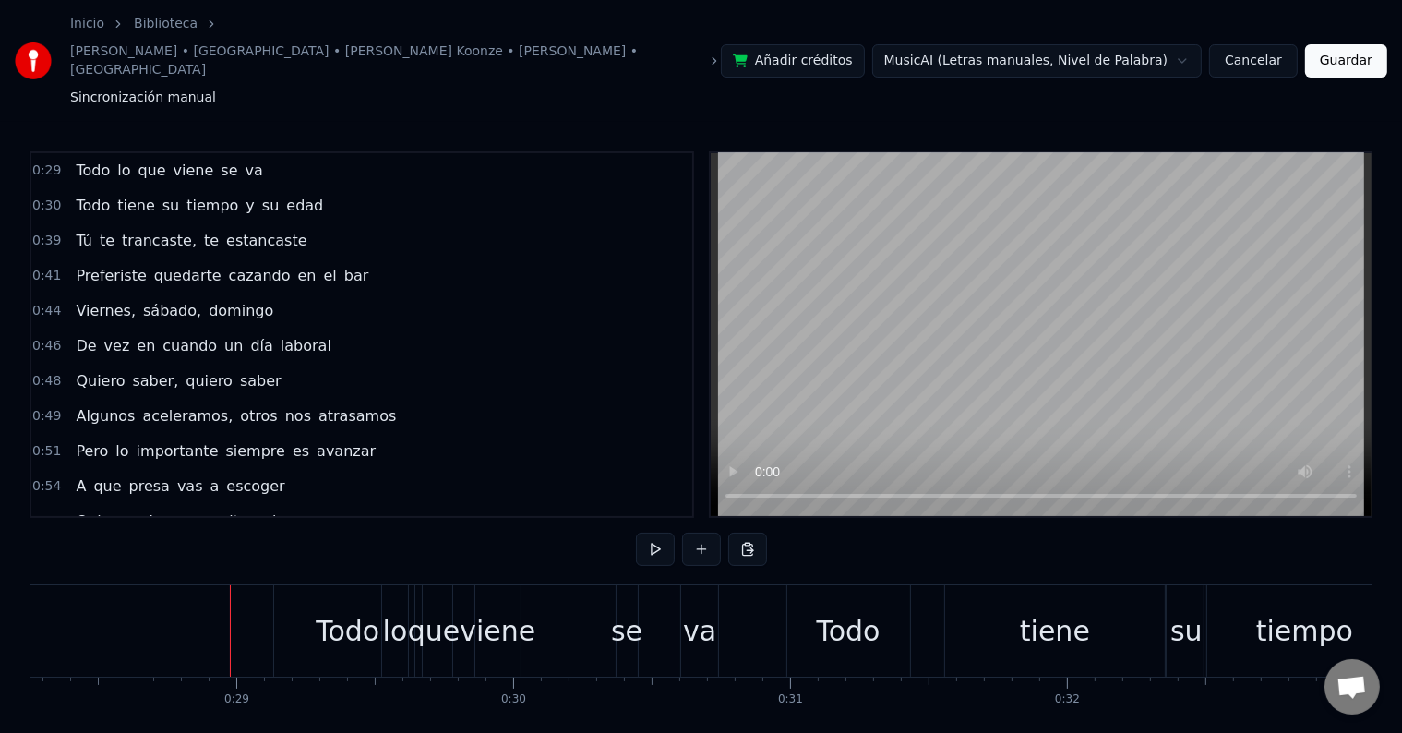
scroll to position [28, 0]
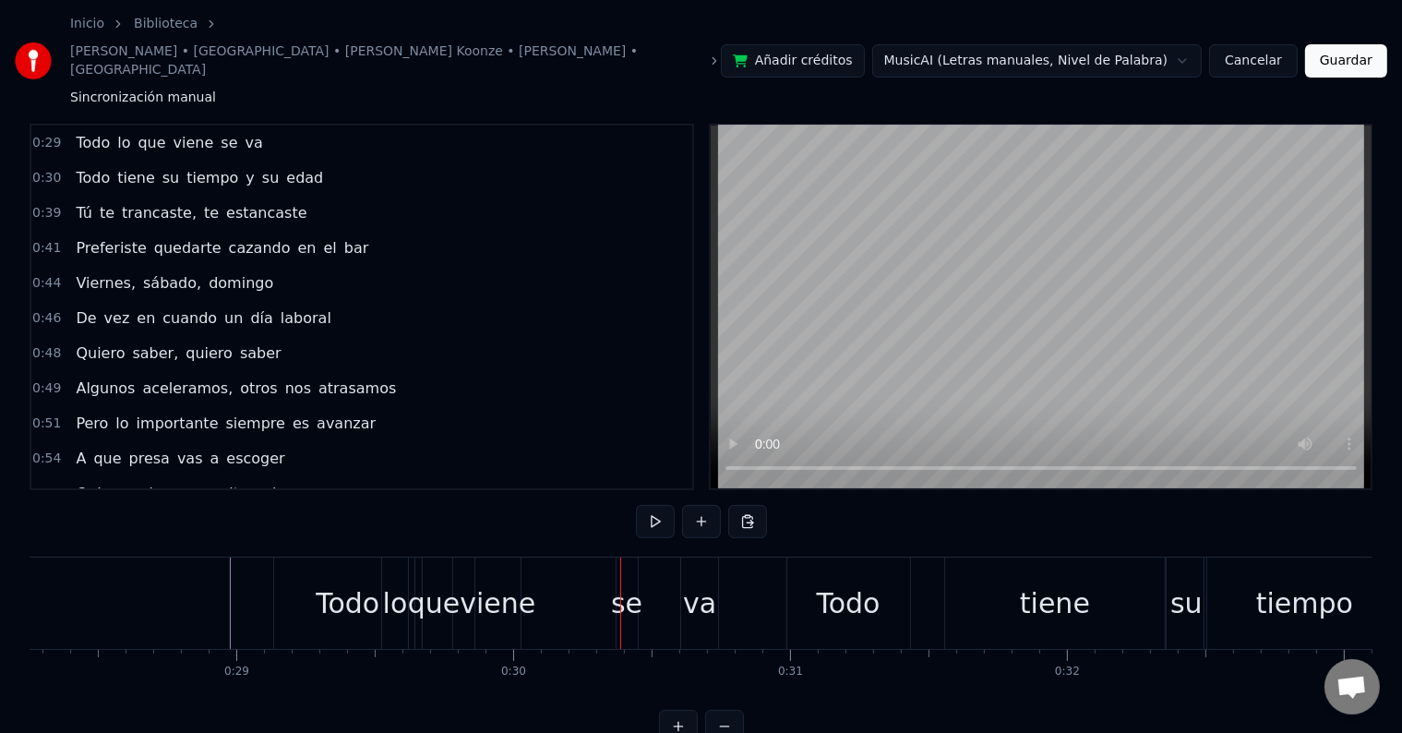
click at [499, 582] on div "viene" at bounding box center [498, 603] width 76 height 42
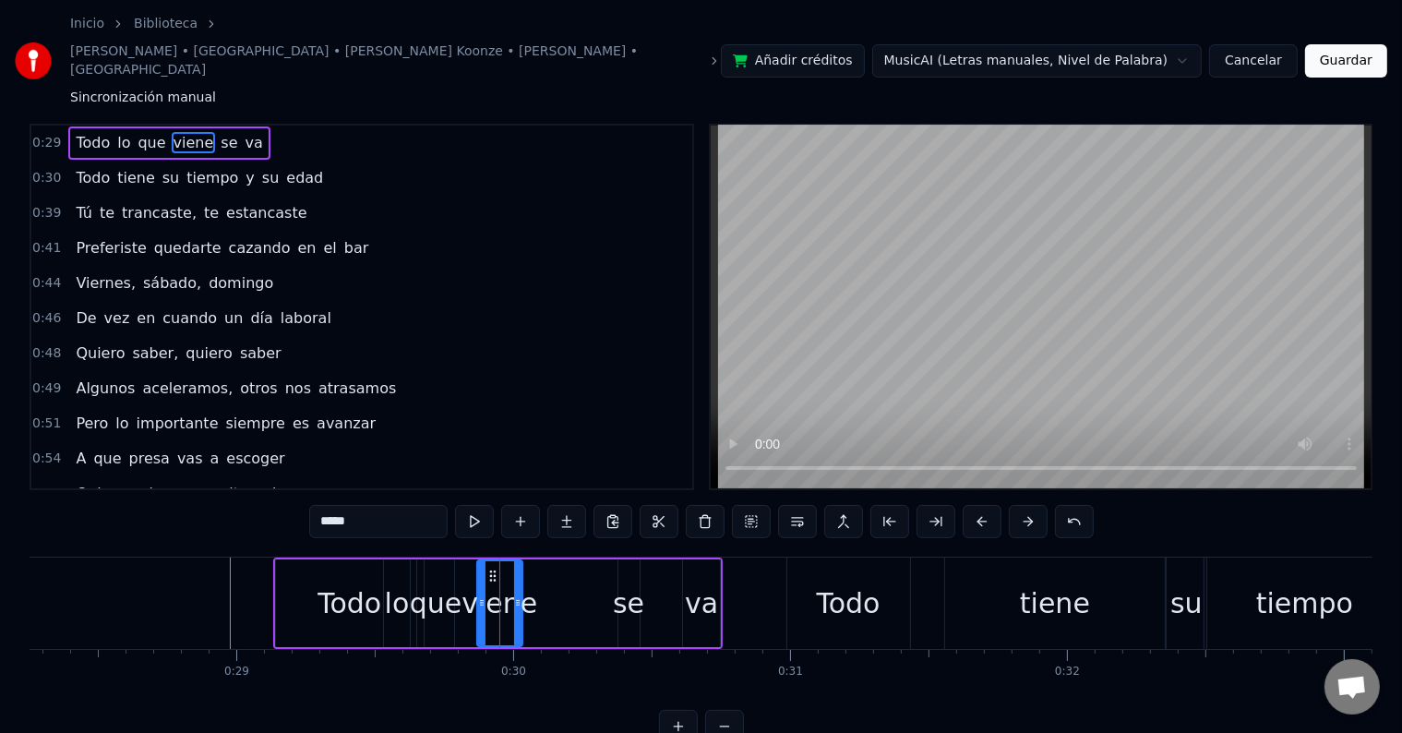
scroll to position [0, 0]
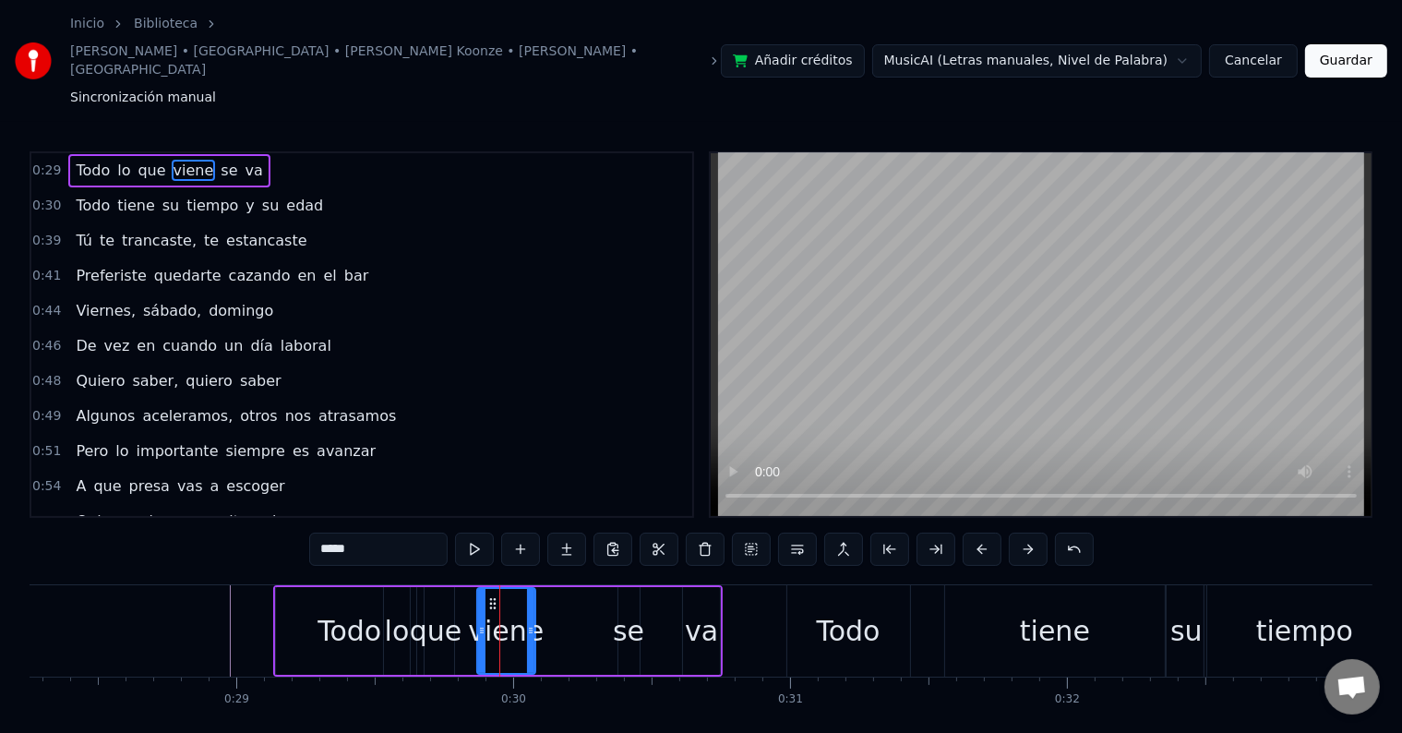
drag, startPoint x: 520, startPoint y: 581, endPoint x: 533, endPoint y: 579, distance: 14.0
click at [533, 623] on icon at bounding box center [530, 630] width 7 height 15
drag, startPoint x: 155, startPoint y: 603, endPoint x: 165, endPoint y: 583, distance: 21.9
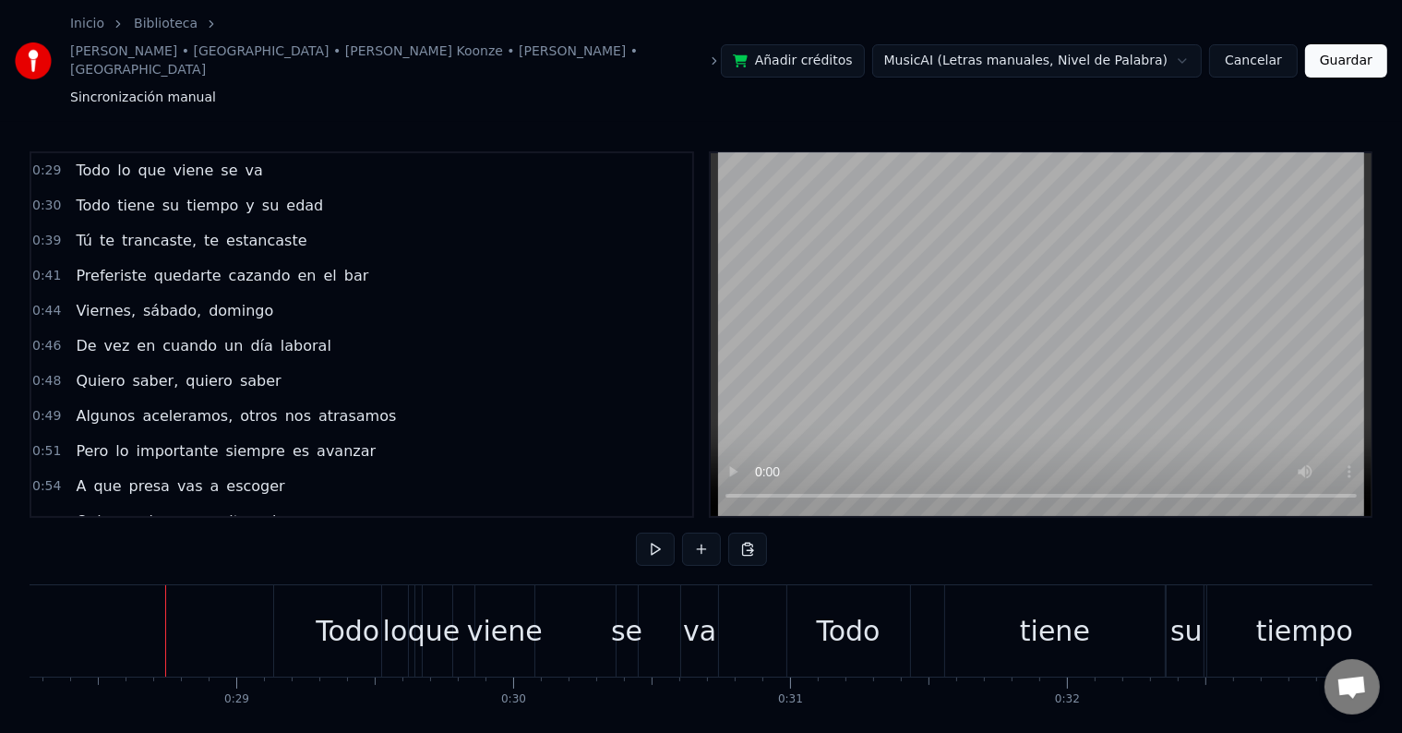
click at [165, 585] on div at bounding box center [165, 630] width 1 height 91
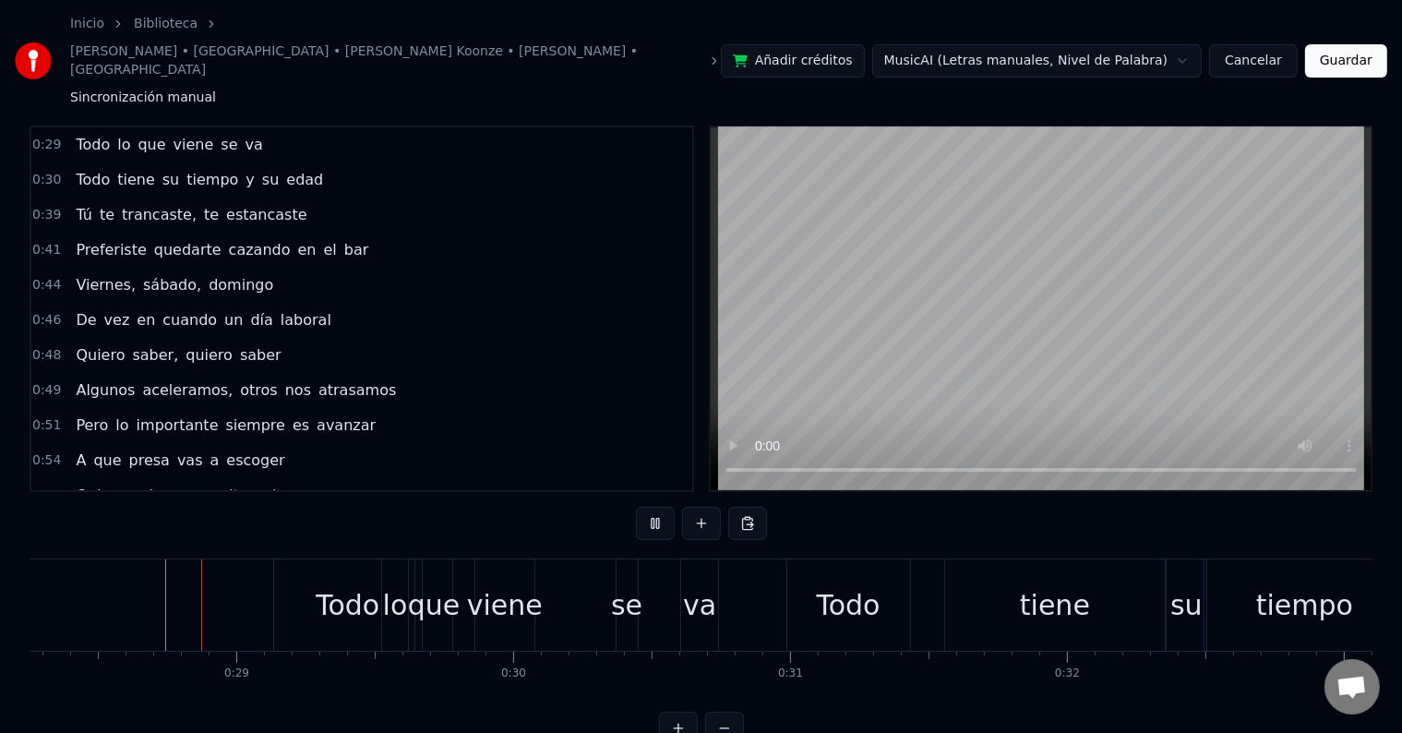
scroll to position [28, 0]
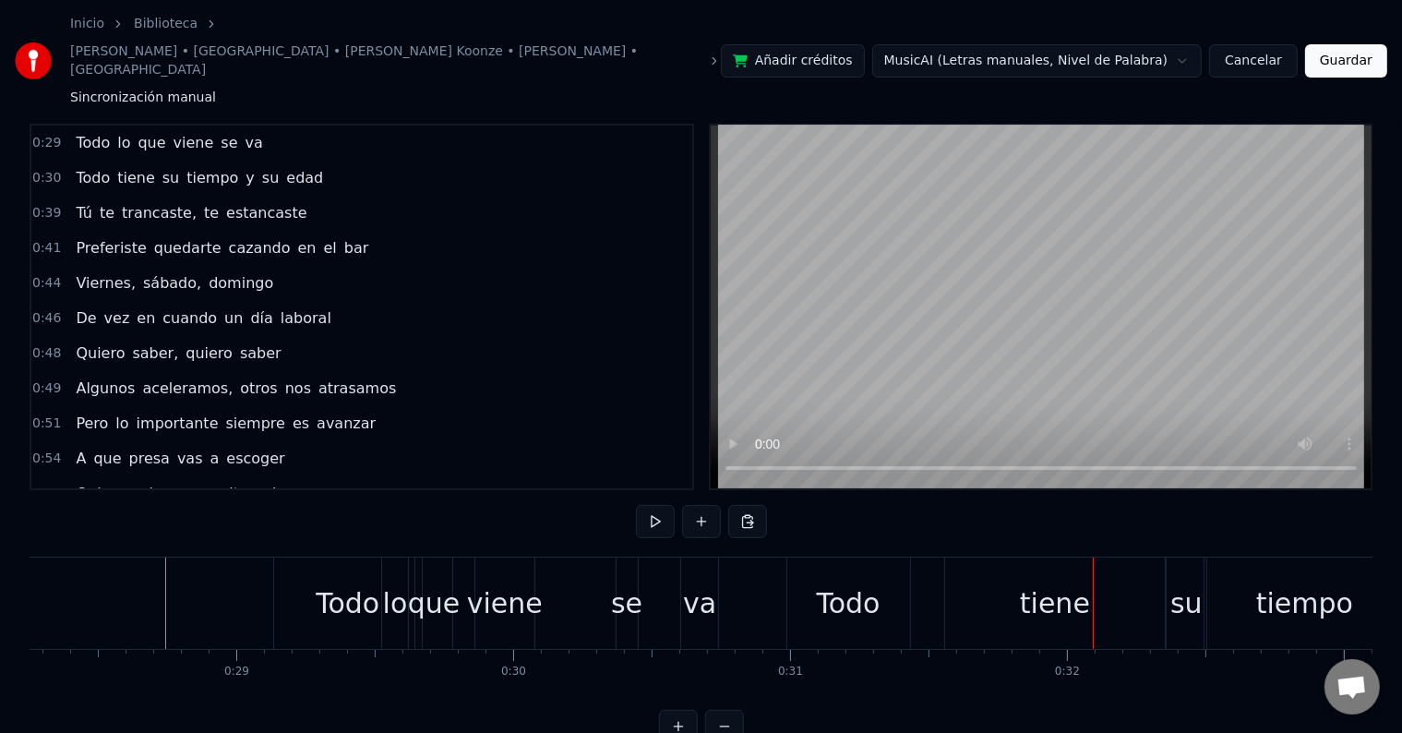
click at [1013, 557] on div "tiene" at bounding box center [1055, 602] width 220 height 91
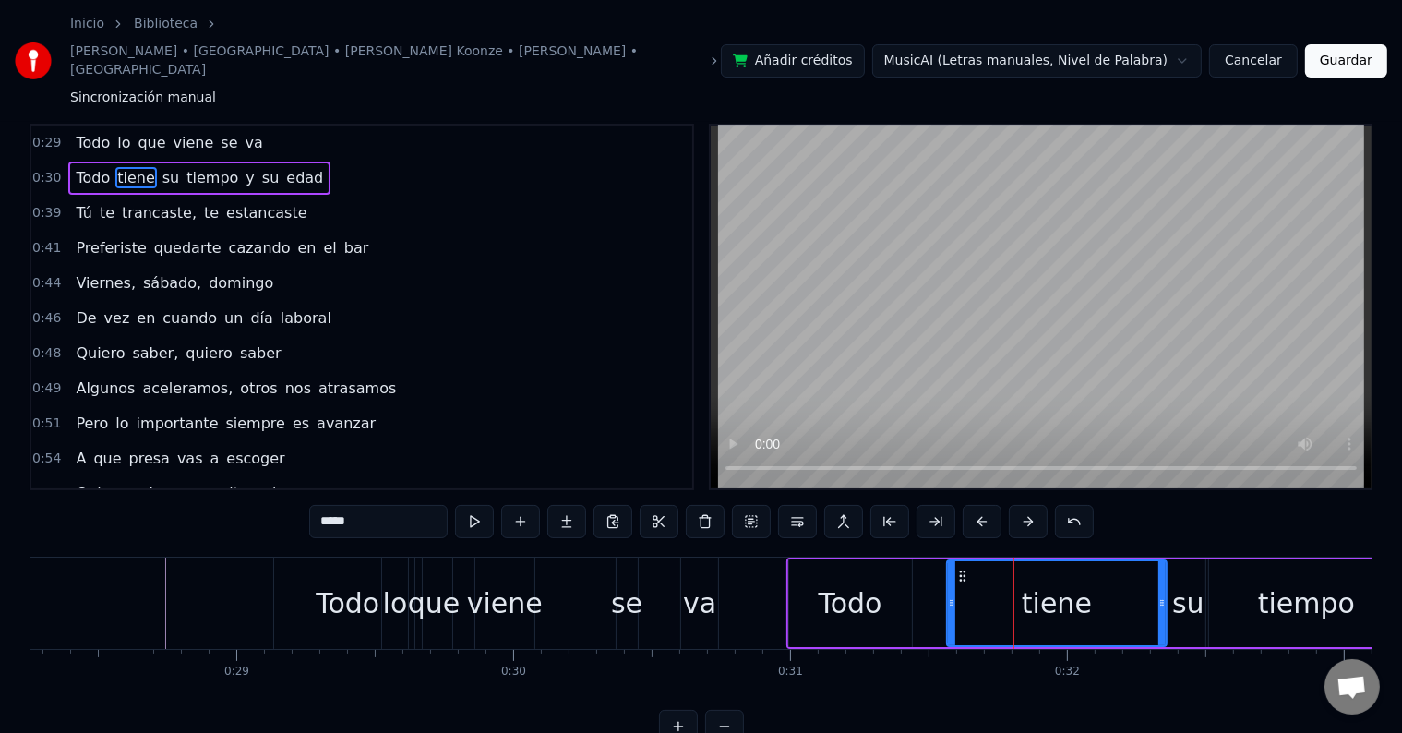
scroll to position [0, 0]
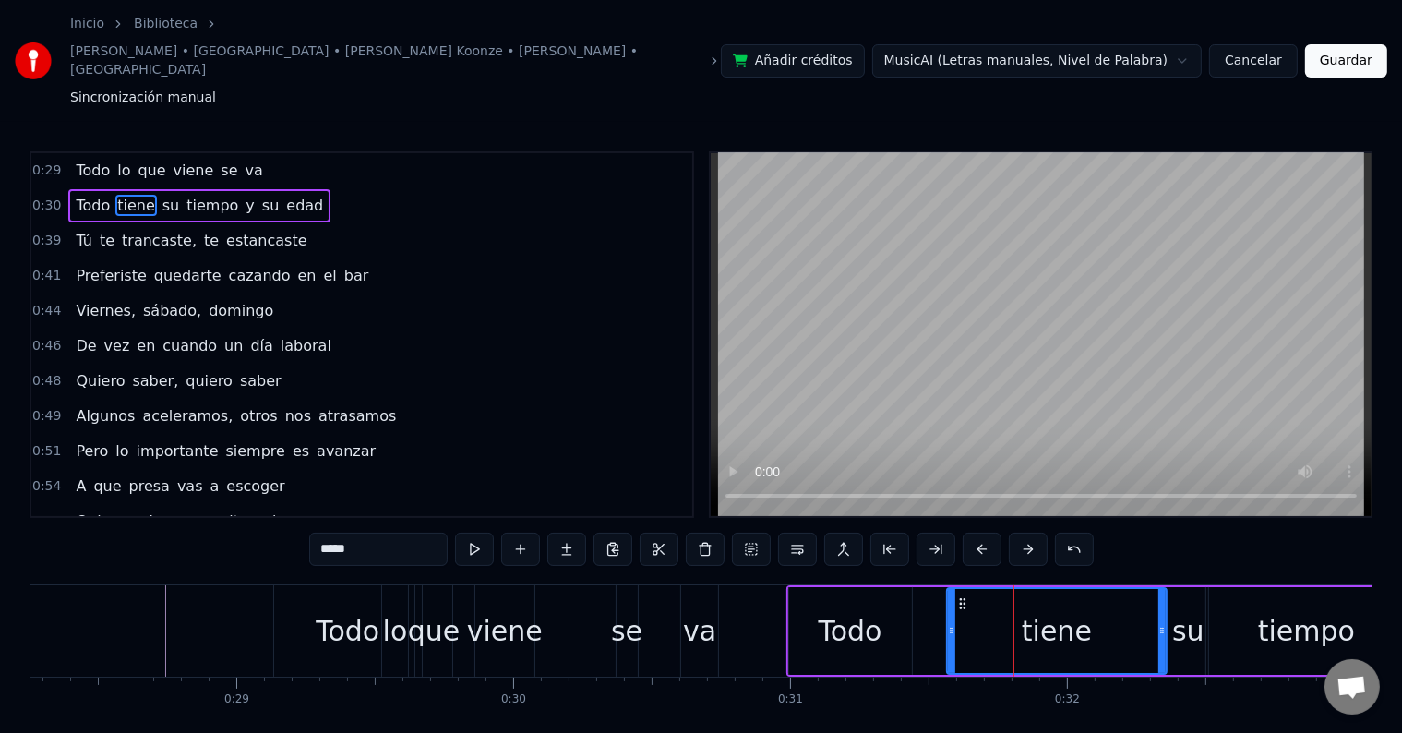
drag, startPoint x: 1010, startPoint y: 561, endPoint x: 994, endPoint y: 561, distance: 15.7
click at [994, 589] on div "tiene" at bounding box center [1057, 631] width 218 height 84
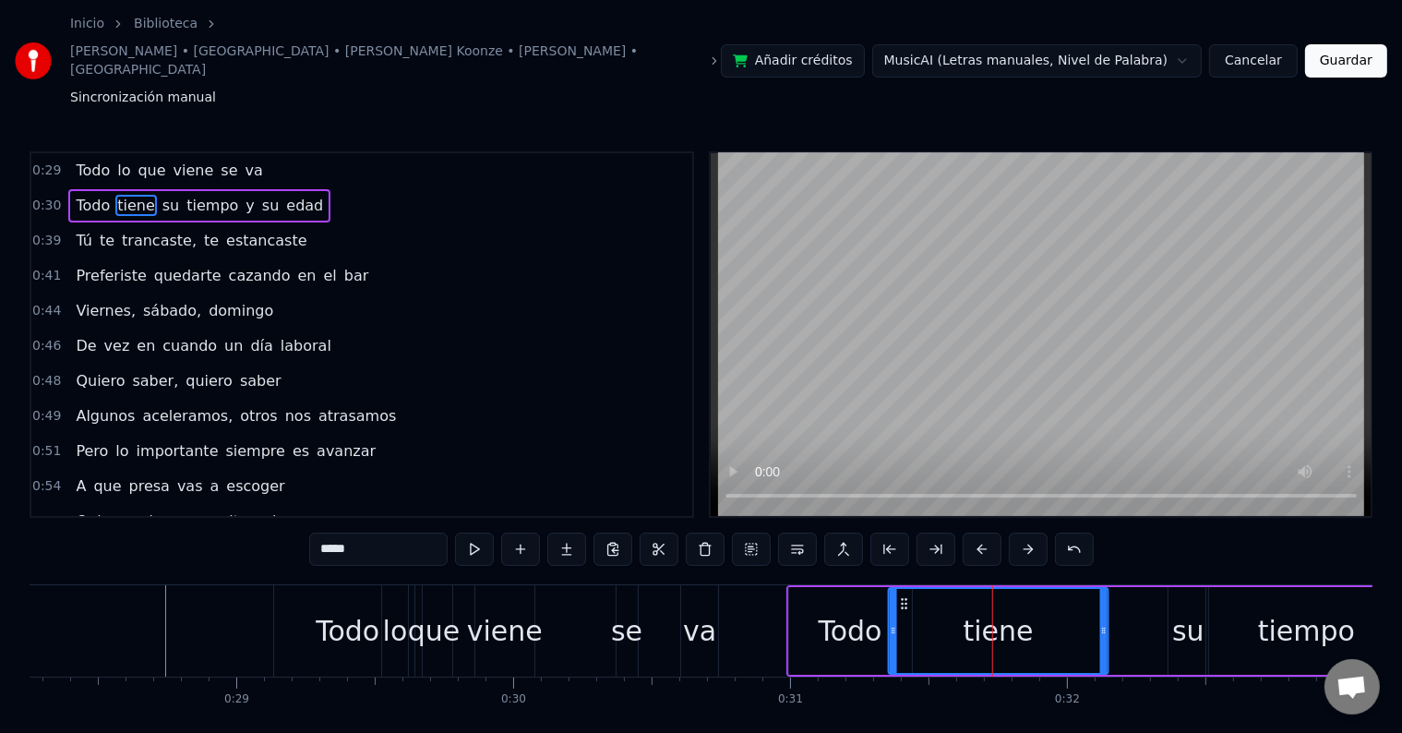
drag, startPoint x: 961, startPoint y: 546, endPoint x: 903, endPoint y: 544, distance: 58.2
click at [903, 596] on icon at bounding box center [904, 603] width 15 height 15
click at [838, 610] on div "Todo" at bounding box center [851, 631] width 64 height 42
type input "****"
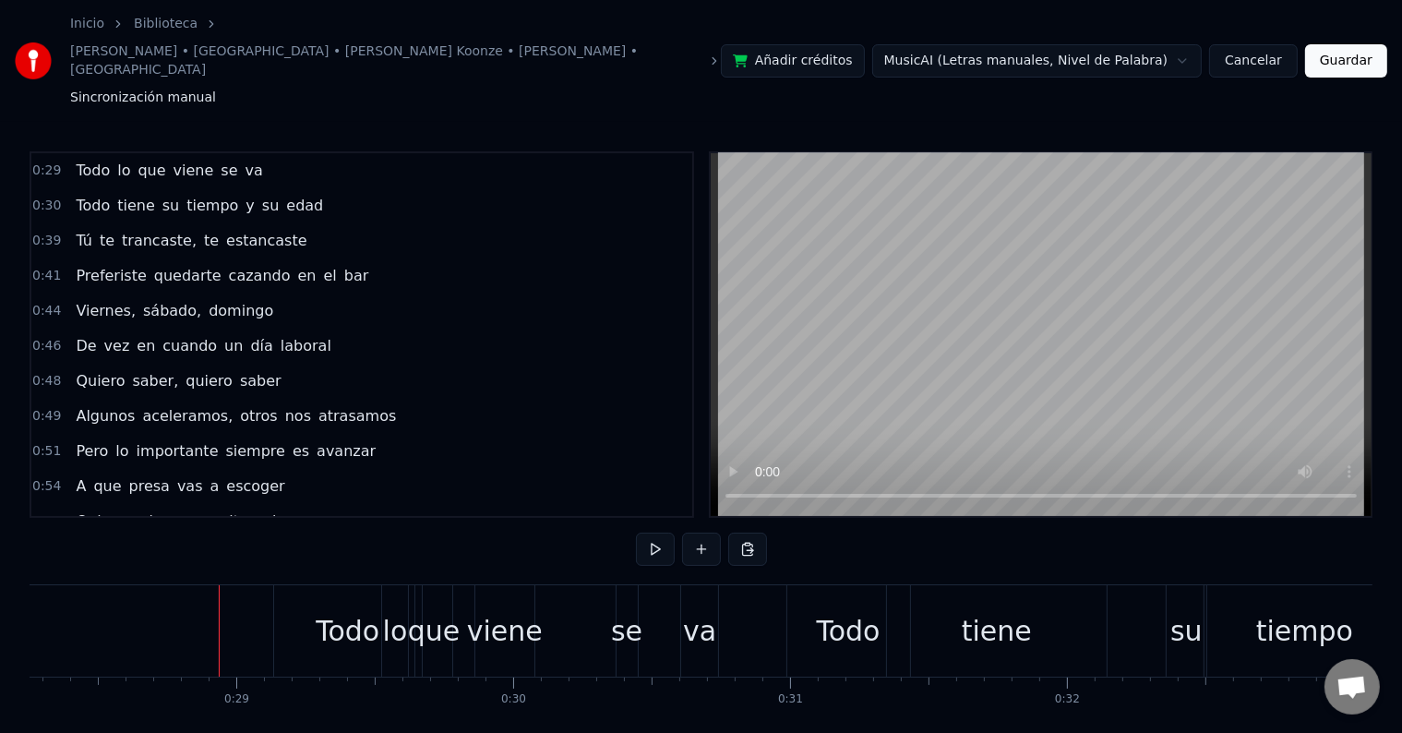
scroll to position [28, 0]
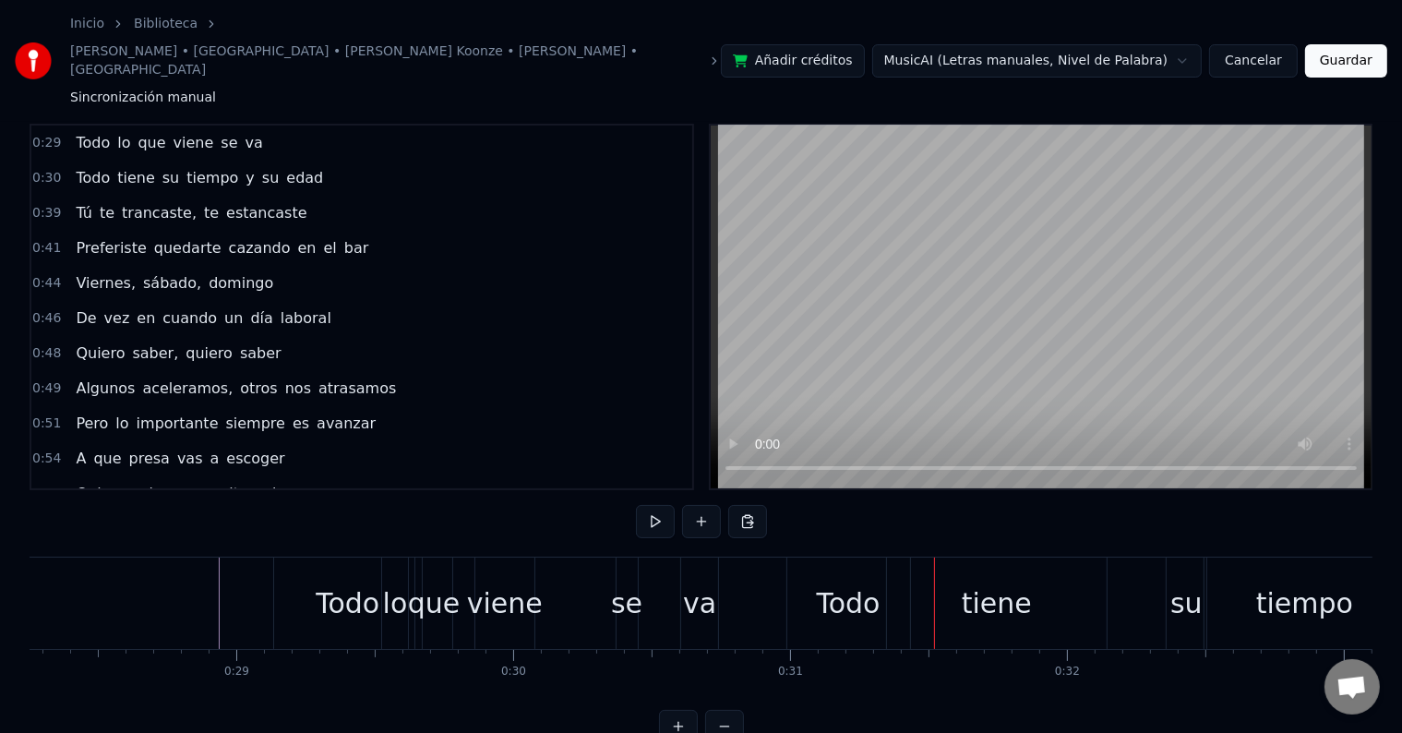
click at [1065, 565] on div "tiene" at bounding box center [997, 602] width 220 height 91
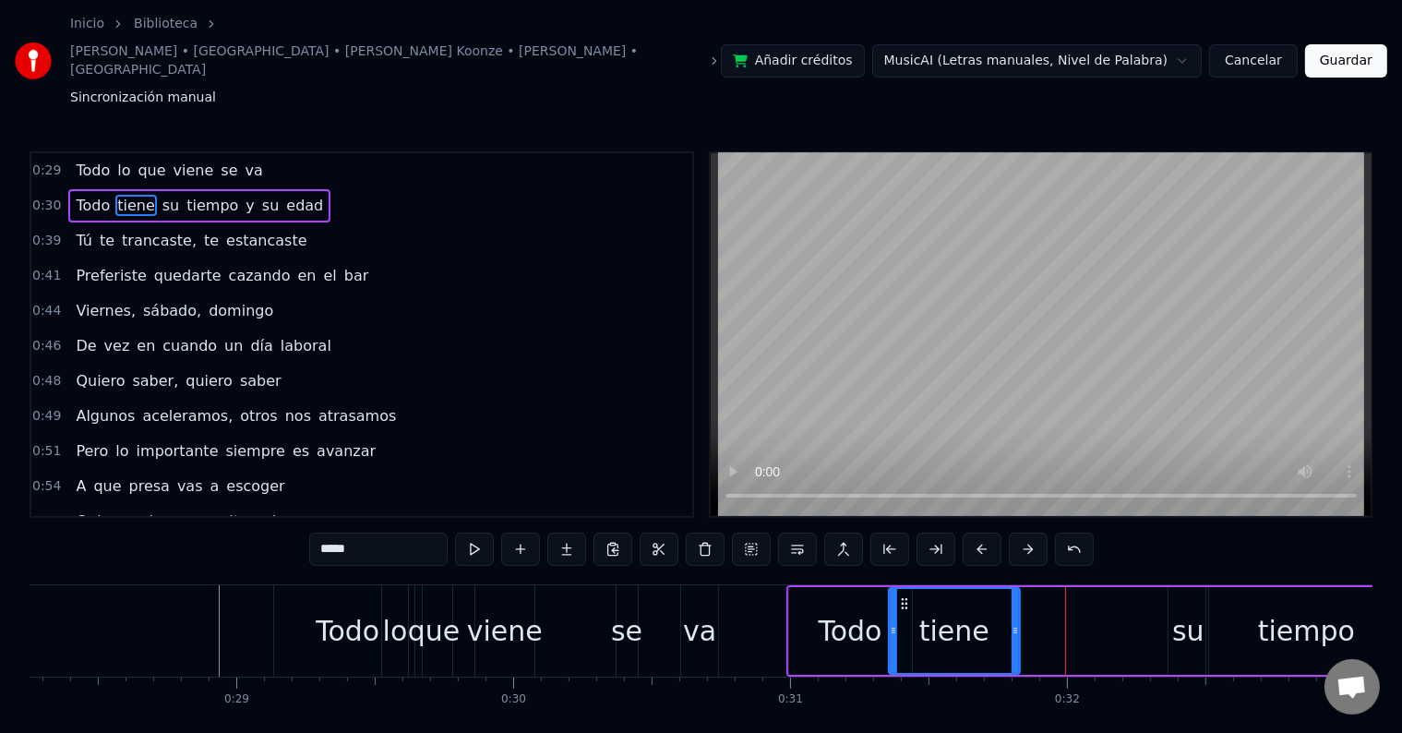
drag, startPoint x: 1104, startPoint y: 555, endPoint x: 1015, endPoint y: 554, distance: 88.6
click at [1015, 589] on div at bounding box center [1015, 631] width 7 height 84
drag, startPoint x: 1193, startPoint y: 569, endPoint x: 1078, endPoint y: 581, distance: 115.1
click at [1078, 585] on div "Todo tiene su tiempo y su edad" at bounding box center [1272, 630] width 973 height 91
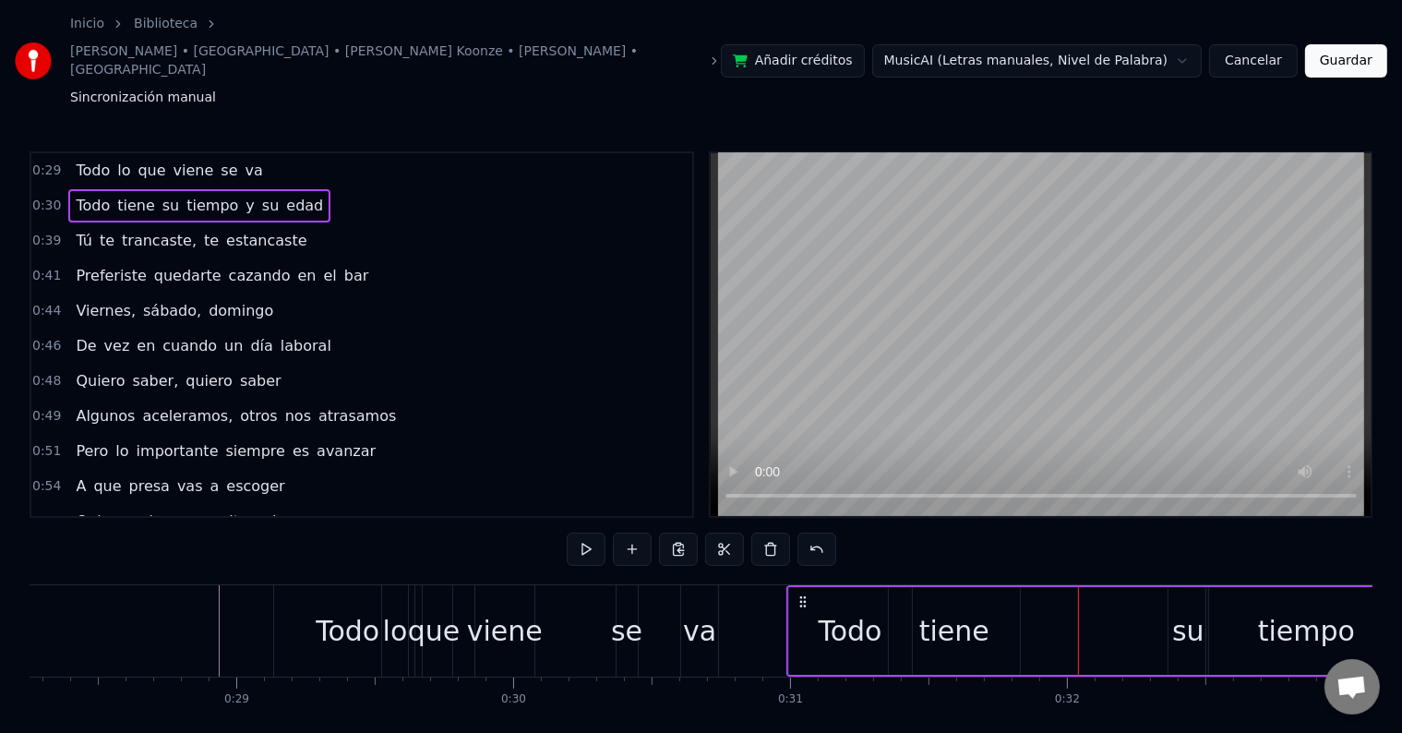
click at [1191, 610] on div "su" at bounding box center [1188, 631] width 32 height 42
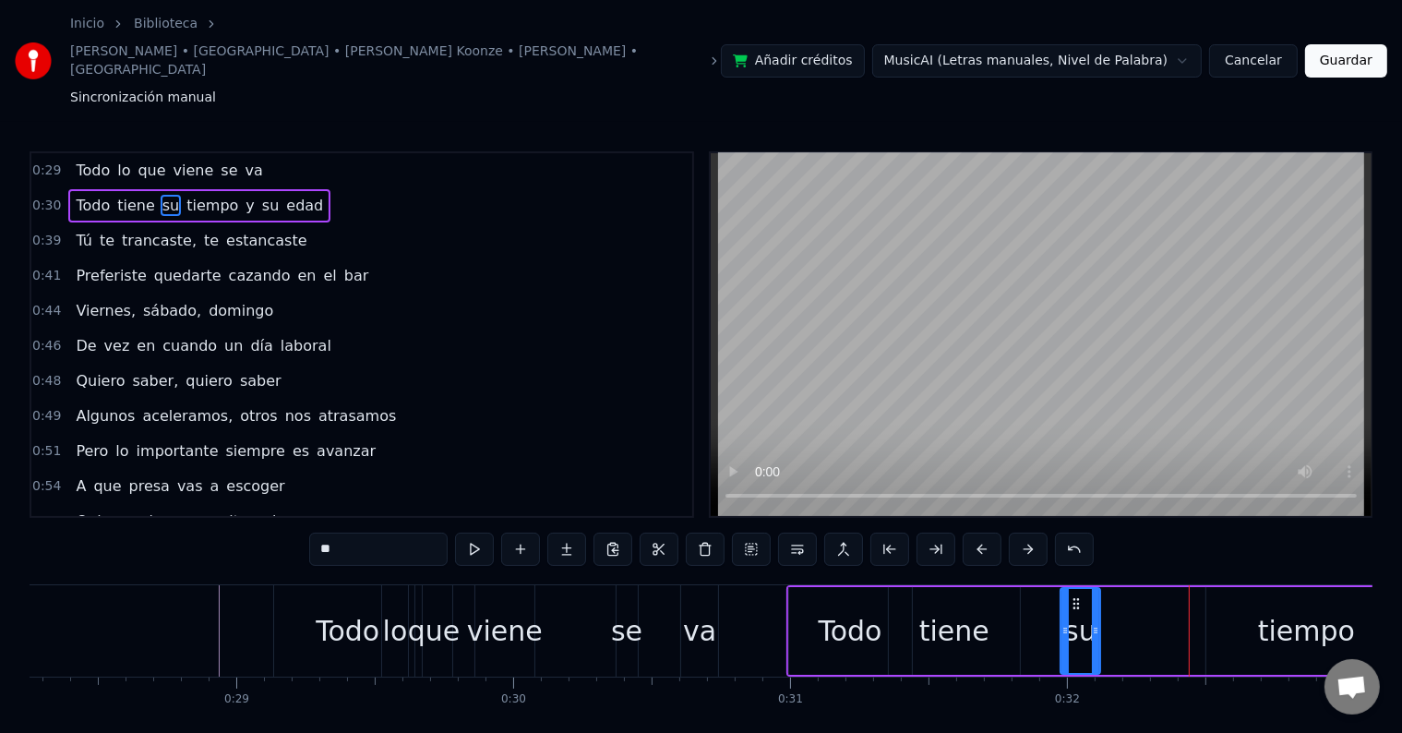
drag, startPoint x: 1182, startPoint y: 546, endPoint x: 1074, endPoint y: 542, distance: 108.1
click at [1074, 596] on icon at bounding box center [1076, 603] width 15 height 15
drag, startPoint x: 1098, startPoint y: 591, endPoint x: 1163, endPoint y: 597, distance: 64.9
click at [1163, 597] on div at bounding box center [1161, 631] width 7 height 84
click at [1255, 587] on div "tiempo" at bounding box center [1306, 631] width 200 height 88
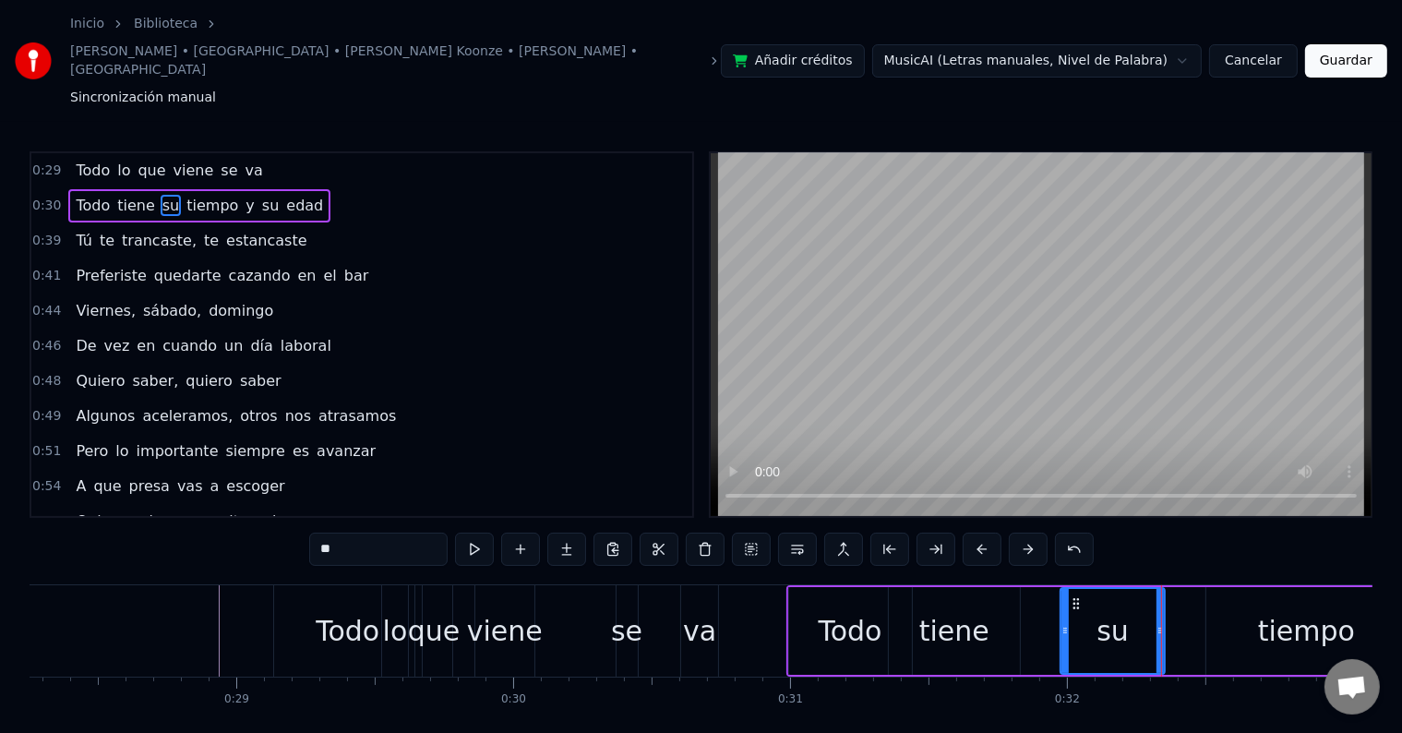
type input "******"
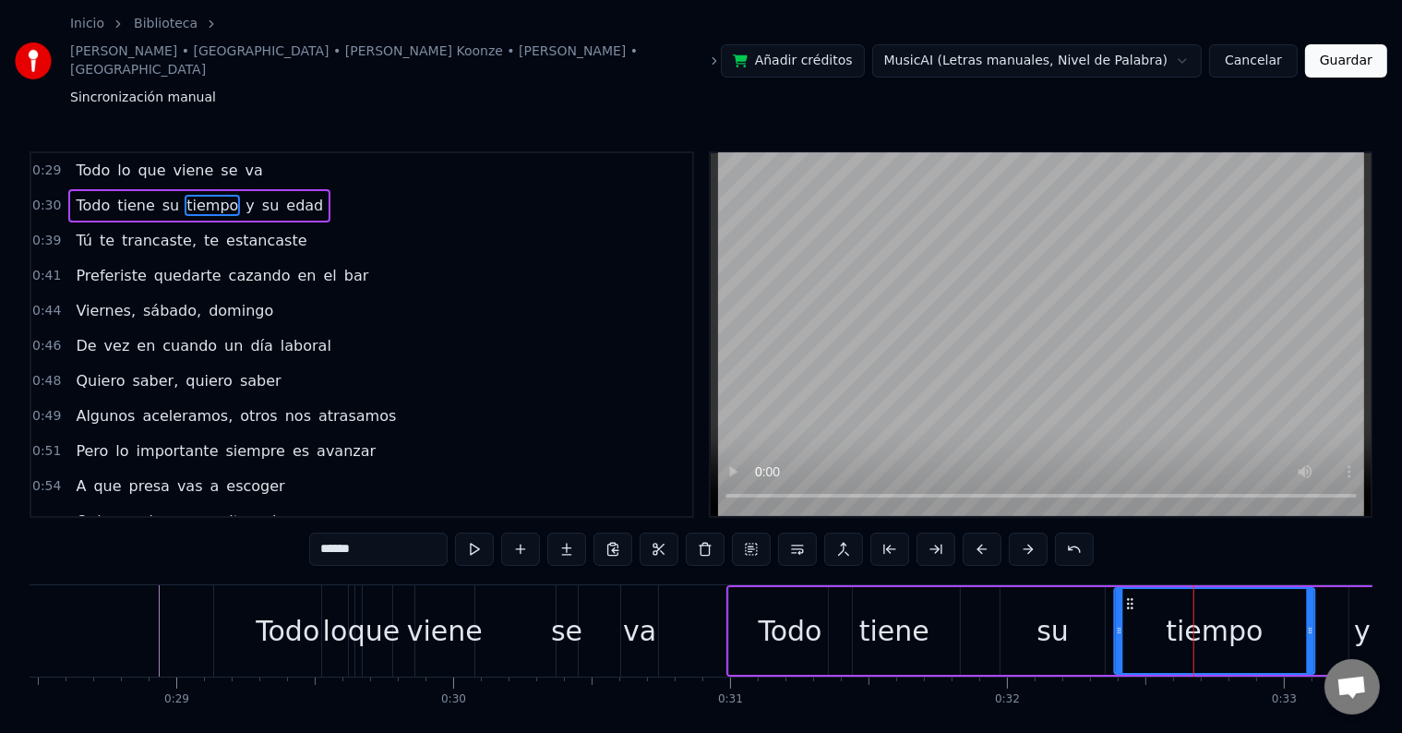
scroll to position [0, 7890]
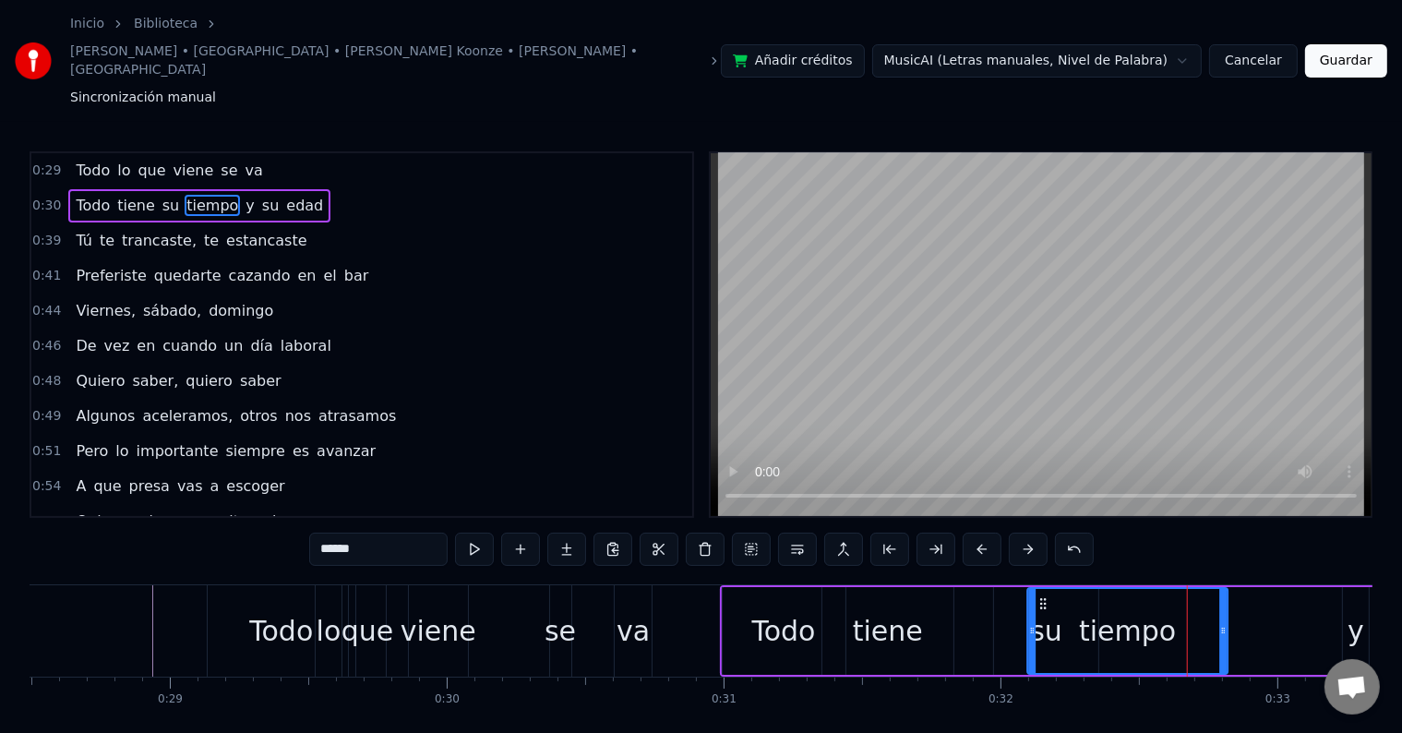
drag, startPoint x: 1223, startPoint y: 545, endPoint x: 1041, endPoint y: 596, distance: 188.8
click at [1041, 596] on div "tiempo" at bounding box center [1127, 631] width 198 height 84
drag, startPoint x: 1029, startPoint y: 574, endPoint x: 1081, endPoint y: 569, distance: 52.0
click at [1073, 623] on icon at bounding box center [1069, 630] width 7 height 15
click at [1263, 585] on div "Todo tiene su tiempo y su edad" at bounding box center [1206, 630] width 973 height 91
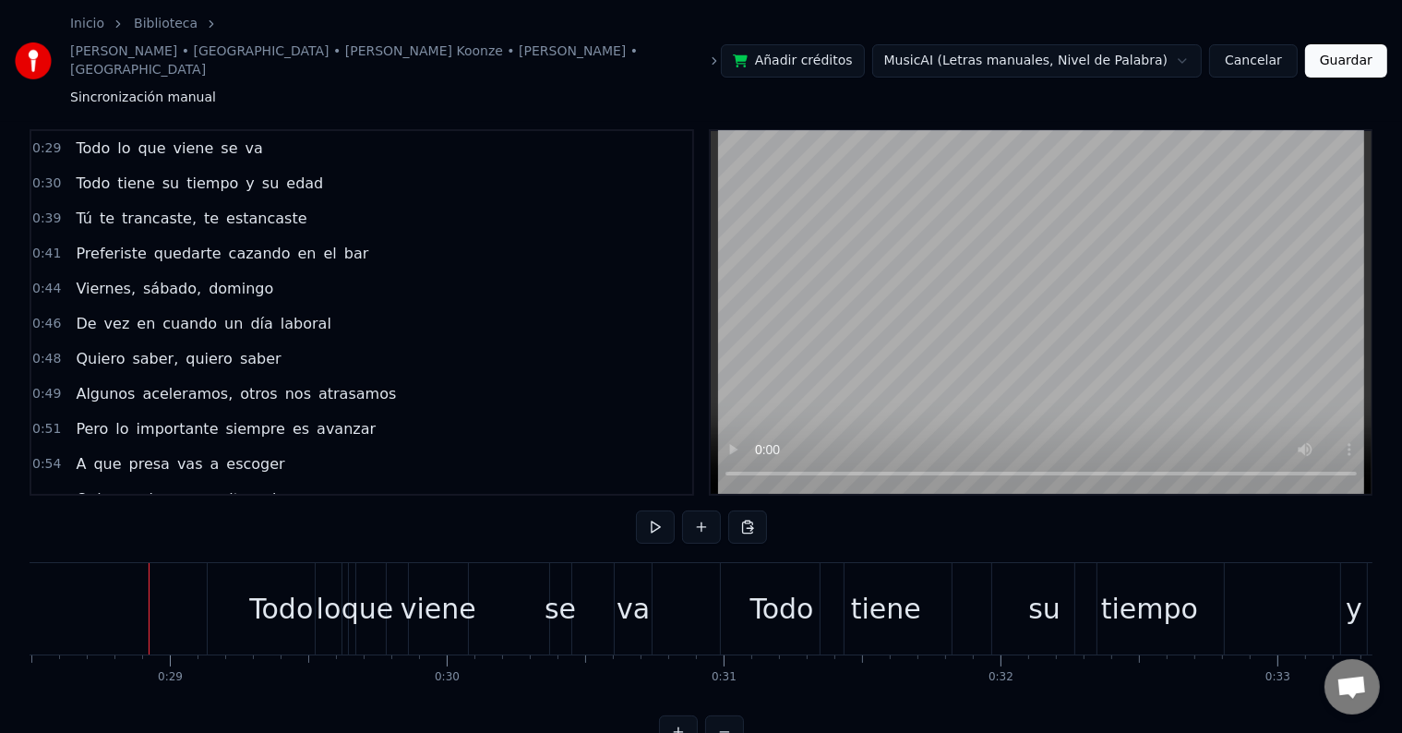
scroll to position [28, 0]
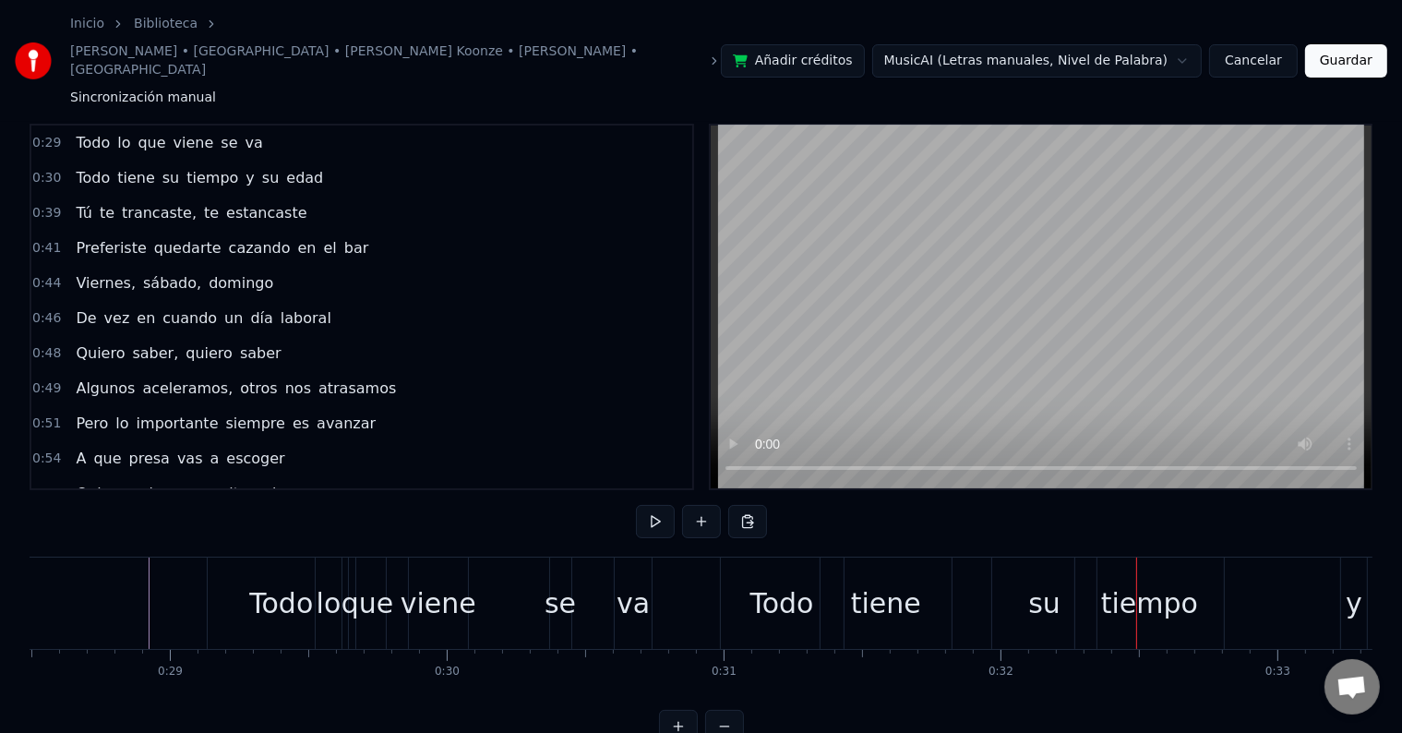
drag, startPoint x: 1013, startPoint y: 533, endPoint x: 1001, endPoint y: 533, distance: 12.0
click at [1001, 557] on div "su" at bounding box center [1044, 602] width 104 height 91
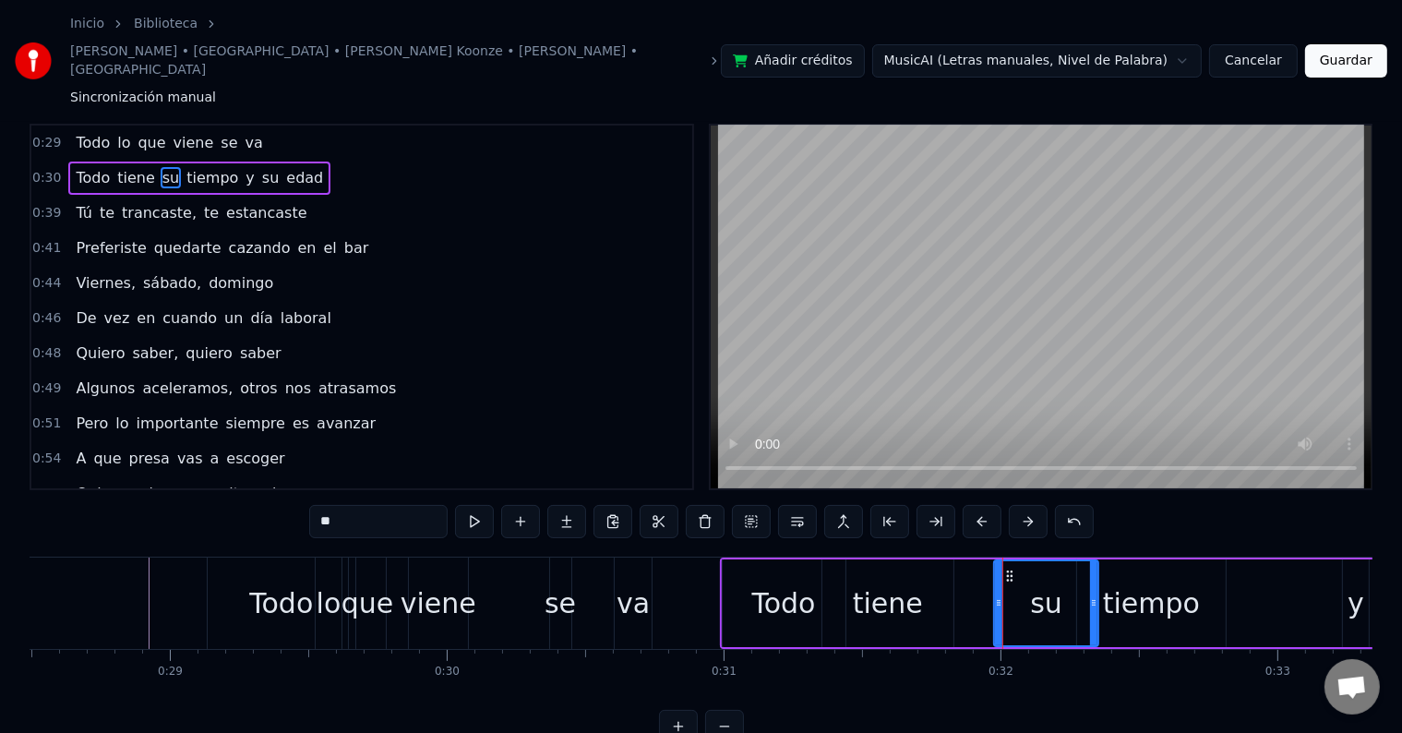
scroll to position [0, 0]
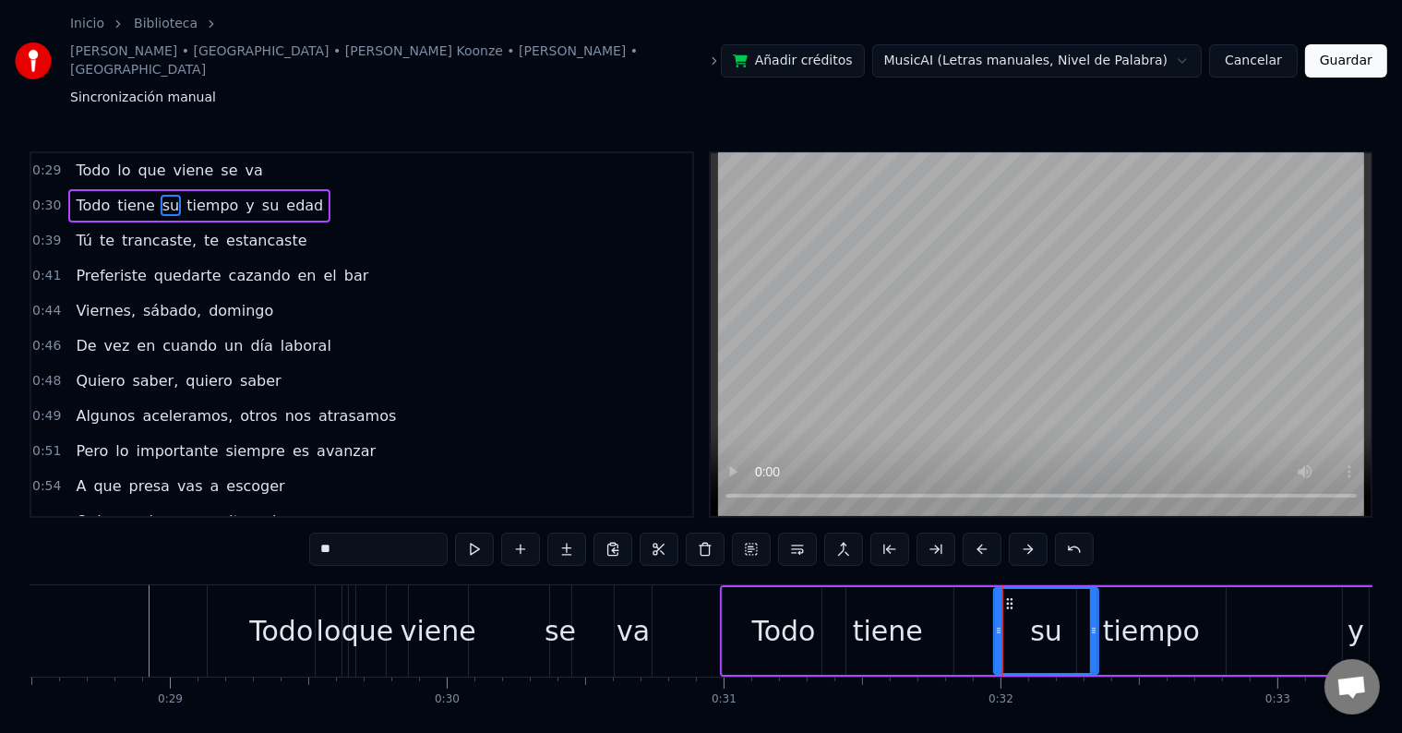
drag, startPoint x: 1001, startPoint y: 533, endPoint x: 971, endPoint y: 551, distance: 35.6
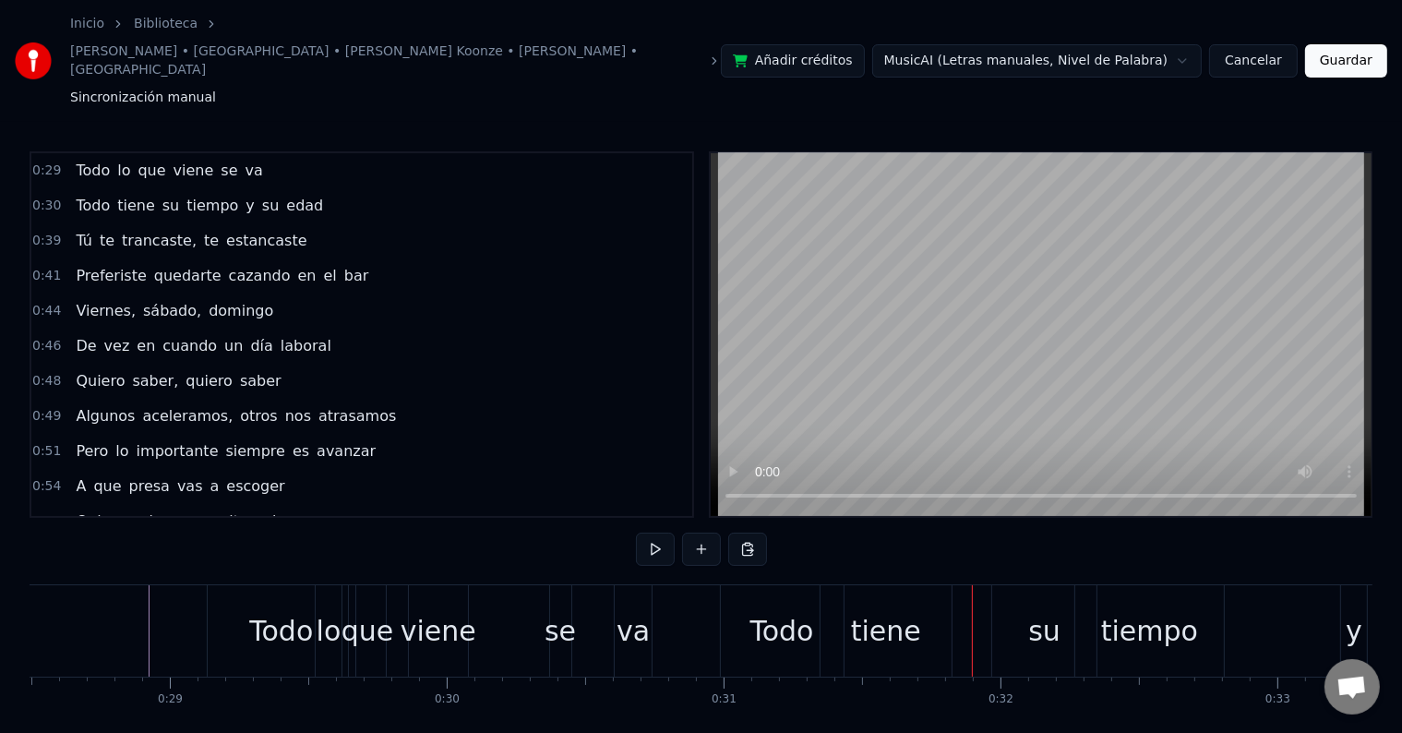
click at [1023, 585] on div "su" at bounding box center [1044, 630] width 104 height 91
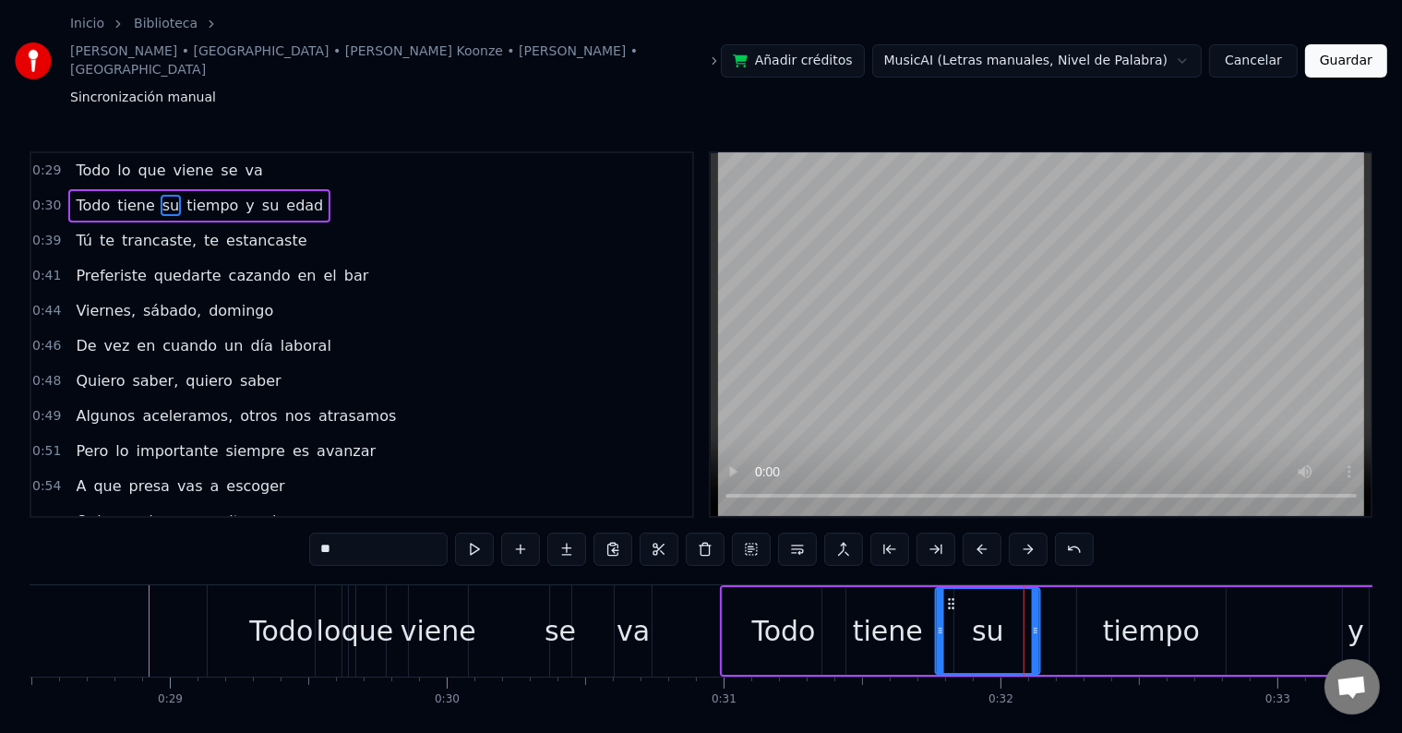
drag, startPoint x: 1010, startPoint y: 546, endPoint x: 952, endPoint y: 550, distance: 58.3
click at [952, 596] on icon at bounding box center [951, 603] width 15 height 15
click at [468, 533] on button at bounding box center [474, 549] width 39 height 33
click at [1136, 610] on div "tiempo" at bounding box center [1151, 631] width 97 height 42
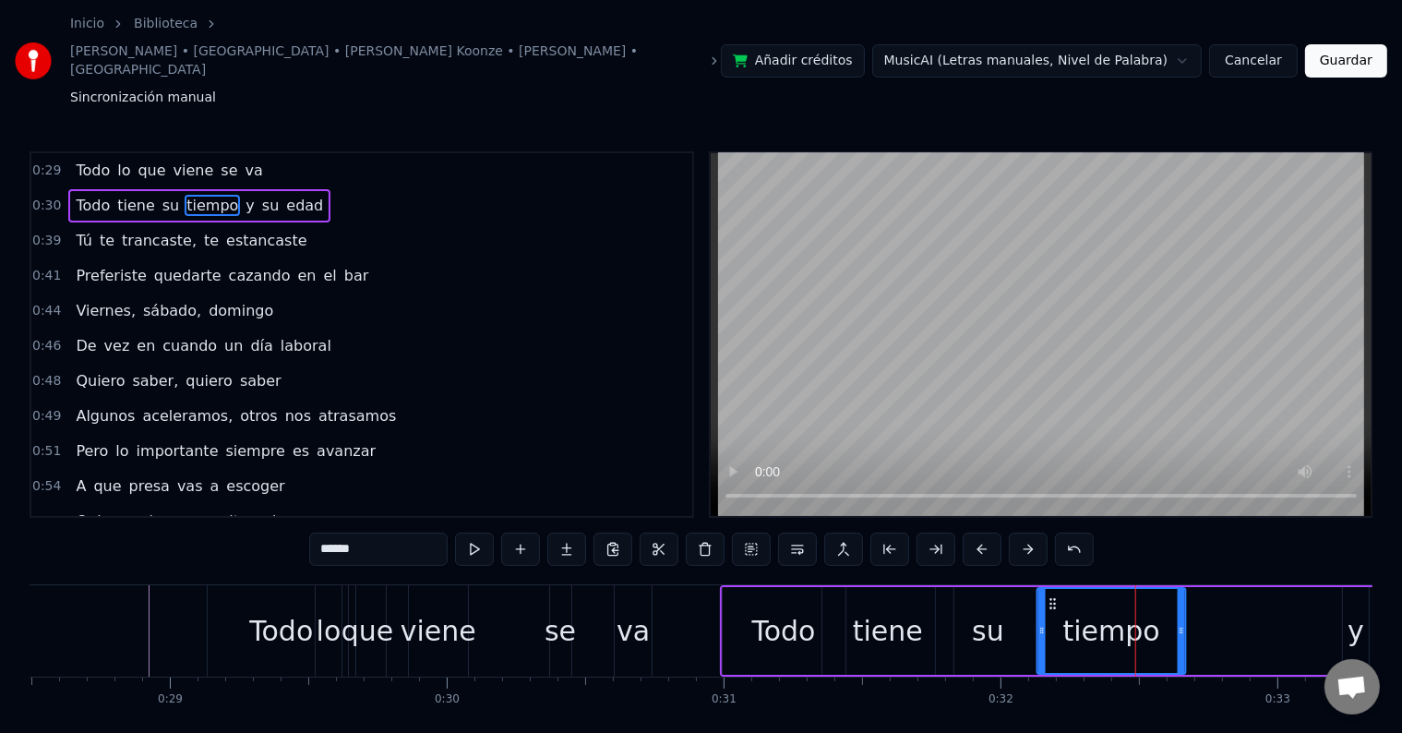
drag, startPoint x: 1089, startPoint y: 550, endPoint x: 1049, endPoint y: 536, distance: 42.9
click at [1049, 589] on div "tiempo" at bounding box center [1111, 631] width 147 height 84
drag, startPoint x: 1180, startPoint y: 557, endPoint x: 1155, endPoint y: 557, distance: 24.9
click at [1155, 589] on div at bounding box center [1155, 631] width 7 height 84
click at [1348, 610] on div "y" at bounding box center [1356, 631] width 17 height 42
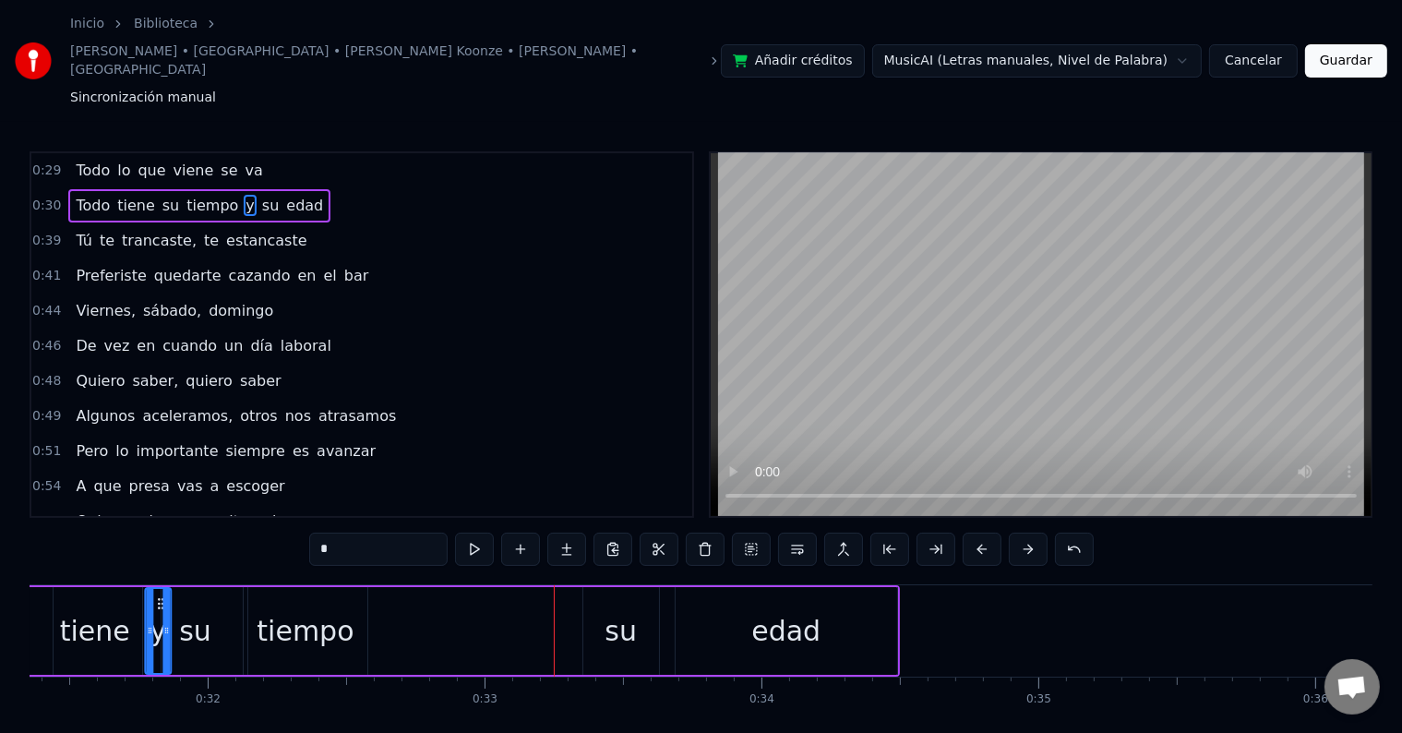
scroll to position [0, 8641]
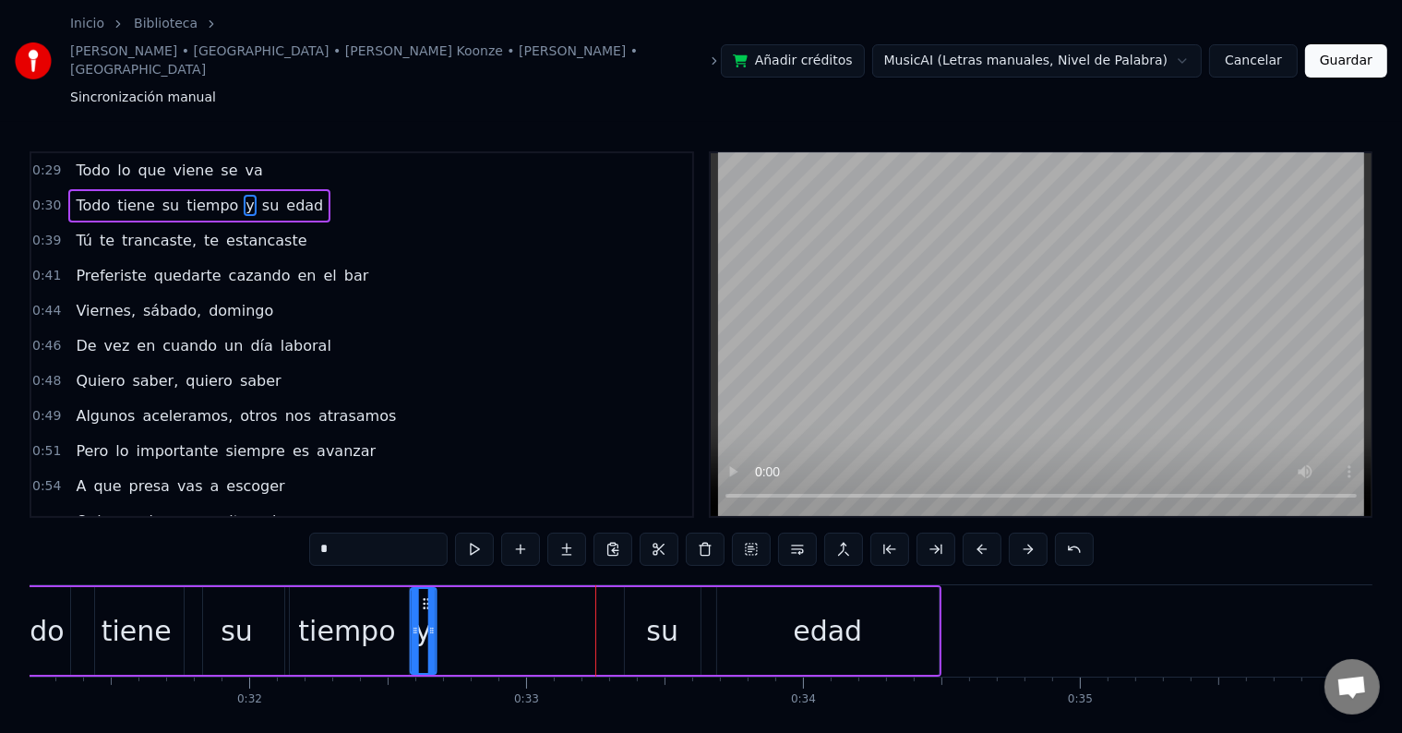
drag, startPoint x: 132, startPoint y: 545, endPoint x: 425, endPoint y: 562, distance: 293.1
click at [425, 589] on div "y" at bounding box center [424, 631] width 24 height 84
drag, startPoint x: 665, startPoint y: 576, endPoint x: 628, endPoint y: 569, distance: 38.6
click at [628, 587] on div "su" at bounding box center [663, 631] width 76 height 88
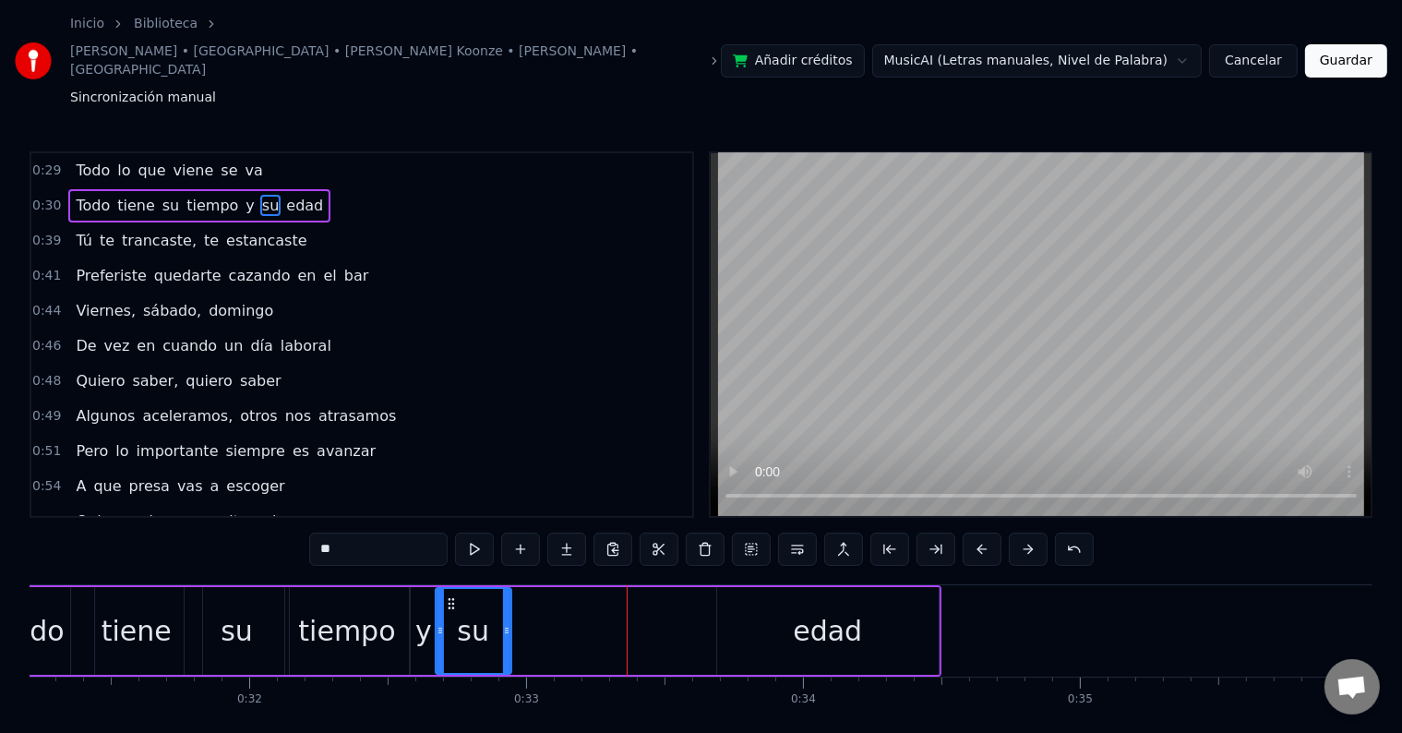
drag, startPoint x: 635, startPoint y: 545, endPoint x: 446, endPoint y: 562, distance: 190.0
click at [446, 589] on div "su" at bounding box center [474, 631] width 74 height 84
click at [853, 587] on div "edad" at bounding box center [828, 631] width 222 height 88
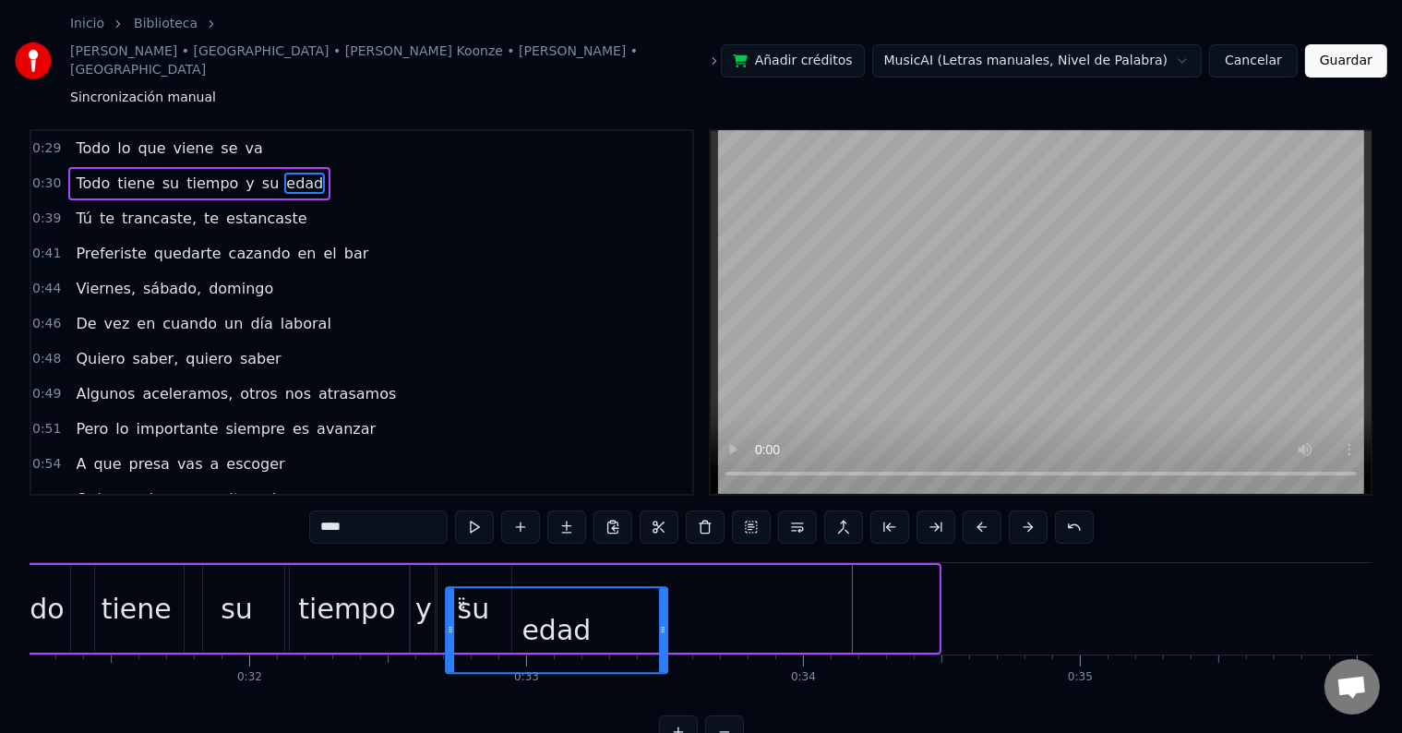
scroll to position [28, 0]
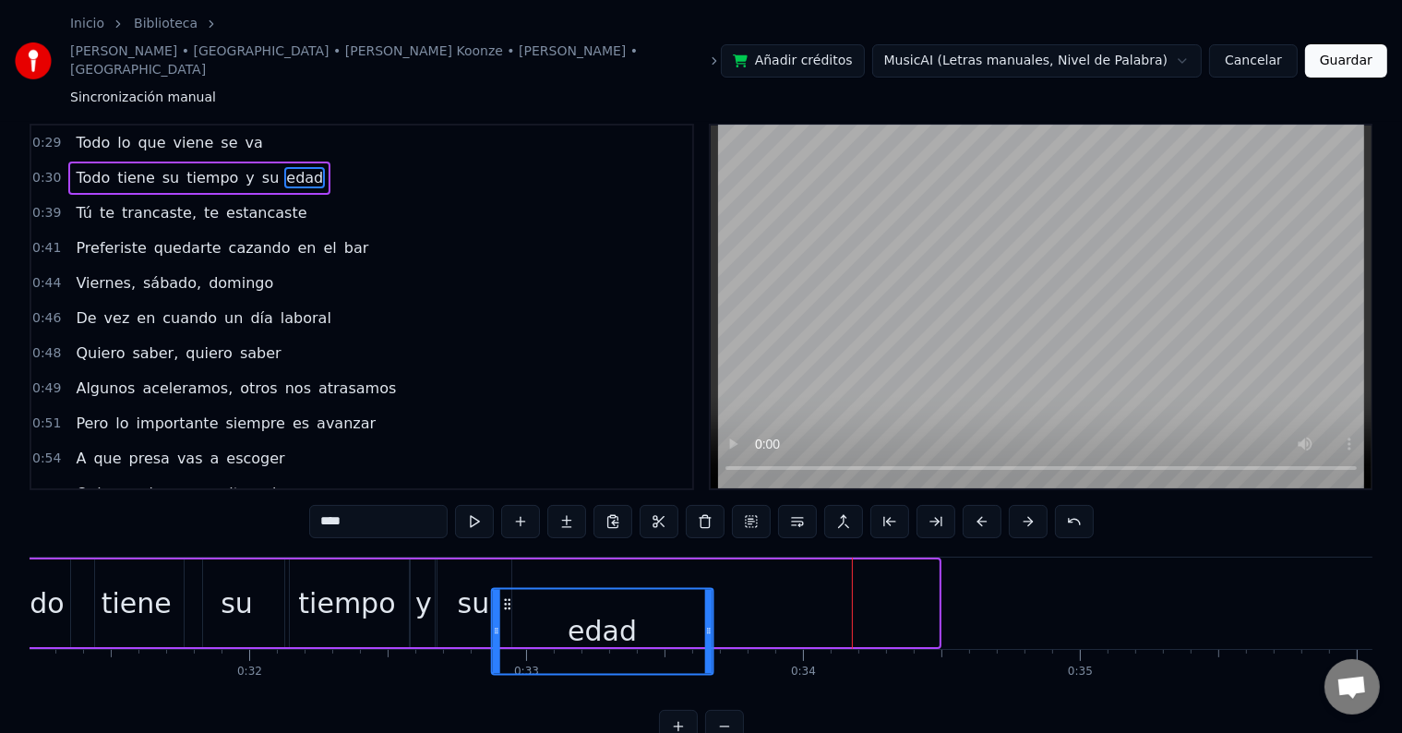
drag, startPoint x: 731, startPoint y: 543, endPoint x: 501, endPoint y: 515, distance: 231.5
click at [501, 557] on div "Todo tiene su tiempo y su edad" at bounding box center [455, 602] width 973 height 91
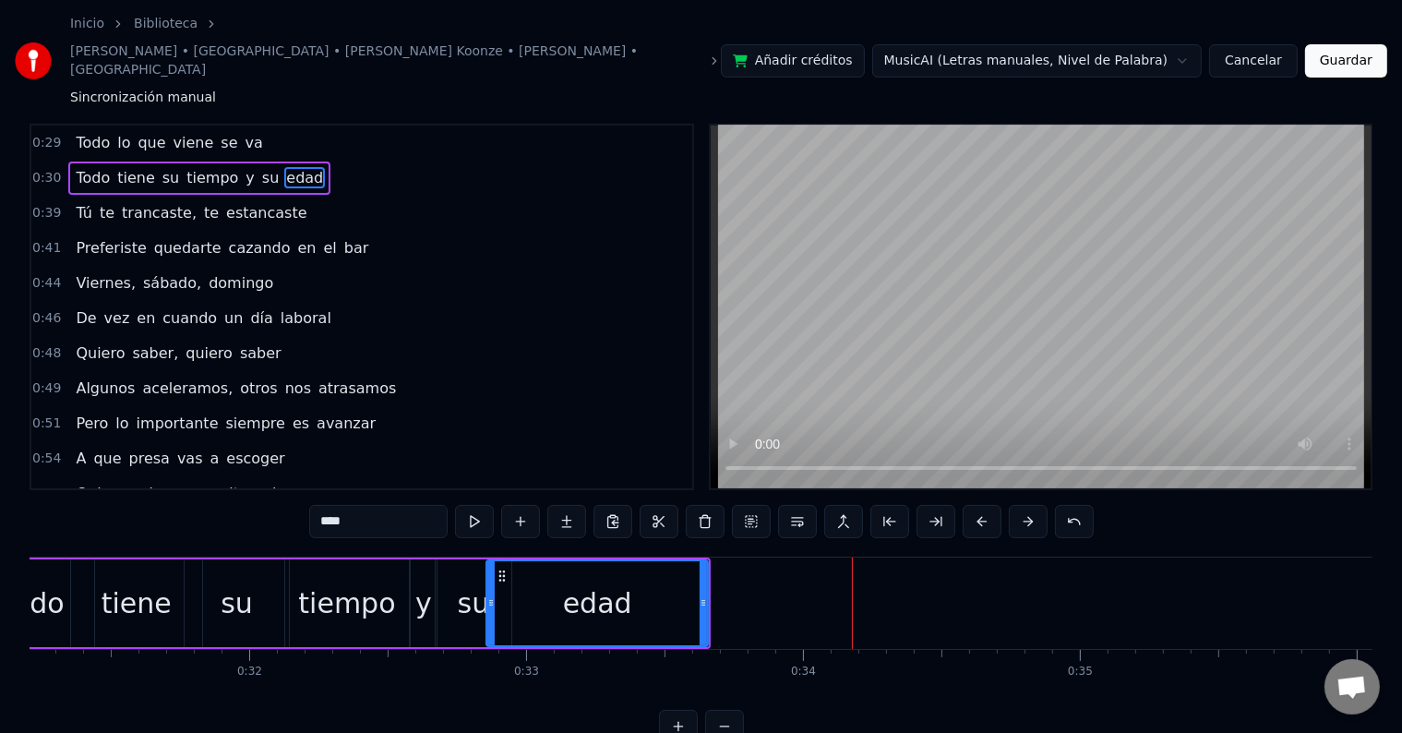
click at [398, 559] on div "tiempo" at bounding box center [347, 603] width 124 height 88
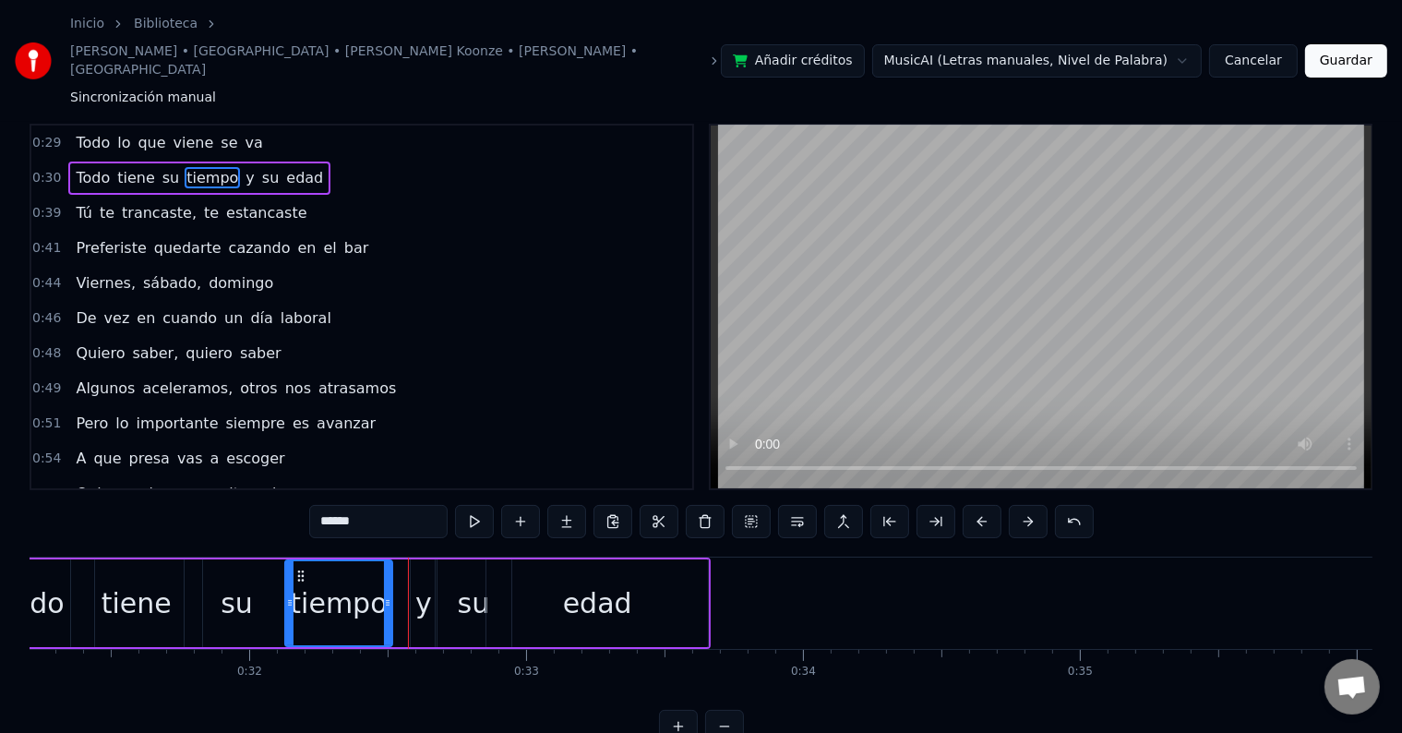
drag, startPoint x: 402, startPoint y: 545, endPoint x: 386, endPoint y: 544, distance: 16.6
click at [386, 595] on icon at bounding box center [387, 602] width 7 height 15
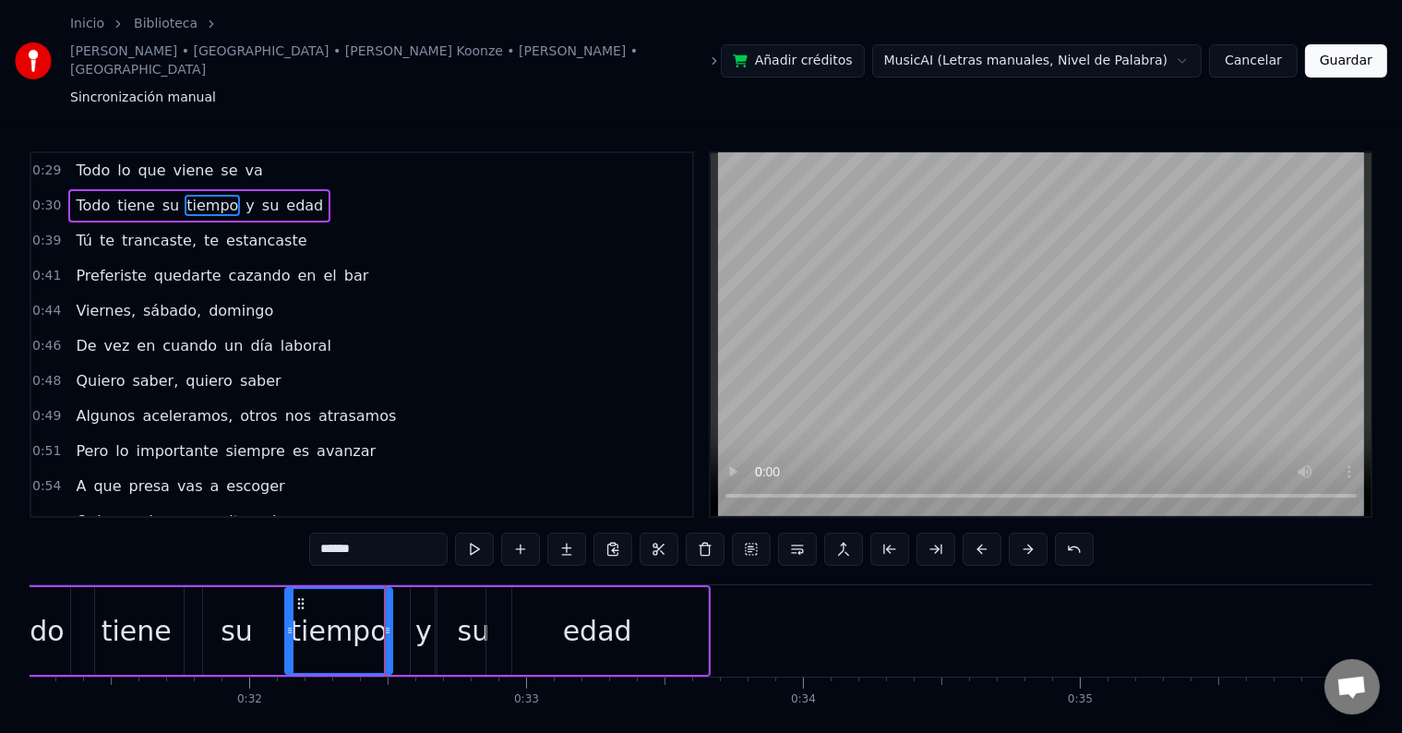
click at [425, 610] on div "y" at bounding box center [423, 631] width 17 height 42
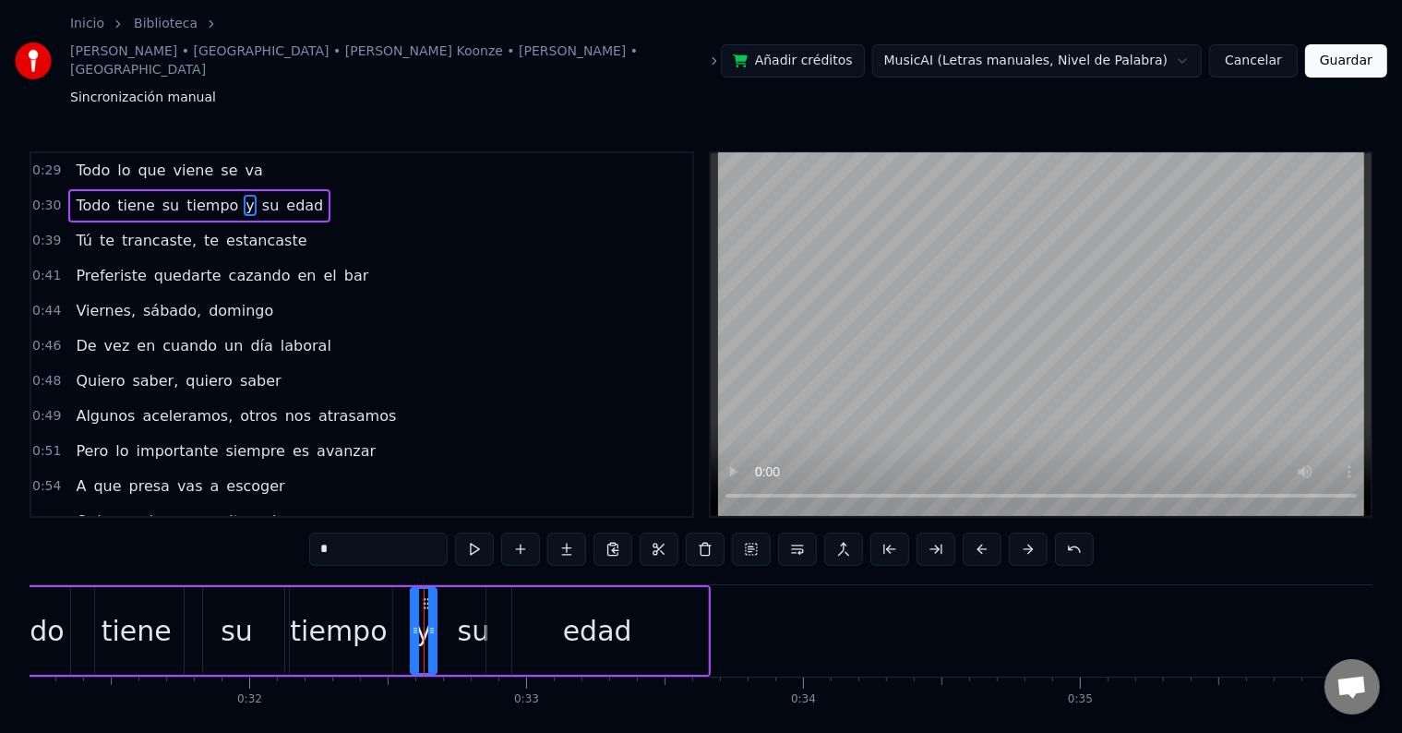
click at [425, 610] on div "y" at bounding box center [423, 631] width 17 height 42
click at [416, 589] on div "y" at bounding box center [424, 631] width 24 height 84
drag, startPoint x: 421, startPoint y: 546, endPoint x: 403, endPoint y: 545, distance: 17.6
click at [403, 596] on icon at bounding box center [409, 603] width 15 height 15
click at [345, 610] on div "tiempo" at bounding box center [338, 631] width 97 height 42
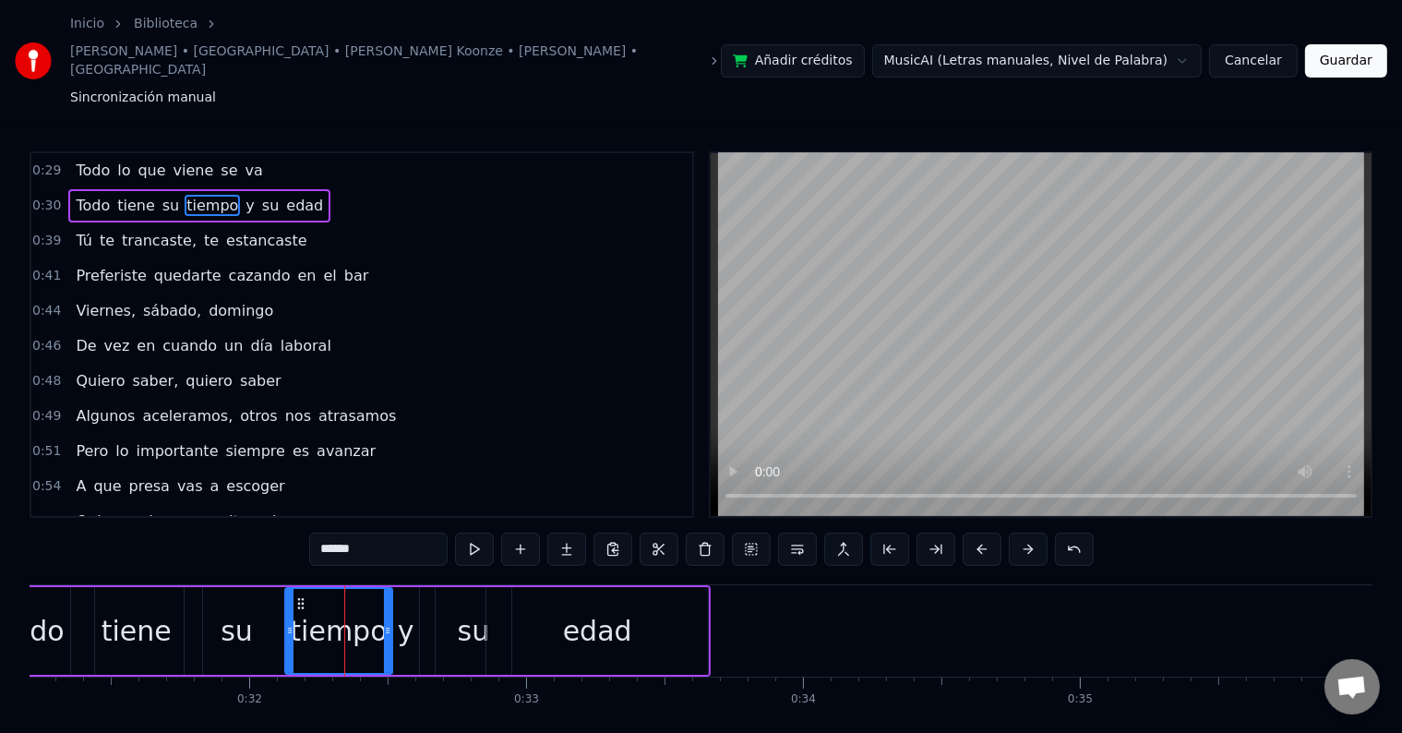
scroll to position [28, 0]
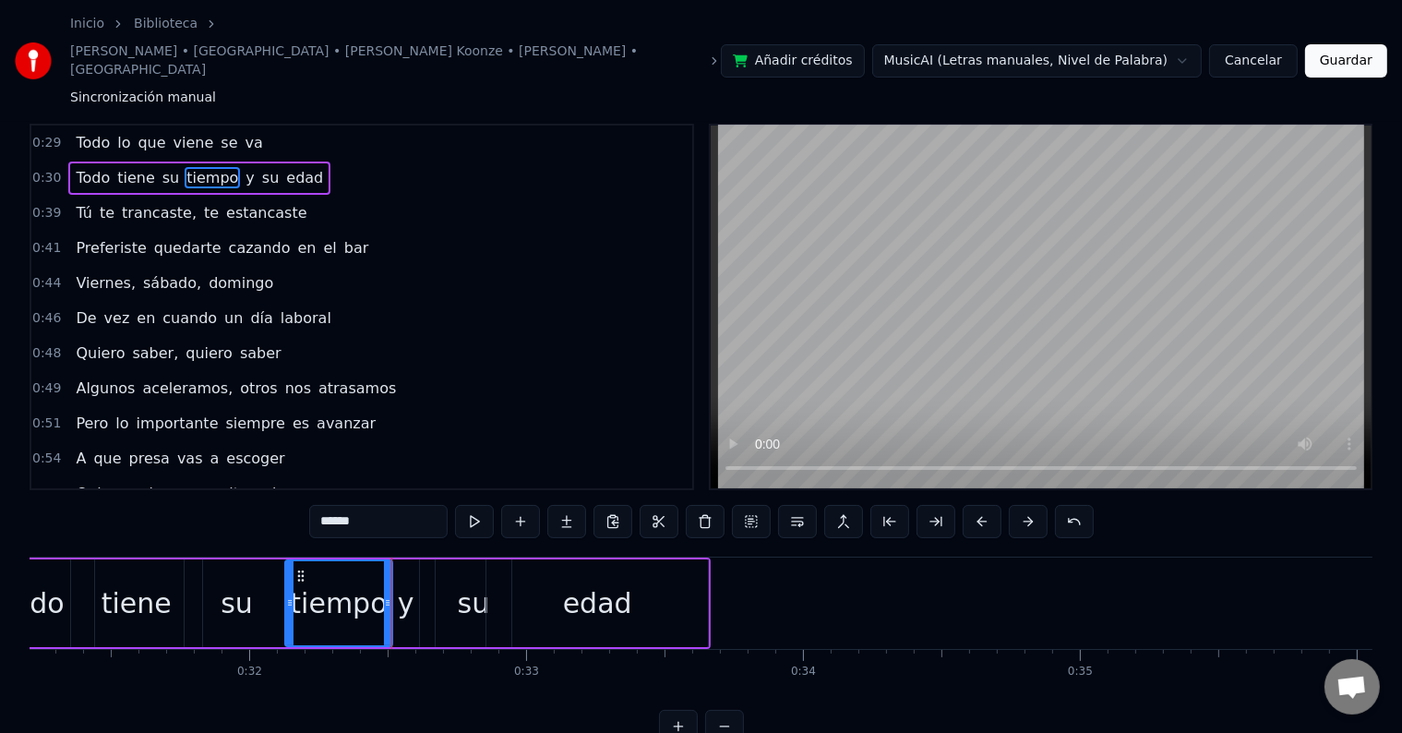
click at [403, 582] on div "y" at bounding box center [406, 603] width 17 height 42
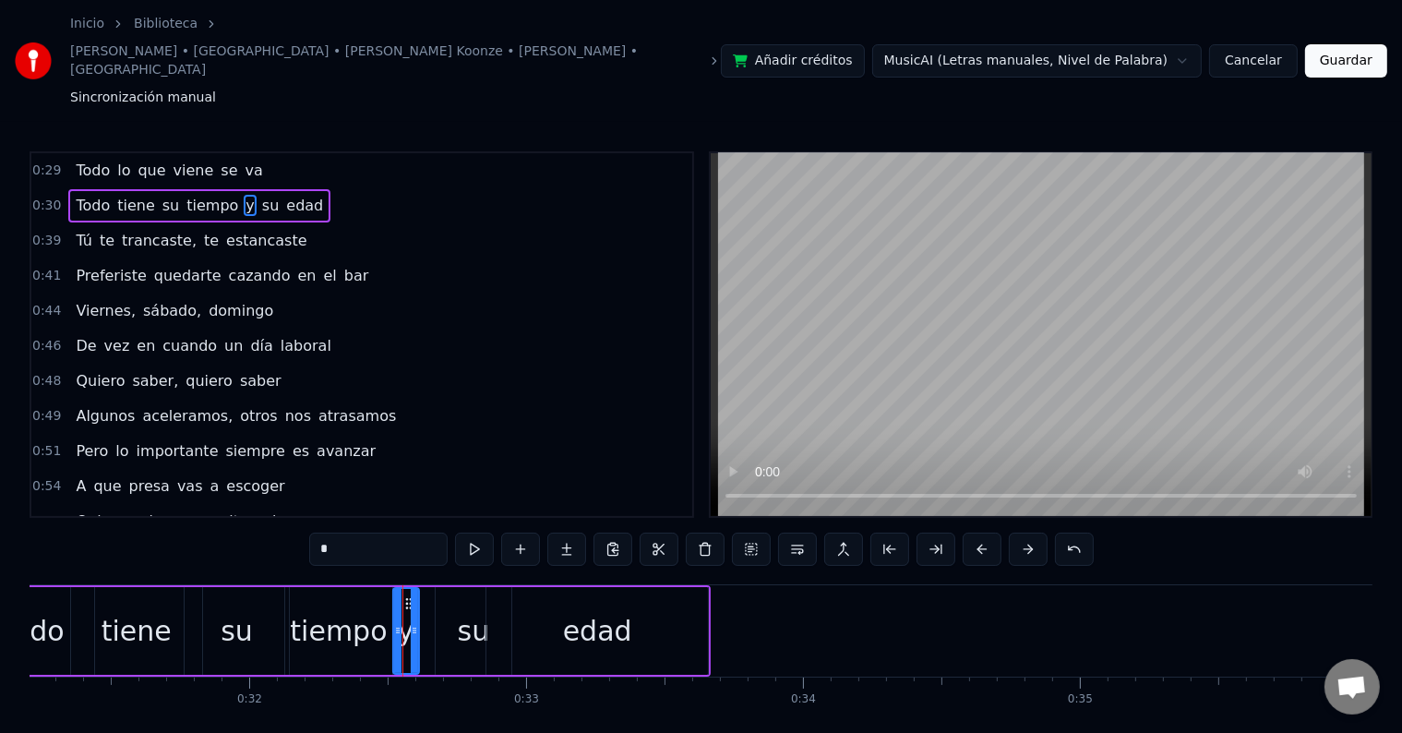
click at [475, 587] on div "su" at bounding box center [474, 631] width 76 height 88
type input "**"
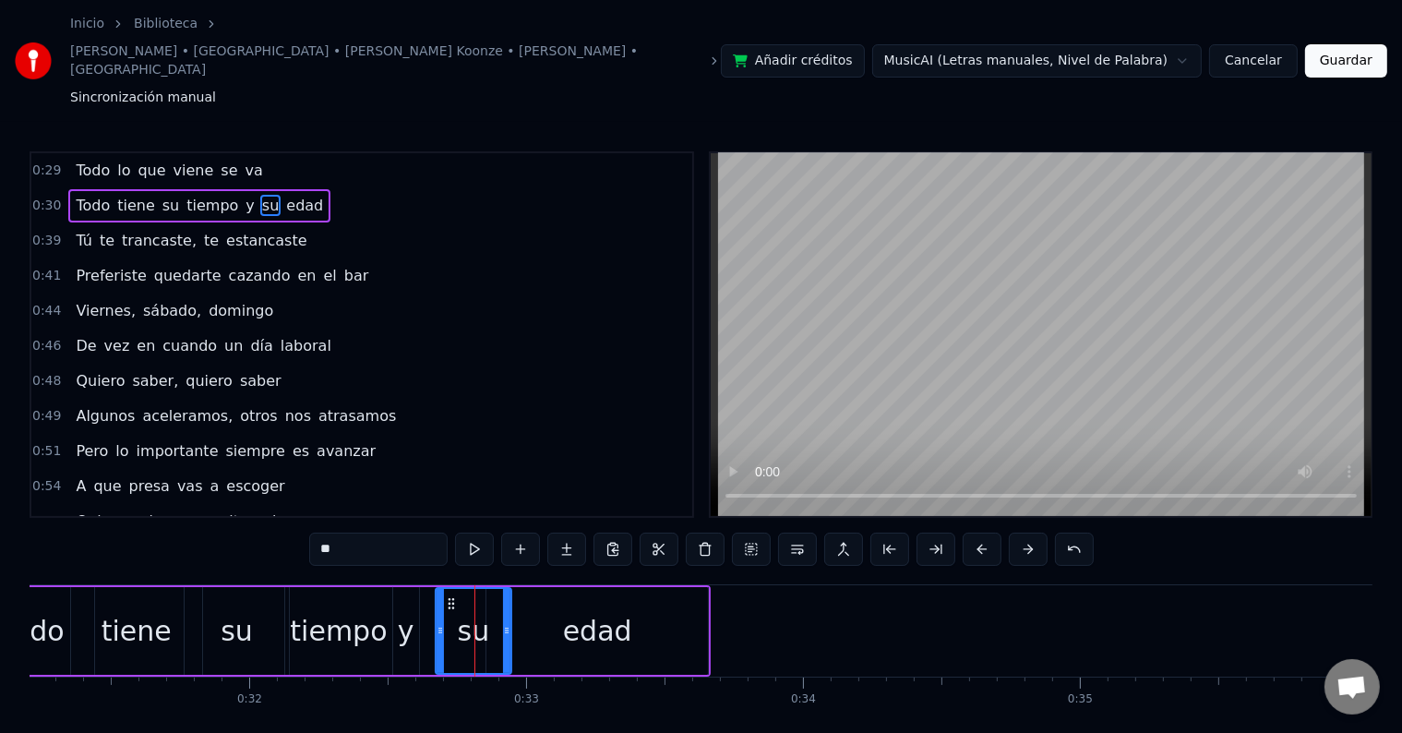
drag, startPoint x: 509, startPoint y: 575, endPoint x: 485, endPoint y: 574, distance: 24.0
click at [485, 587] on div "su" at bounding box center [474, 631] width 78 height 88
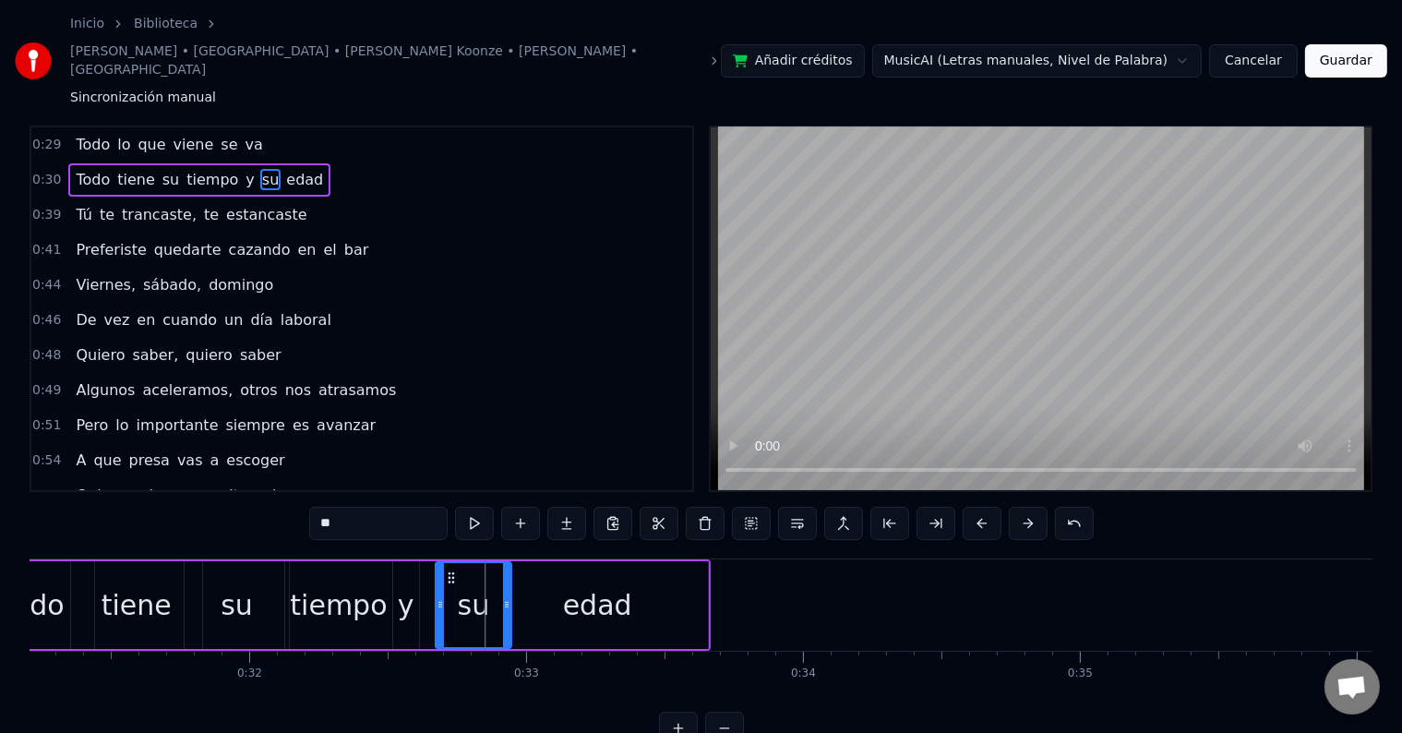
scroll to position [28, 0]
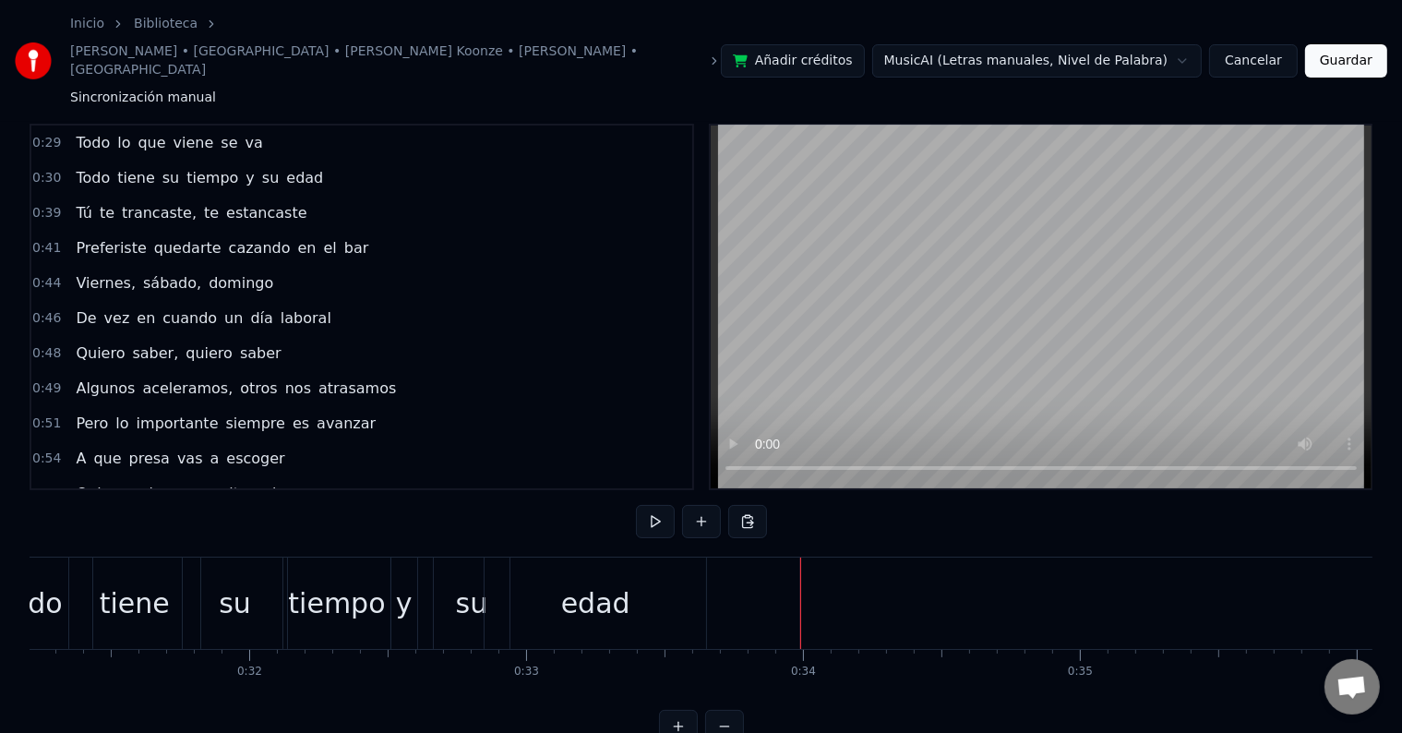
click at [304, 582] on div "tiempo" at bounding box center [336, 603] width 97 height 42
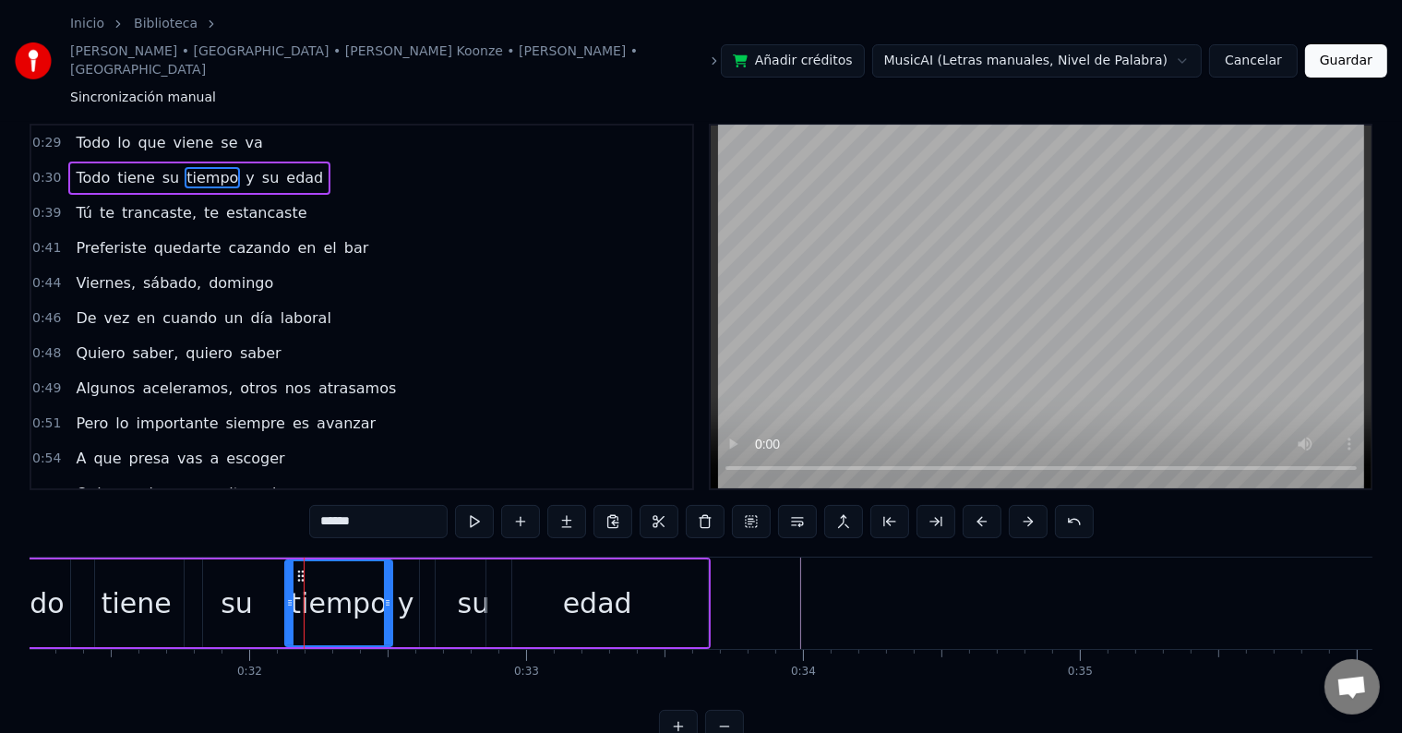
scroll to position [0, 0]
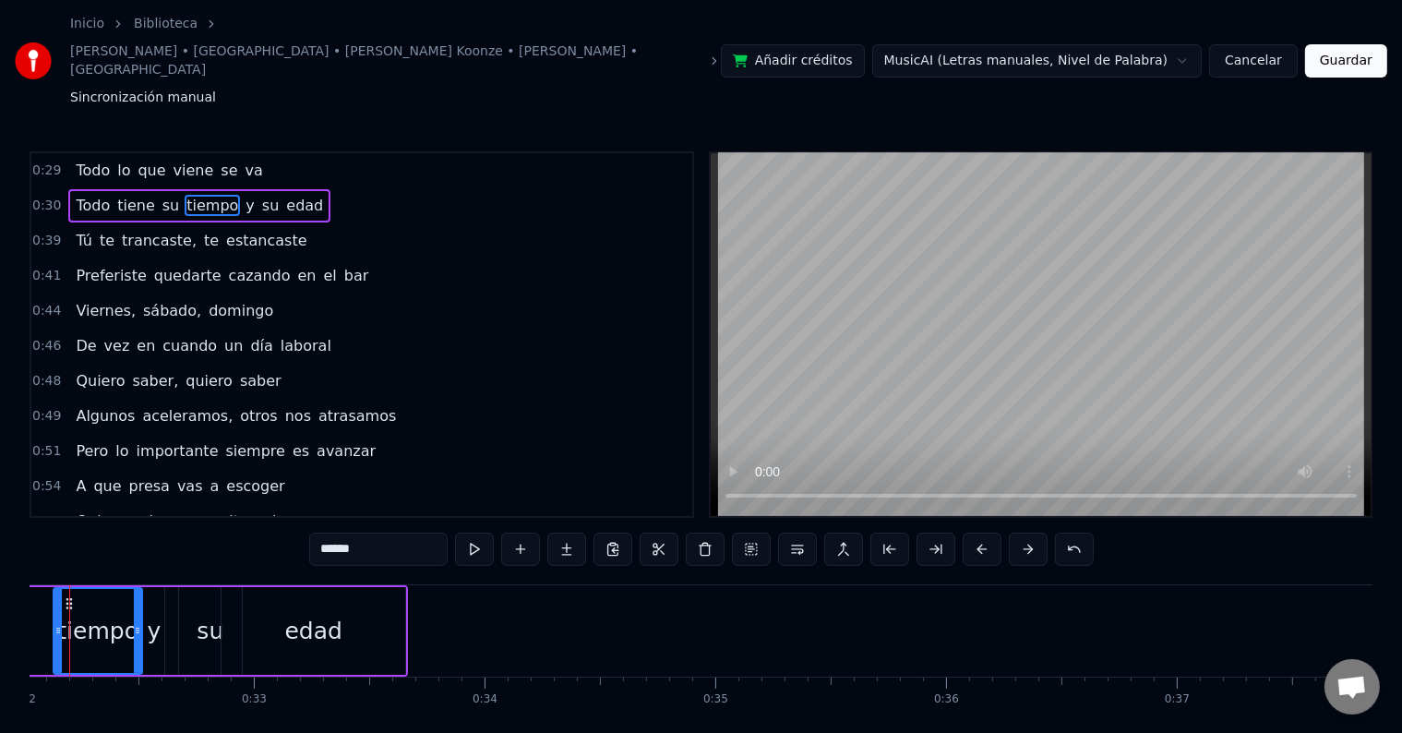
scroll to position [0, 7336]
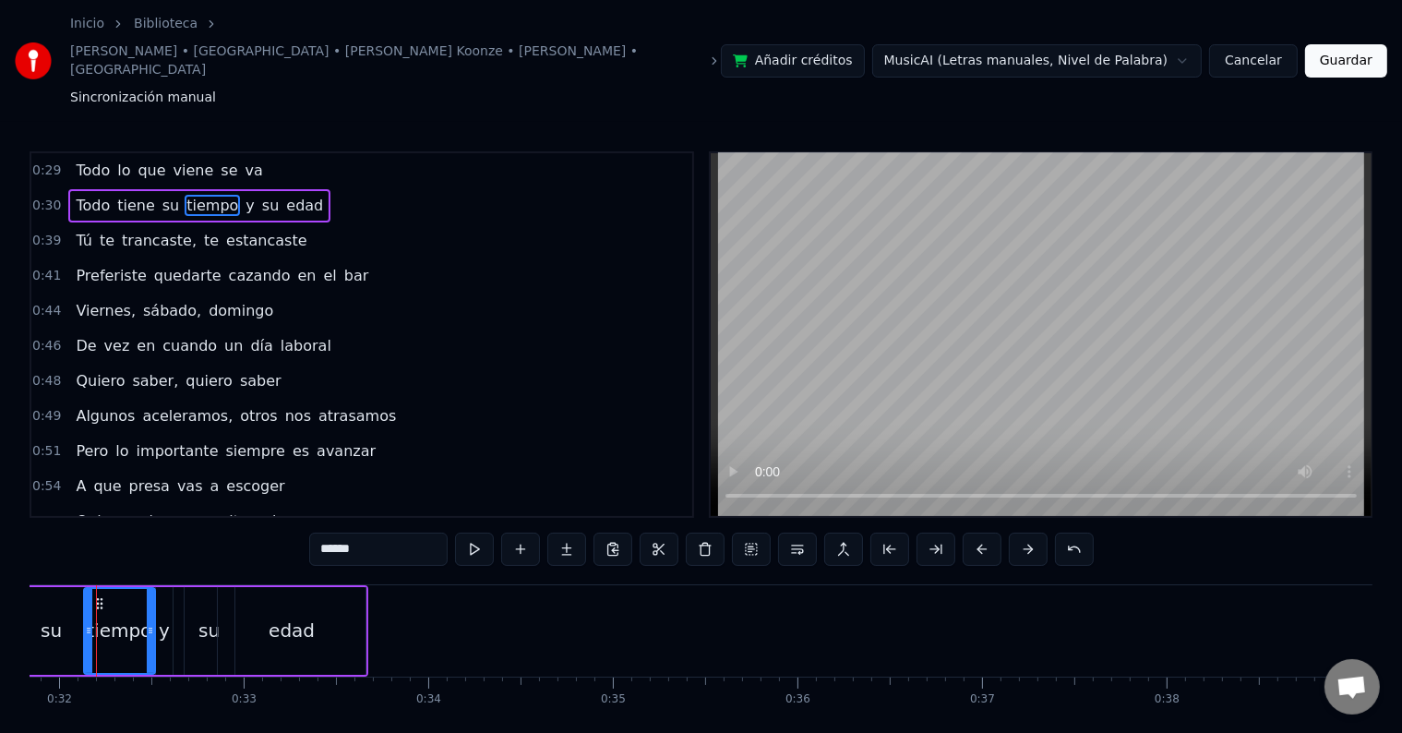
scroll to position [0, 5851]
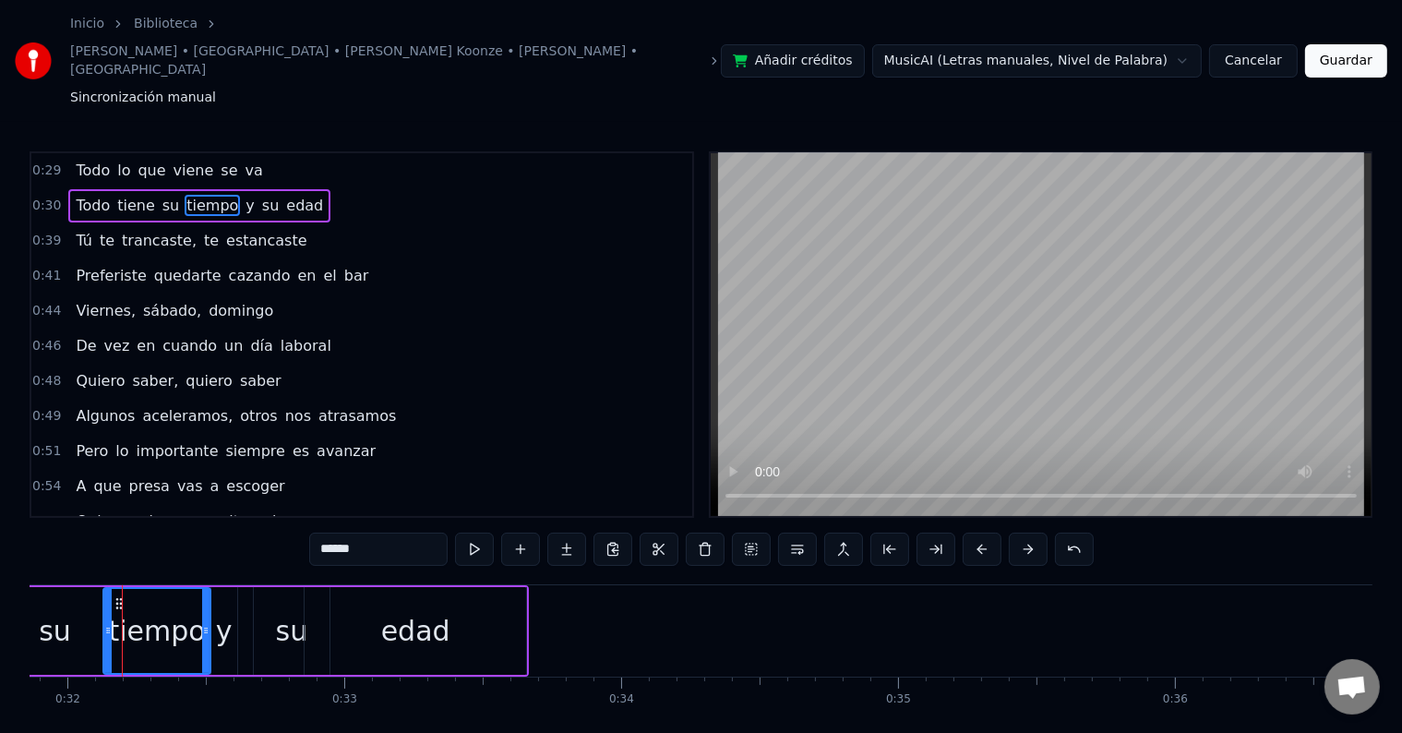
scroll to position [0, 8085]
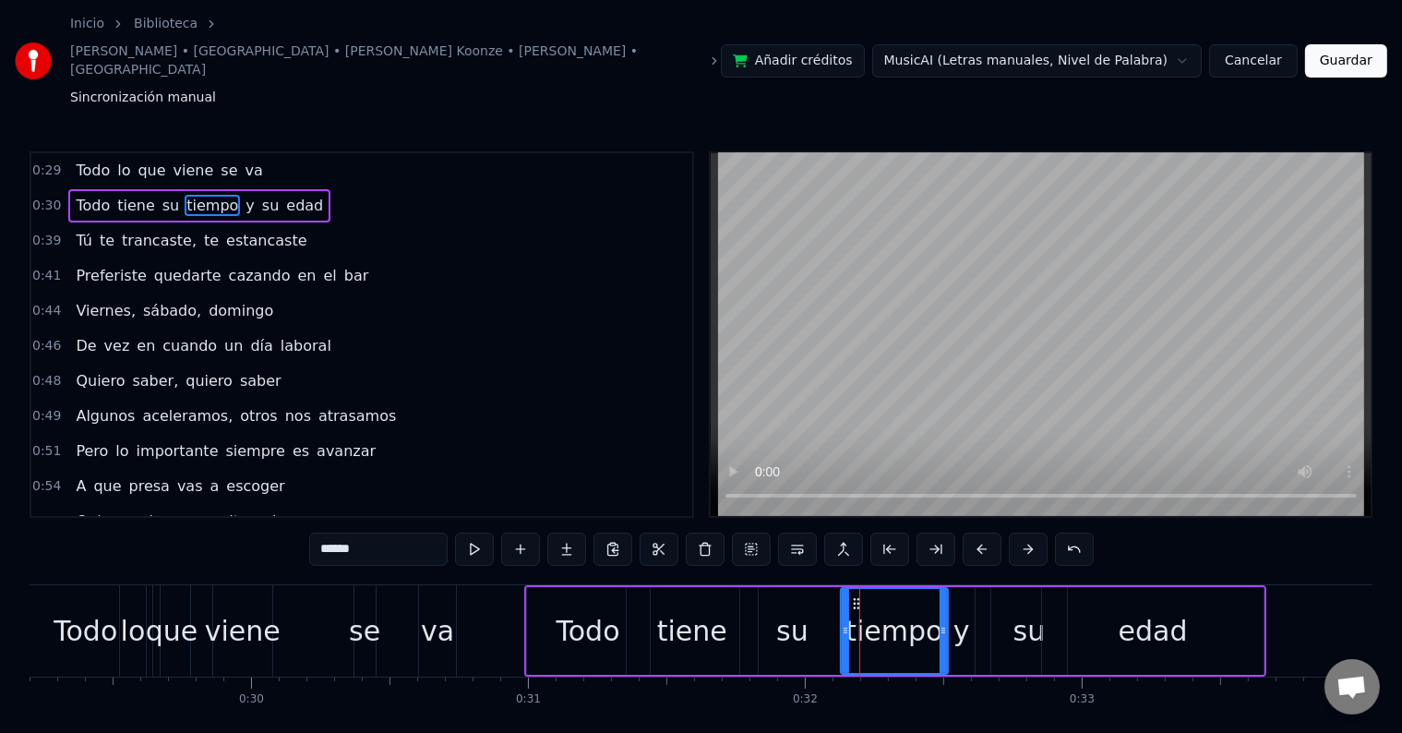
click at [0, 576] on div "Inicio Biblioteca Anakena • [GEOGRAPHIC_DATA] • [PERSON_NAME] Koonze • [PERSON_…" at bounding box center [701, 385] width 1402 height 771
click at [20, 567] on div "Inicio Biblioteca Anakena • [GEOGRAPHIC_DATA] • [PERSON_NAME] Koonze • [PERSON_…" at bounding box center [701, 385] width 1402 height 771
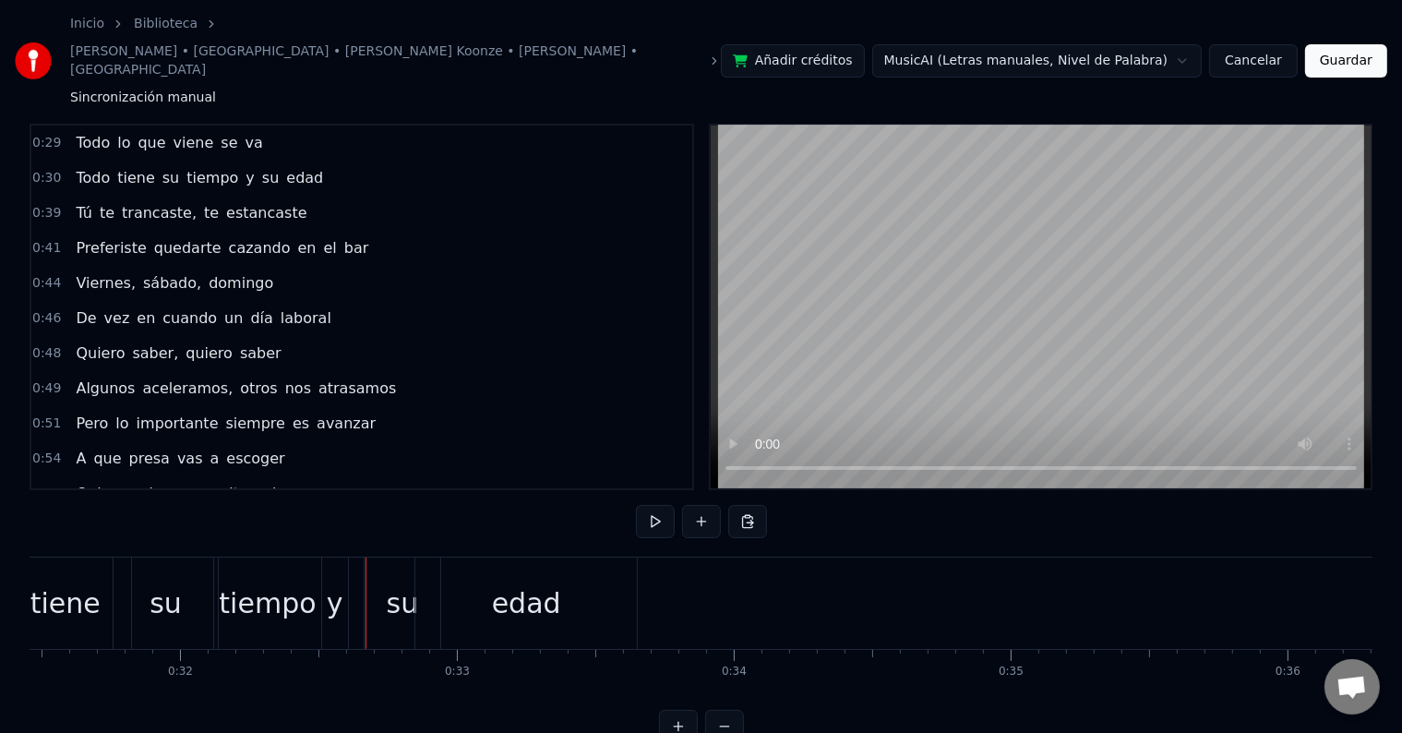
scroll to position [0, 8895]
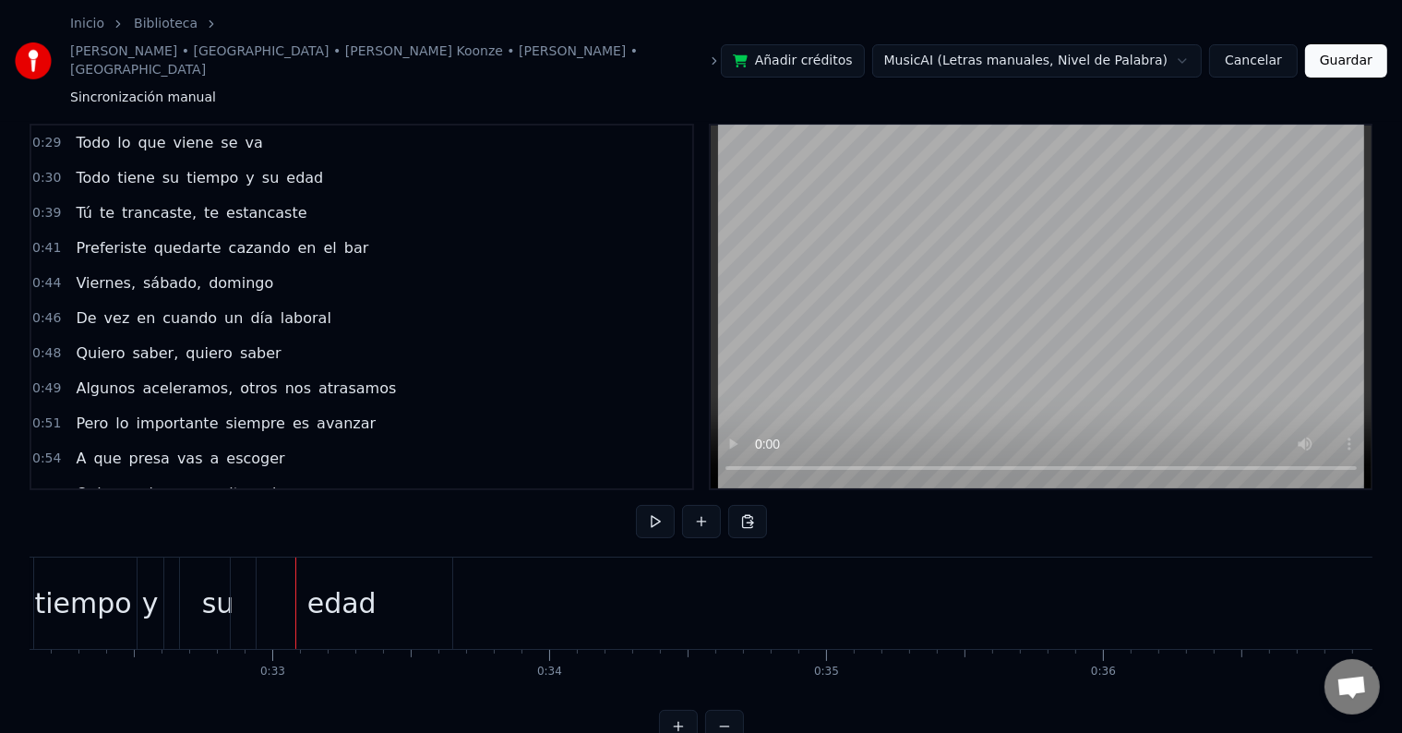
click at [197, 557] on div "su" at bounding box center [218, 602] width 76 height 91
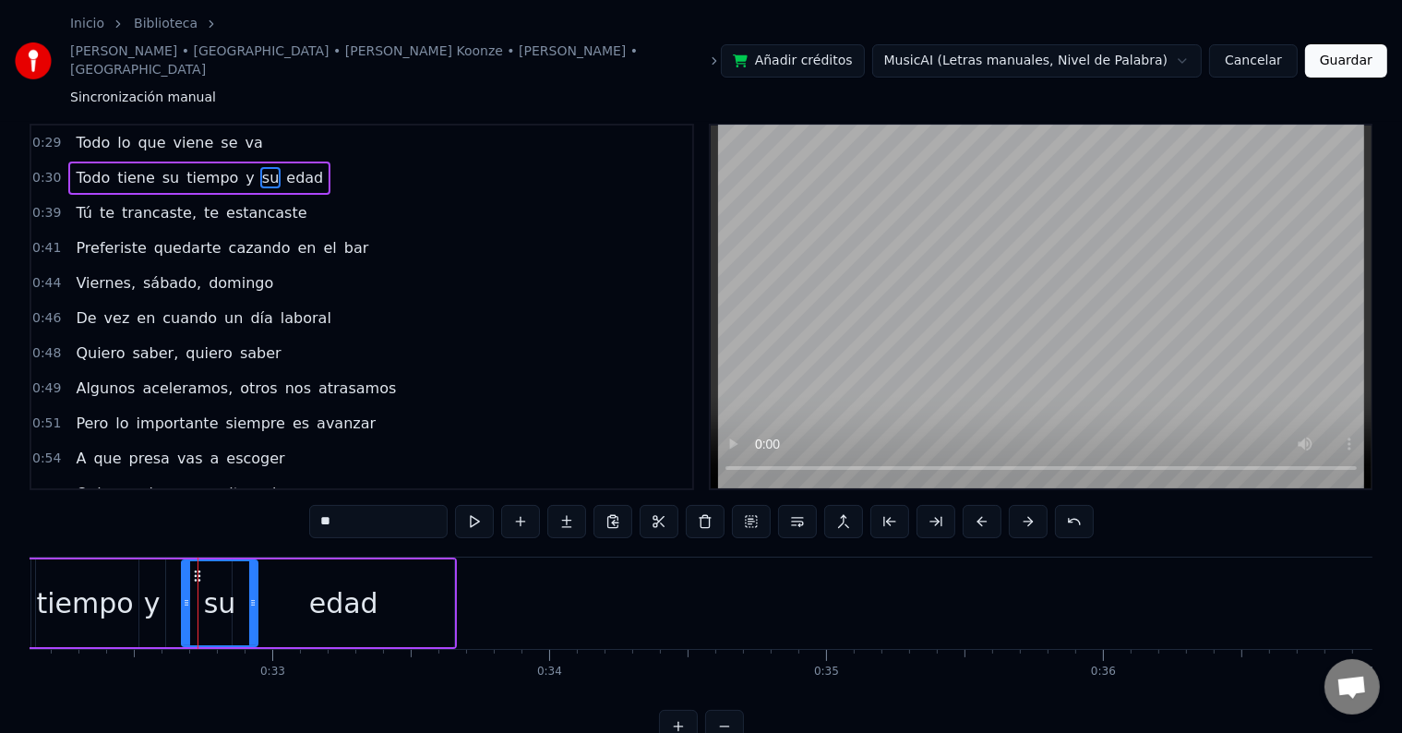
scroll to position [0, 0]
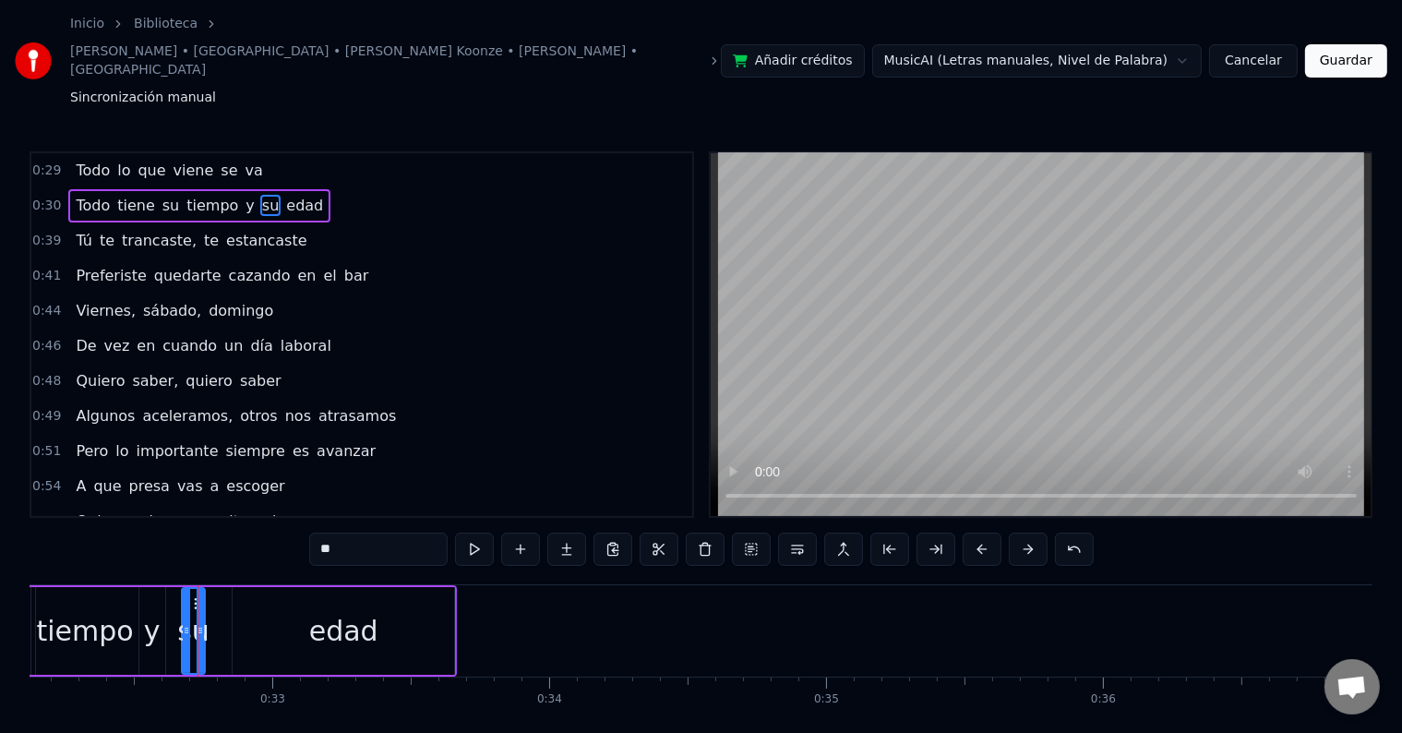
drag, startPoint x: 255, startPoint y: 571, endPoint x: 202, endPoint y: 563, distance: 53.3
click at [202, 589] on div at bounding box center [200, 631] width 7 height 84
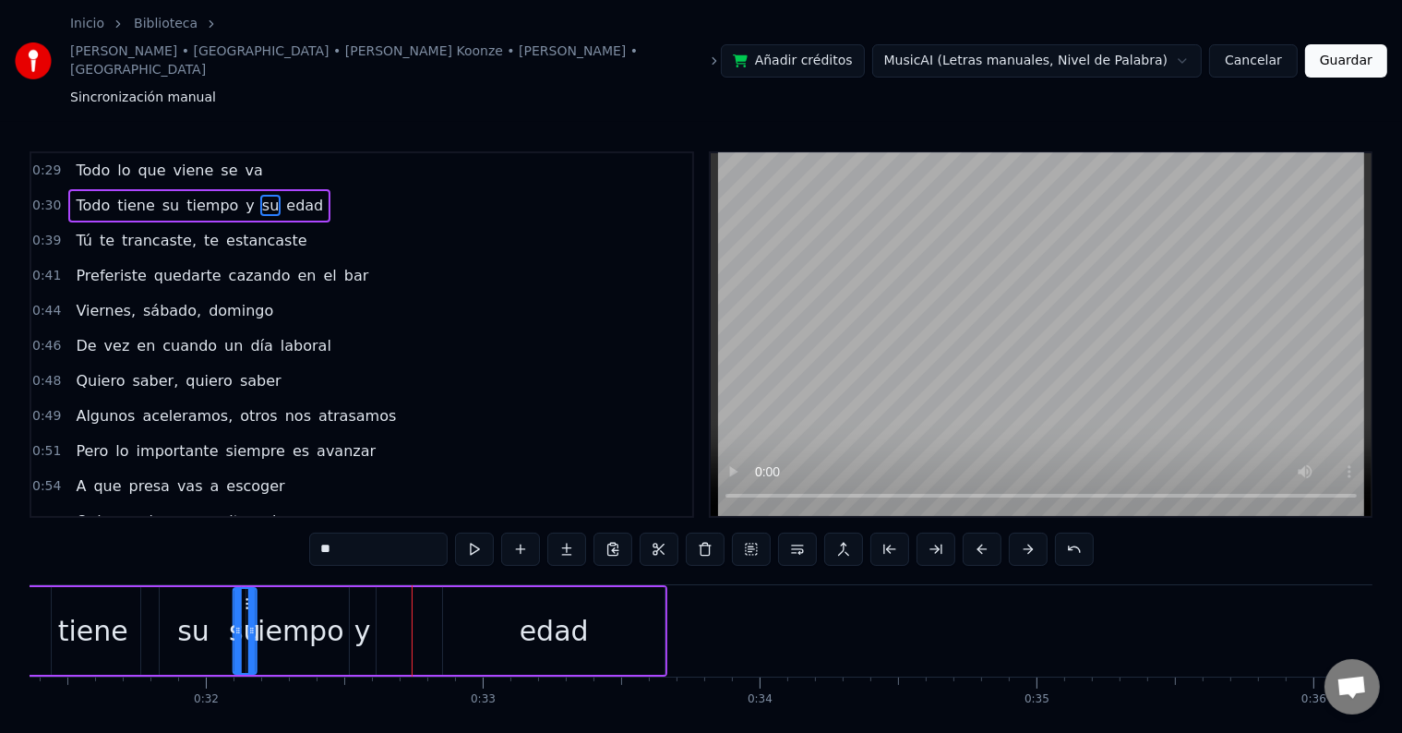
scroll to position [0, 8679]
drag, startPoint x: 193, startPoint y: 544, endPoint x: 391, endPoint y: 553, distance: 198.7
click at [391, 596] on icon at bounding box center [395, 603] width 15 height 15
click at [567, 610] on div "edad" at bounding box center [559, 631] width 69 height 42
type input "****"
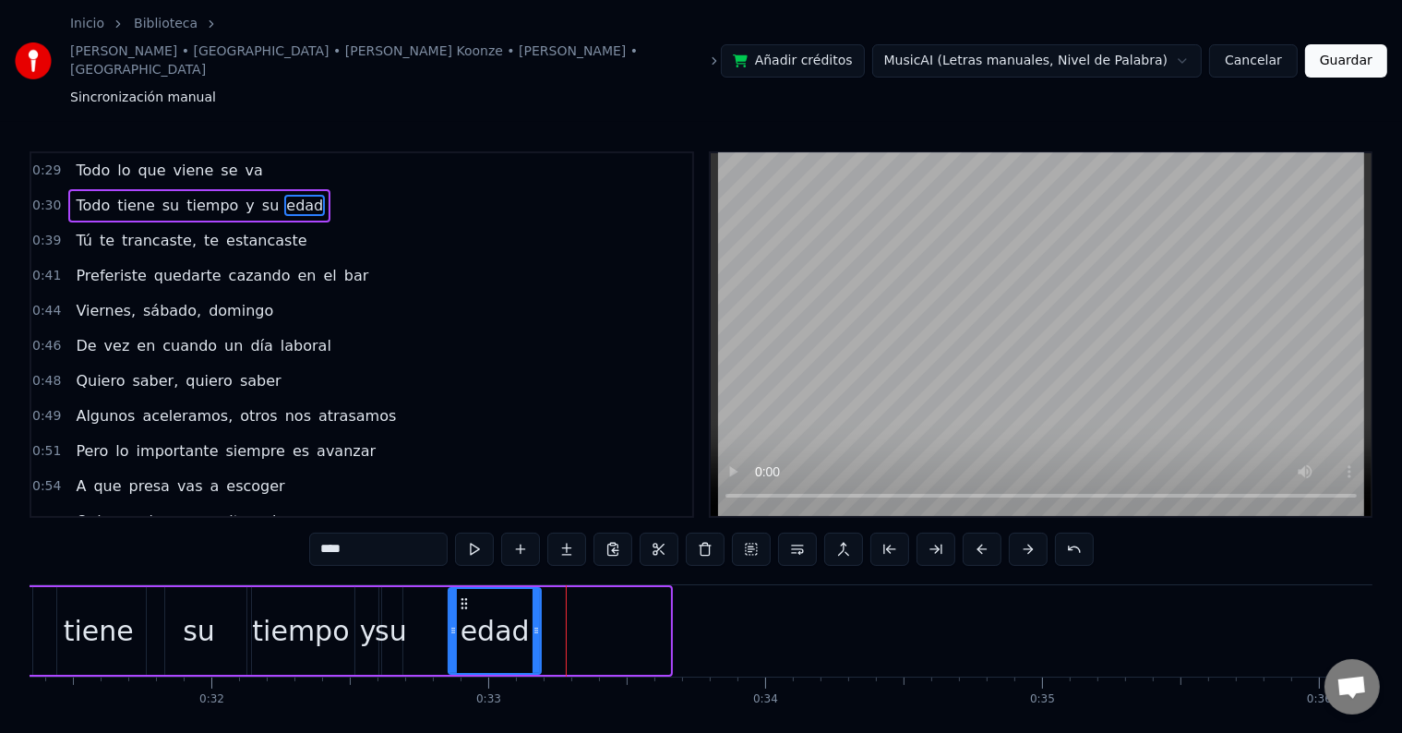
drag, startPoint x: 665, startPoint y: 567, endPoint x: 535, endPoint y: 586, distance: 130.7
click at [535, 589] on div at bounding box center [536, 631] width 7 height 84
drag, startPoint x: 462, startPoint y: 537, endPoint x: 441, endPoint y: 537, distance: 20.3
click at [441, 585] on div "Todo tiene su tiempo y su edad" at bounding box center [238, 630] width 614 height 91
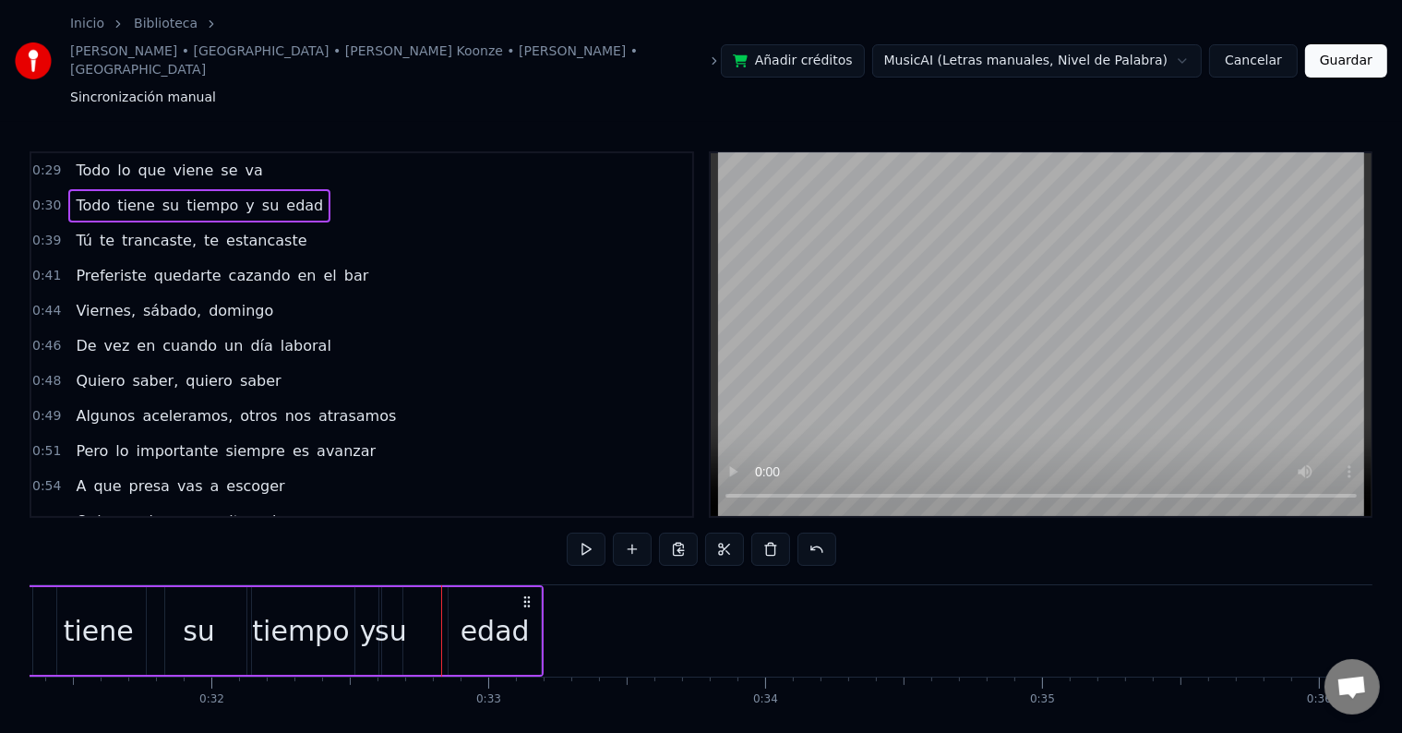
click at [471, 587] on div "edad" at bounding box center [495, 631] width 92 height 88
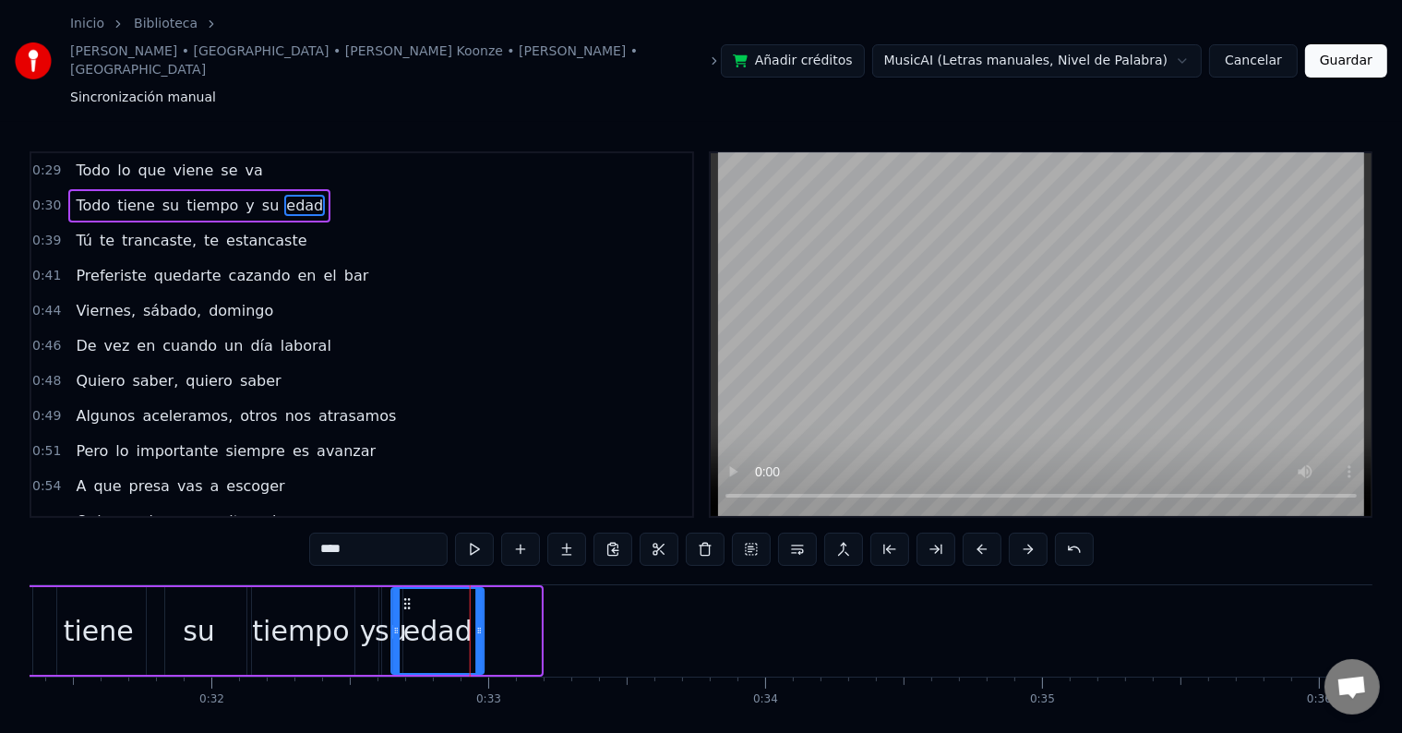
drag, startPoint x: 465, startPoint y: 545, endPoint x: 409, endPoint y: 544, distance: 56.3
click at [409, 596] on icon at bounding box center [408, 603] width 15 height 15
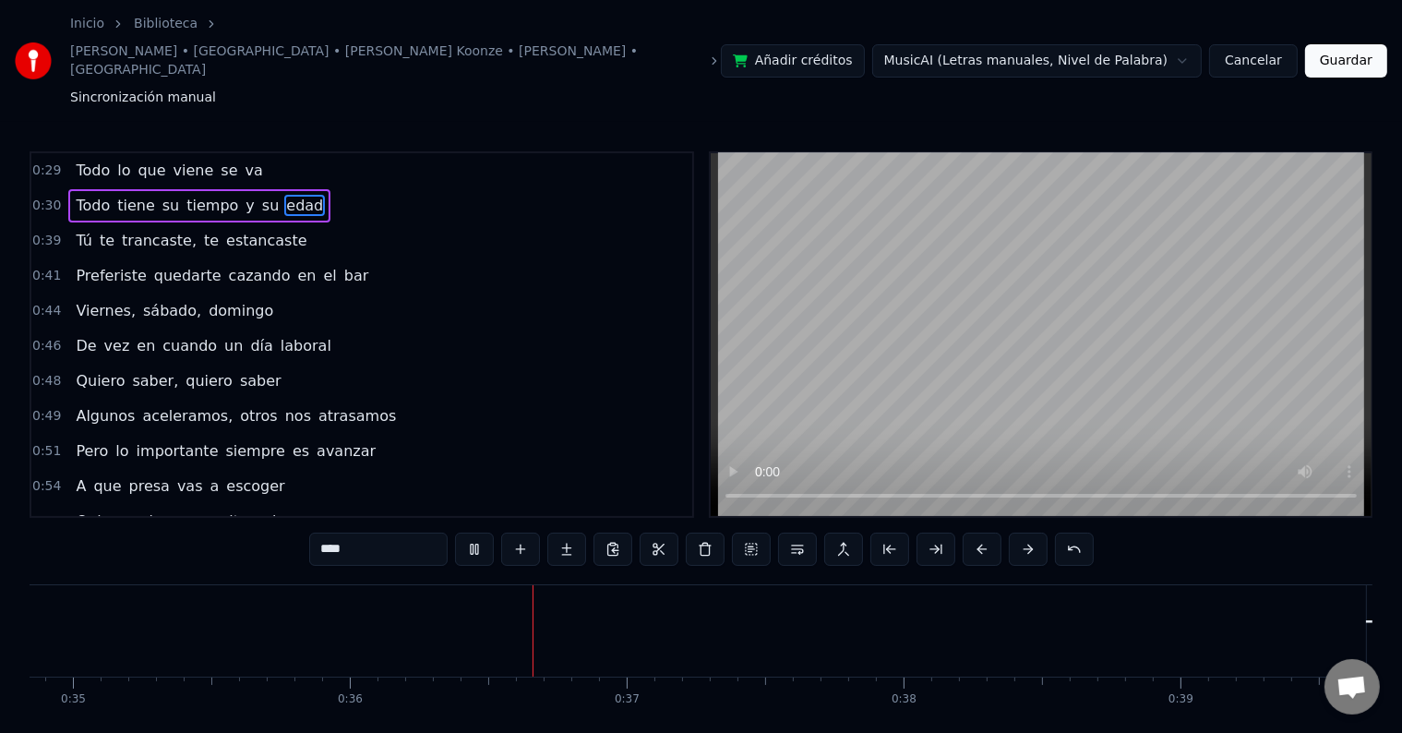
scroll to position [0, 9890]
click at [1138, 585] on div "Tú" at bounding box center [1139, 630] width 29 height 91
type input "**"
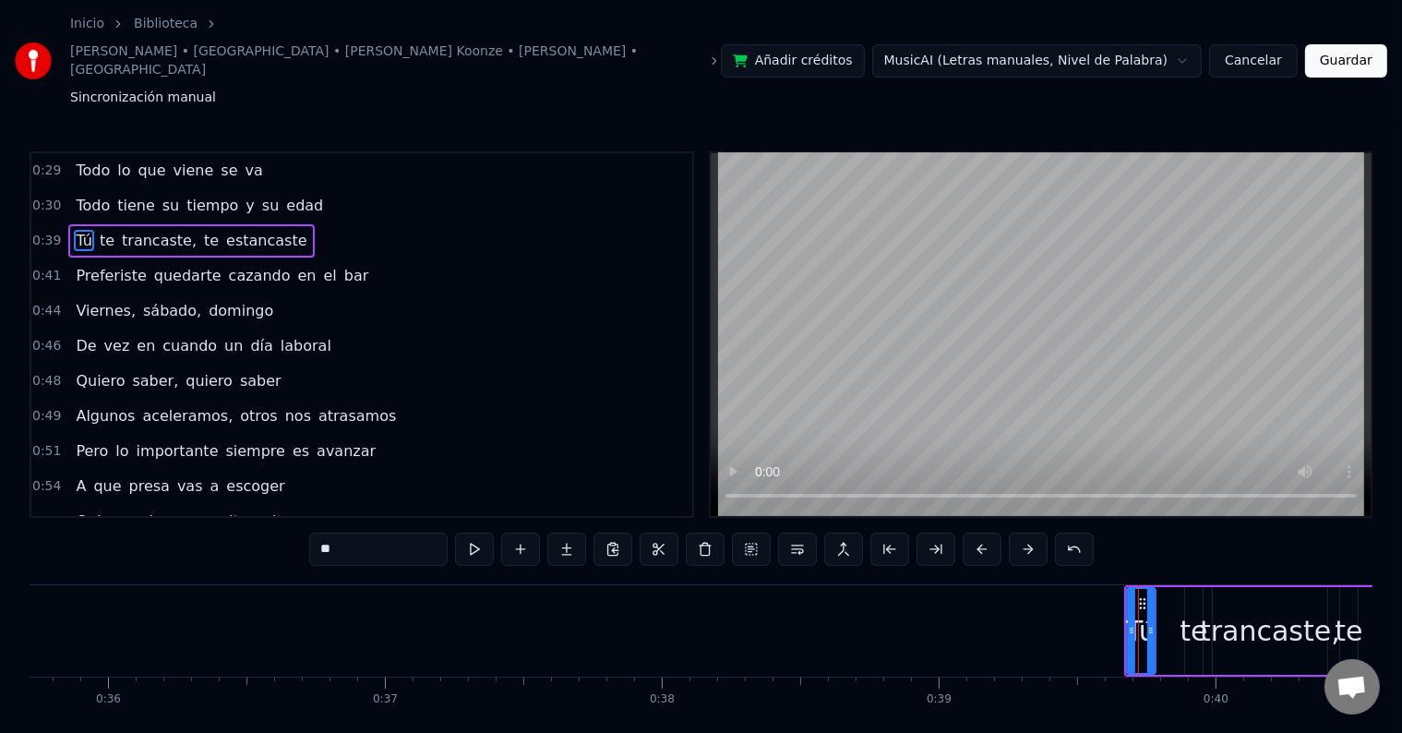
click at [1177, 585] on div "Tú te trancaste, te estancaste" at bounding box center [1321, 630] width 394 height 91
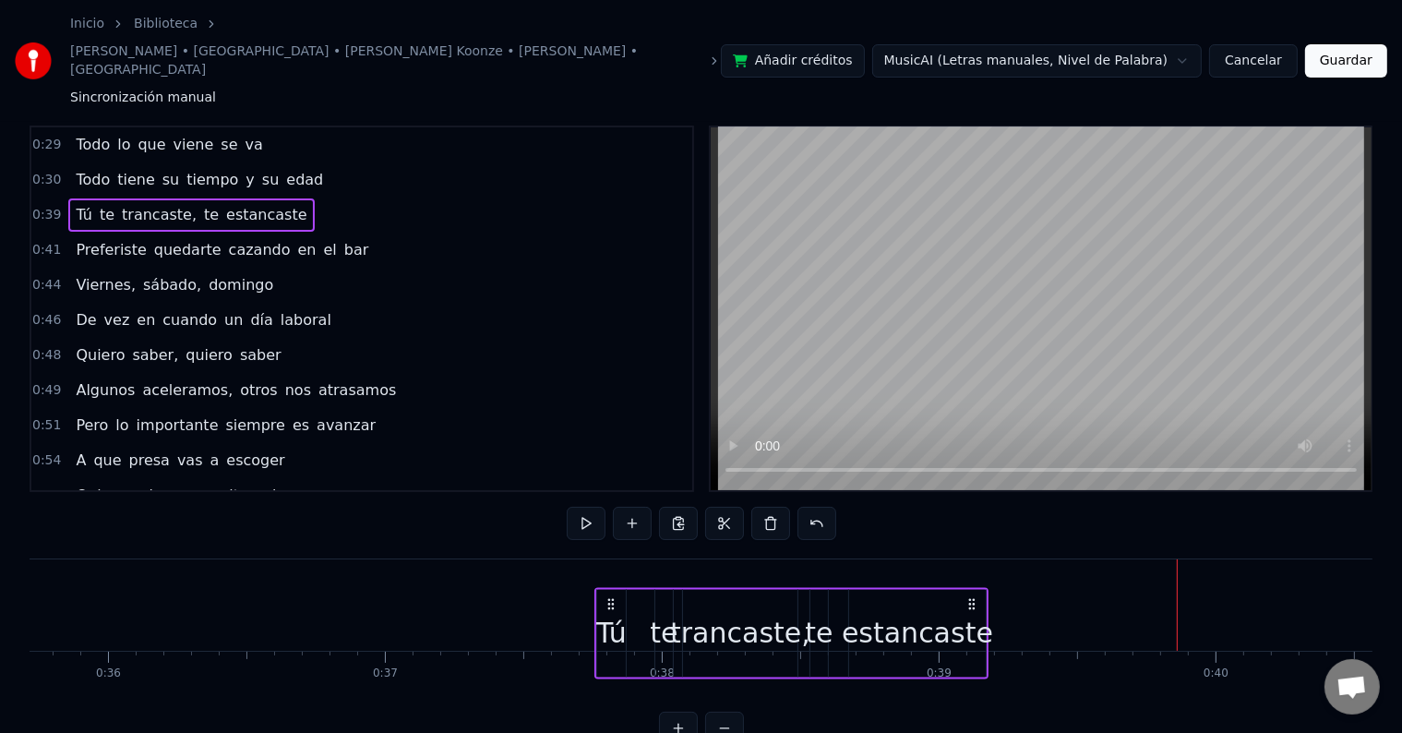
scroll to position [28, 0]
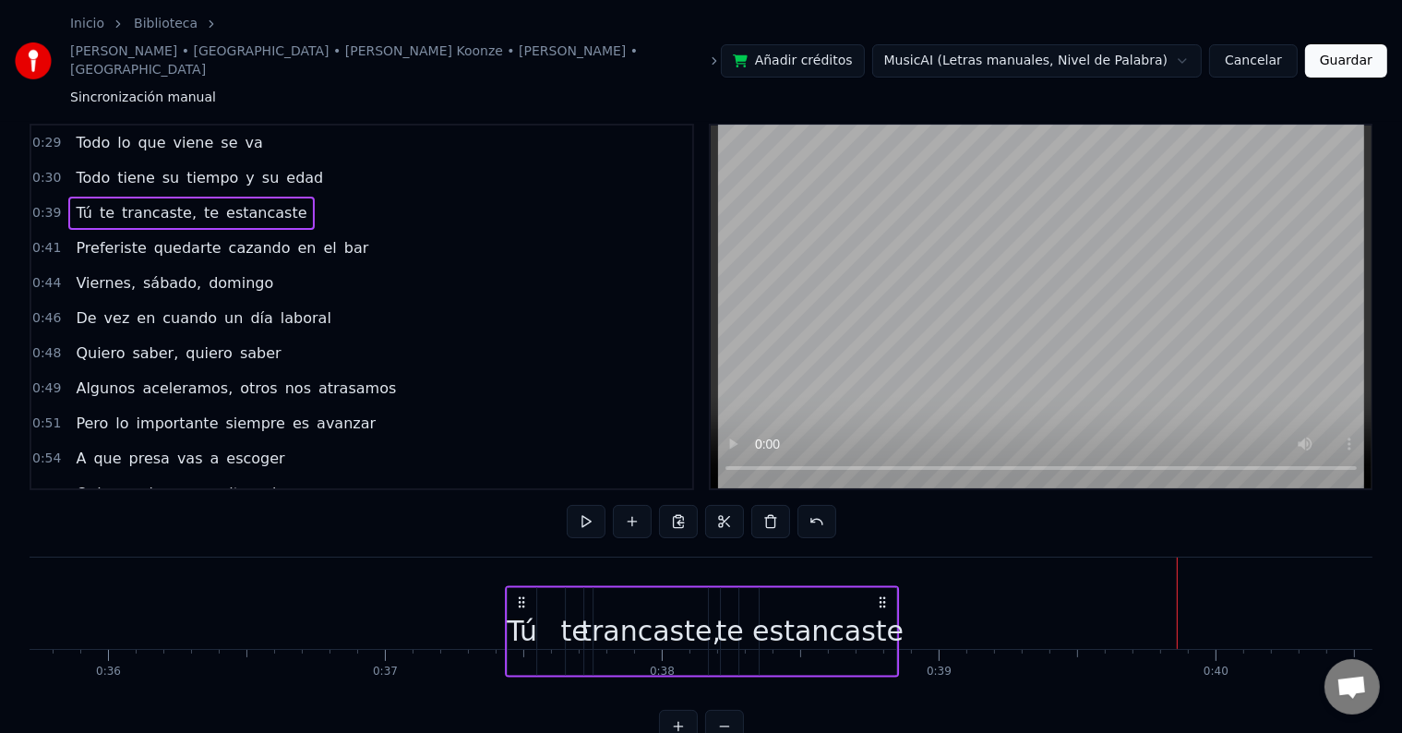
drag, startPoint x: 1141, startPoint y: 541, endPoint x: 521, endPoint y: 159, distance: 727.7
click at [521, 159] on div "0:29 Todo lo que viene se va 0:30 Todo tiene su tiempo y su edad 0:39 Tú te tra…" at bounding box center [701, 433] width 1343 height 619
